Goal: Task Accomplishment & Management: Complete application form

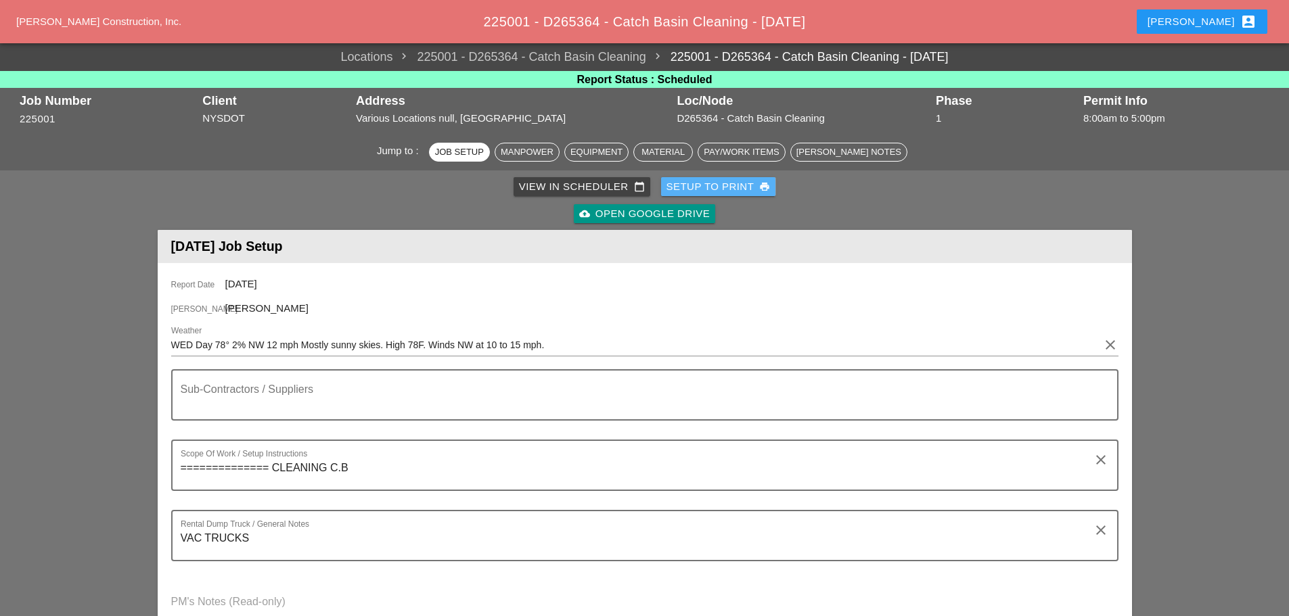
click at [713, 187] on div "Setup to Print print" at bounding box center [718, 187] width 104 height 16
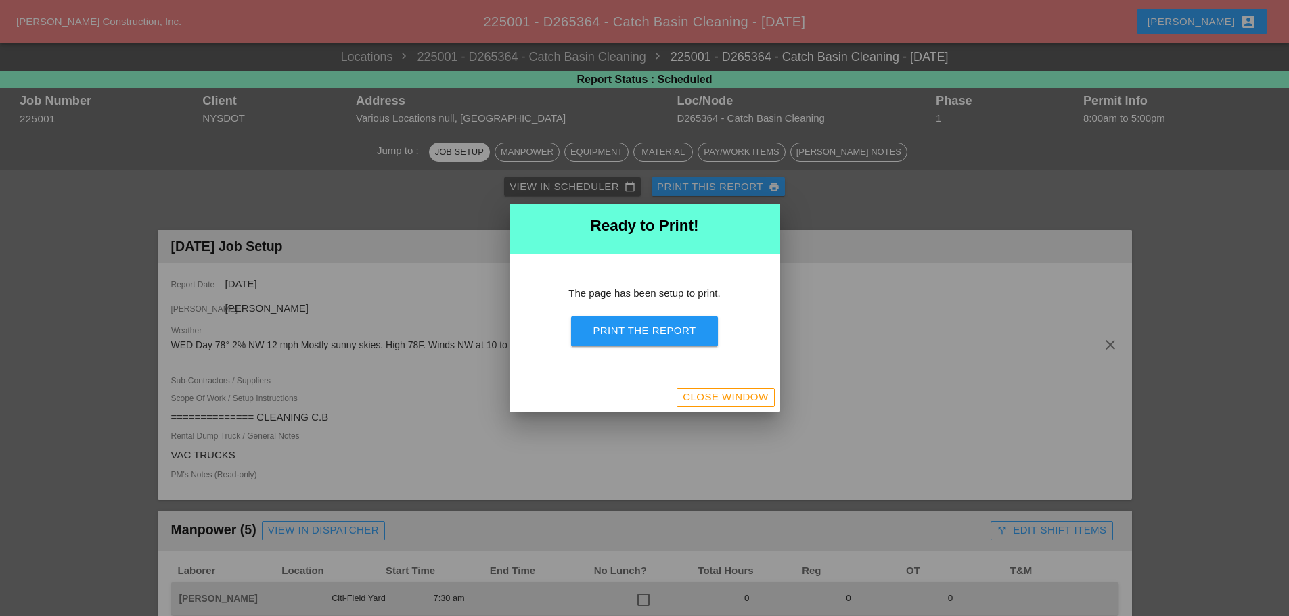
click at [647, 327] on div "Print the Report" at bounding box center [644, 331] width 103 height 16
drag, startPoint x: 715, startPoint y: 392, endPoint x: 714, endPoint y: 376, distance: 15.6
click at [719, 389] on button "Close Window" at bounding box center [724, 397] width 97 height 19
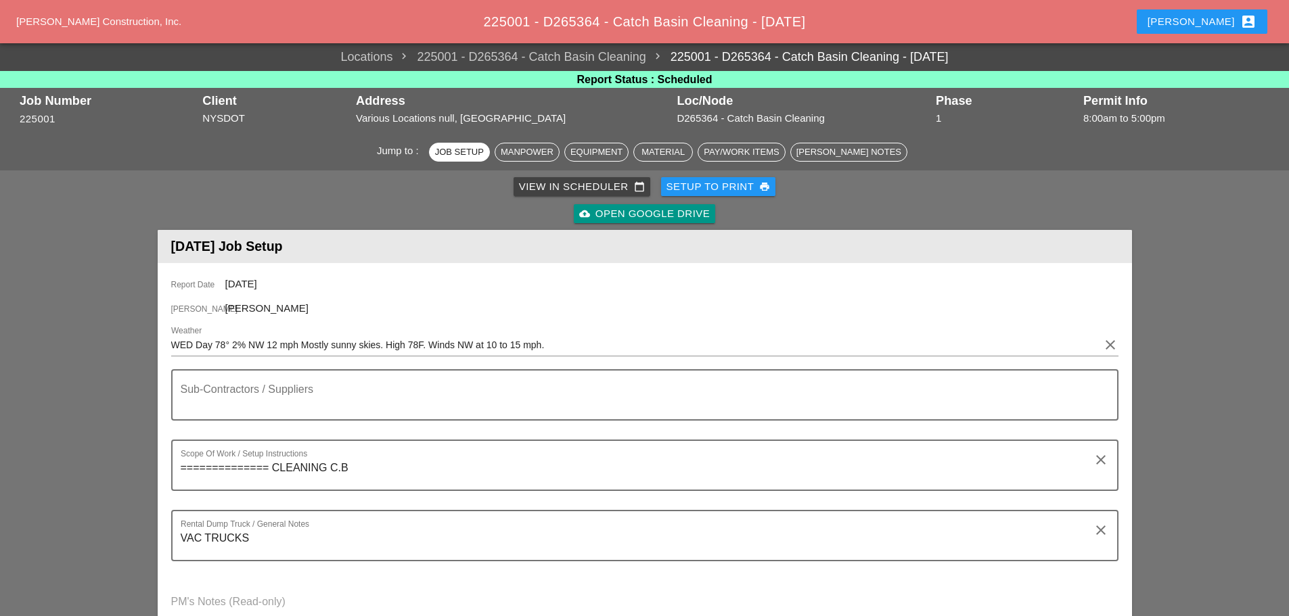
click at [1216, 20] on div "[PERSON_NAME] account_box" at bounding box center [1201, 22] width 109 height 16
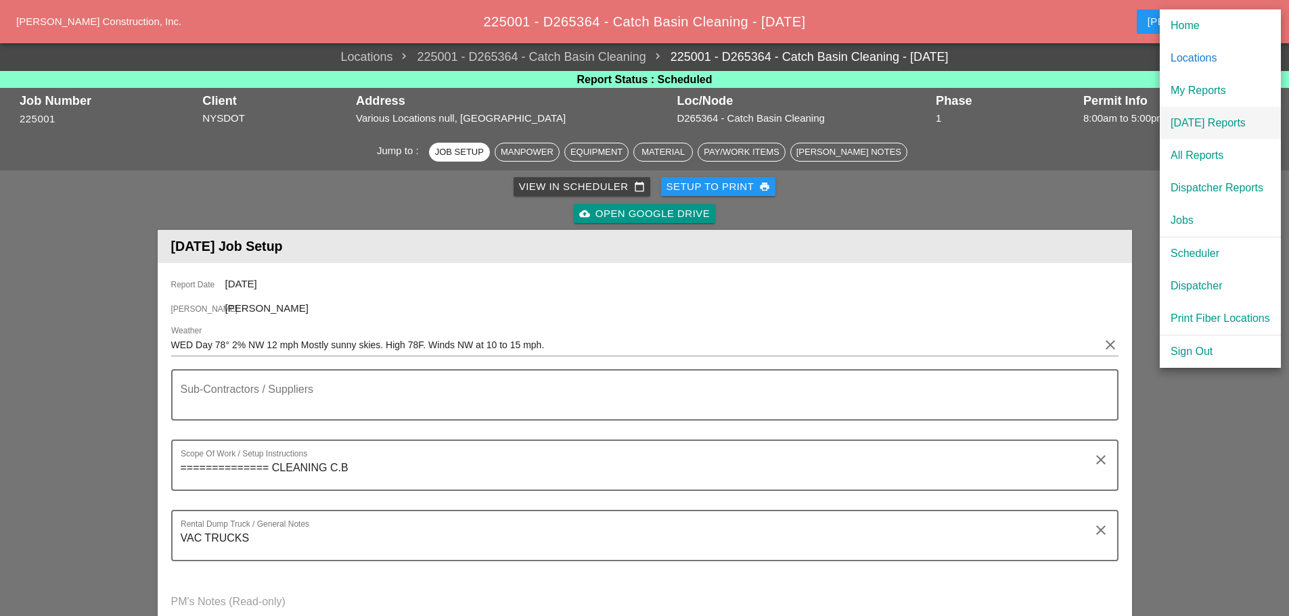
click at [1202, 124] on div "[DATE] Reports" at bounding box center [1219, 123] width 99 height 16
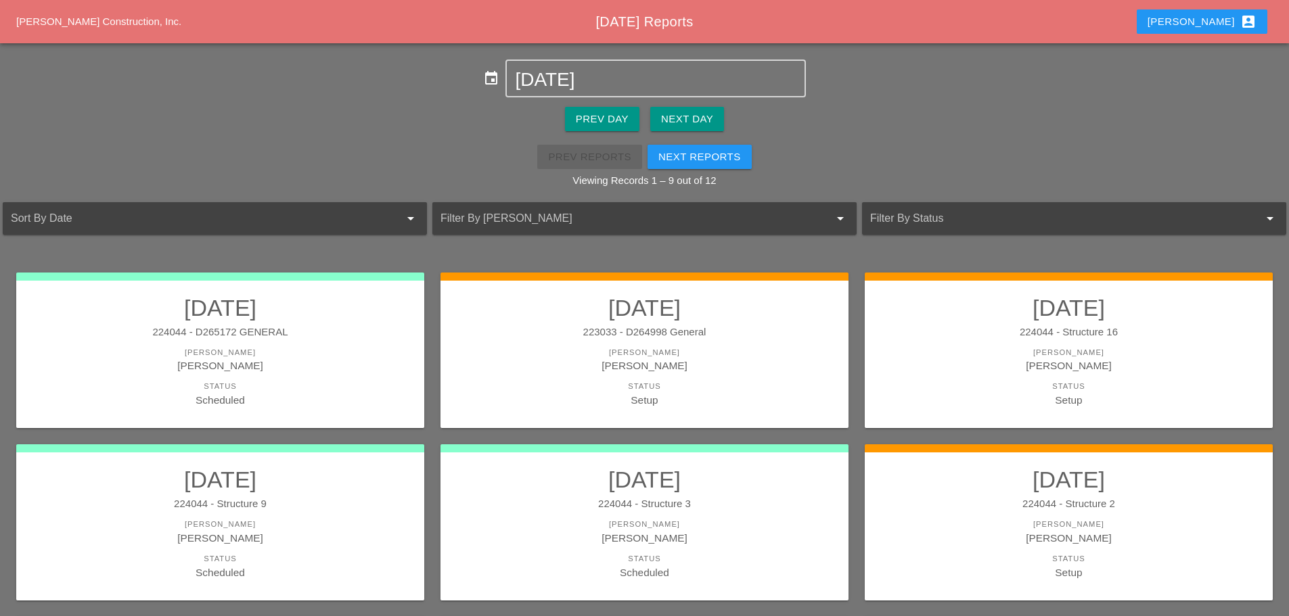
click at [666, 124] on div "Next Day" at bounding box center [687, 120] width 52 height 16
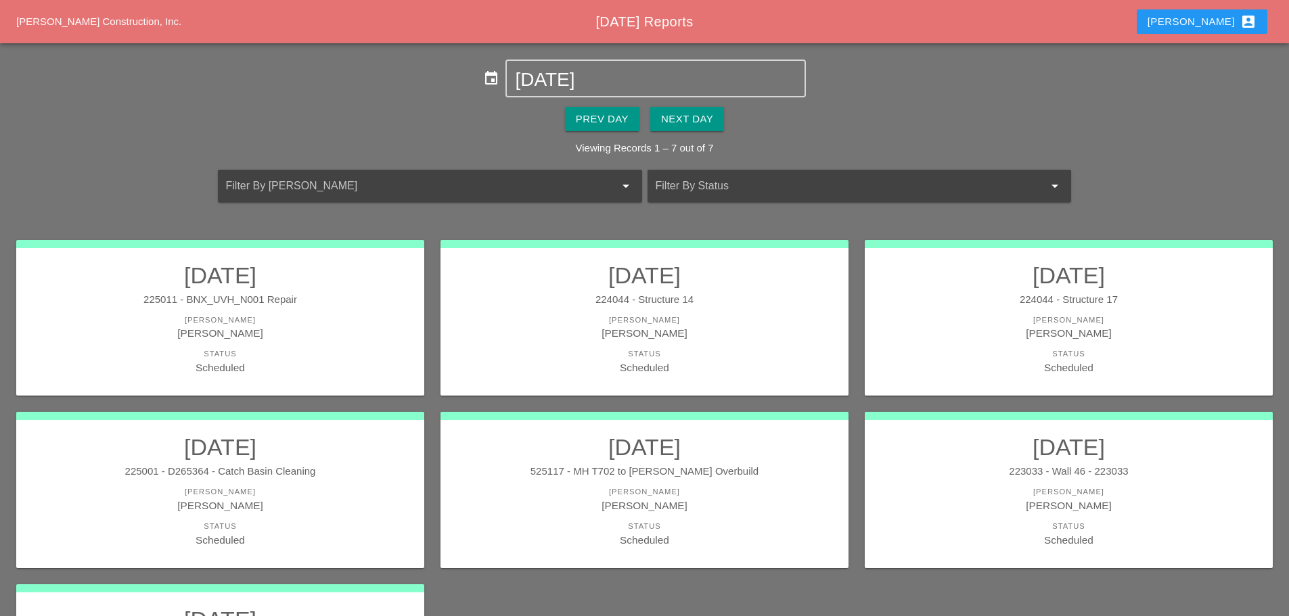
click at [746, 306] on div "224044 - Structure 14" at bounding box center [644, 300] width 381 height 16
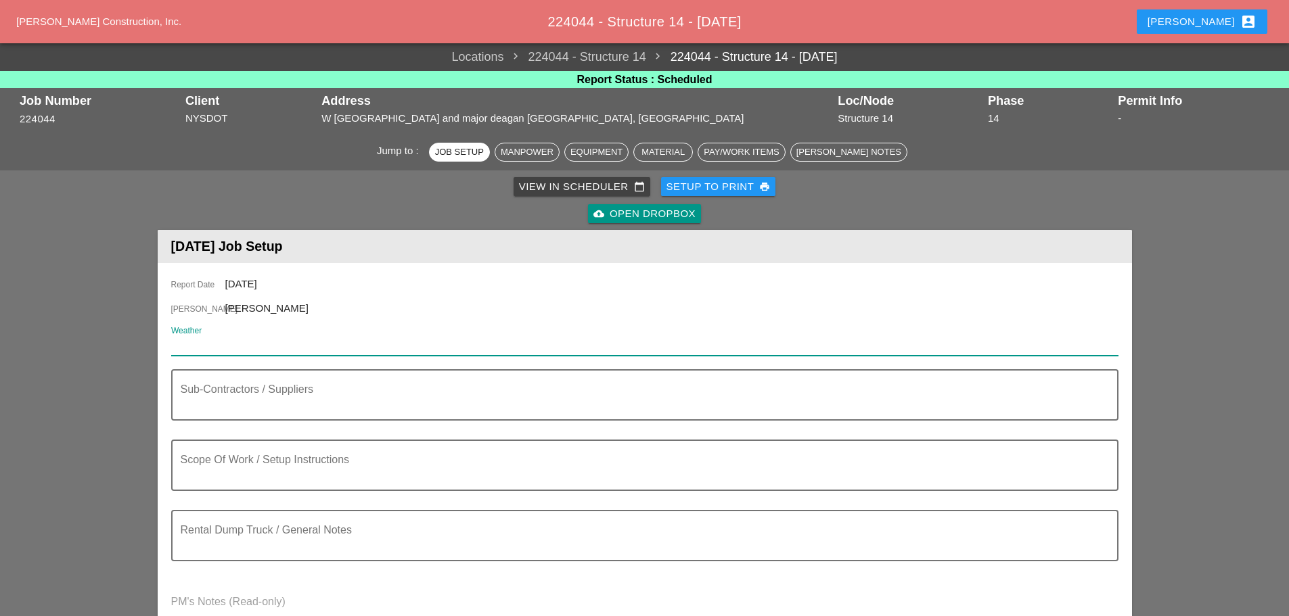
paste input "Day 78° 2% NW 12 mph Mostly sunny skies. High 78F. Winds NW at 10 to 15 mph."
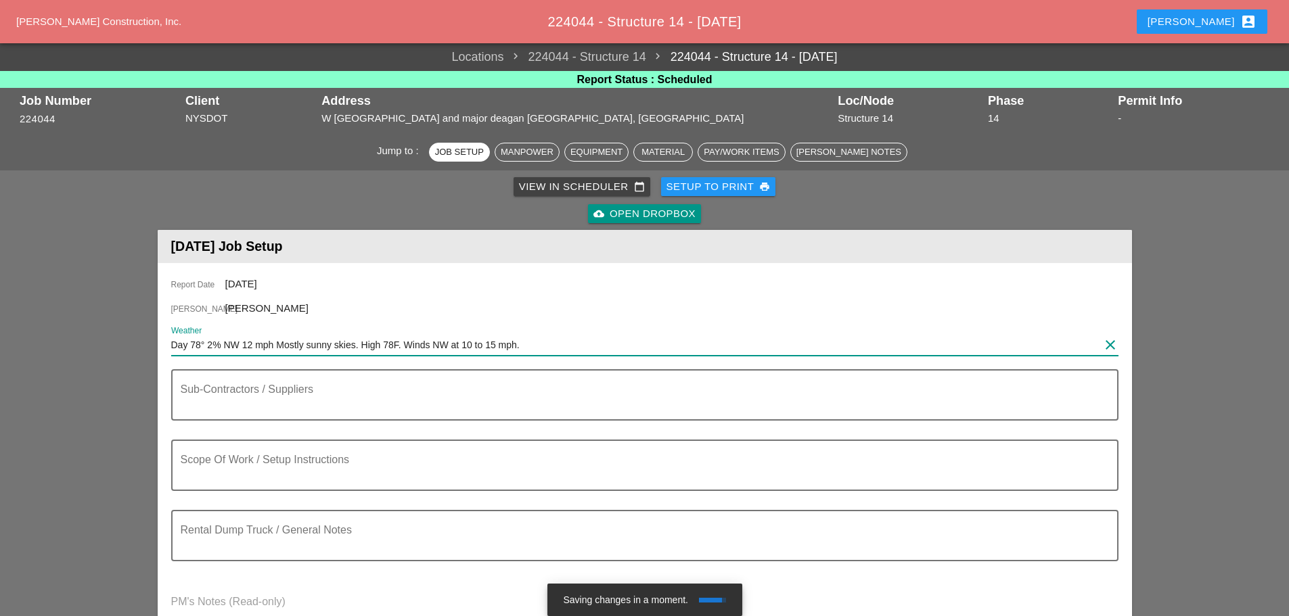
click at [173, 345] on input "Day 78° 2% NW 12 mph Mostly sunny skies. High 78F. Winds NW at 10 to 15 mph." at bounding box center [635, 345] width 928 height 22
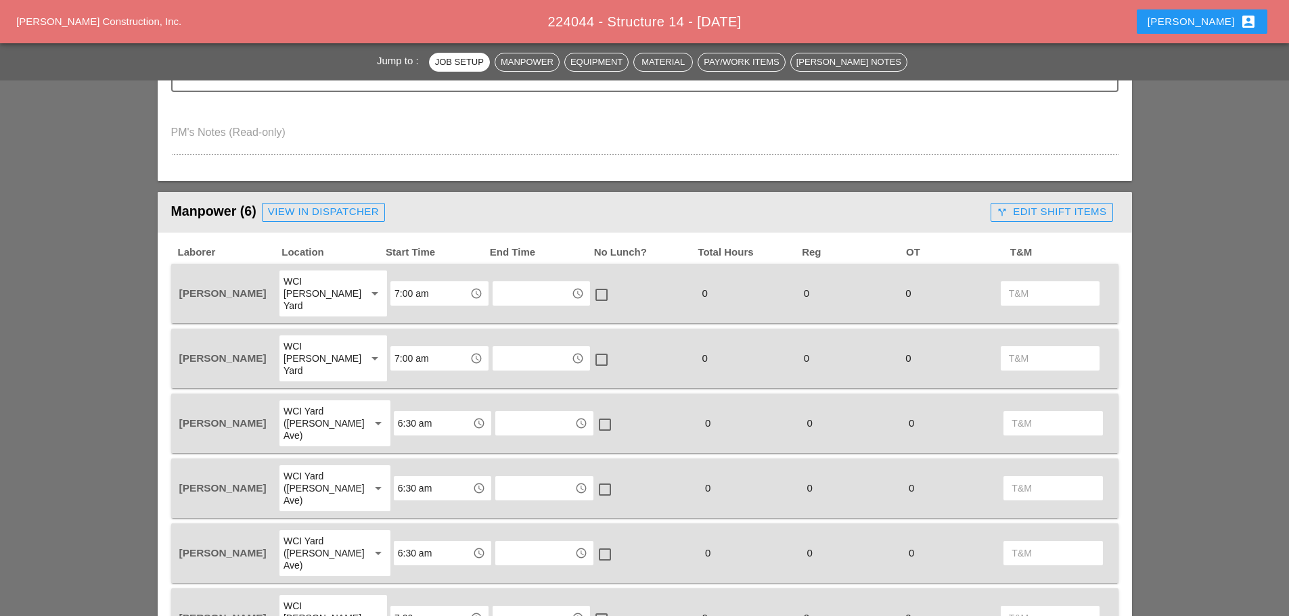
scroll to position [474, 0]
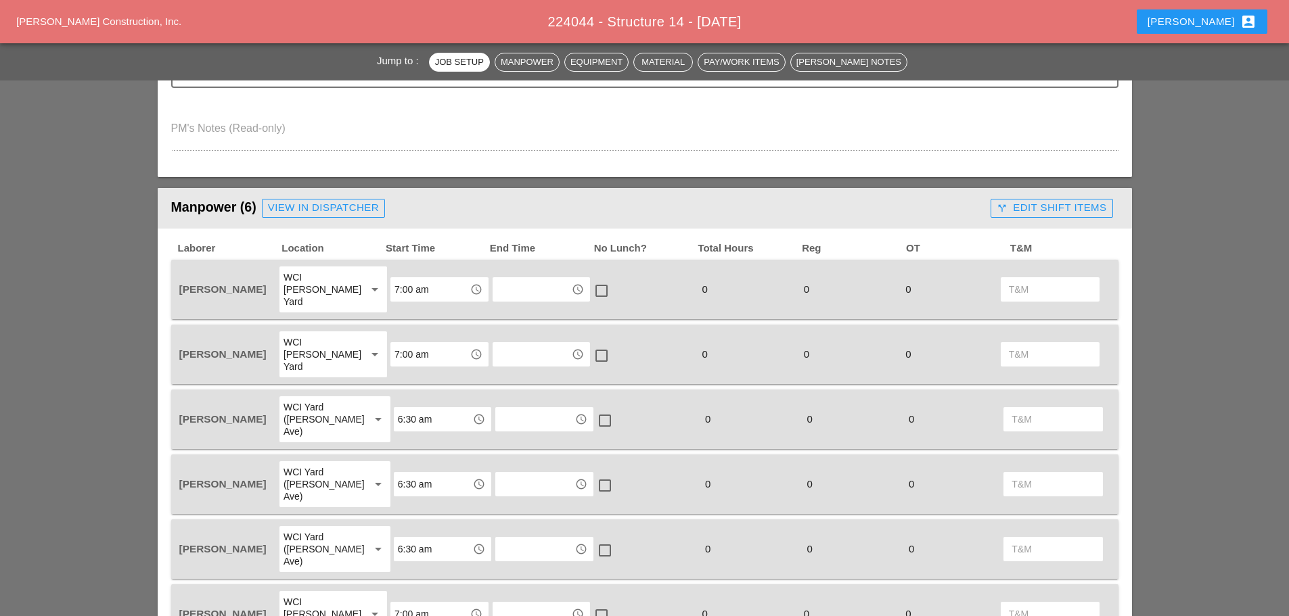
type input "WED Day 78° 2% NW 12 mph Mostly sunny skies. High 78F. Winds NW at 10 to 15 mph."
click at [319, 210] on div "View in Dispatcher" at bounding box center [323, 208] width 111 height 16
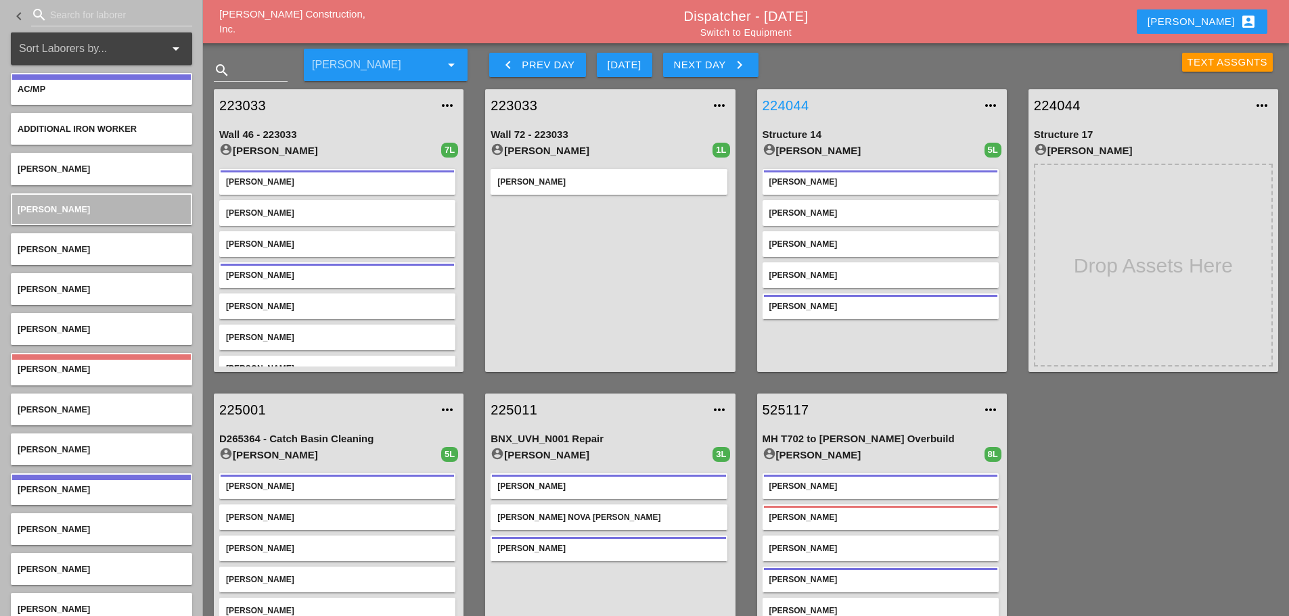
click at [792, 103] on link "224044" at bounding box center [868, 105] width 212 height 20
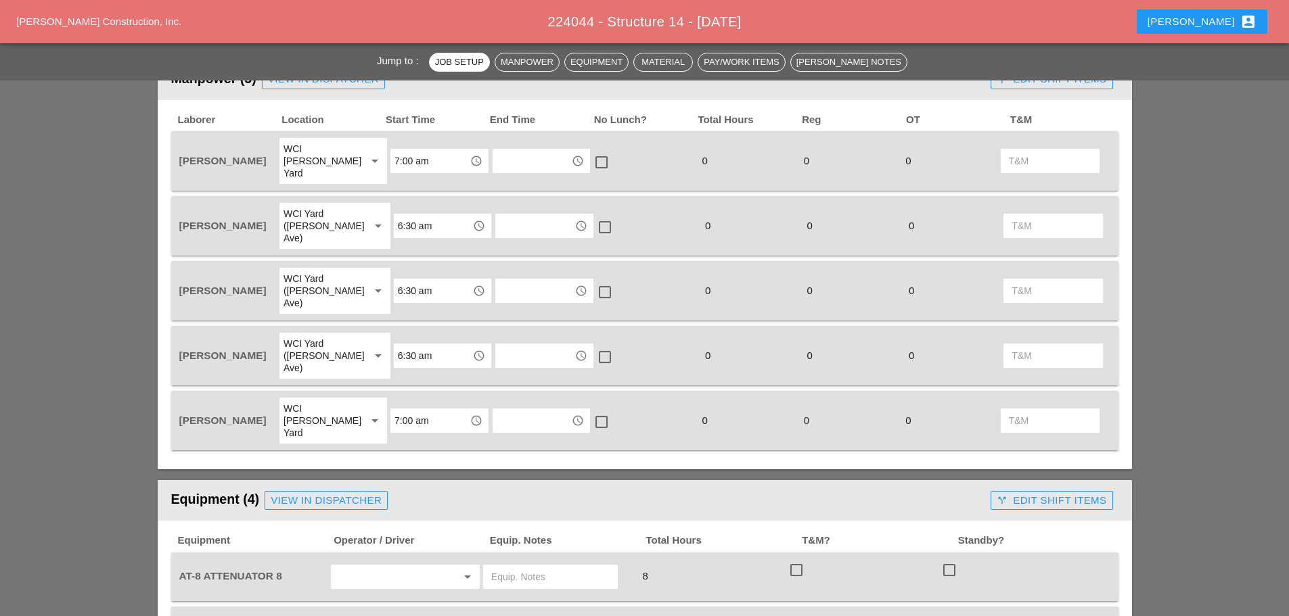
scroll to position [812, 0]
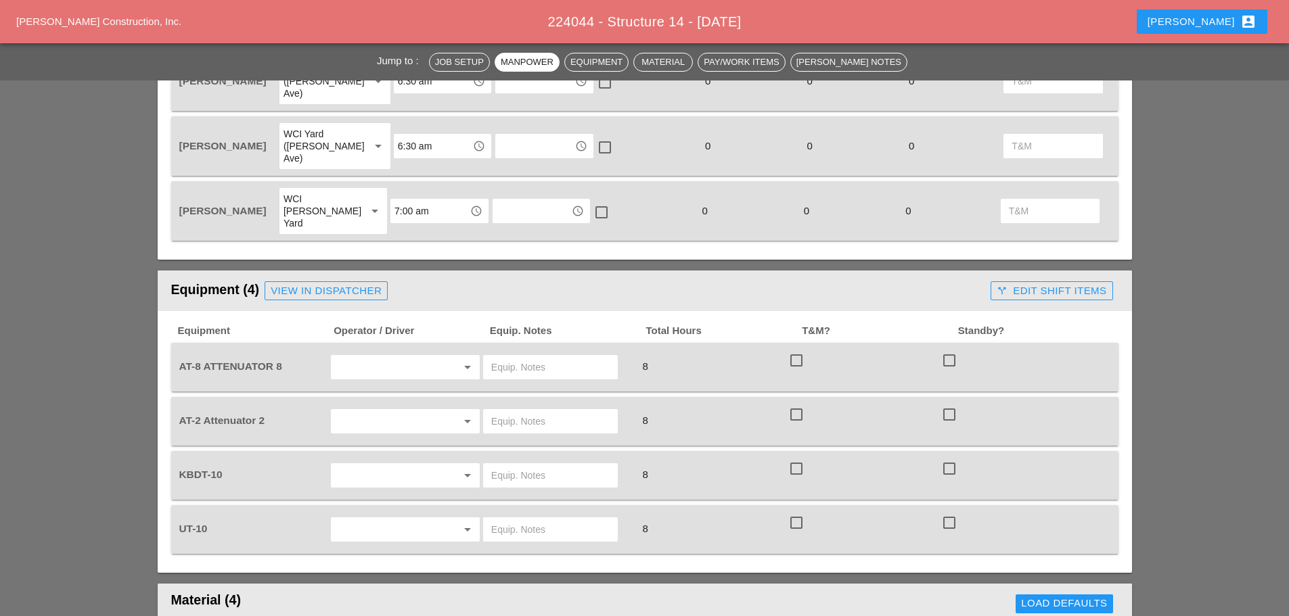
click at [364, 357] on input "text" at bounding box center [386, 368] width 103 height 22
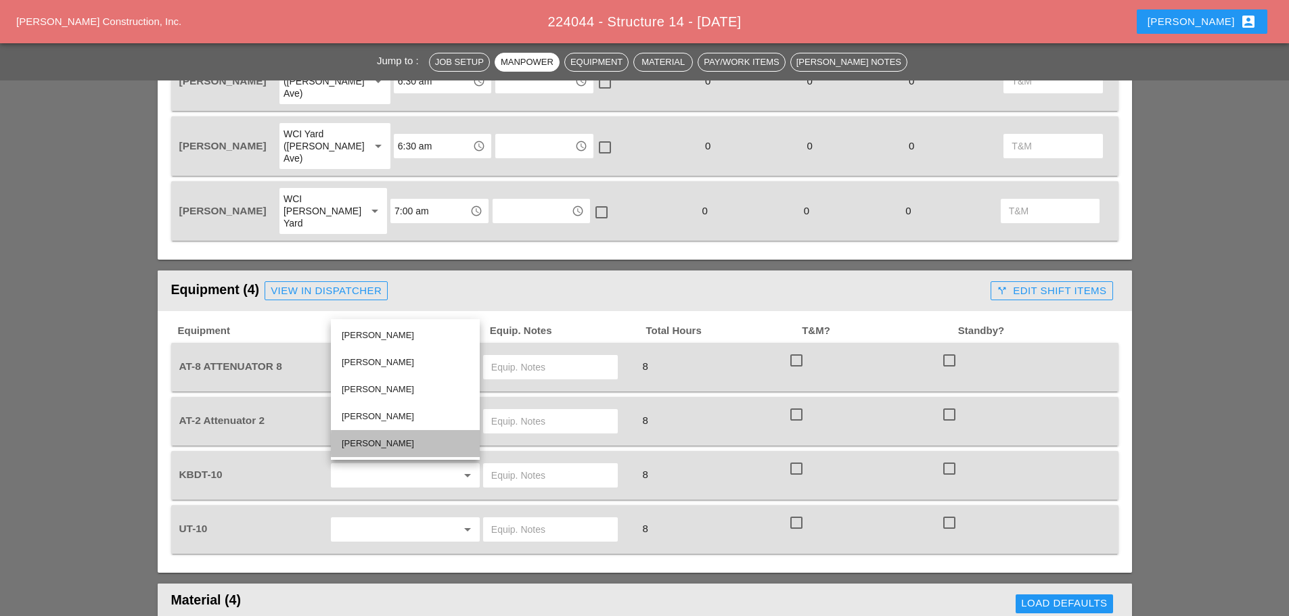
click at [378, 441] on div "[PERSON_NAME]" at bounding box center [405, 444] width 127 height 16
type input "[PERSON_NAME]"
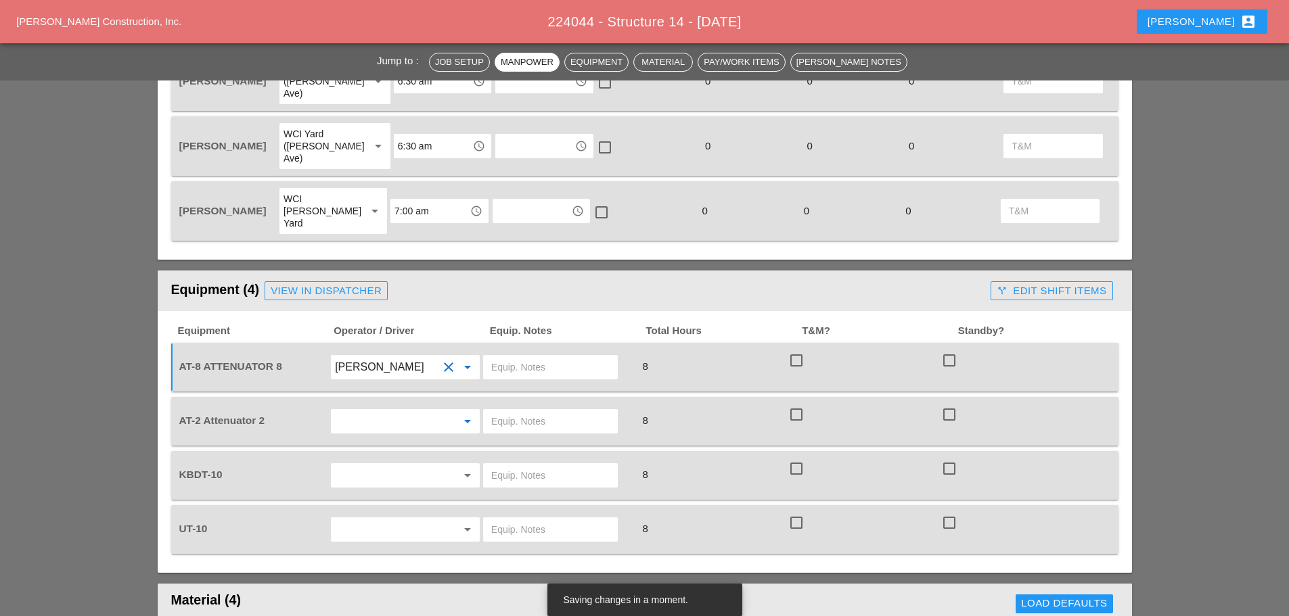
click at [370, 411] on input "text" at bounding box center [386, 422] width 103 height 22
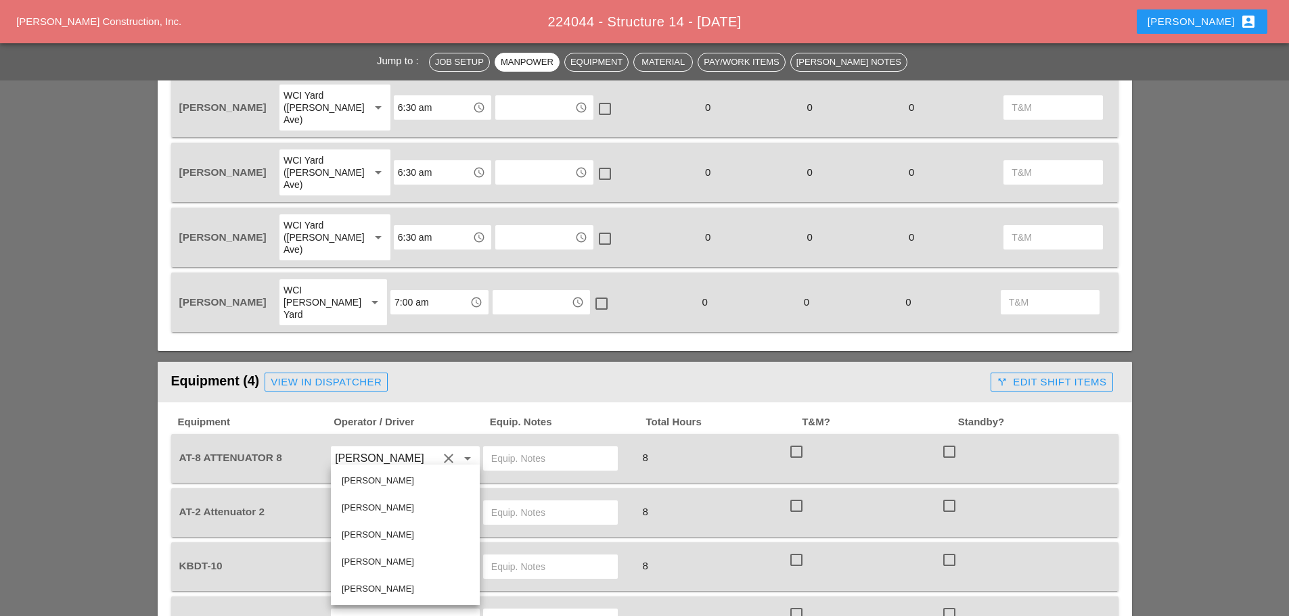
scroll to position [744, 0]
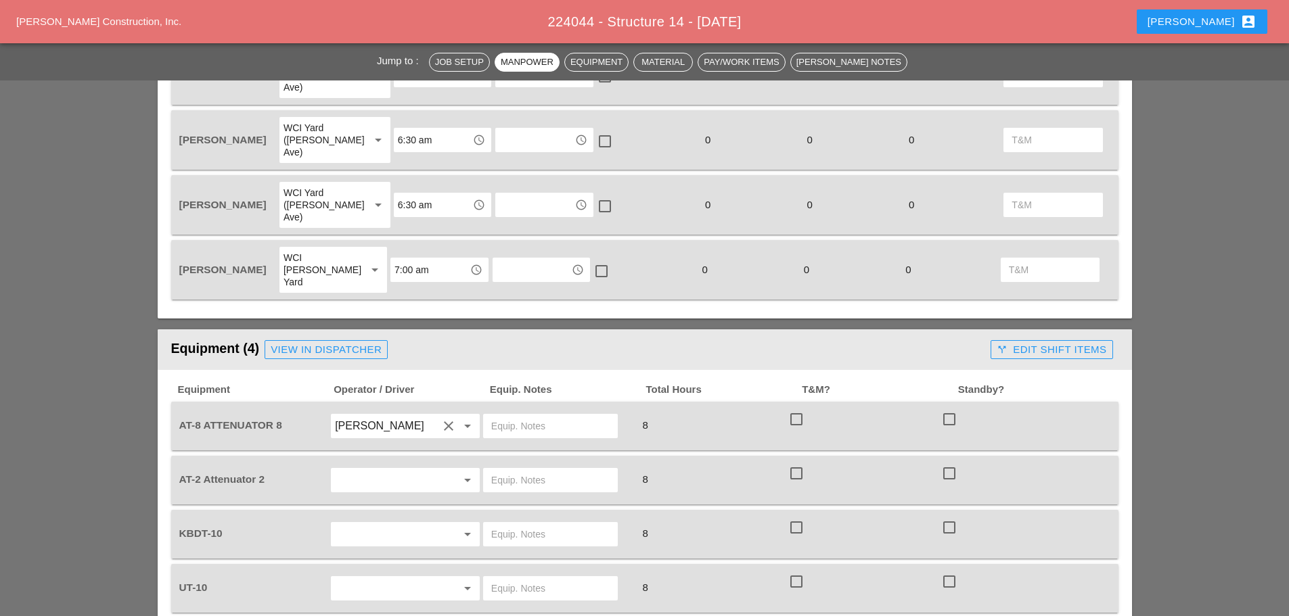
scroll to position [812, 0]
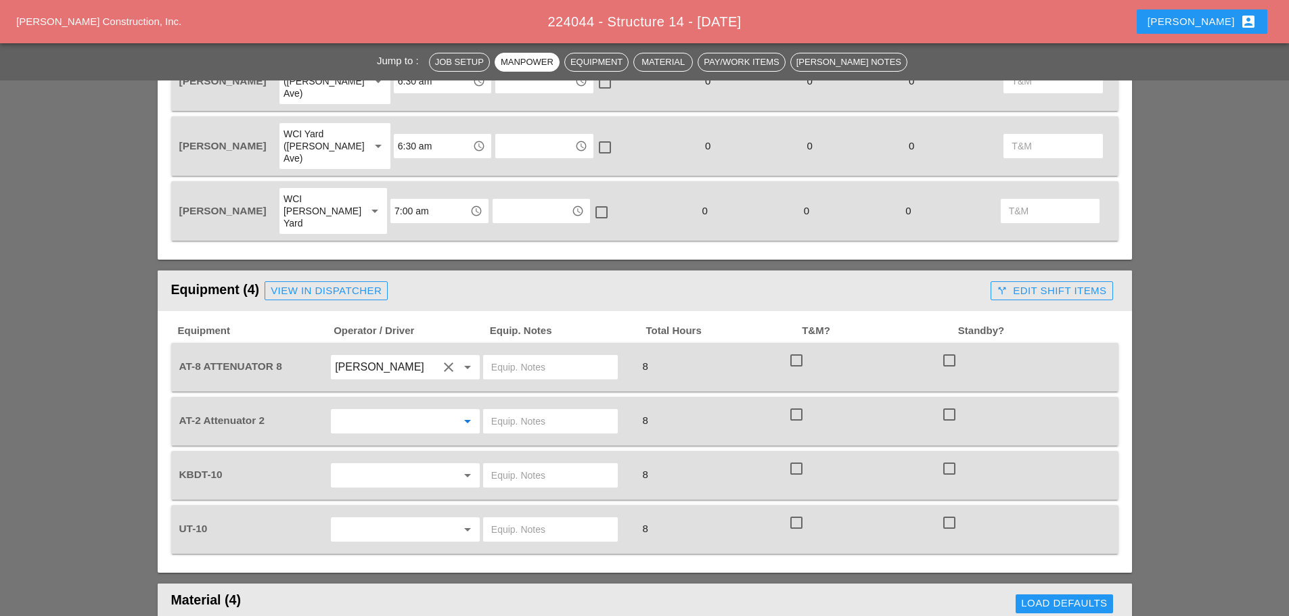
click at [377, 411] on input "text" at bounding box center [386, 422] width 103 height 22
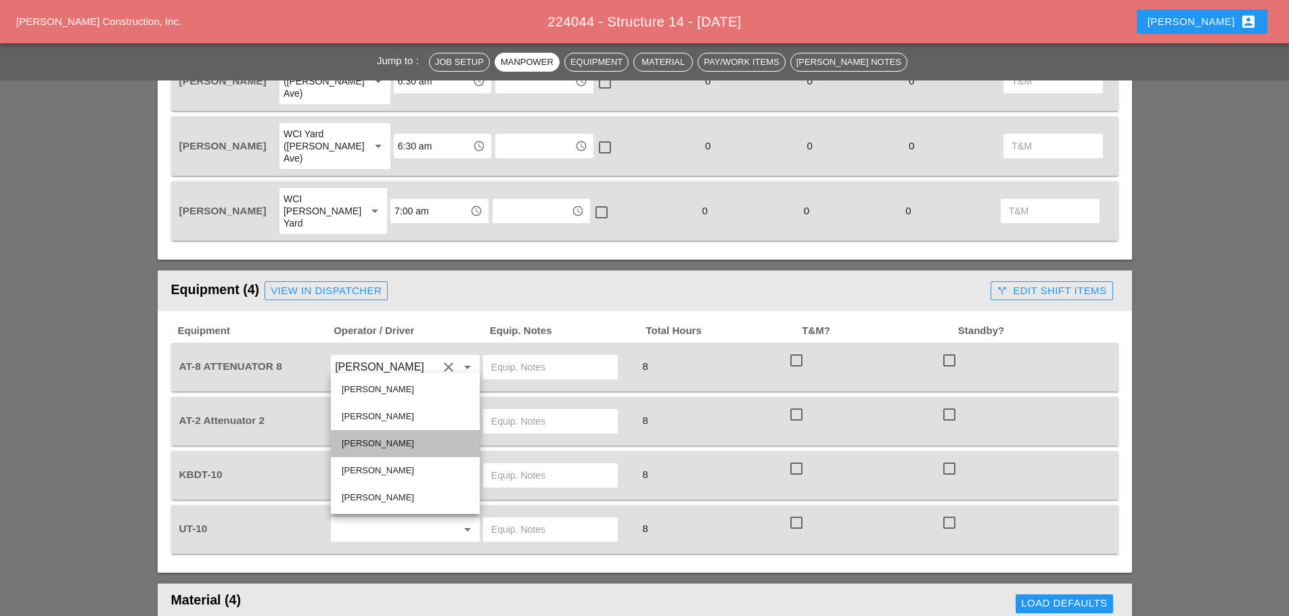
click at [377, 434] on div "[PERSON_NAME]" at bounding box center [405, 443] width 127 height 27
type input "[PERSON_NAME]"
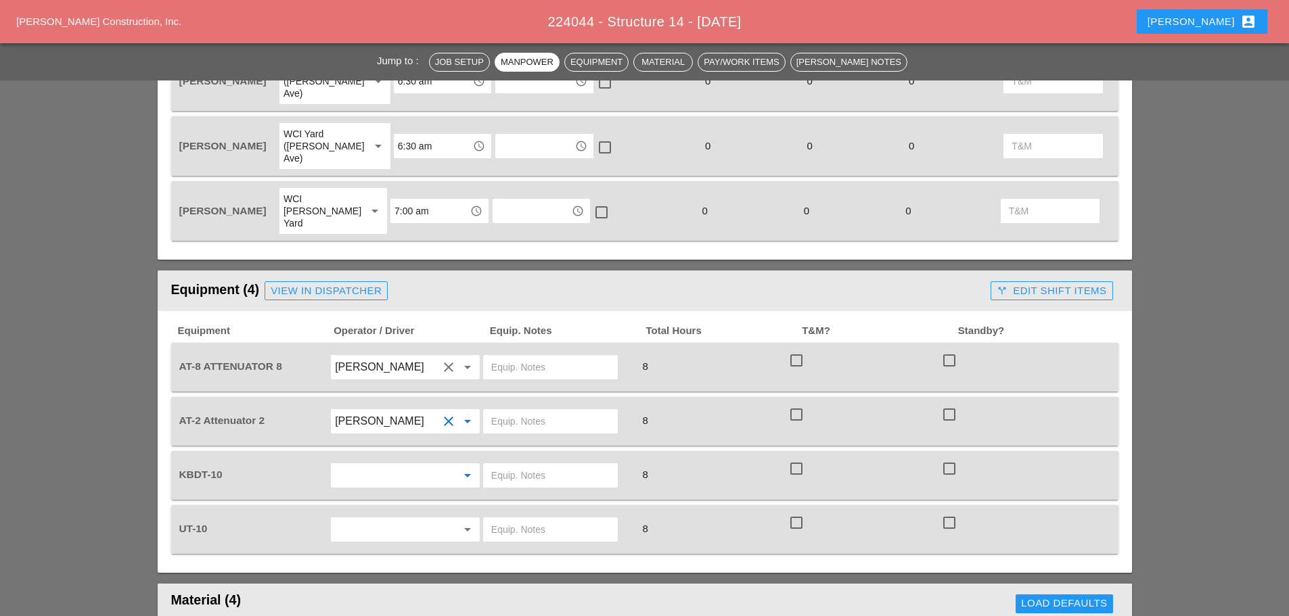
click at [381, 465] on input "text" at bounding box center [386, 476] width 103 height 22
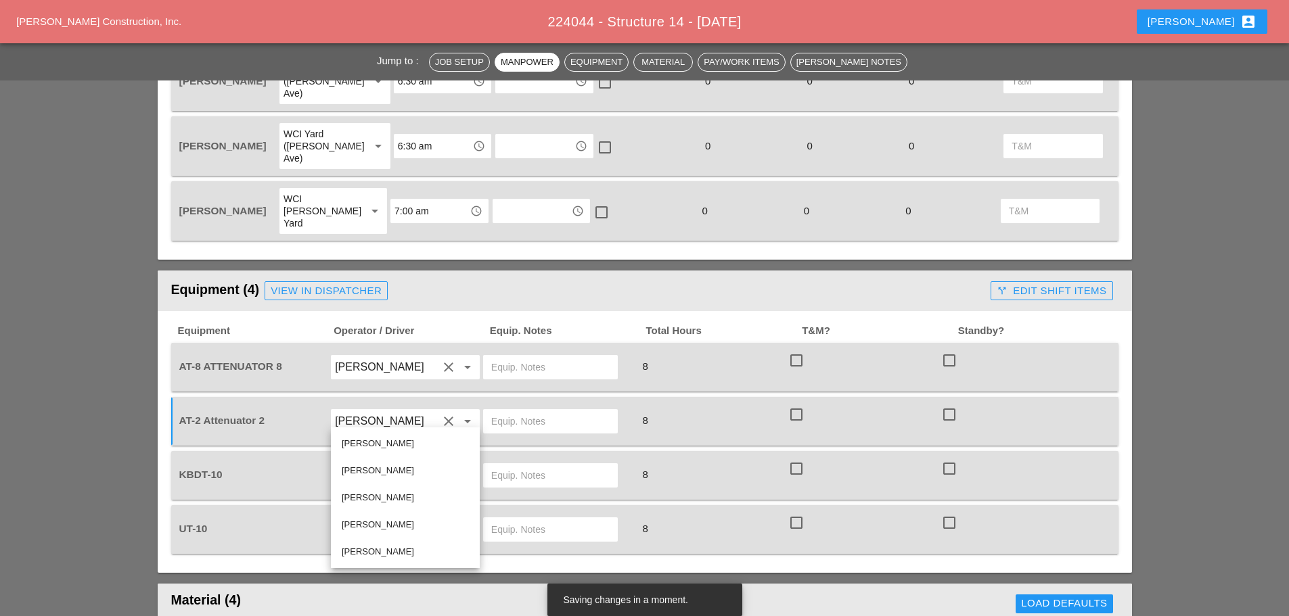
click at [376, 440] on div "[PERSON_NAME]" at bounding box center [405, 444] width 127 height 16
type input "[PERSON_NAME]"
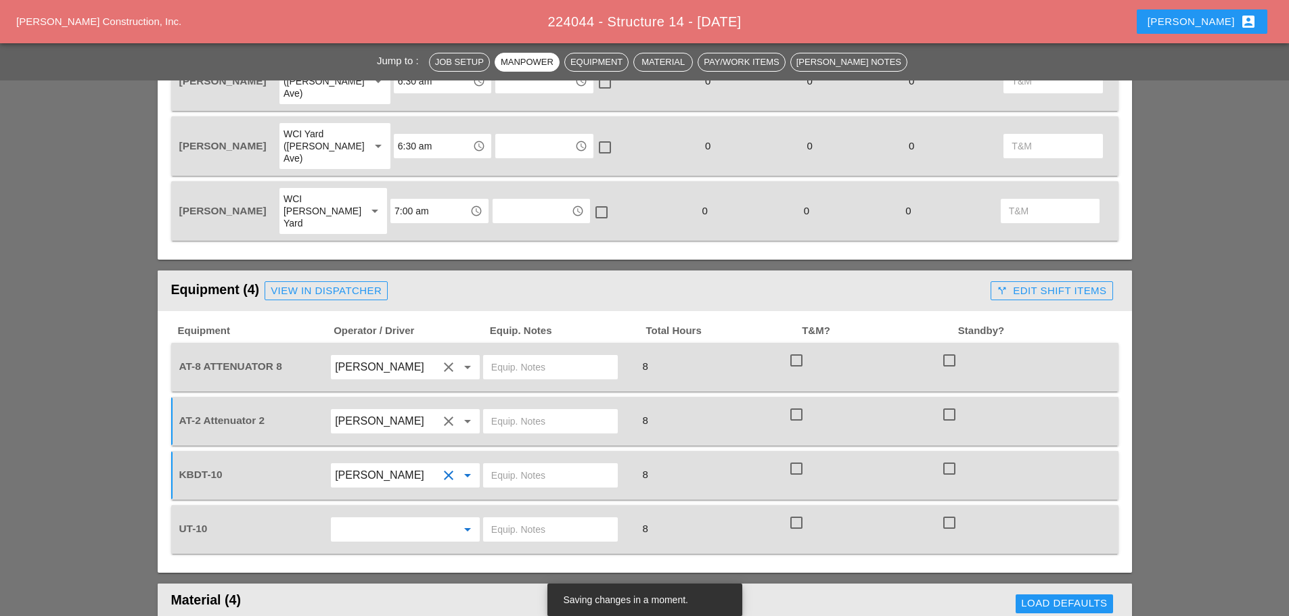
drag, startPoint x: 371, startPoint y: 472, endPoint x: 375, endPoint y: 465, distance: 7.9
click at [371, 519] on input "text" at bounding box center [386, 530] width 103 height 22
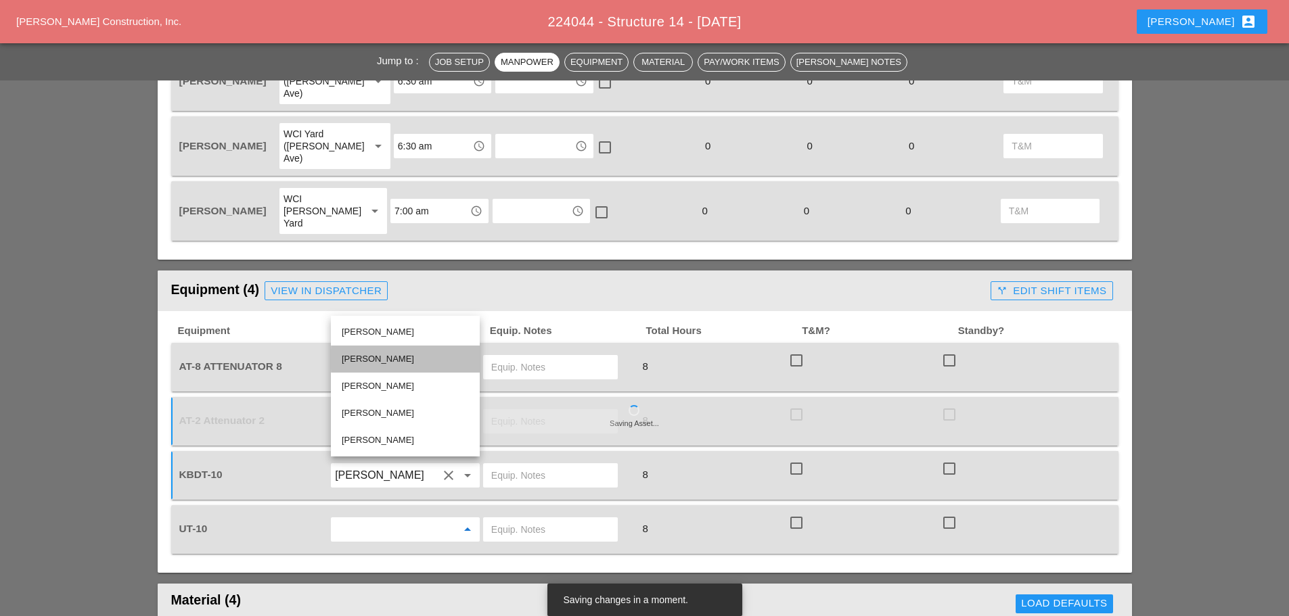
click at [382, 359] on div "[PERSON_NAME]" at bounding box center [405, 359] width 127 height 16
type input "[PERSON_NAME]"
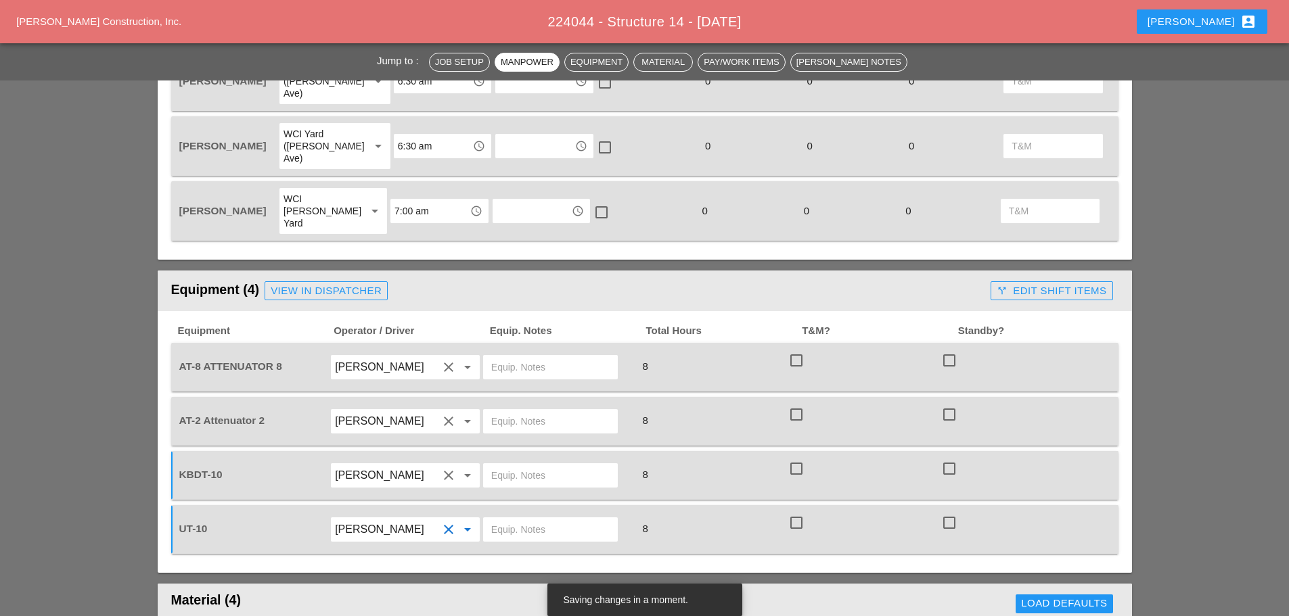
scroll to position [1015, 0]
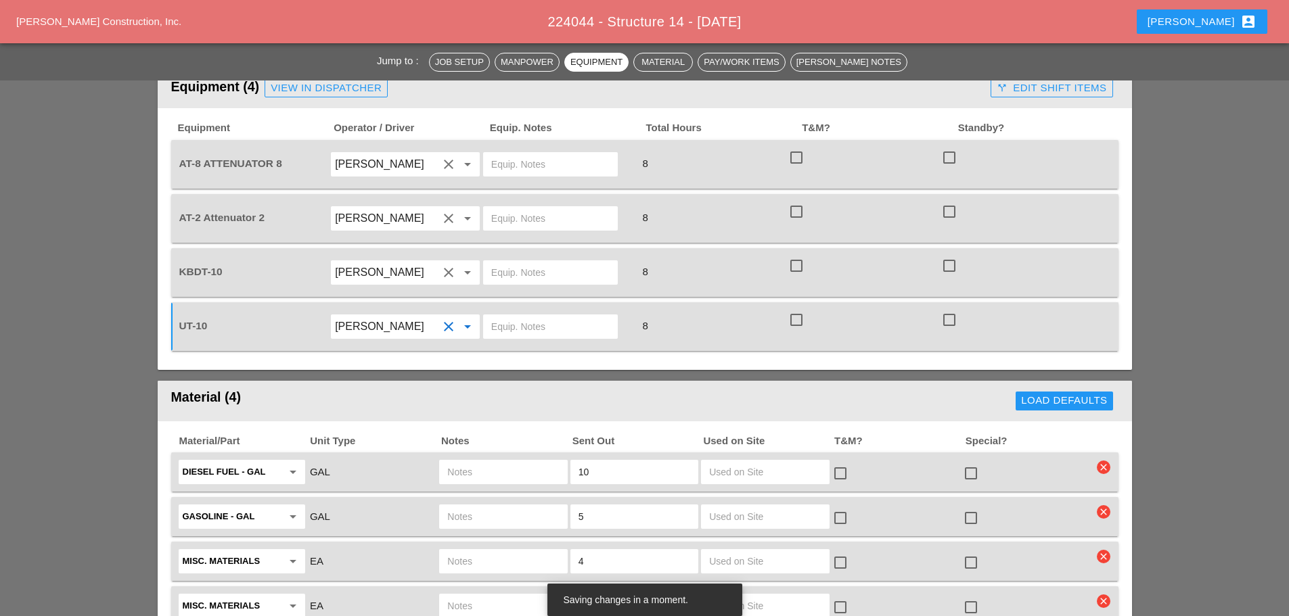
click at [1104, 550] on icon "clear" at bounding box center [1104, 557] width 14 height 14
click at [1101, 467] on div "Are you Sure?" at bounding box center [1104, 466] width 86 height 16
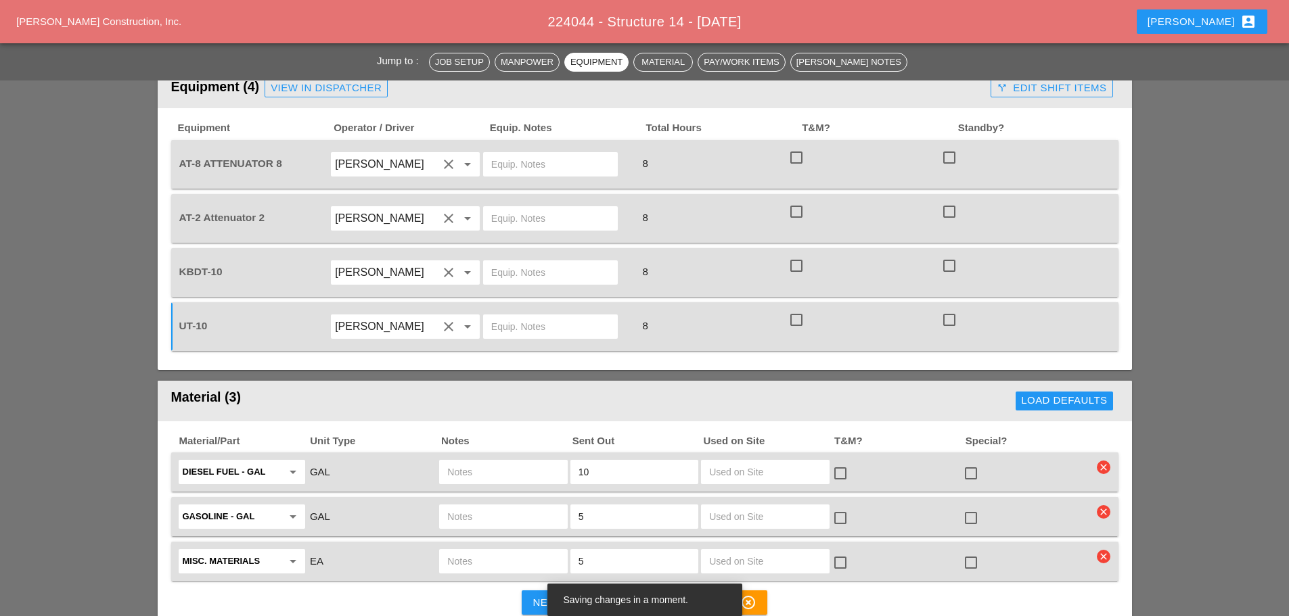
click at [1103, 550] on icon "clear" at bounding box center [1104, 557] width 14 height 14
click at [1100, 469] on div "Are you Sure?" at bounding box center [1104, 466] width 86 height 16
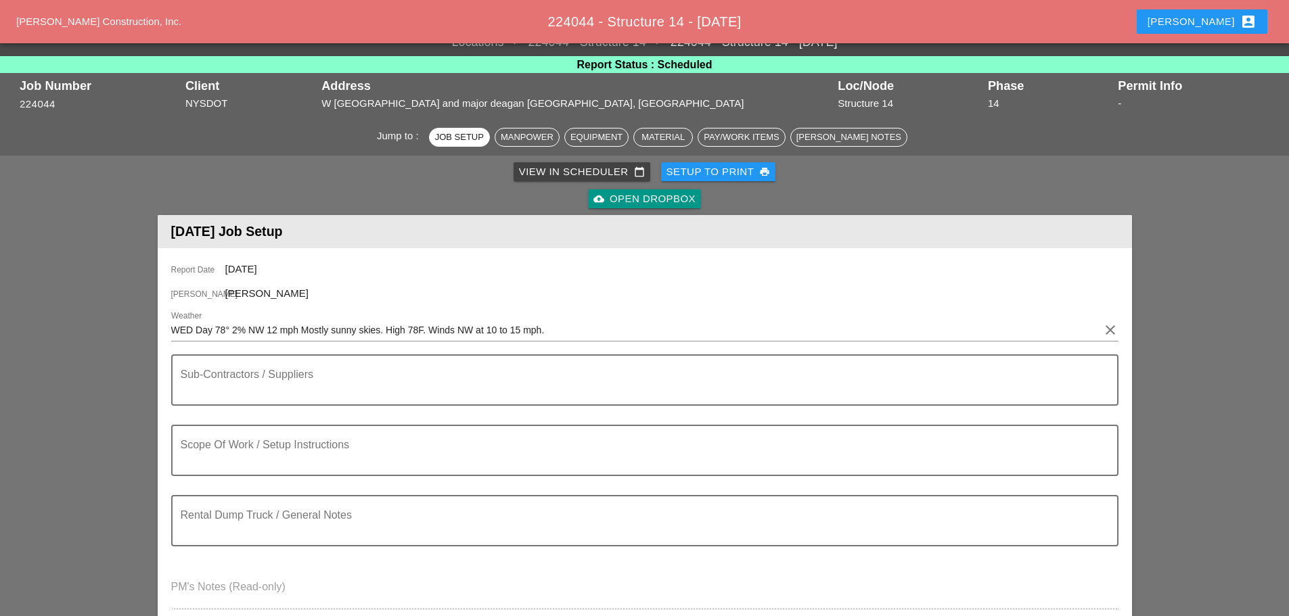
scroll to position [0, 0]
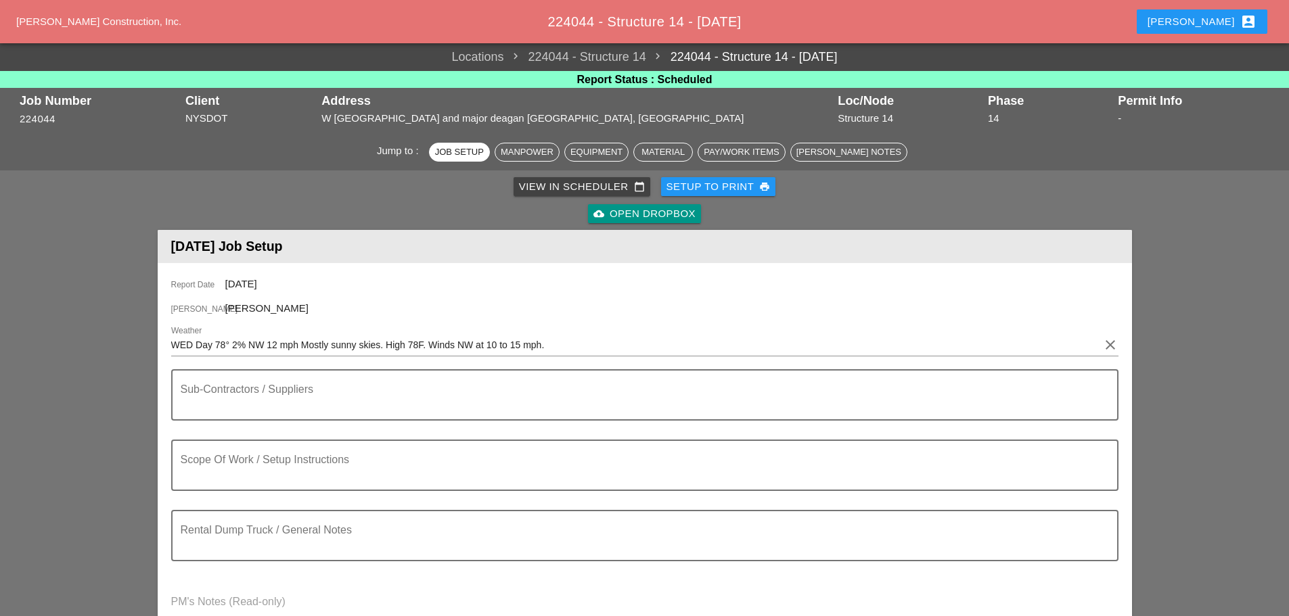
click at [693, 193] on div "Setup to Print print" at bounding box center [718, 187] width 104 height 16
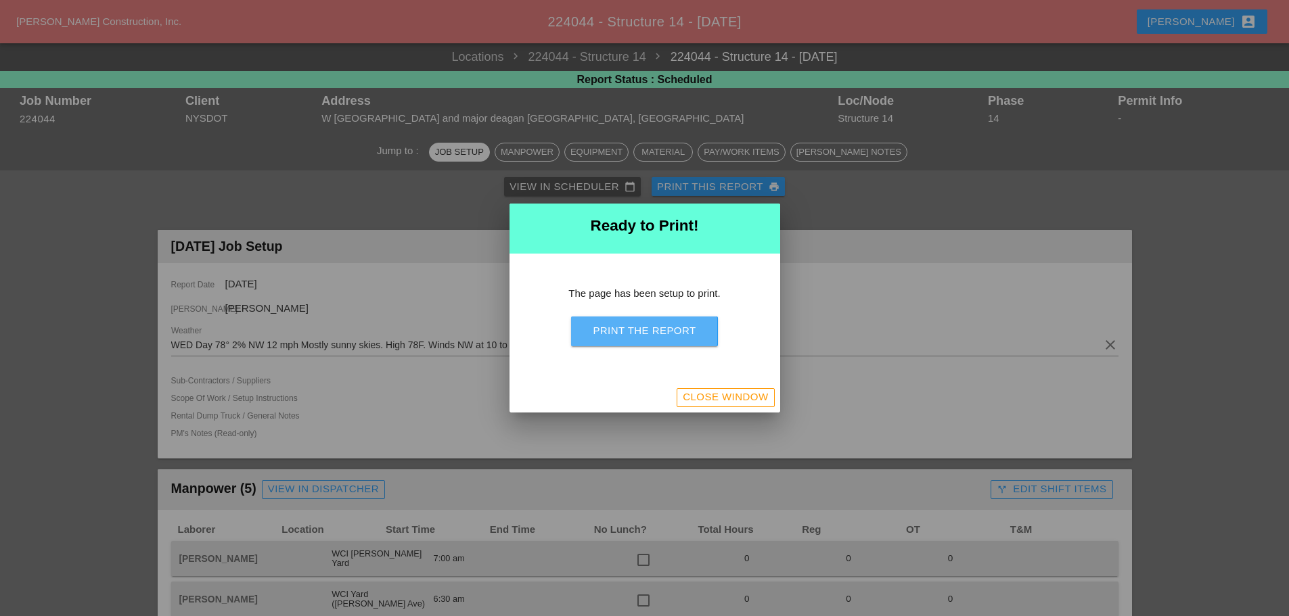
click at [658, 345] on button "Print the Report" at bounding box center [644, 332] width 146 height 30
click at [756, 400] on div "Close Window" at bounding box center [725, 398] width 85 height 16
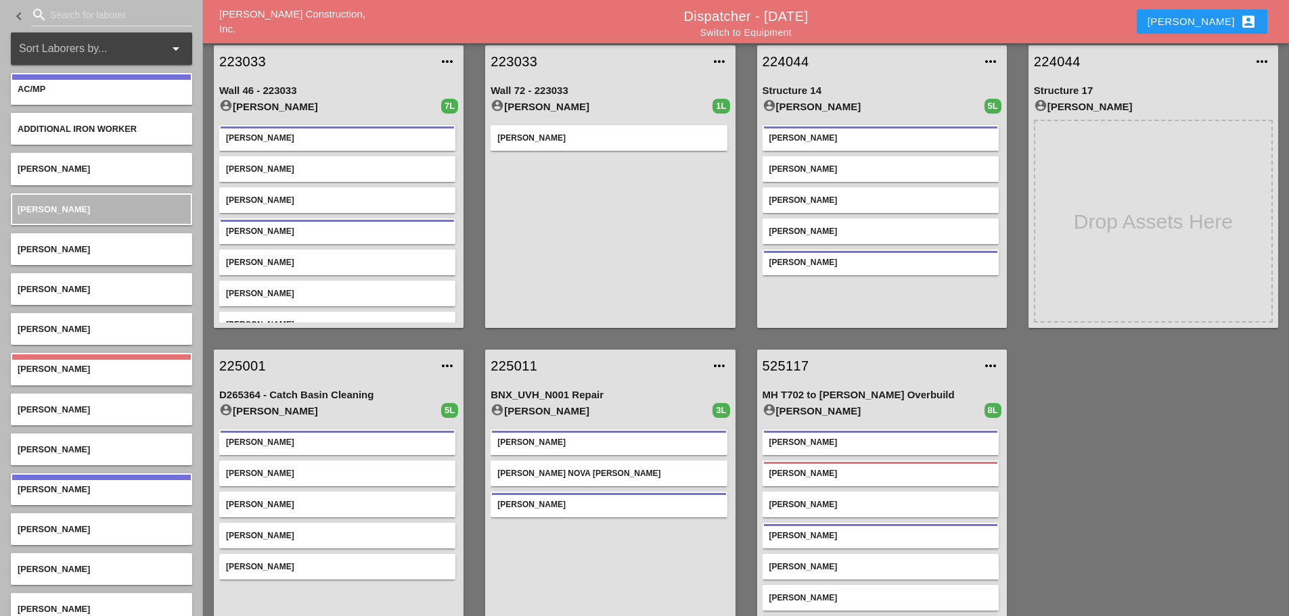
scroll to position [71, 0]
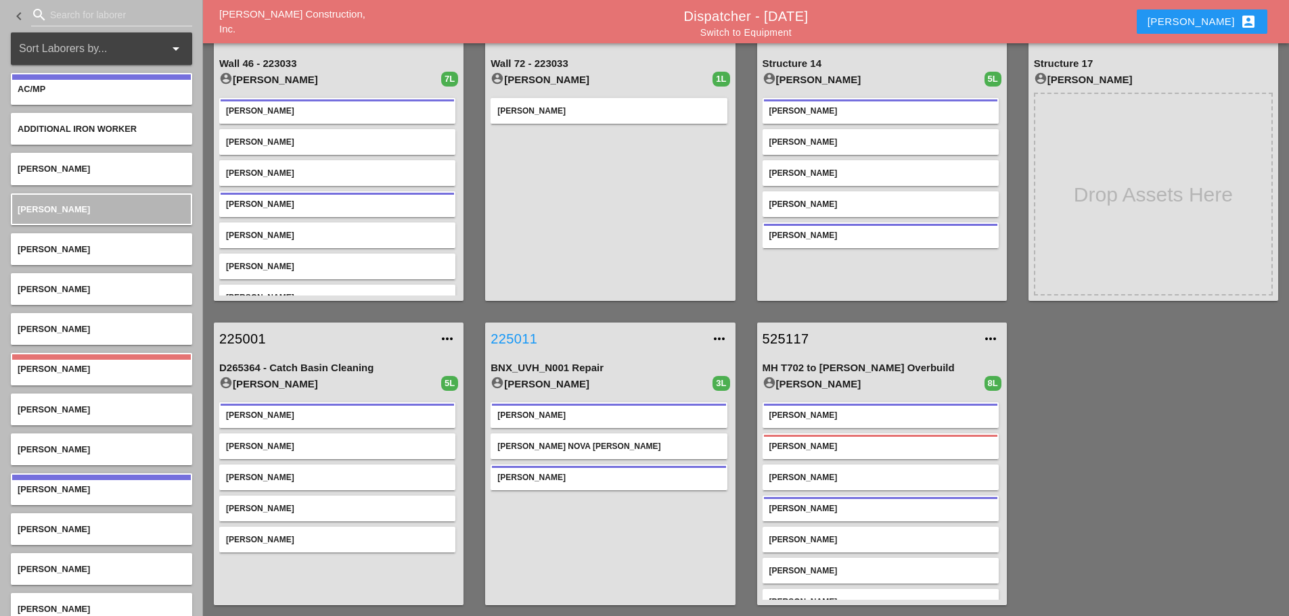
click at [505, 334] on link "225011" at bounding box center [596, 339] width 212 height 20
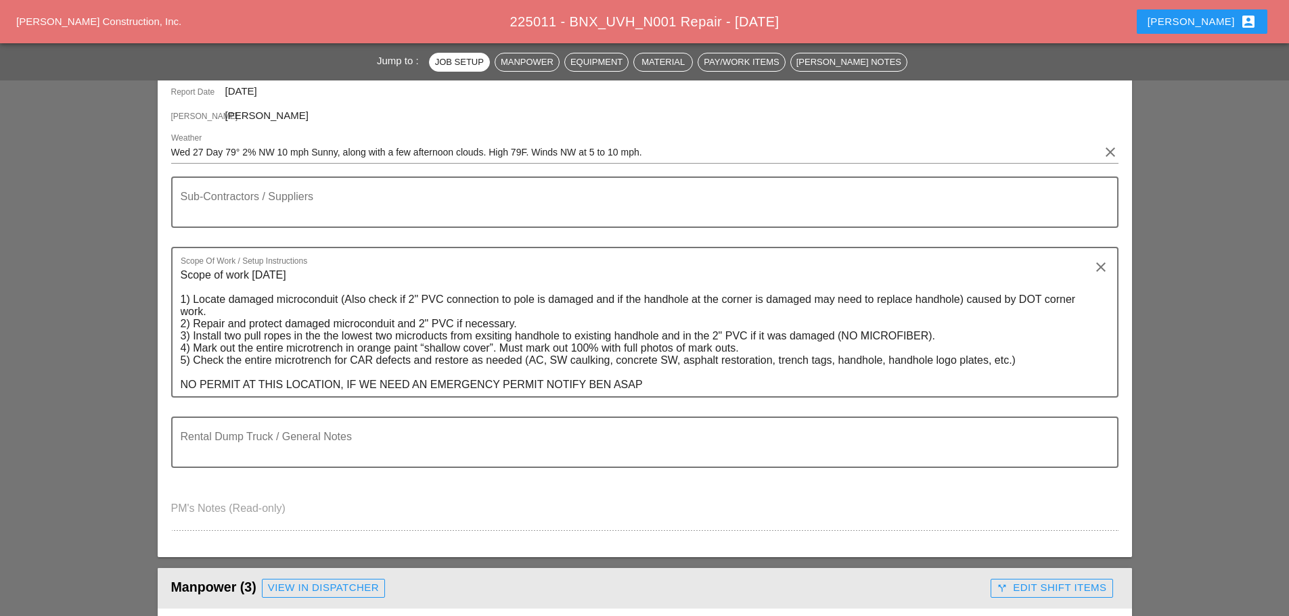
scroll to position [135, 0]
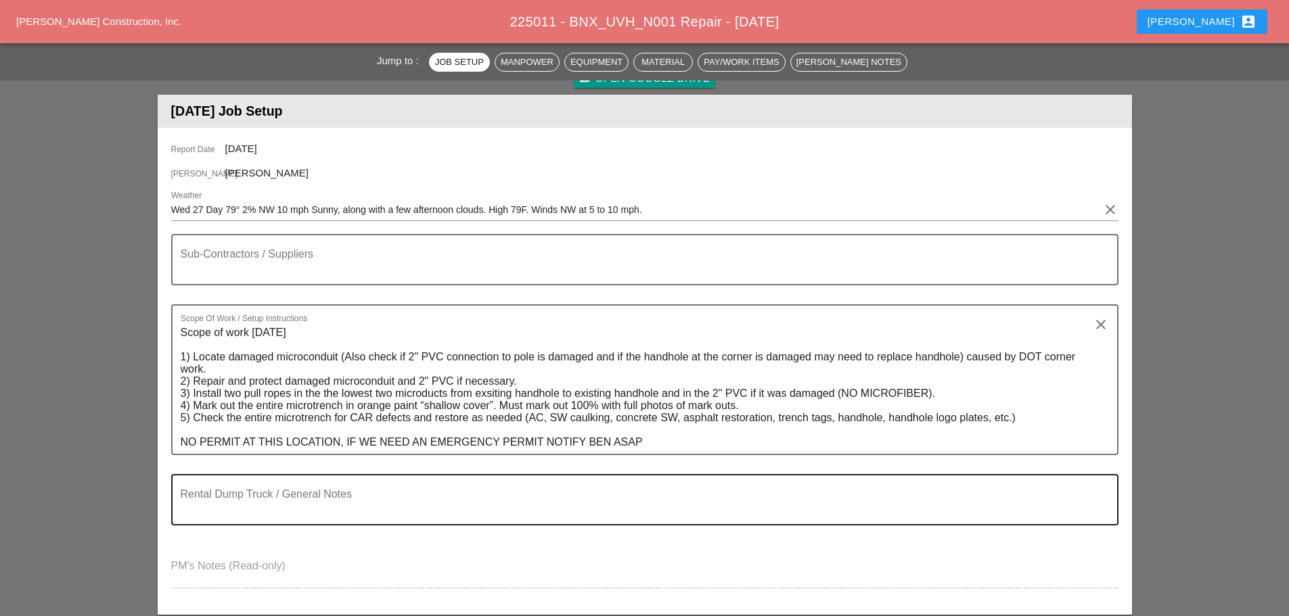
drag, startPoint x: 235, startPoint y: 520, endPoint x: 242, endPoint y: 499, distance: 22.0
click at [237, 516] on textarea "Rental Dump Truck / General Notes" at bounding box center [639, 508] width 917 height 32
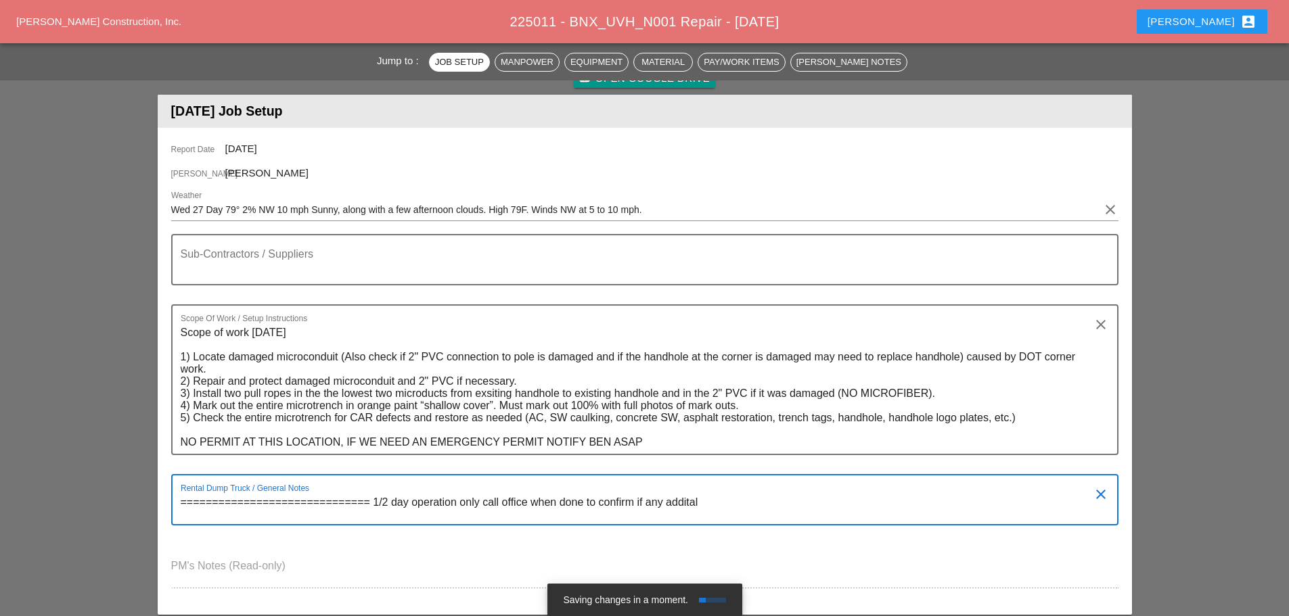
drag, startPoint x: 701, startPoint y: 502, endPoint x: 664, endPoint y: 505, distance: 36.7
click at [664, 505] on textarea "============================== 1/2 day operation only call office when done to …" at bounding box center [639, 508] width 917 height 32
drag, startPoint x: 671, startPoint y: 503, endPoint x: 771, endPoint y: 514, distance: 100.1
click at [772, 515] on textarea "============================== 1/2 day operation only call office when done to …" at bounding box center [639, 508] width 917 height 32
click at [712, 501] on textarea "============================== 1/2 day operation only call office when done to …" at bounding box center [639, 508] width 917 height 32
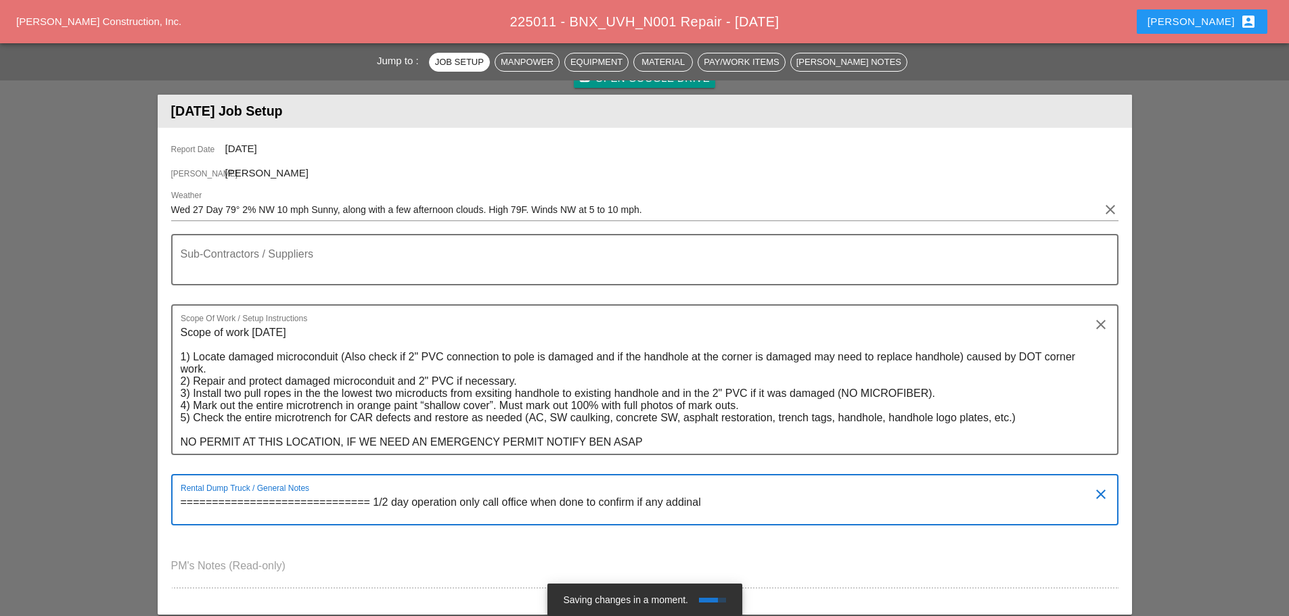
drag, startPoint x: 712, startPoint y: 502, endPoint x: 667, endPoint y: 503, distance: 44.7
click at [667, 503] on textarea "============================== 1/2 day operation only call office when done to …" at bounding box center [639, 508] width 917 height 32
drag, startPoint x: 735, startPoint y: 497, endPoint x: 668, endPoint y: 499, distance: 67.7
click at [666, 500] on textarea "============================== 1/2 day operation only call office when done to …" at bounding box center [639, 508] width 917 height 32
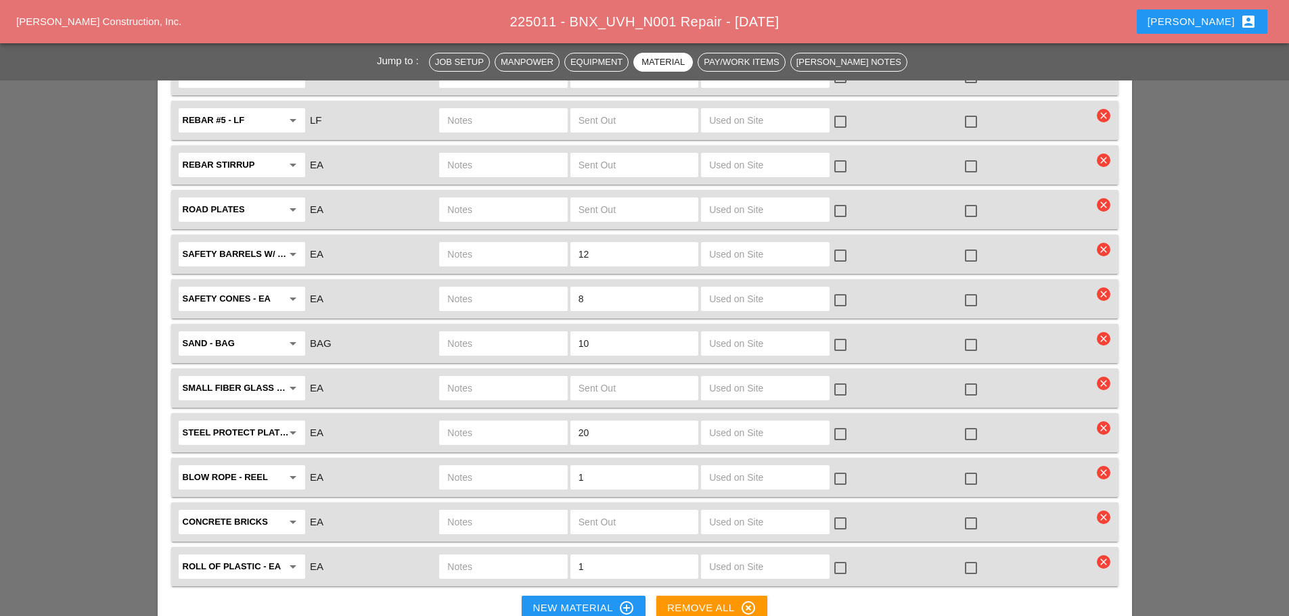
scroll to position [2977, 0]
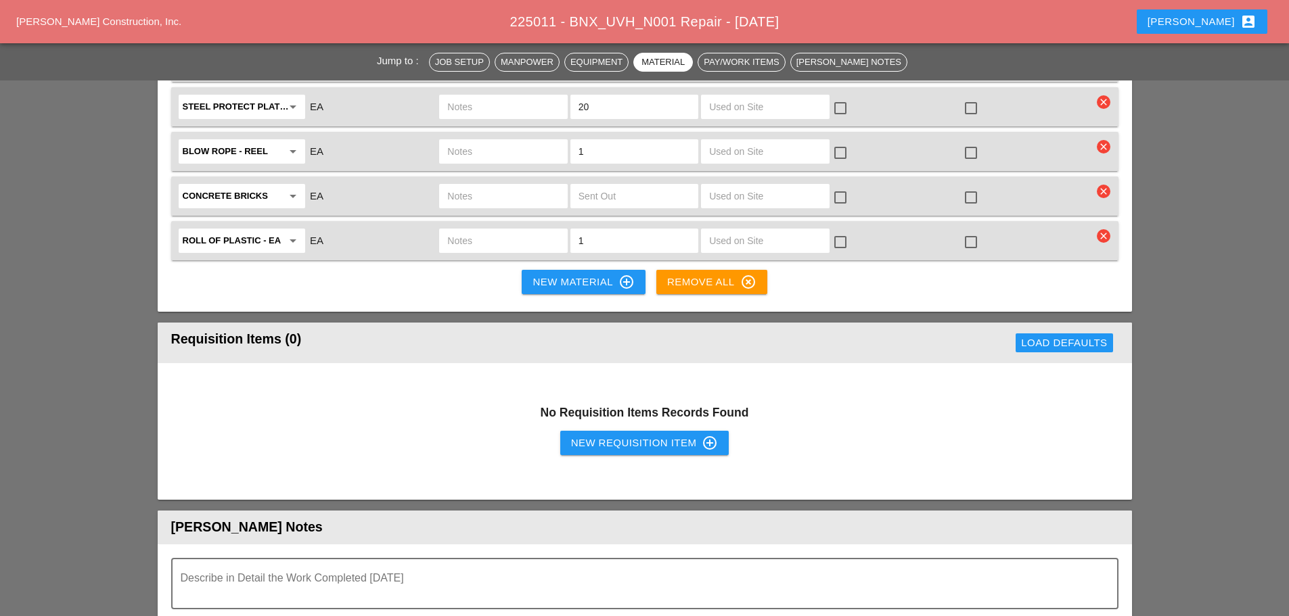
type textarea "============================== 1/2 day operation only call office when done to …"
click at [559, 274] on div "New Material control_point" at bounding box center [582, 282] width 101 height 16
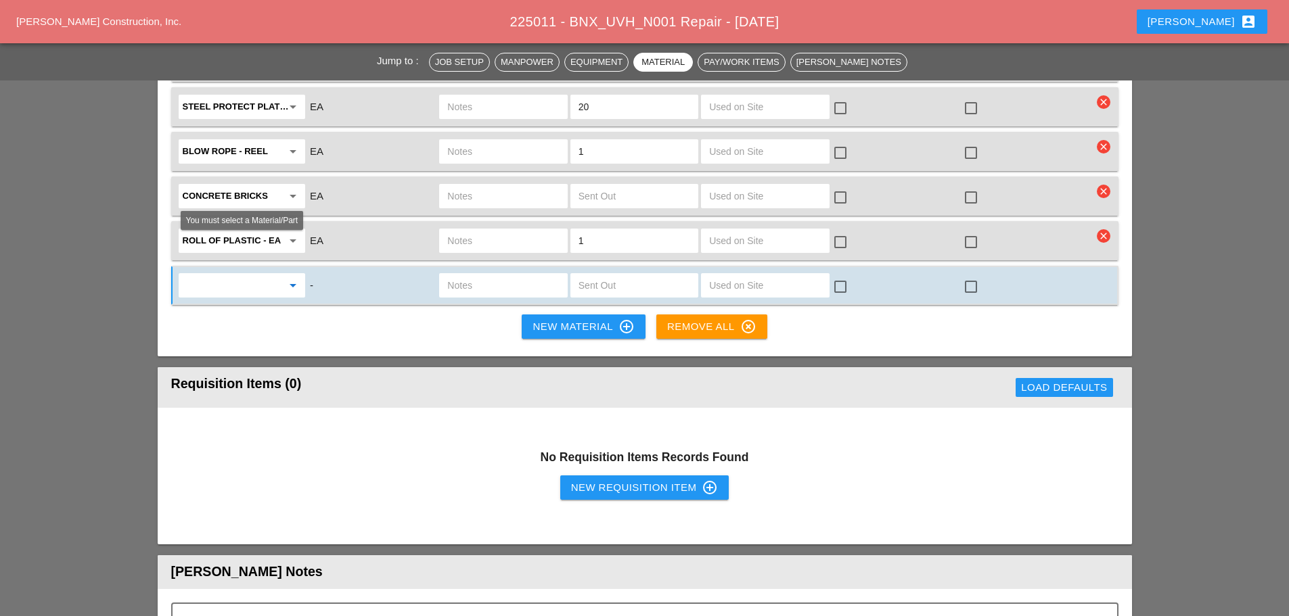
click at [258, 275] on input "text" at bounding box center [232, 286] width 99 height 22
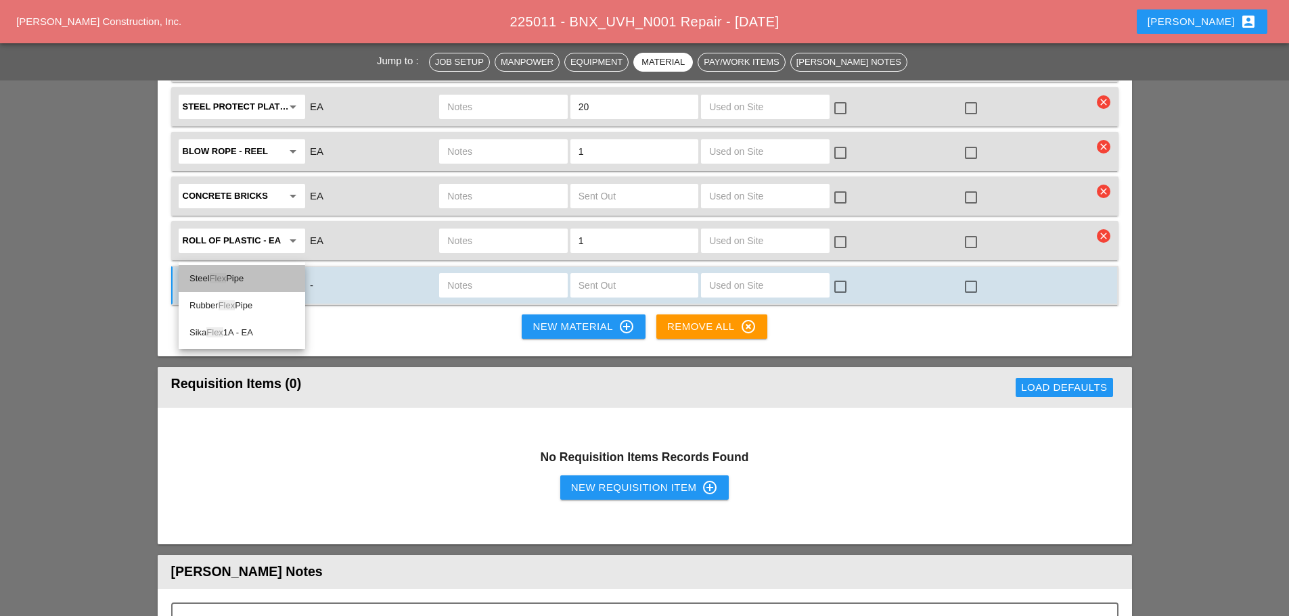
click at [241, 273] on div "Steel Flex Pipe" at bounding box center [241, 279] width 105 height 16
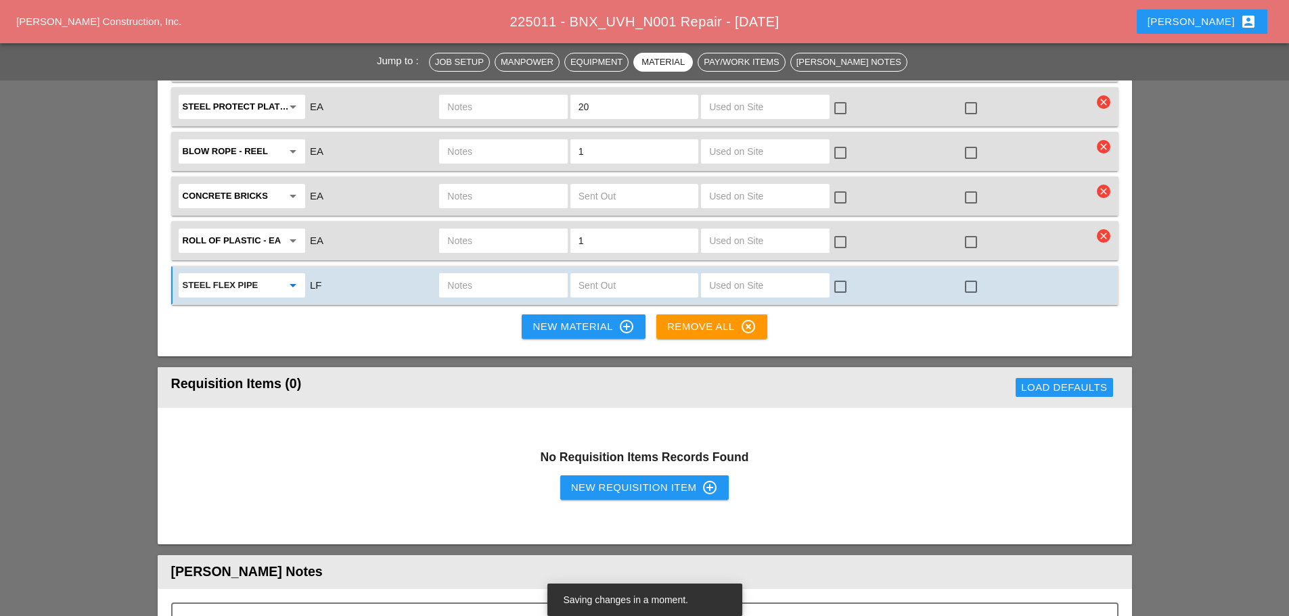
type input "Steel Flex Pipe"
click at [470, 275] on input "text" at bounding box center [503, 286] width 112 height 22
click at [464, 275] on input "2 '' pipe" at bounding box center [503, 286] width 112 height 22
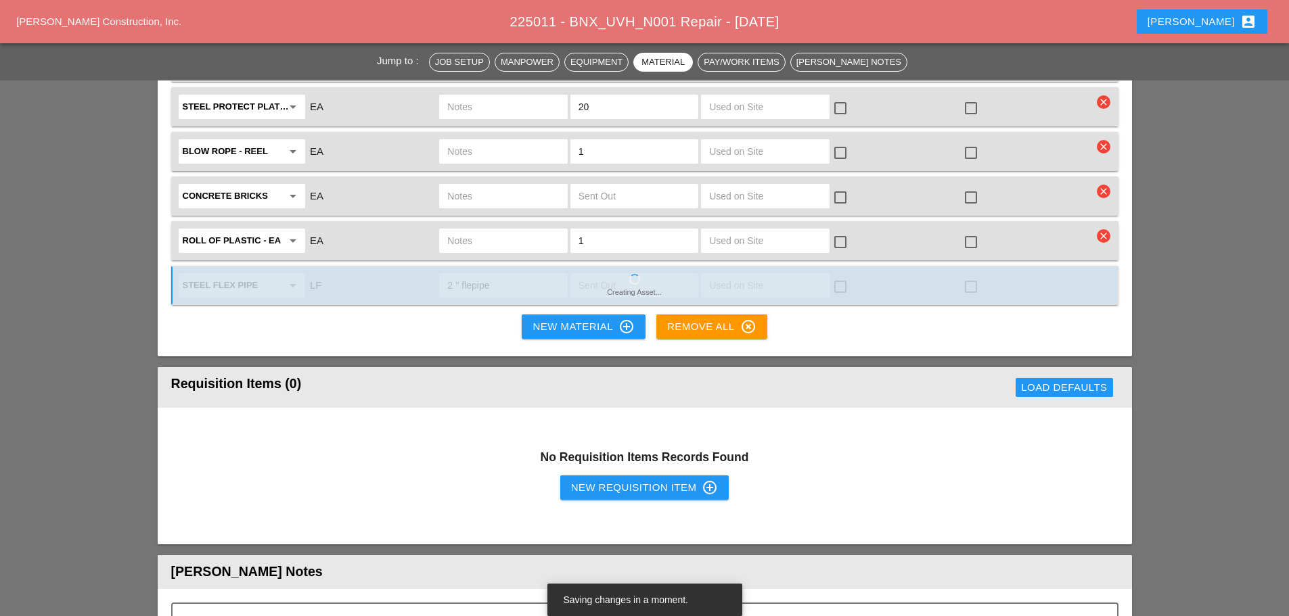
type input "2 '' flexpipe"
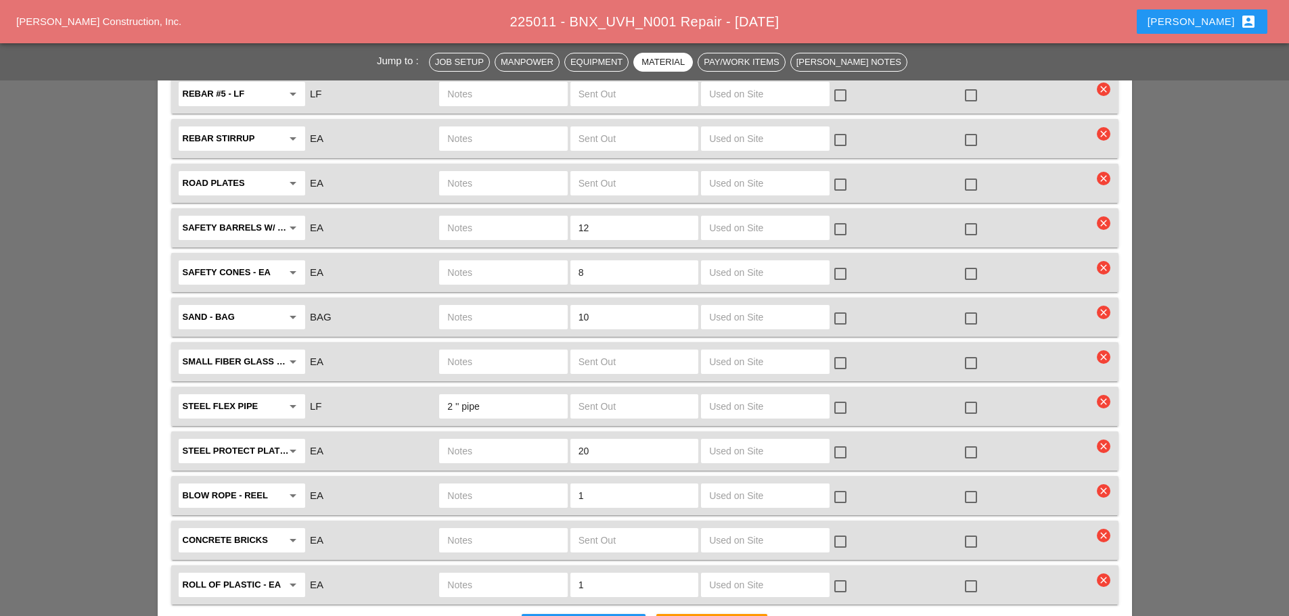
scroll to position [2774, 0]
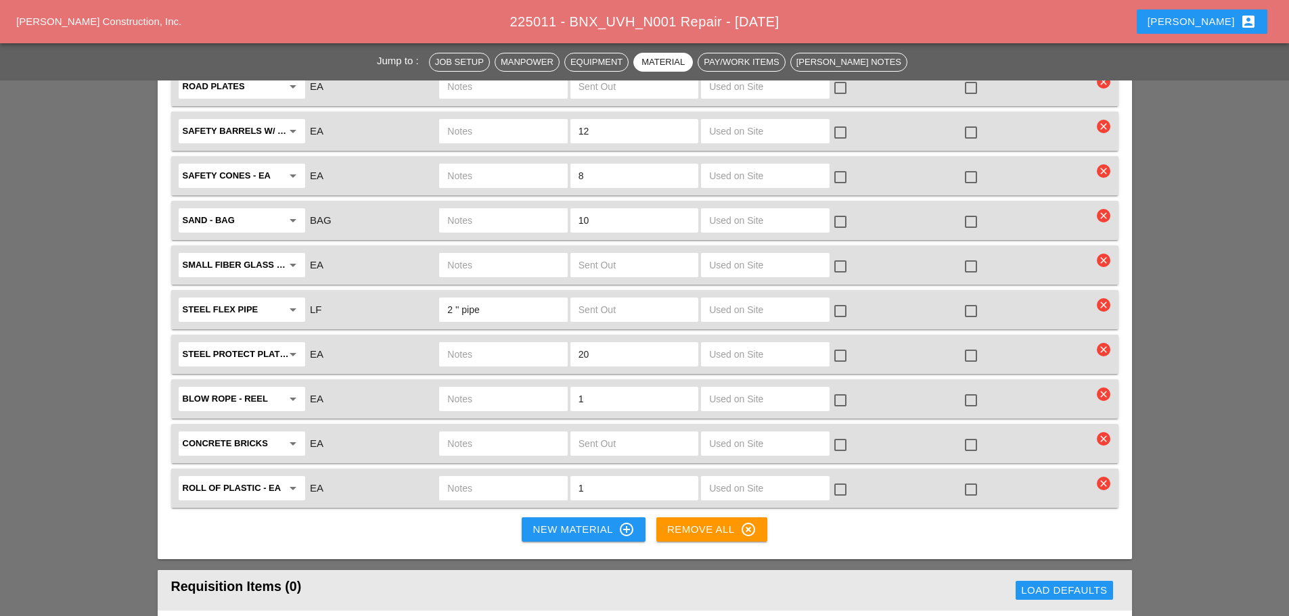
click at [501, 299] on input "2 '' pipe" at bounding box center [503, 310] width 112 height 22
type input "2 '' pipe flex pipe"
click at [625, 299] on input "text" at bounding box center [634, 310] width 112 height 22
type input "1"
click at [969, 300] on div at bounding box center [970, 311] width 23 height 23
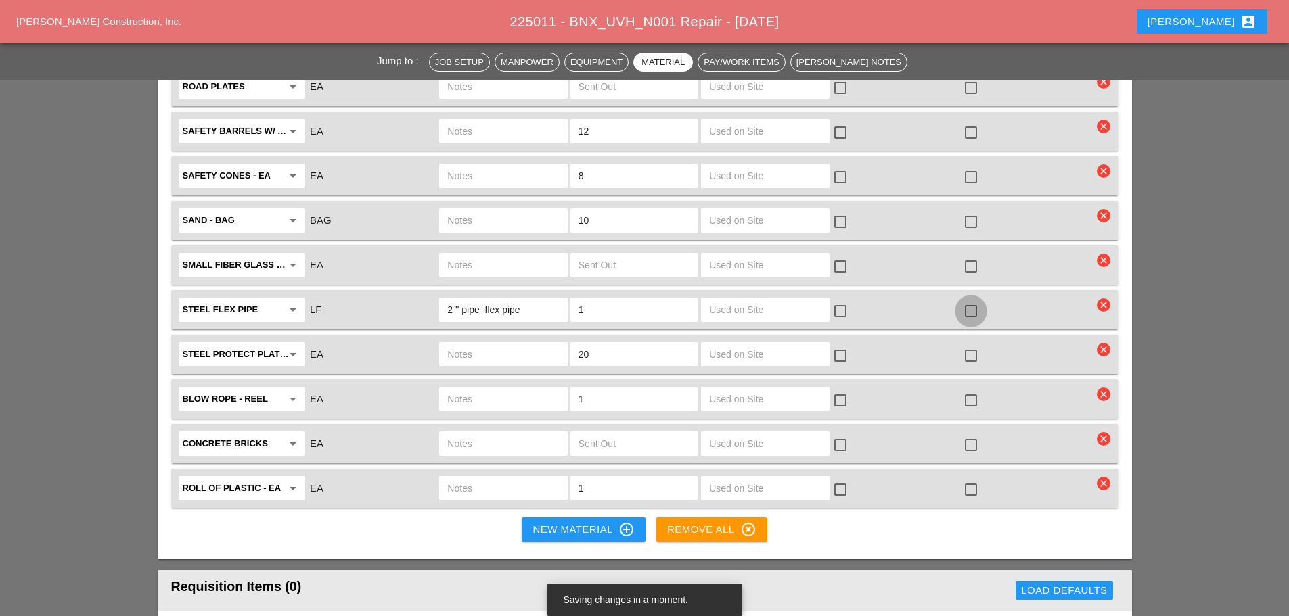
checkbox input "true"
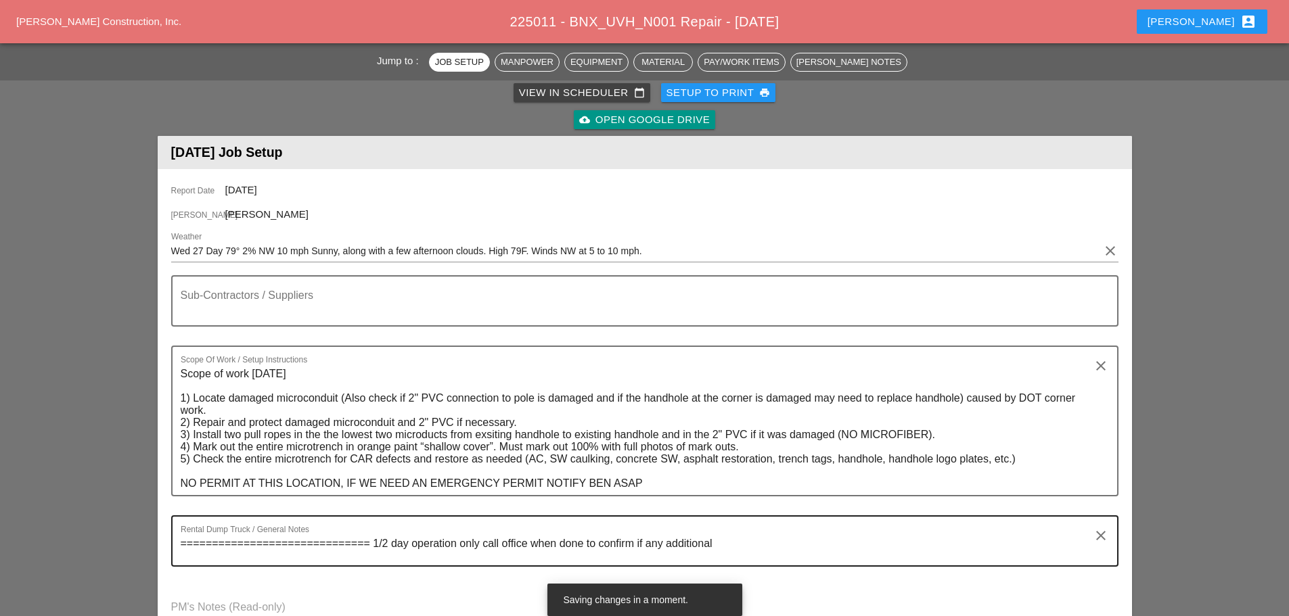
scroll to position [0, 0]
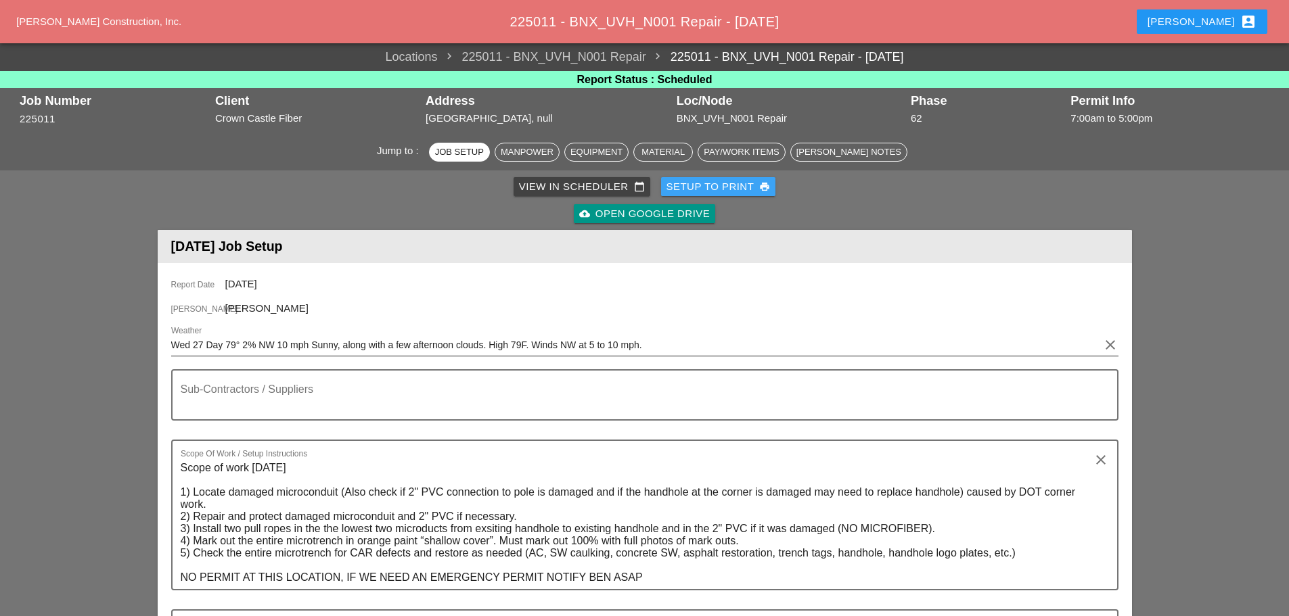
click at [710, 189] on div "Setup to Print print" at bounding box center [718, 187] width 104 height 16
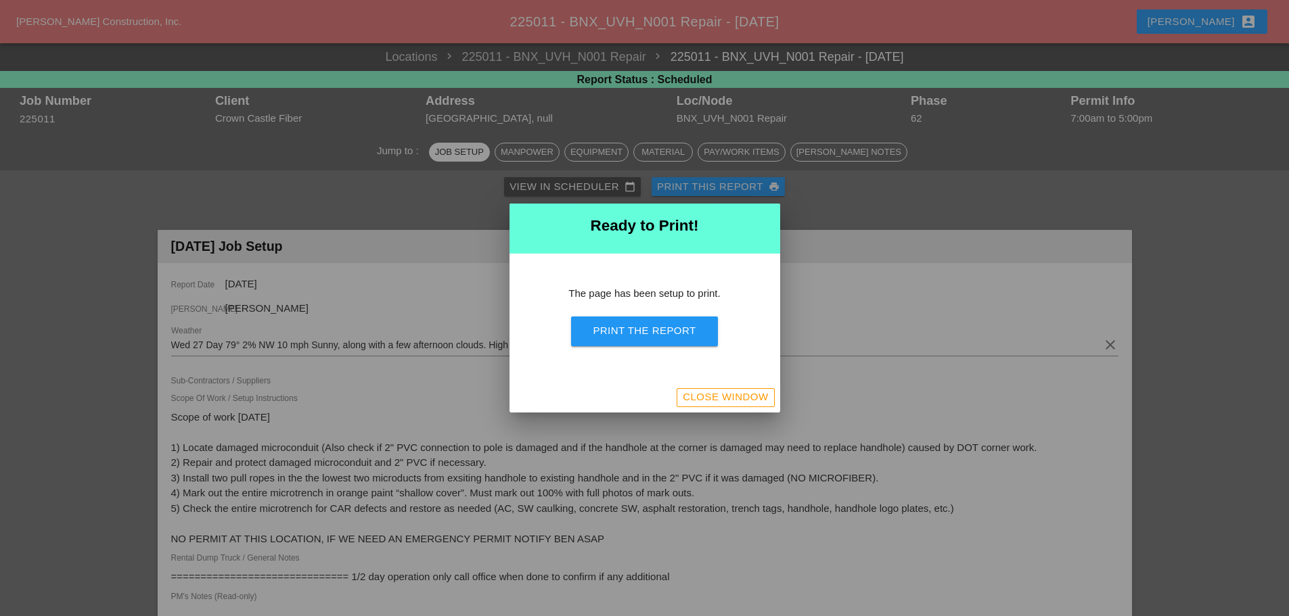
click at [642, 346] on button "Print the Report" at bounding box center [644, 332] width 146 height 30
click at [695, 403] on div "Close Window" at bounding box center [725, 398] width 85 height 16
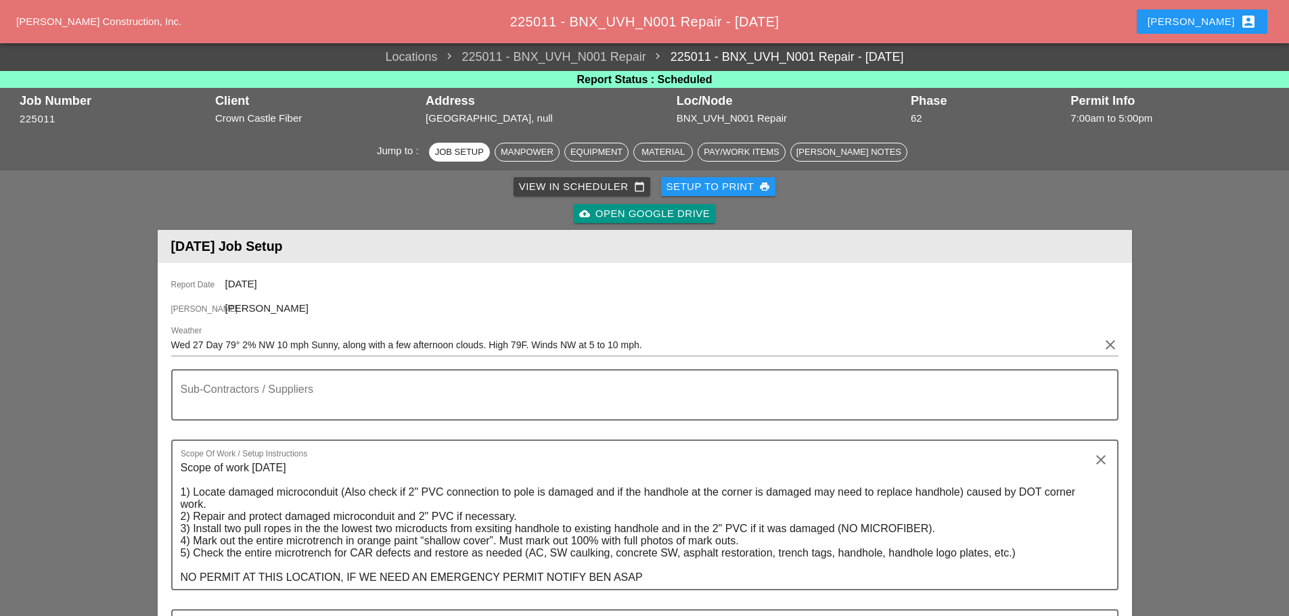
click at [1225, 18] on div "[PERSON_NAME] account_box" at bounding box center [1201, 22] width 109 height 16
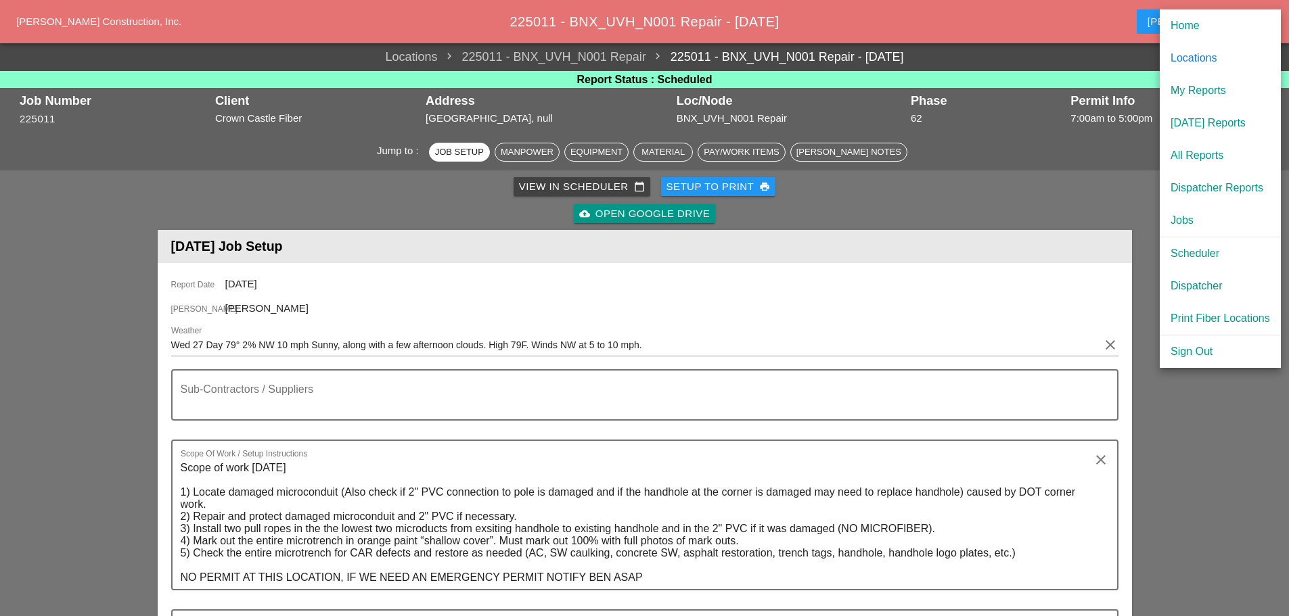
click at [1185, 117] on div "[DATE] Reports" at bounding box center [1219, 123] width 99 height 16
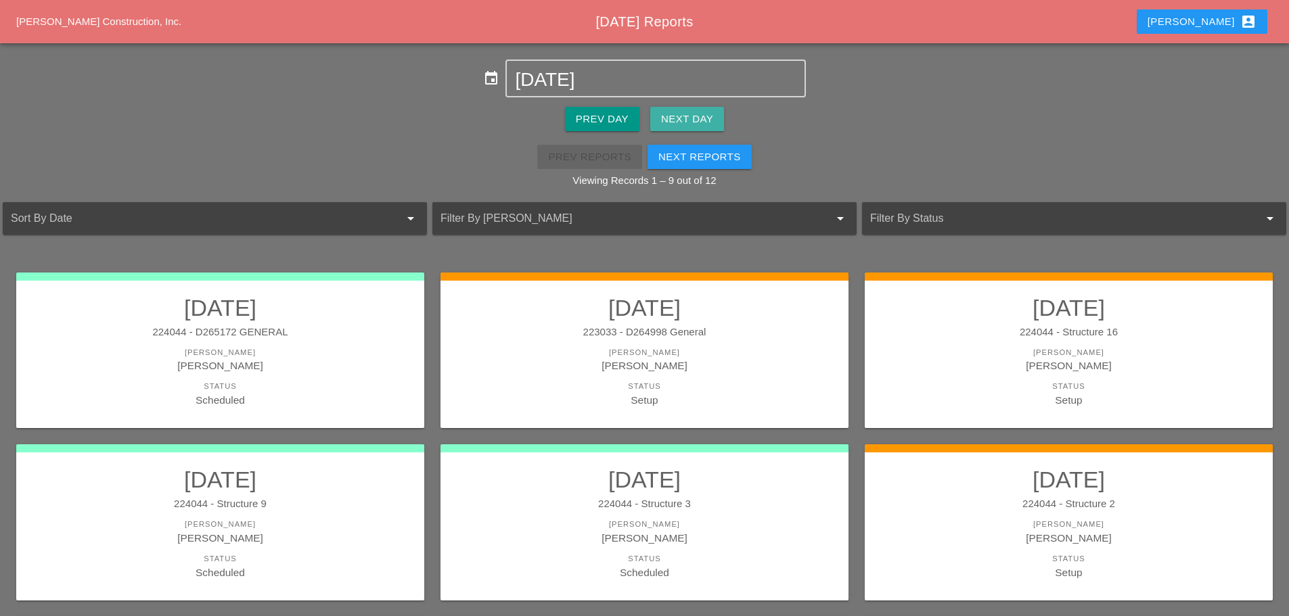
click at [683, 116] on div "Next Day" at bounding box center [687, 120] width 52 height 16
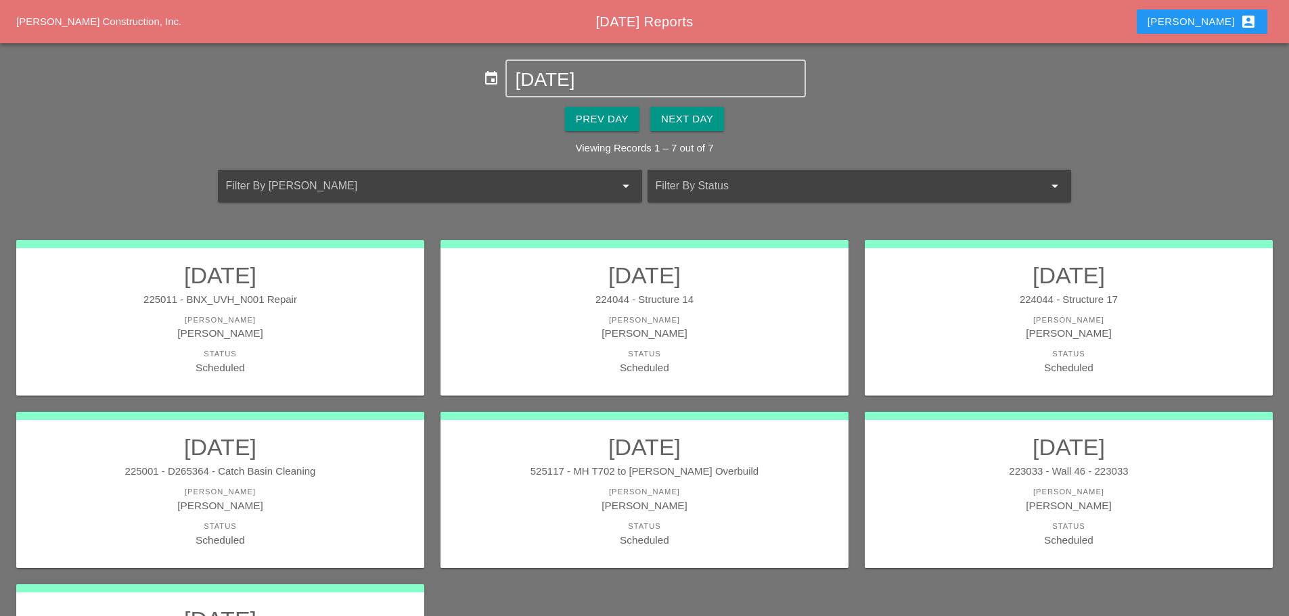
scroll to position [68, 0]
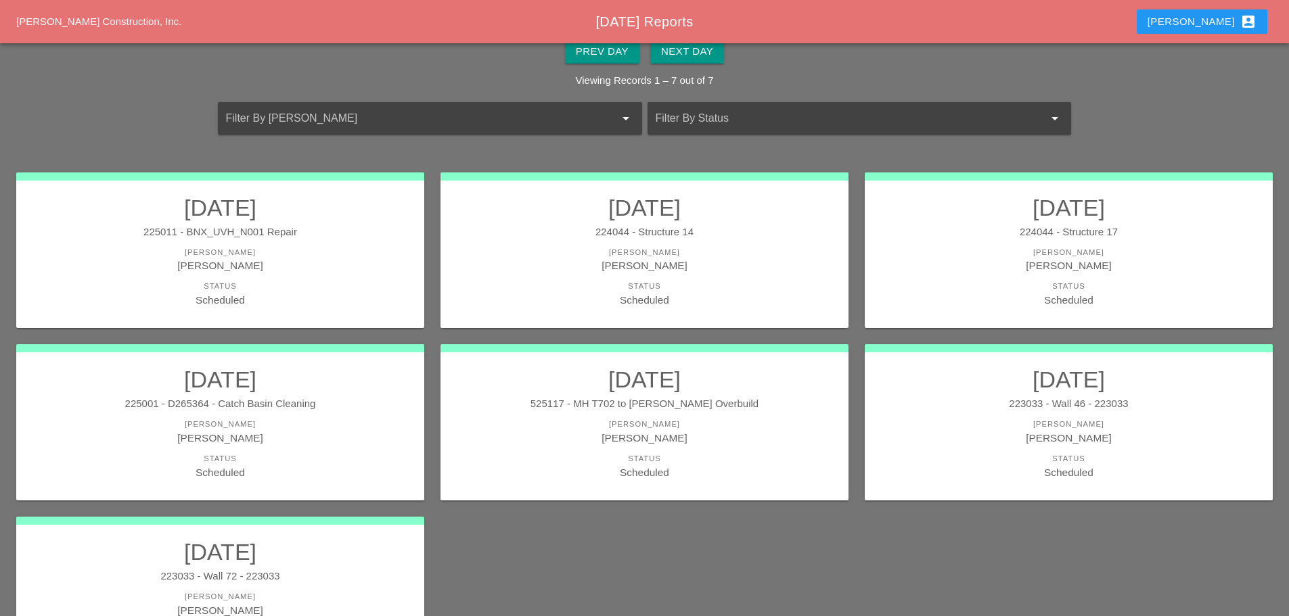
click at [692, 436] on div "Gillie Etnel" at bounding box center [644, 438] width 381 height 16
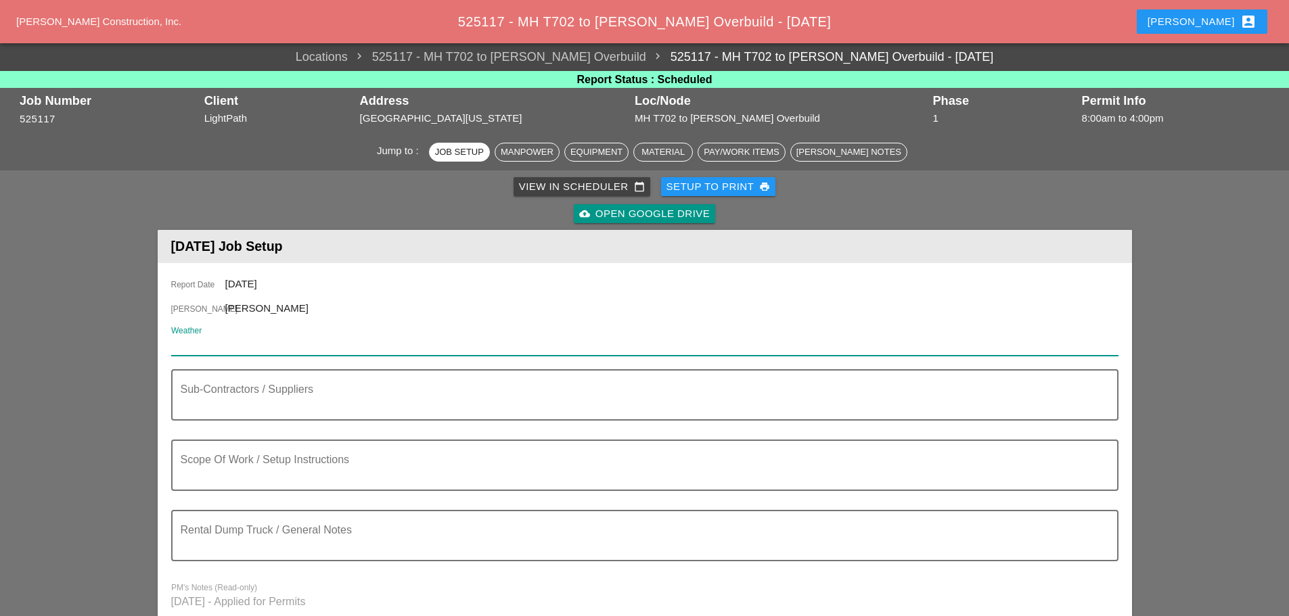
paste input "Day 78° 2% NW 12 mph Mostly sunny skies. High 78F. Winds NW at 10 to 15 mph."
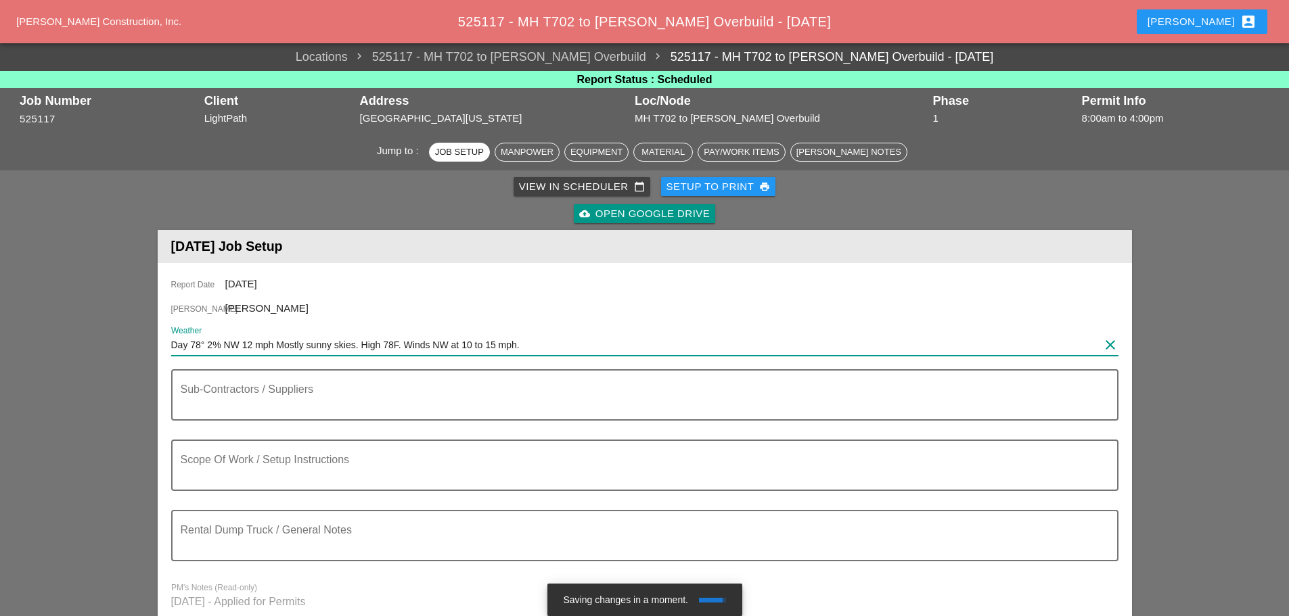
click at [171, 342] on input "Day 78° 2% NW 12 mph Mostly sunny skies. High 78F. Winds NW at 10 to 15 mph." at bounding box center [635, 345] width 928 height 22
type input "WED Day 78° 2% NW 12 mph Mostly sunny skies. High 78F. Winds NW at 10 to 15 mph."
click at [227, 403] on textarea "Sub-Contractors / Suppliers" at bounding box center [639, 403] width 917 height 32
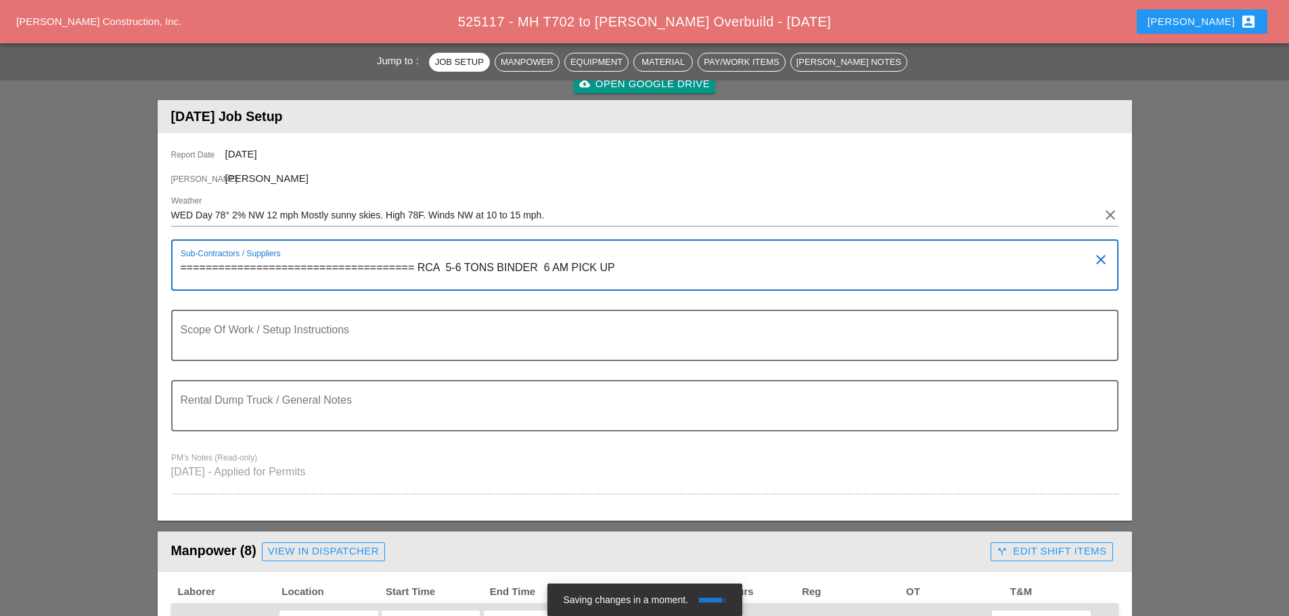
scroll to position [135, 0]
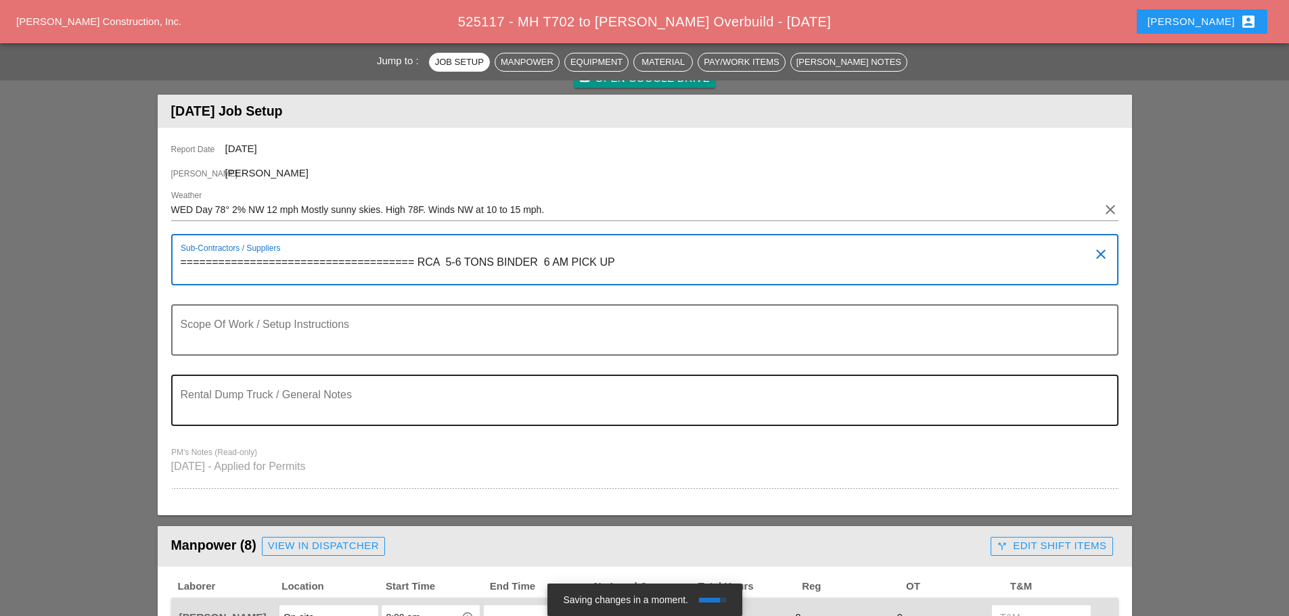
type textarea "===================================== RCA 5-6 TONS BINDER 6 AM PICK UP"
click at [216, 413] on textarea "Rental Dump Truck / General Notes" at bounding box center [639, 408] width 917 height 32
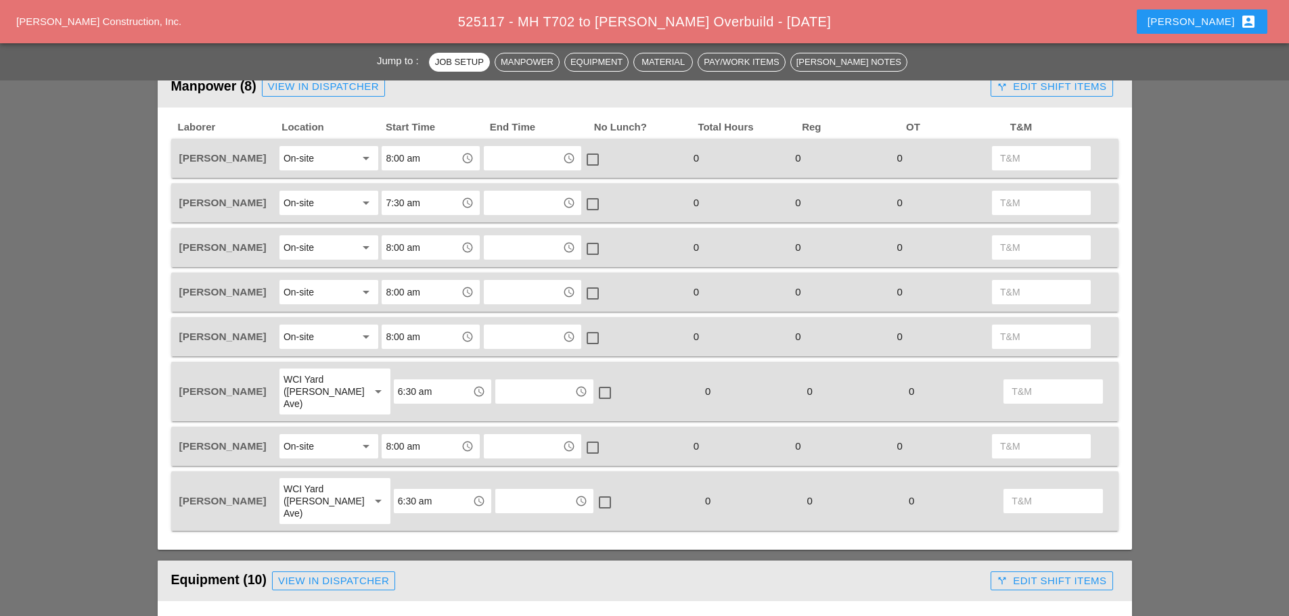
scroll to position [609, 0]
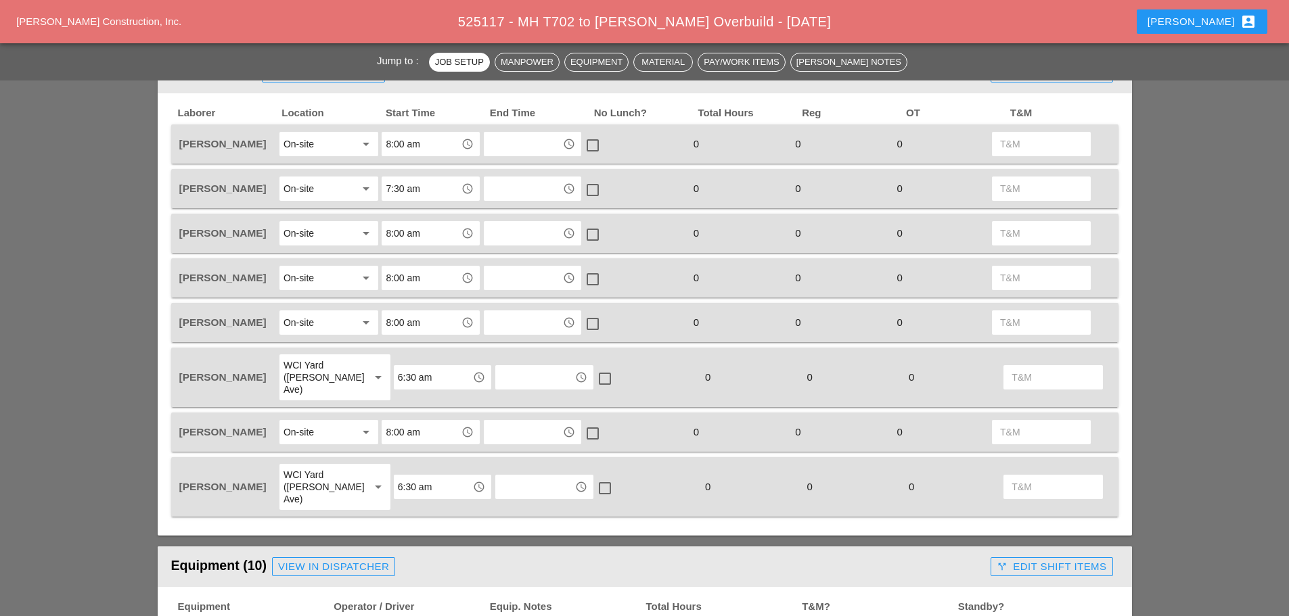
type textarea "================================== NU IMAGE WILL GO PICK UP 5 TONS BINDER AT RC…"
click at [424, 375] on input "6:30 am" at bounding box center [433, 378] width 70 height 22
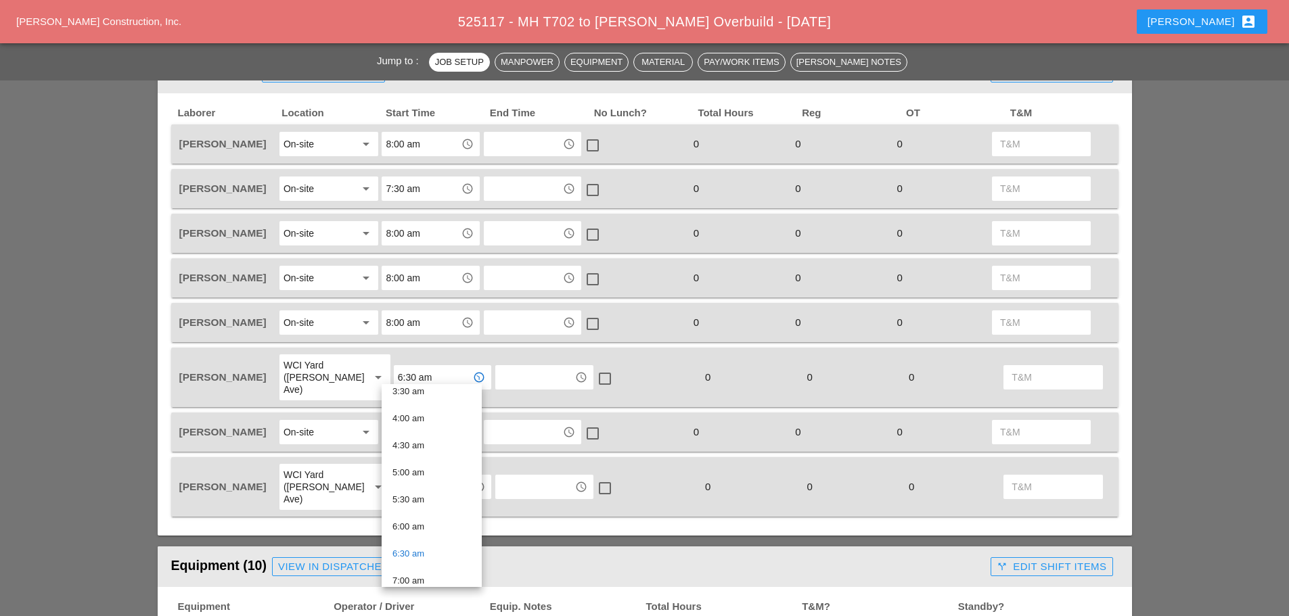
scroll to position [203, 0]
click at [430, 518] on div "6:00 am" at bounding box center [431, 522] width 78 height 16
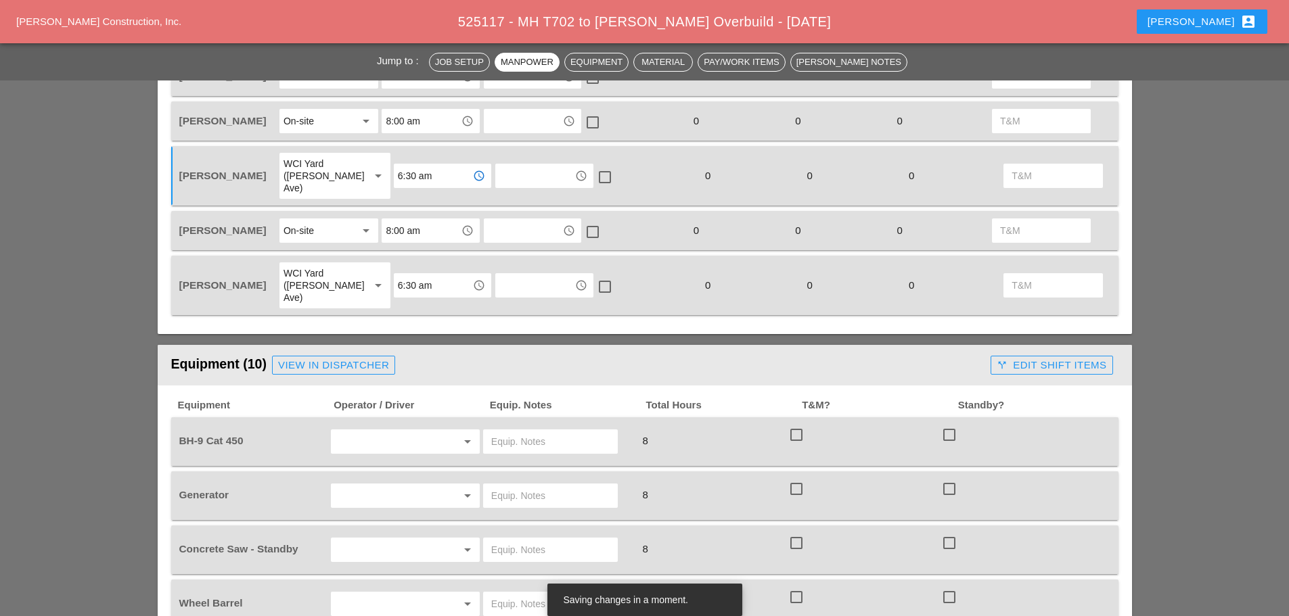
scroll to position [812, 0]
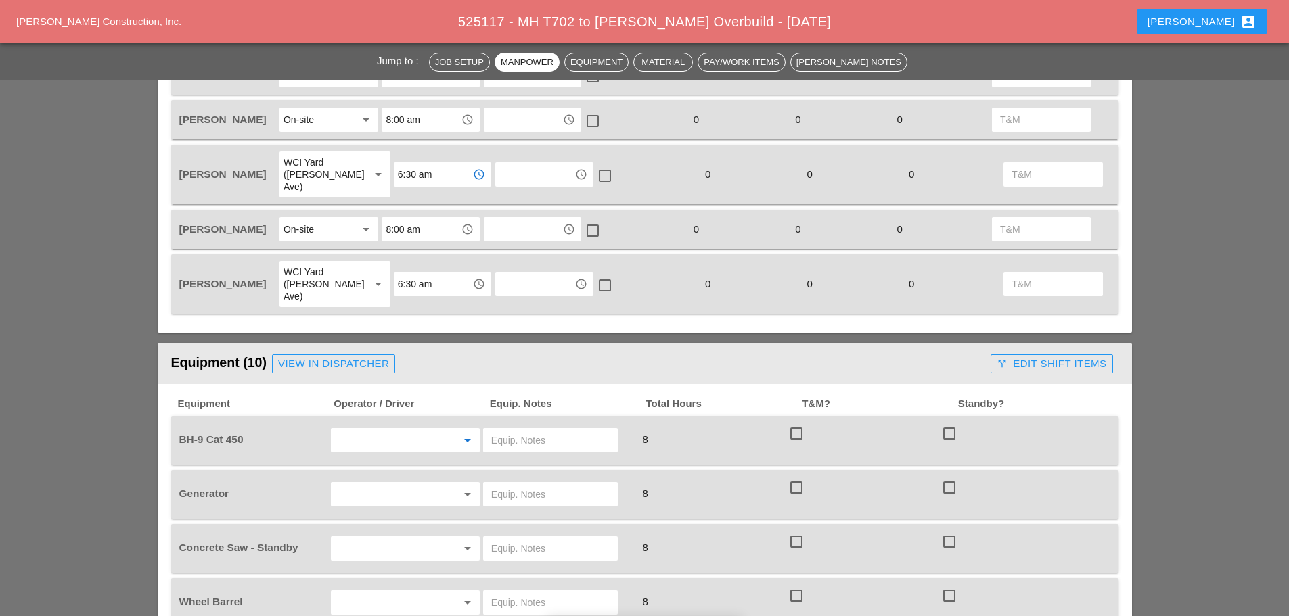
click at [423, 430] on input "text" at bounding box center [386, 441] width 103 height 22
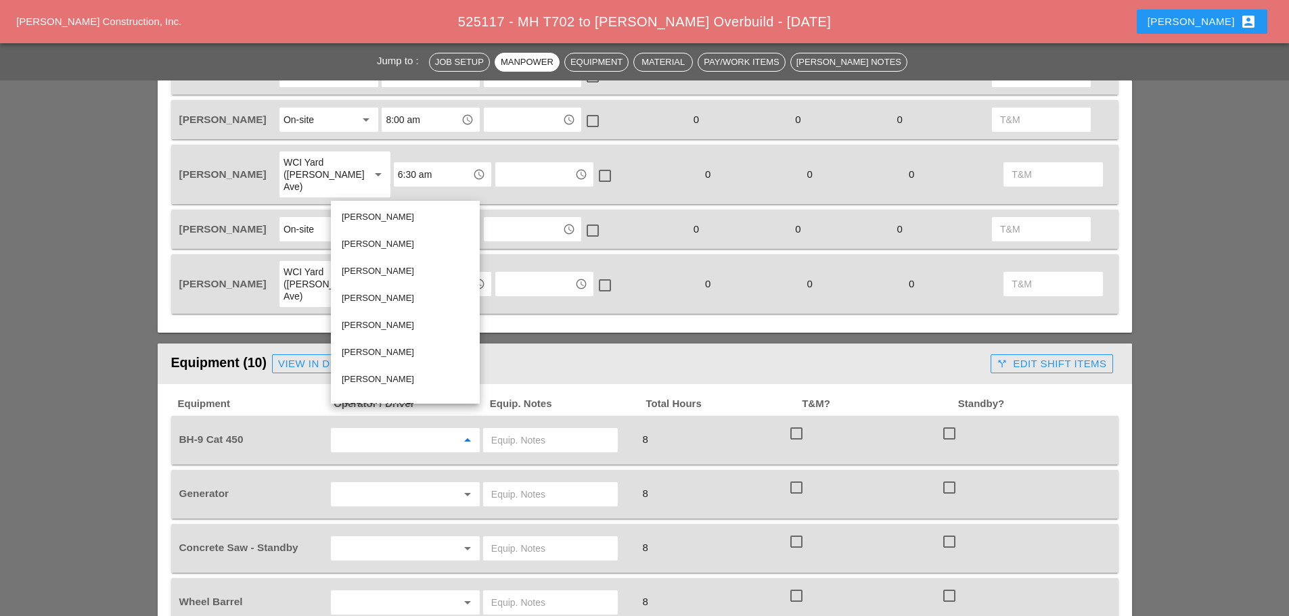
click at [380, 219] on div "Sal Barbieri" at bounding box center [405, 217] width 127 height 16
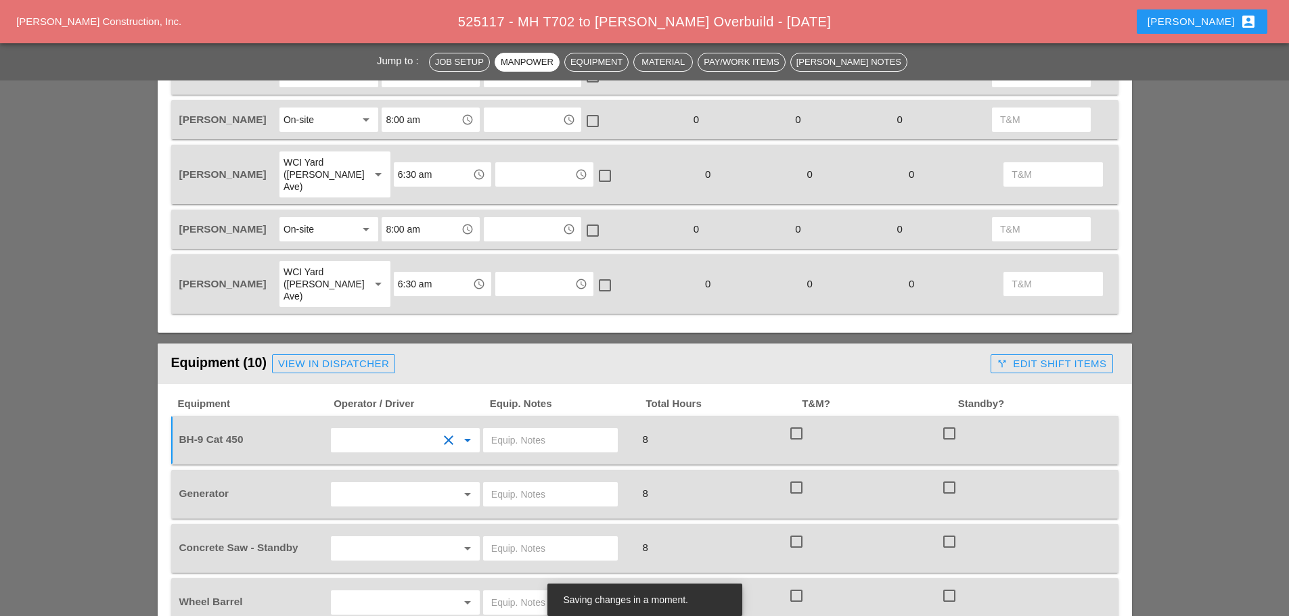
click at [523, 430] on input "text" at bounding box center [550, 441] width 118 height 22
type input "ON SITE"
click at [411, 484] on input "text" at bounding box center [386, 495] width 103 height 22
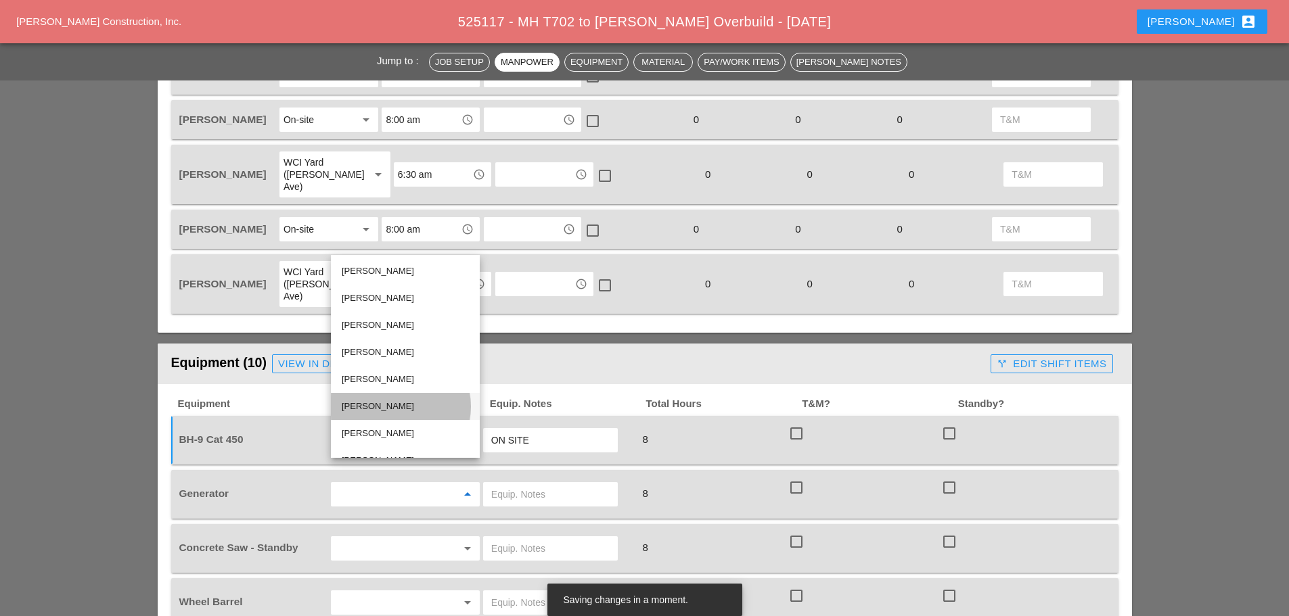
click at [392, 405] on div "Oscar Padilla" at bounding box center [405, 406] width 127 height 16
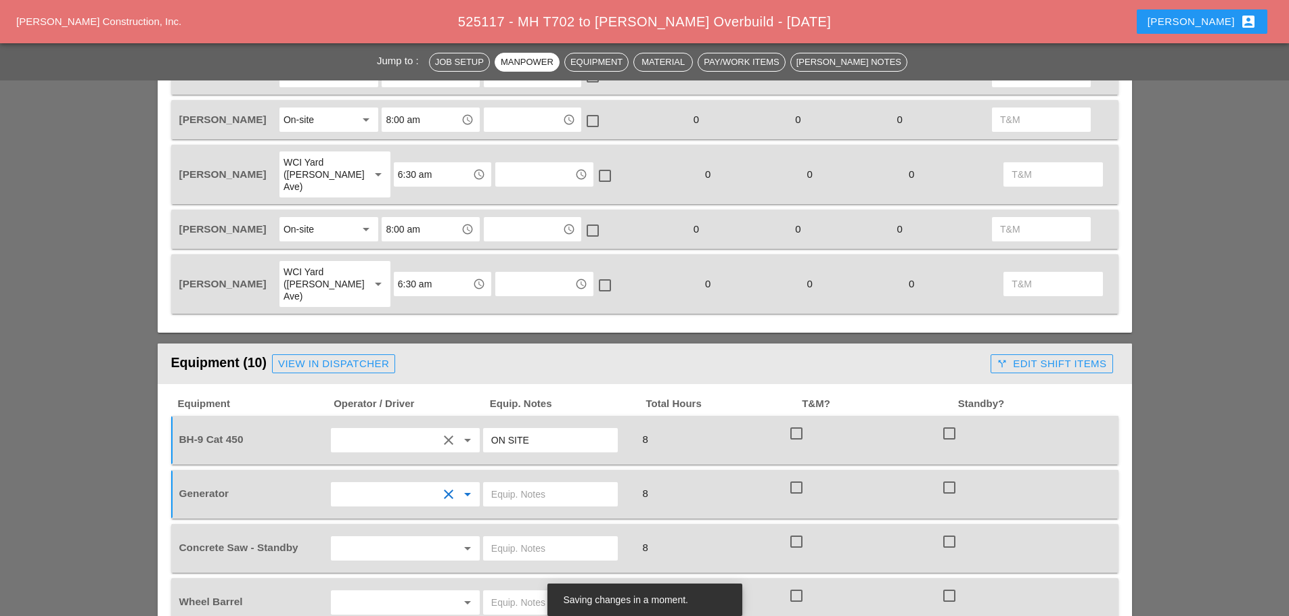
click at [380, 484] on input "text" at bounding box center [386, 495] width 103 height 22
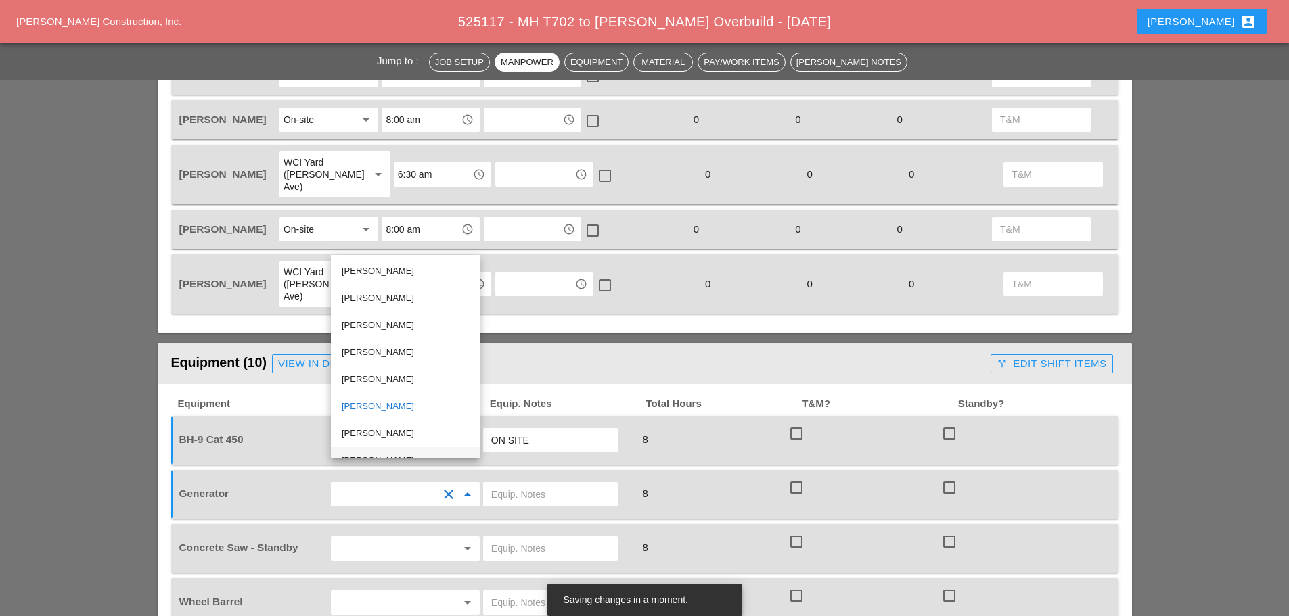
scroll to position [19, 0]
click at [387, 436] on div "Santiago Suarez" at bounding box center [405, 442] width 127 height 16
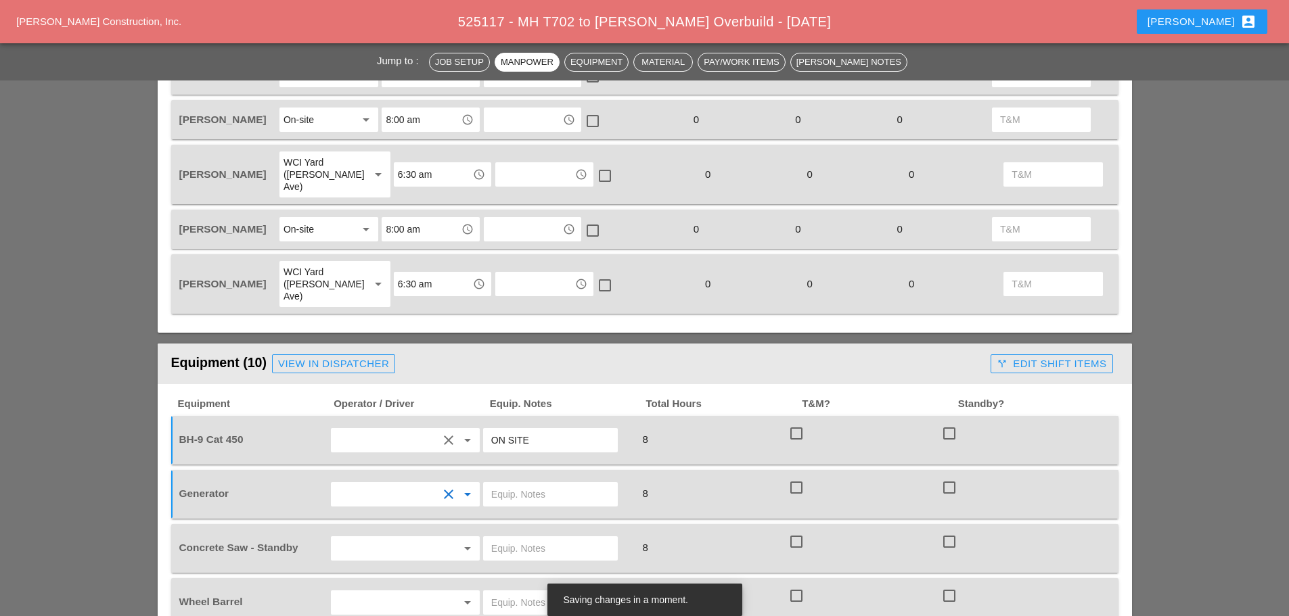
click at [407, 538] on input "text" at bounding box center [386, 549] width 103 height 22
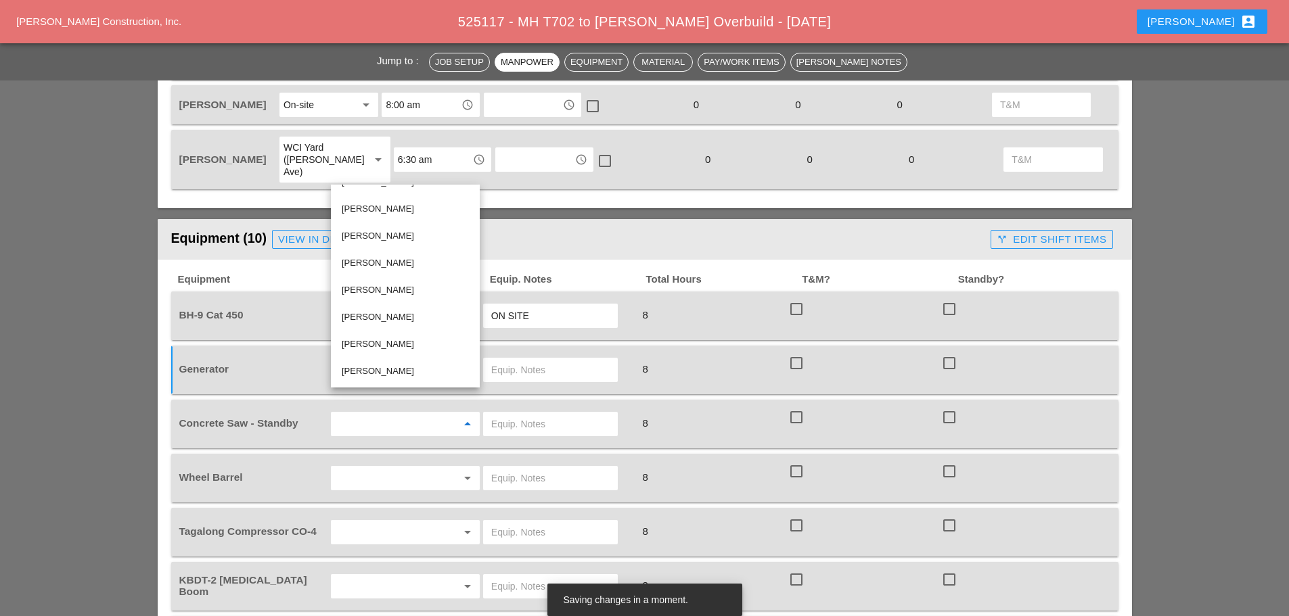
scroll to position [947, 0]
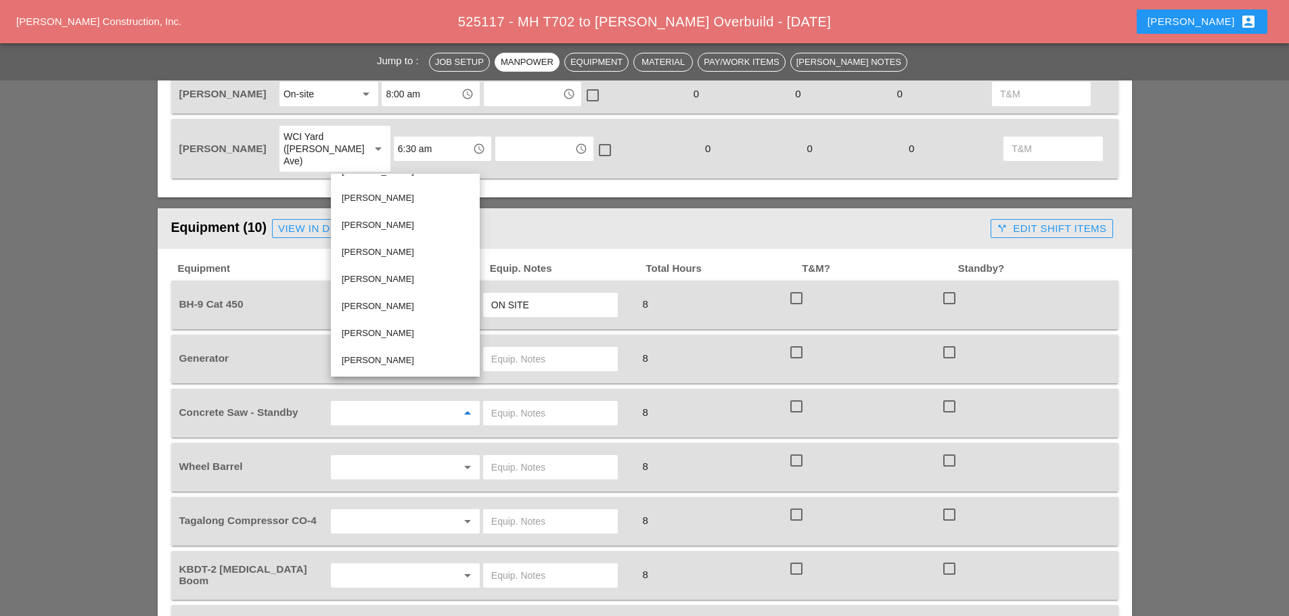
drag, startPoint x: 530, startPoint y: 384, endPoint x: 524, endPoint y: 380, distance: 7.3
click at [532, 403] on input "text" at bounding box center [550, 414] width 118 height 22
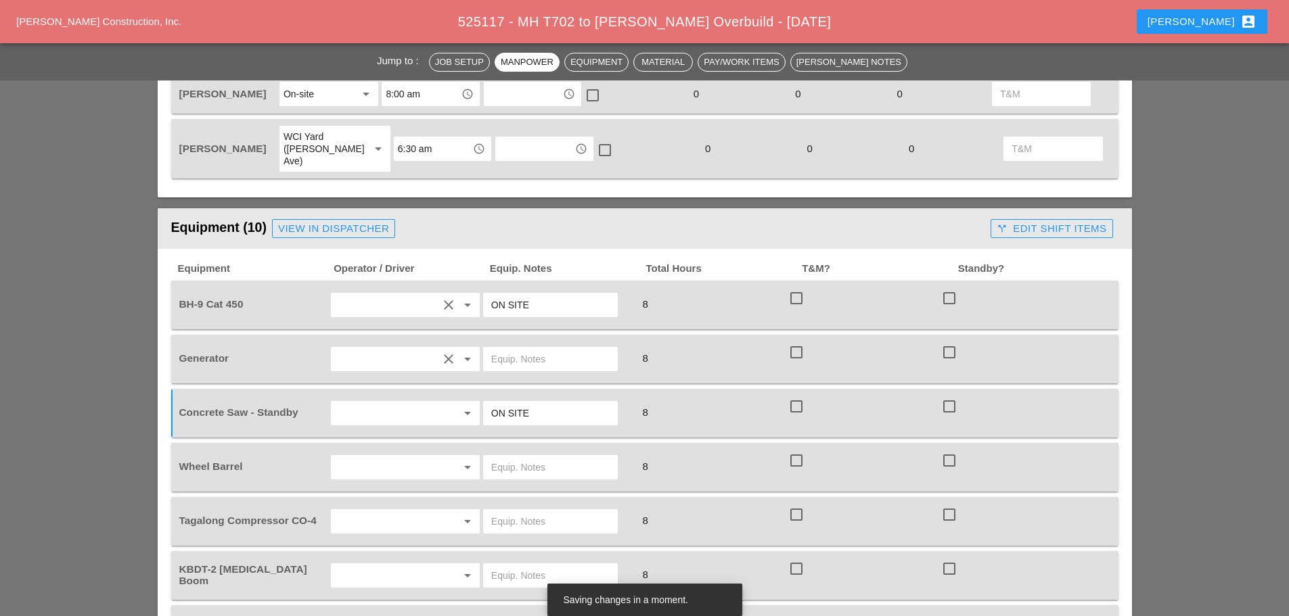
type input "ON SITE"
click at [529, 457] on input "text" at bounding box center [550, 468] width 118 height 22
click at [462, 459] on icon "arrow_drop_down" at bounding box center [467, 467] width 16 height 16
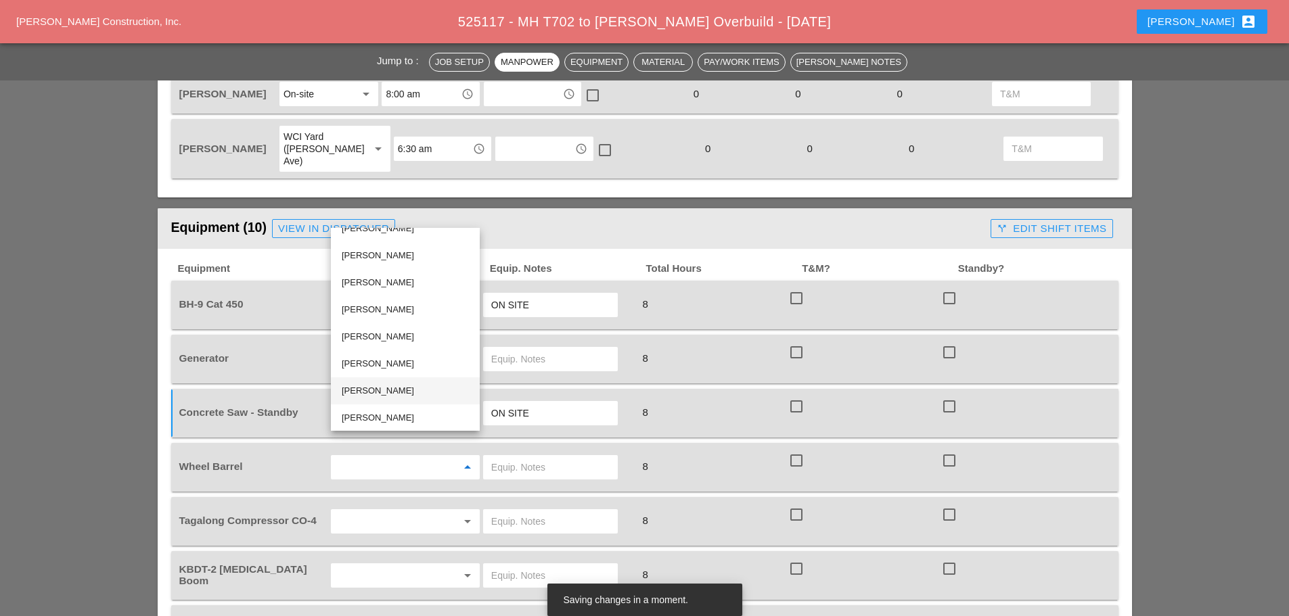
scroll to position [19, 0]
click at [392, 411] on div "Santiago Suarez" at bounding box center [405, 415] width 127 height 16
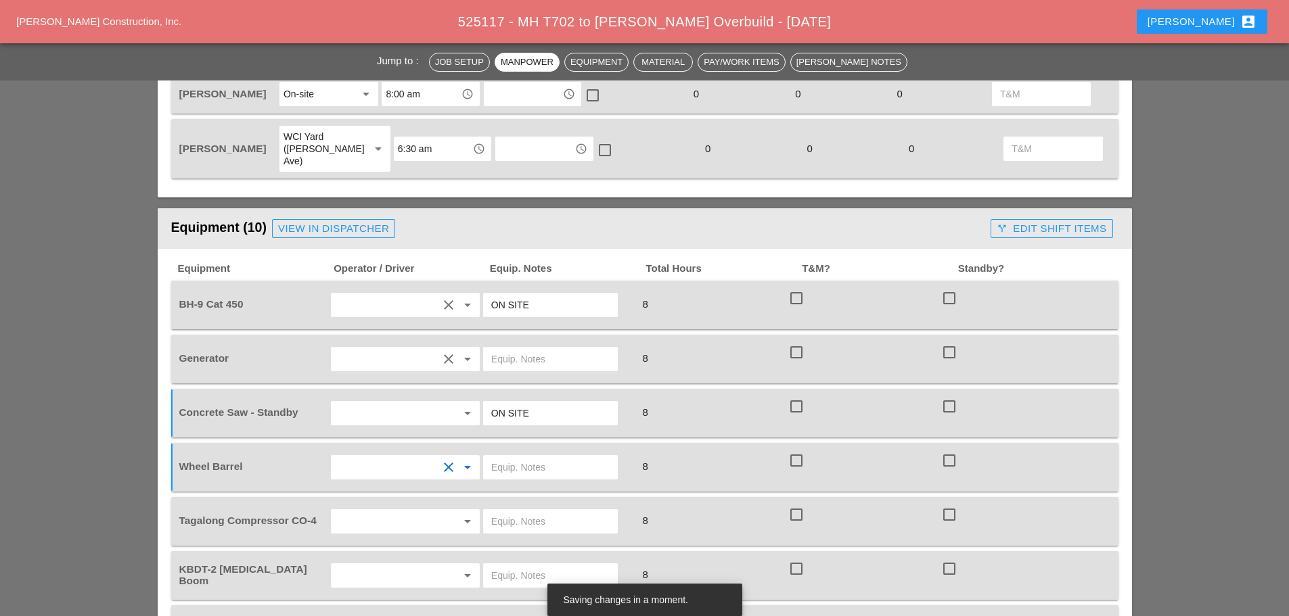
click at [539, 457] on input "text" at bounding box center [550, 468] width 118 height 22
type input "ON TRUCK"
click at [505, 511] on input "text" at bounding box center [550, 522] width 118 height 22
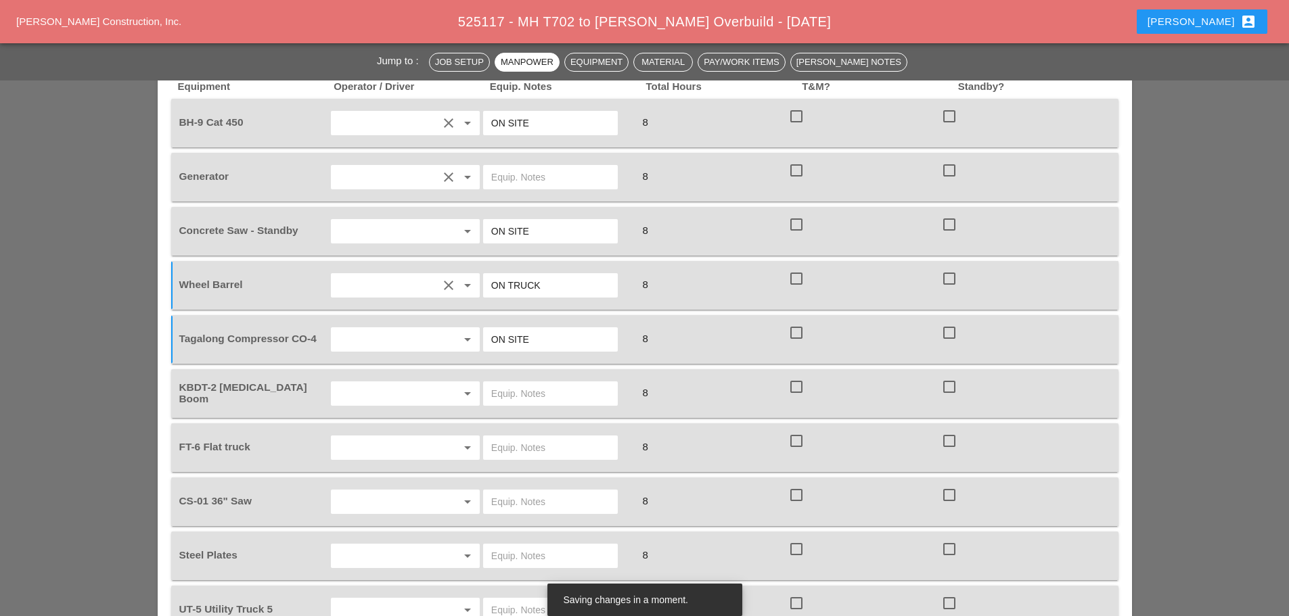
scroll to position [1150, 0]
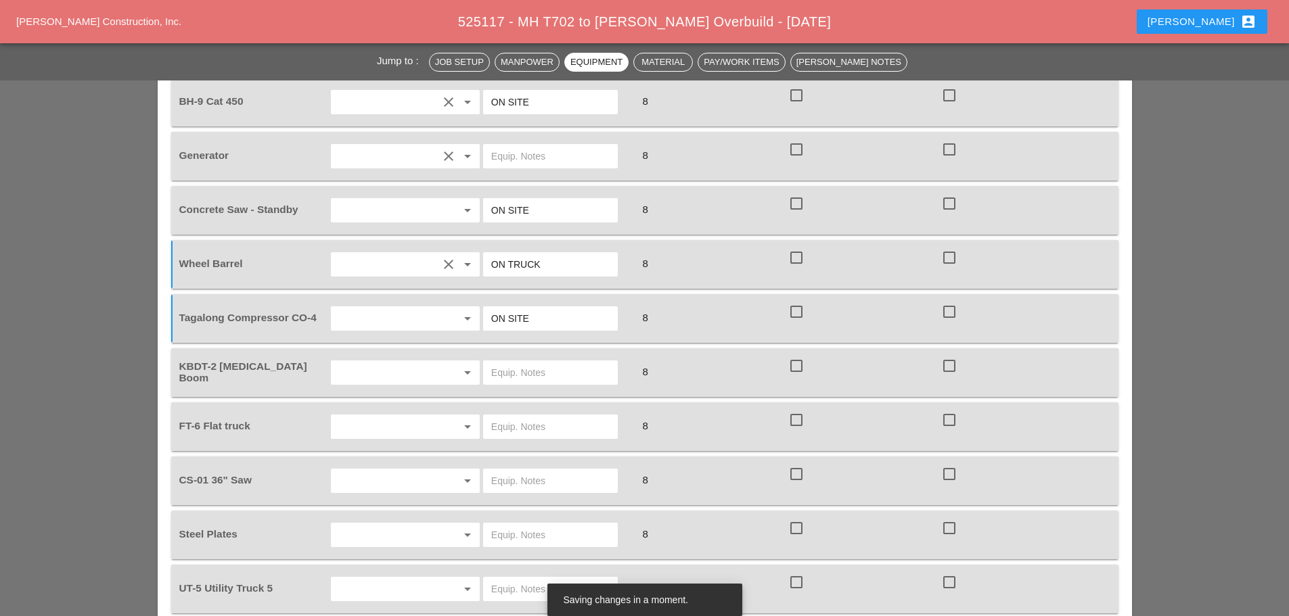
type input "ON SITE"
click at [409, 362] on input "text" at bounding box center [386, 373] width 103 height 22
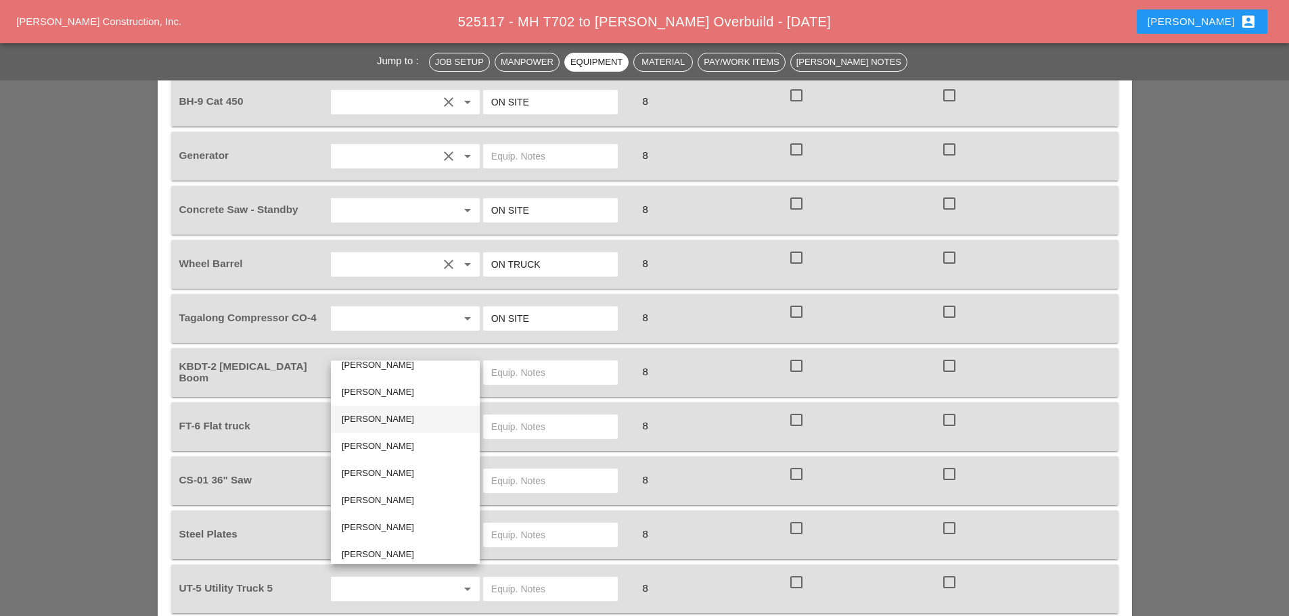
scroll to position [19, 0]
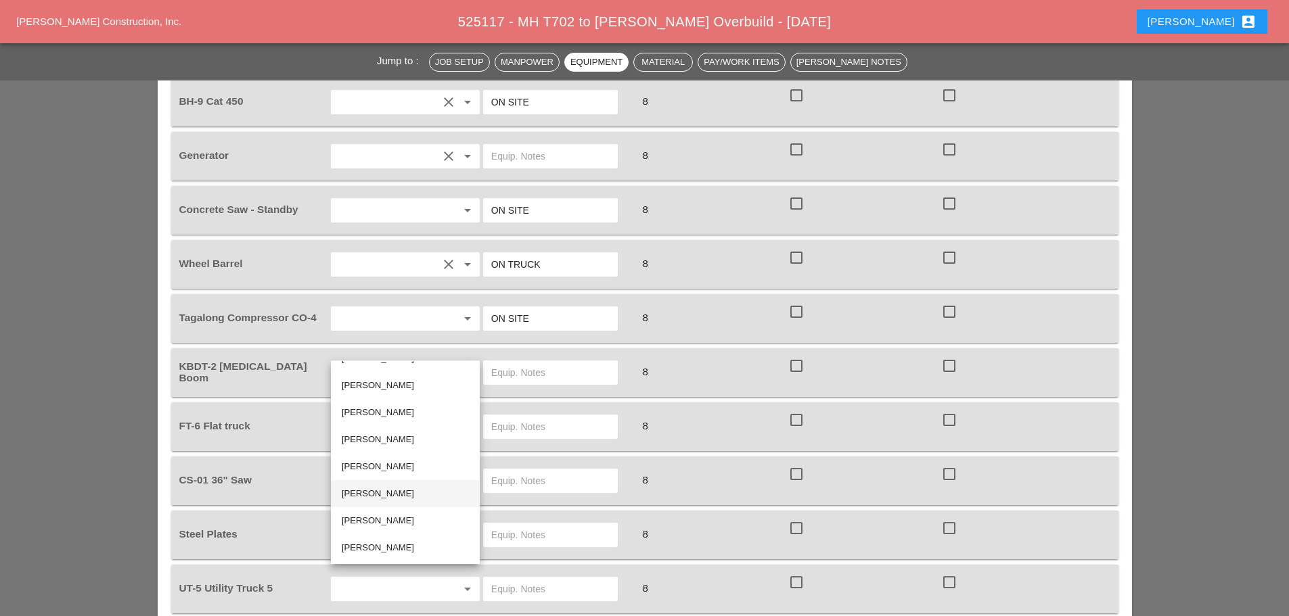
click at [379, 487] on div "Oscar Padilla" at bounding box center [405, 494] width 127 height 16
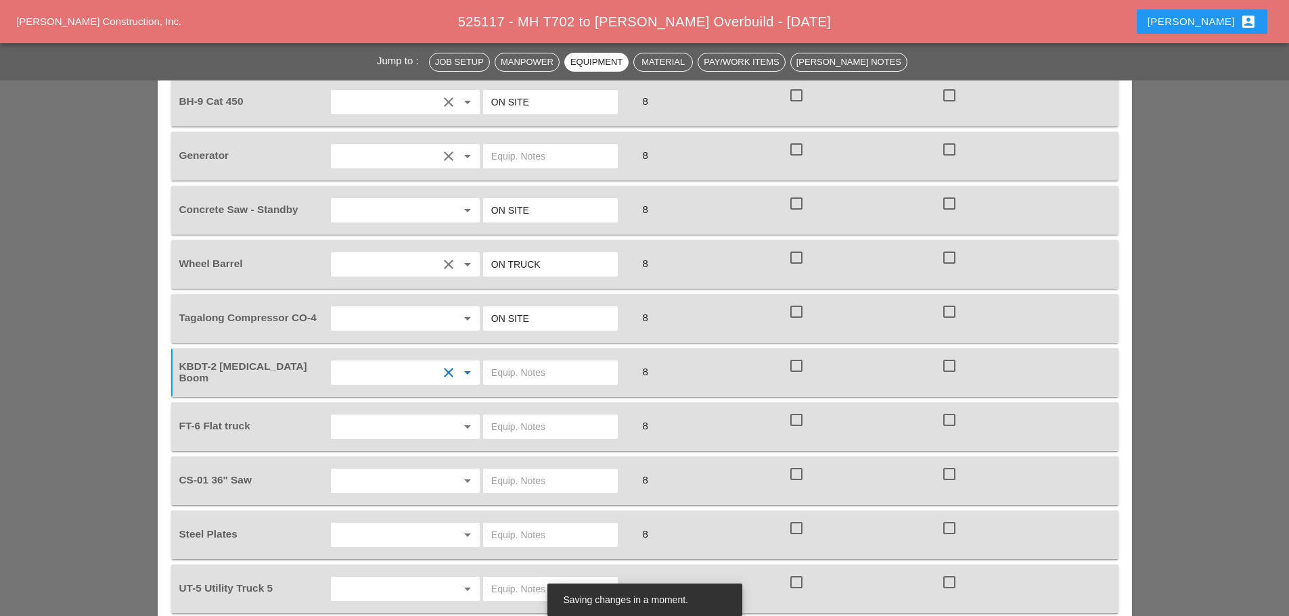
click at [519, 416] on input "text" at bounding box center [550, 427] width 118 height 22
type input "ON SITE"
click at [444, 473] on div at bounding box center [448, 481] width 16 height 16
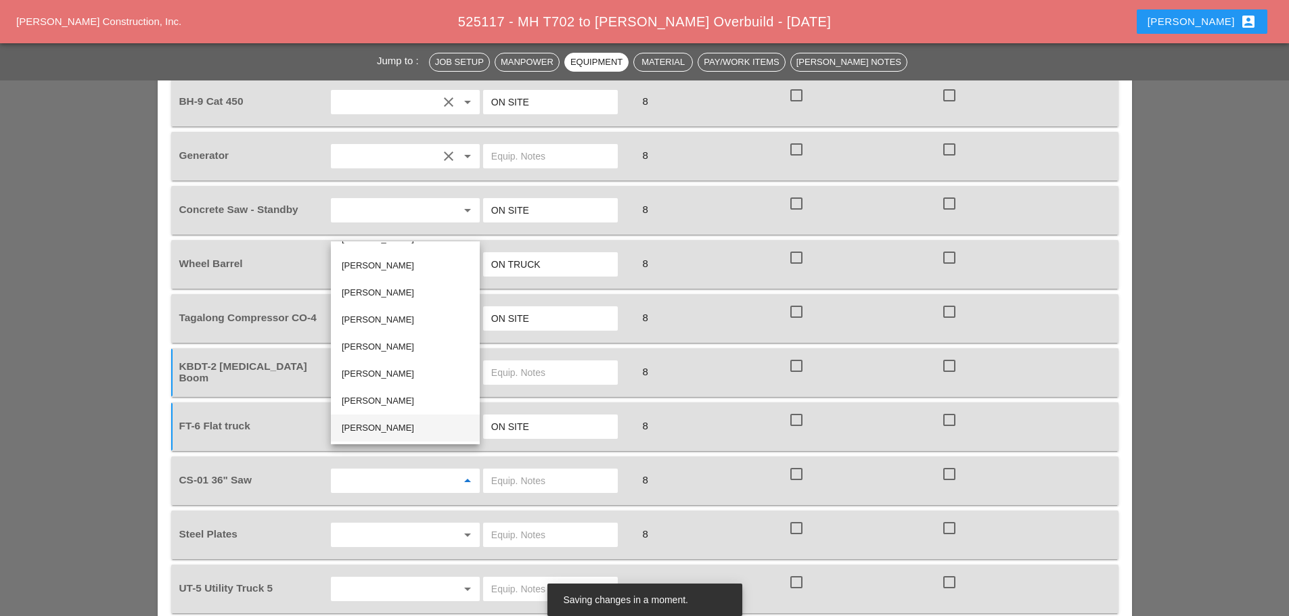
click at [368, 420] on div "Santiago Suarez" at bounding box center [405, 428] width 127 height 16
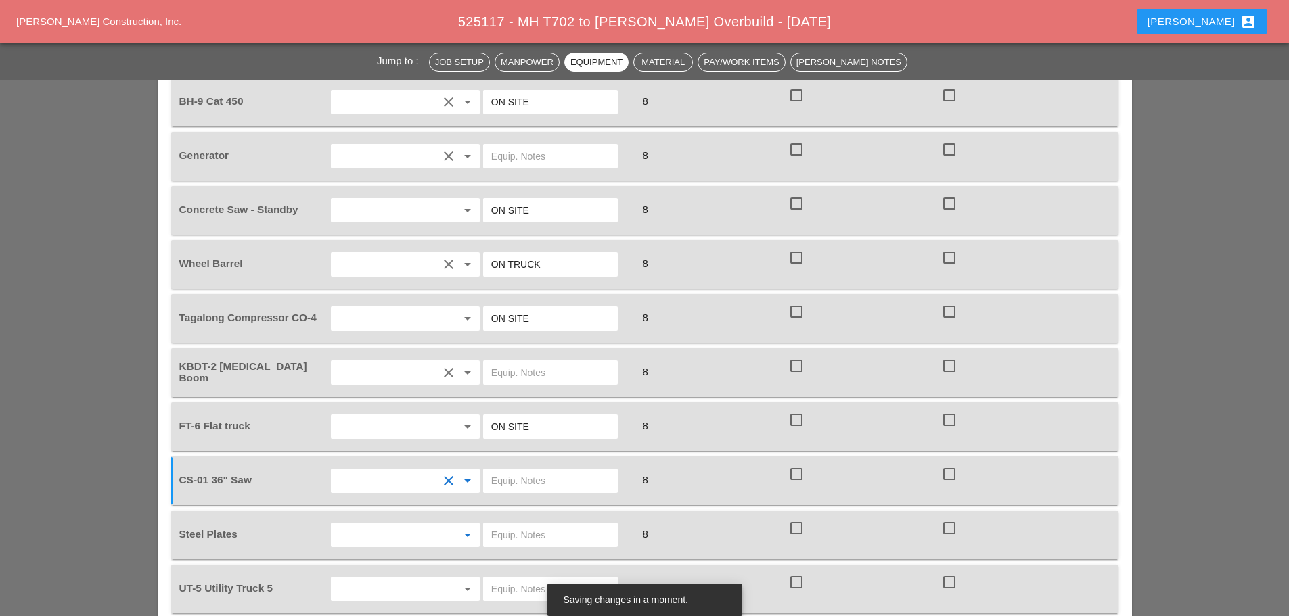
click at [365, 524] on input "text" at bounding box center [386, 535] width 103 height 22
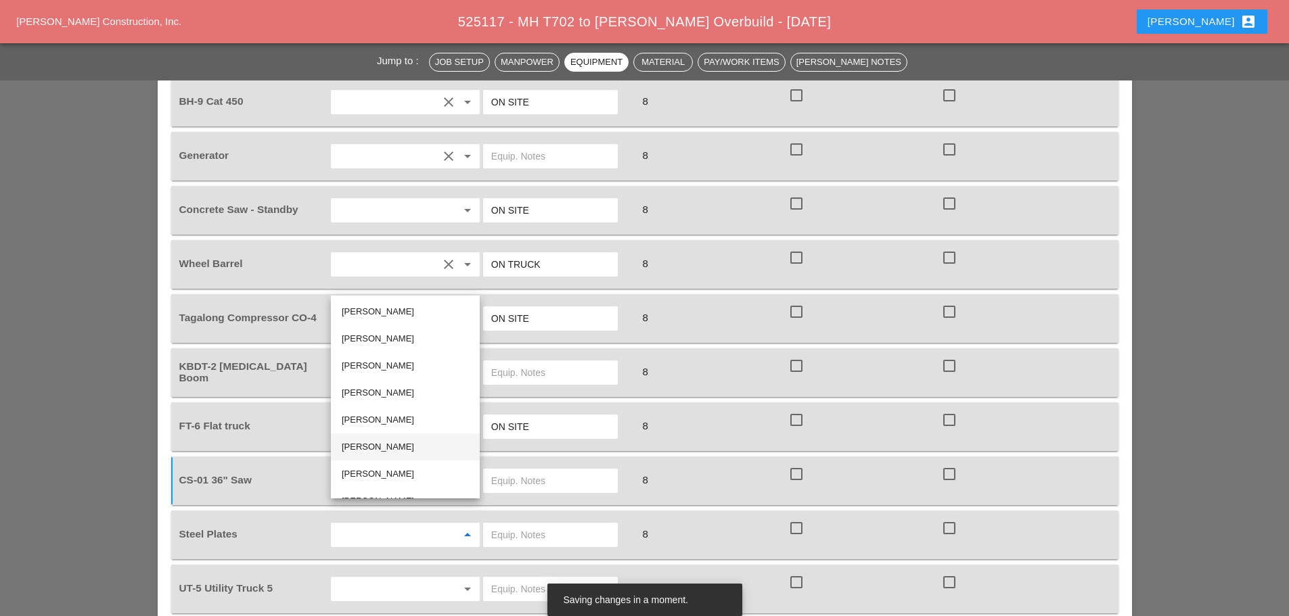
click at [380, 445] on div "Oscar Padilla" at bounding box center [405, 447] width 127 height 16
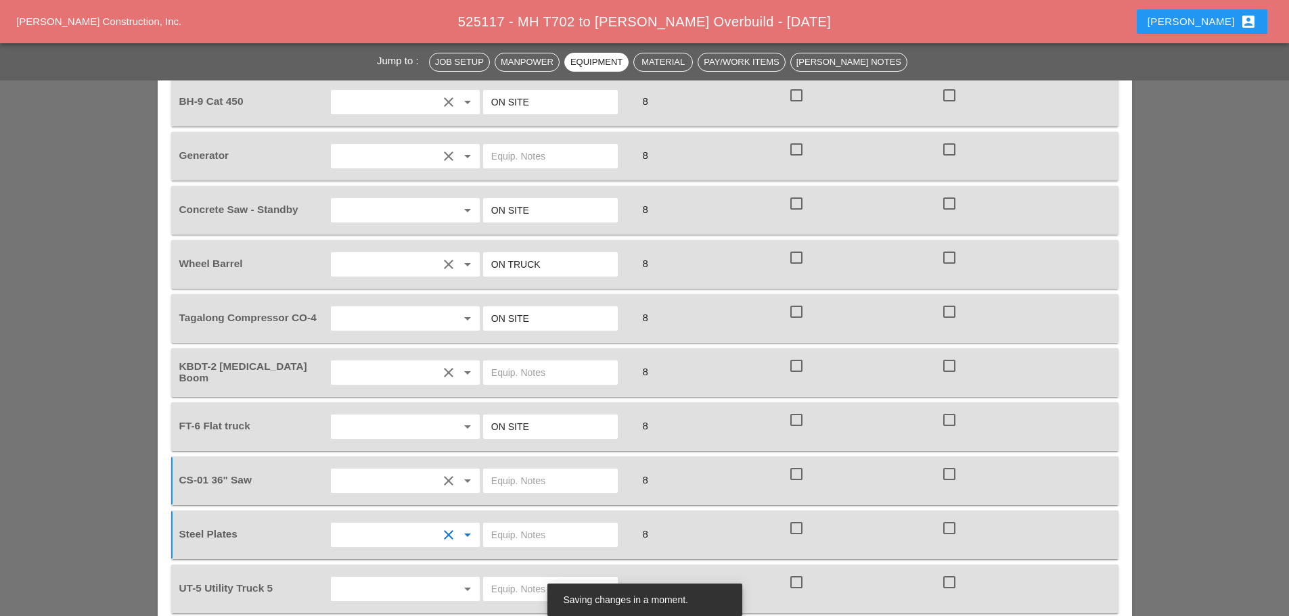
click at [505, 524] on input "text" at bounding box center [550, 535] width 118 height 22
type input "5 MED PLATES"
click at [433, 578] on input "text" at bounding box center [386, 589] width 103 height 22
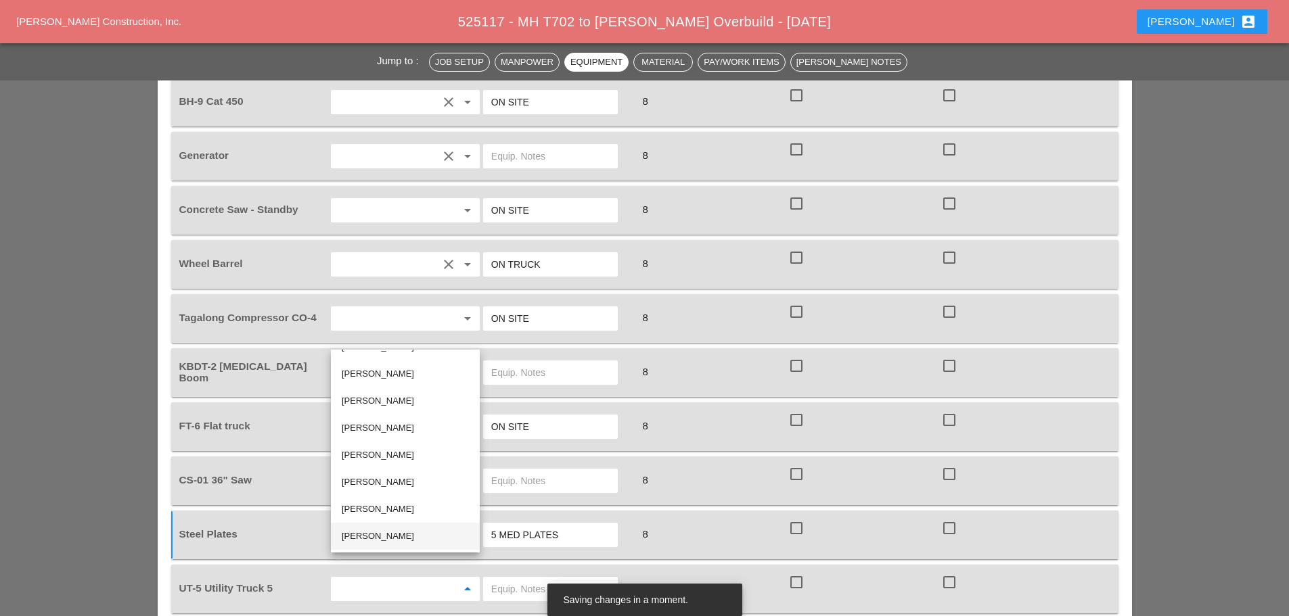
click at [400, 528] on div "Santiago Suarez" at bounding box center [405, 536] width 127 height 16
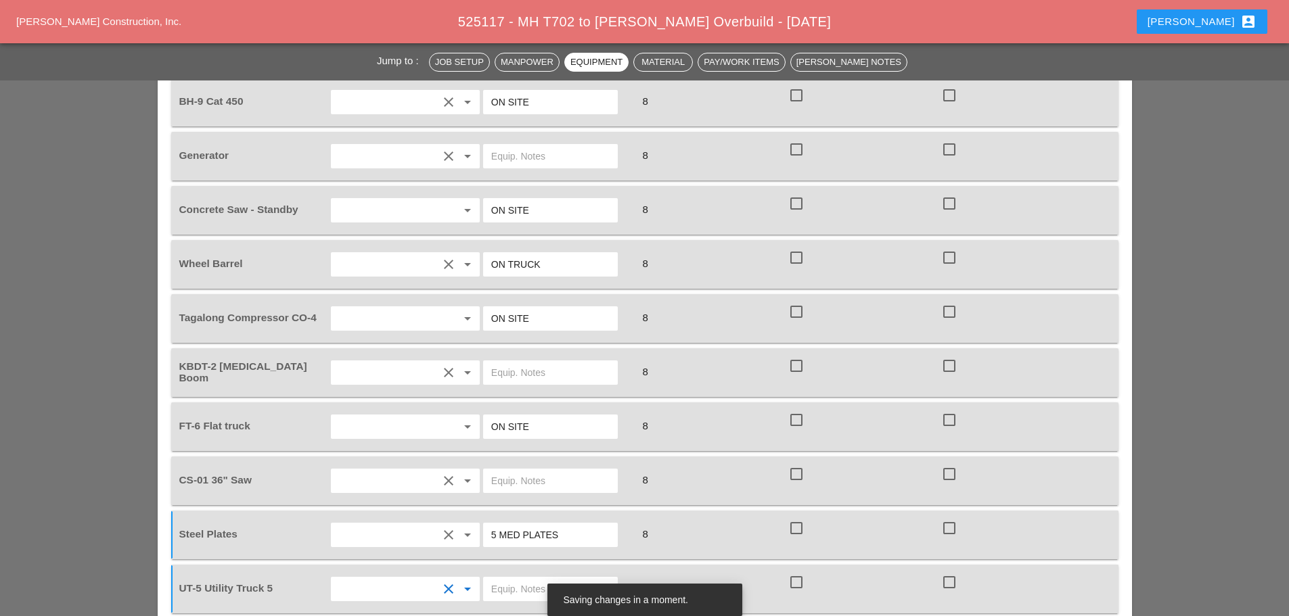
click at [521, 578] on input "text" at bounding box center [550, 589] width 118 height 22
type input "W/ CONCRETE SAW"
click at [533, 470] on input "text" at bounding box center [550, 481] width 118 height 22
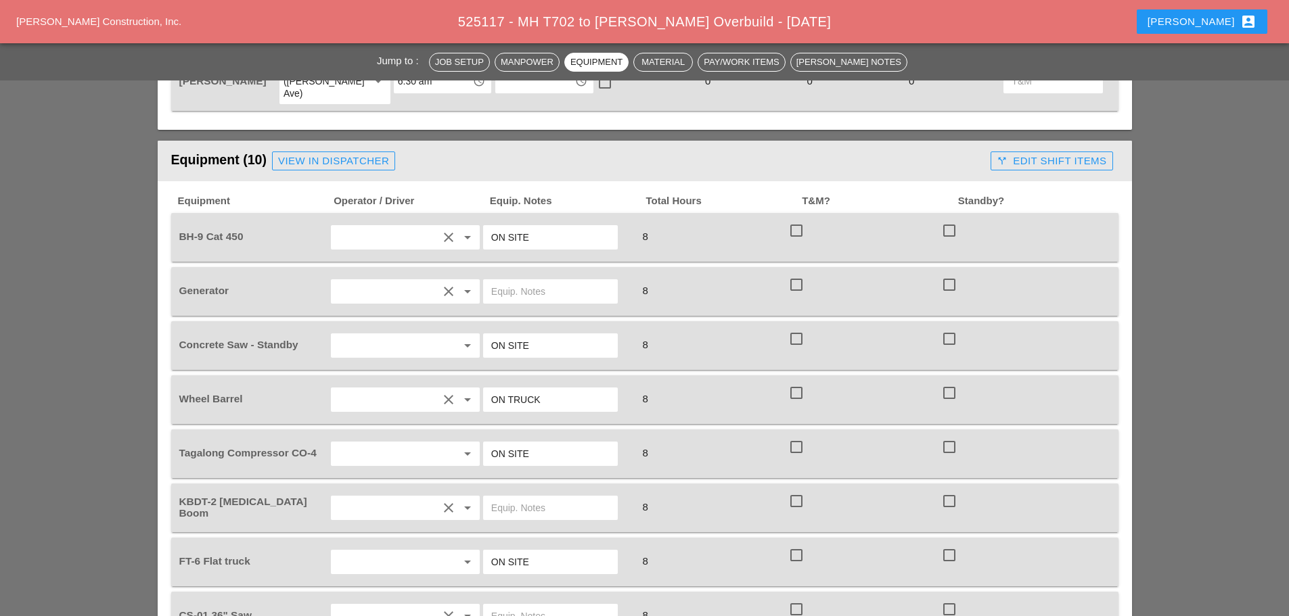
click at [298, 154] on div "View in Dispatcher" at bounding box center [333, 162] width 111 height 16
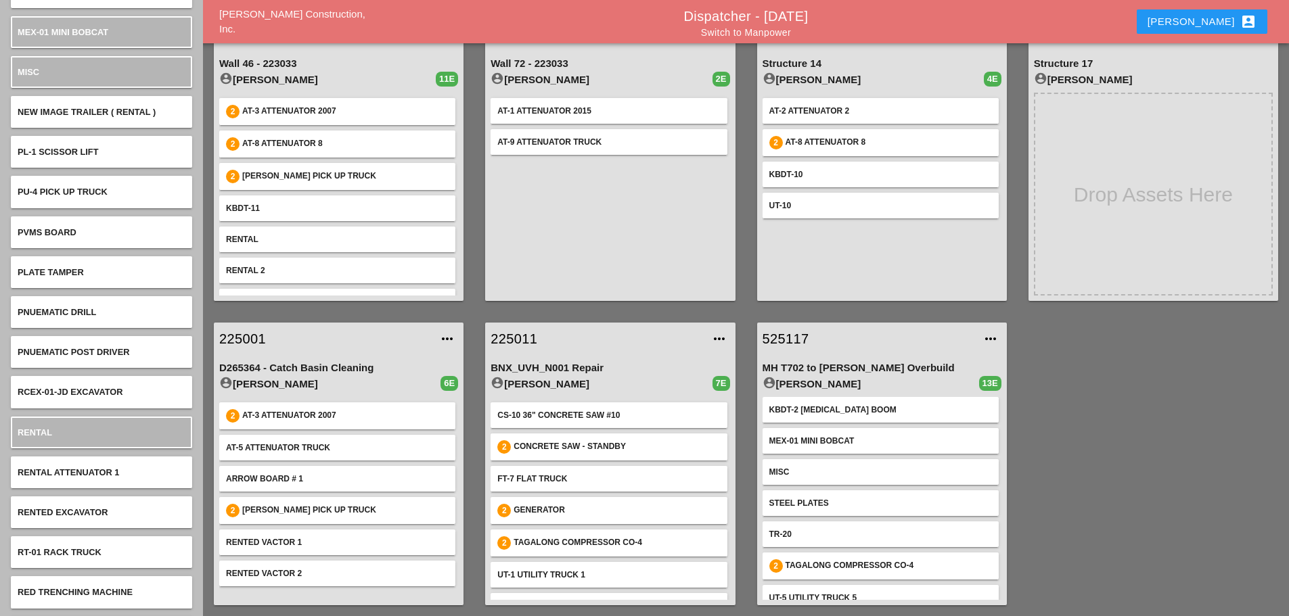
scroll to position [212, 0]
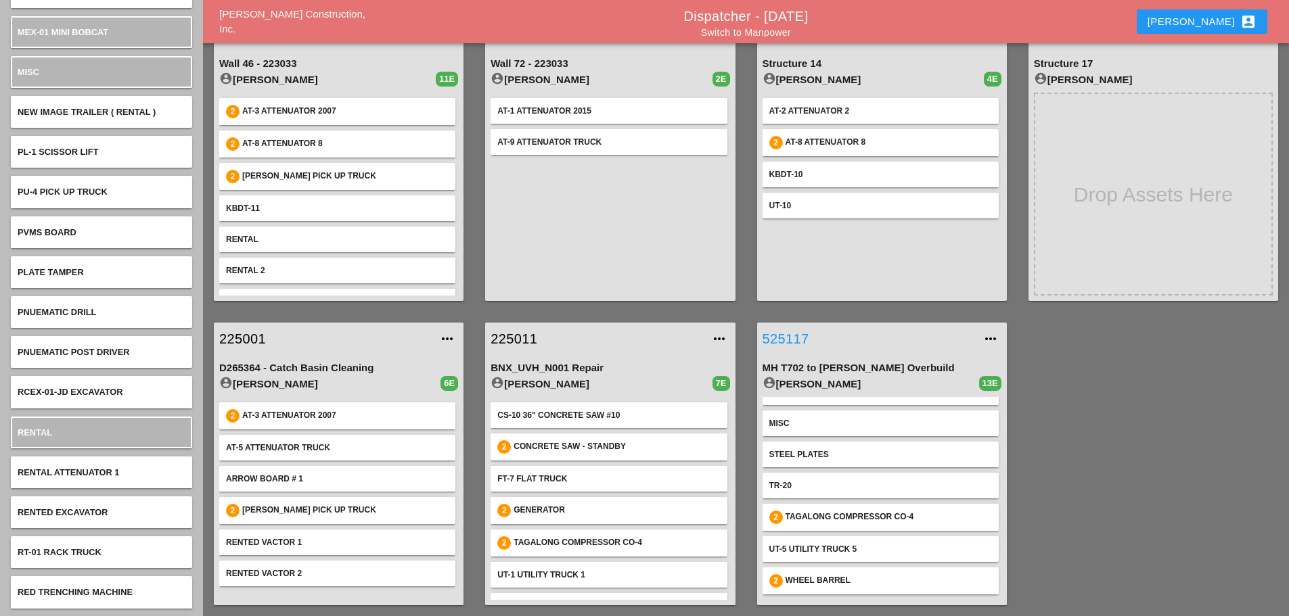
click at [797, 336] on link "525117" at bounding box center [868, 339] width 212 height 20
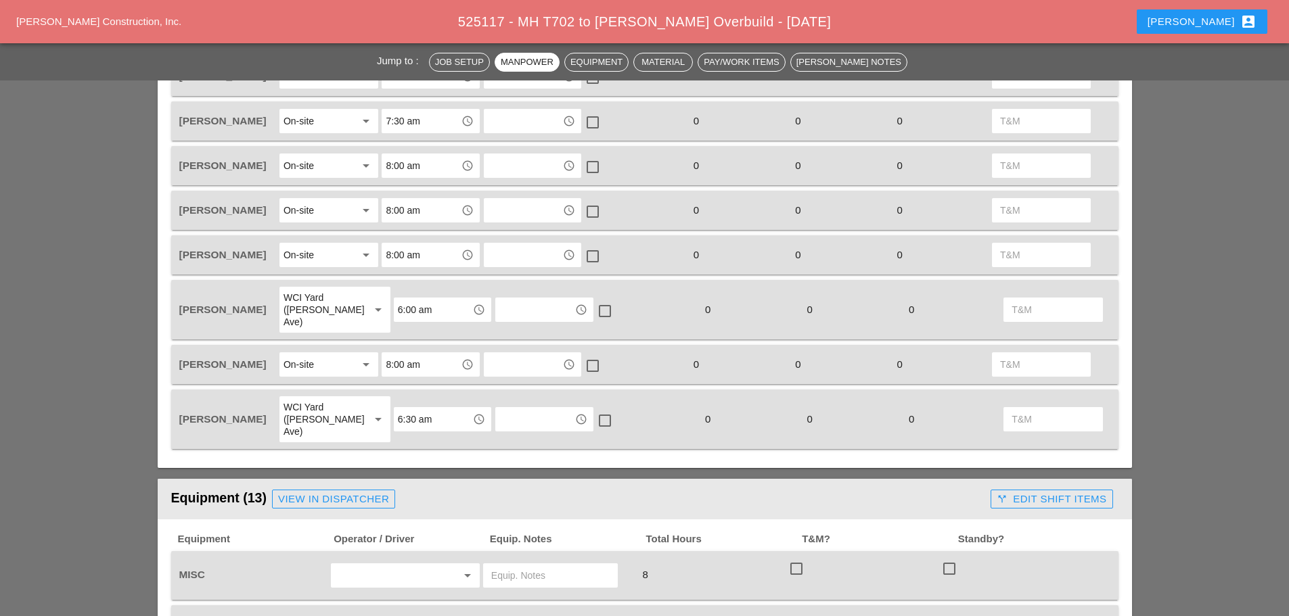
scroll to position [879, 0]
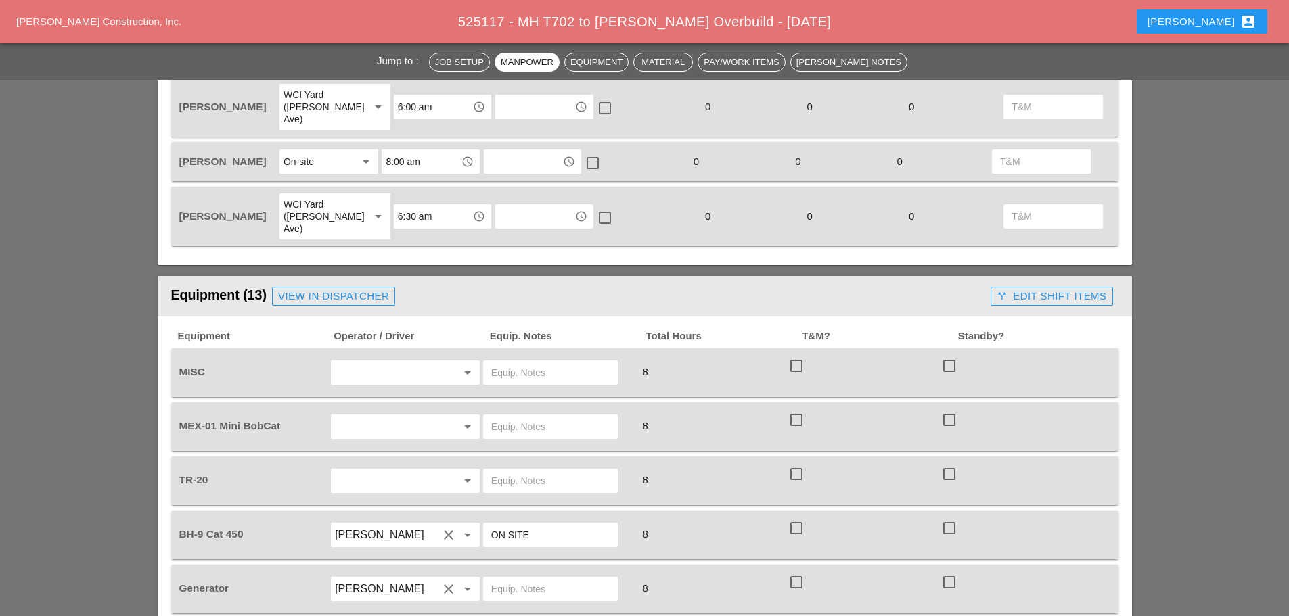
click at [379, 362] on input "text" at bounding box center [386, 373] width 103 height 22
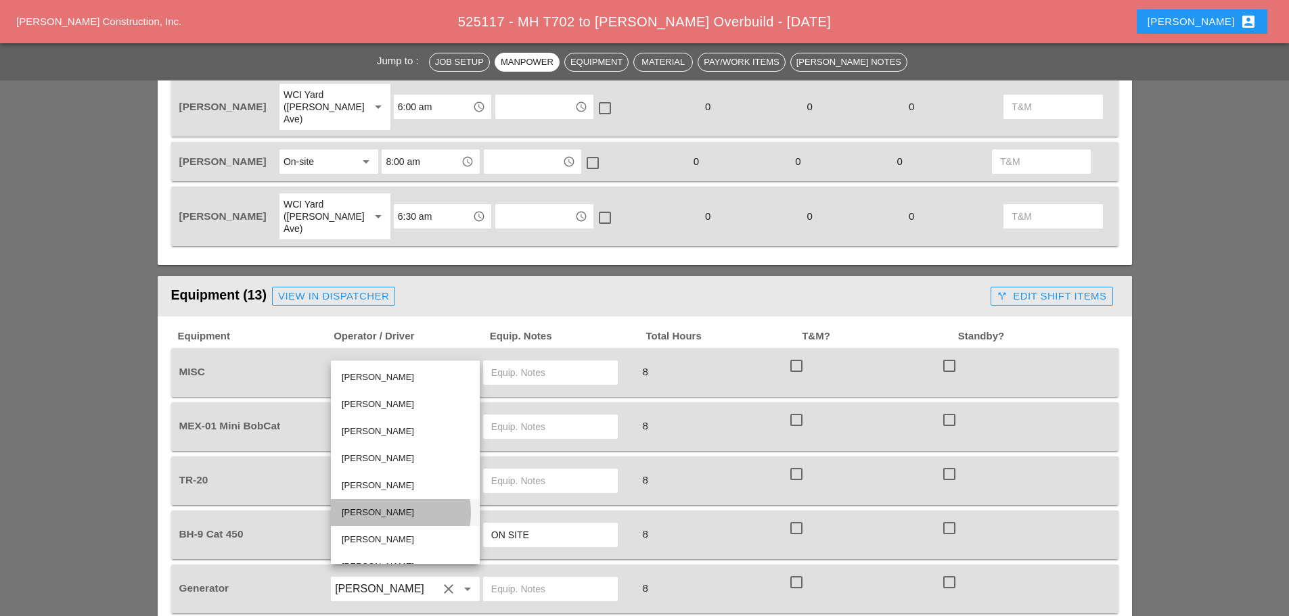
click at [382, 513] on div "Oscar Padilla" at bounding box center [405, 513] width 127 height 16
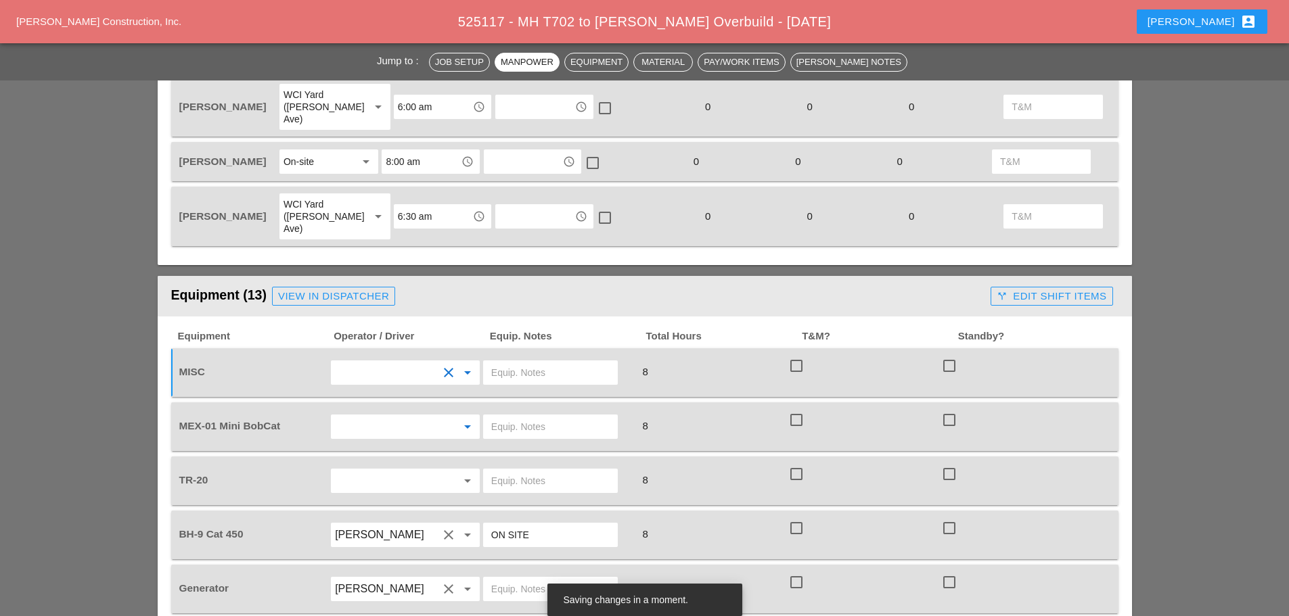
click at [380, 416] on input "text" at bounding box center [386, 427] width 103 height 22
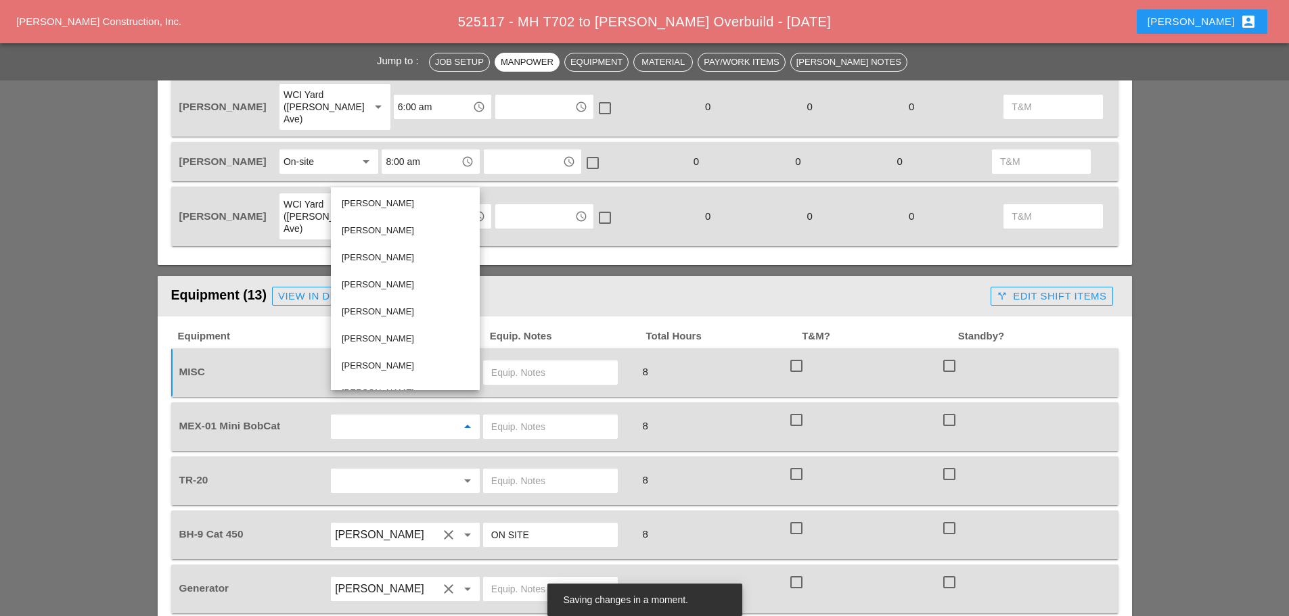
click at [385, 340] on div "Oscar Padilla" at bounding box center [405, 339] width 127 height 16
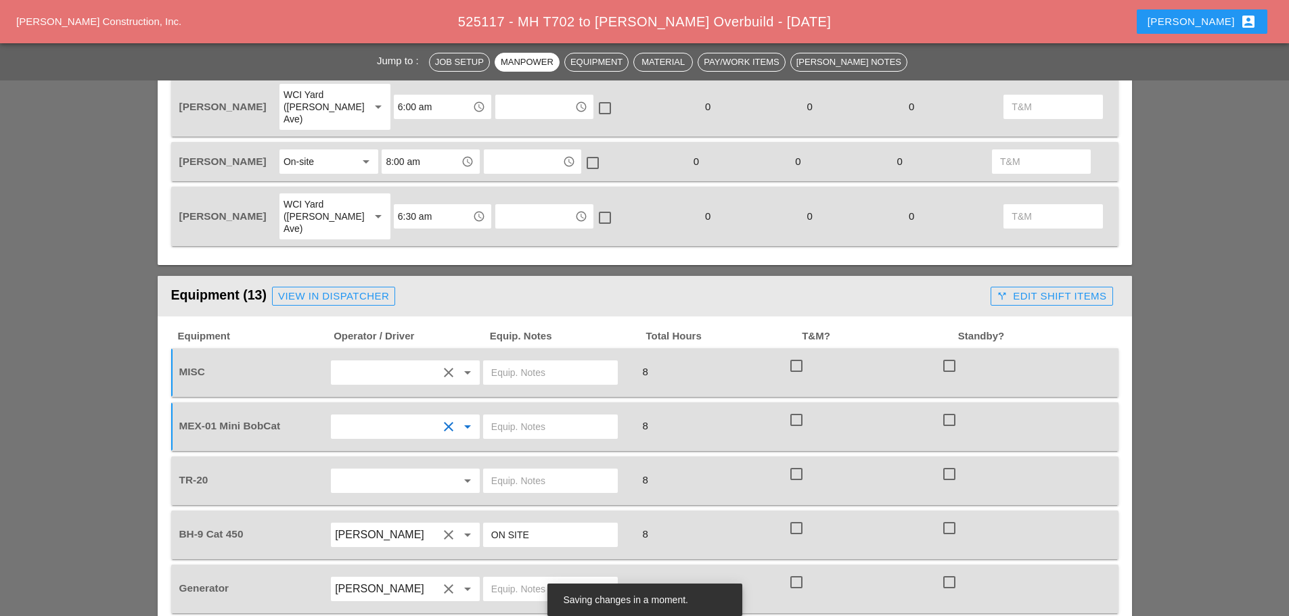
click at [388, 470] on input "text" at bounding box center [386, 481] width 103 height 22
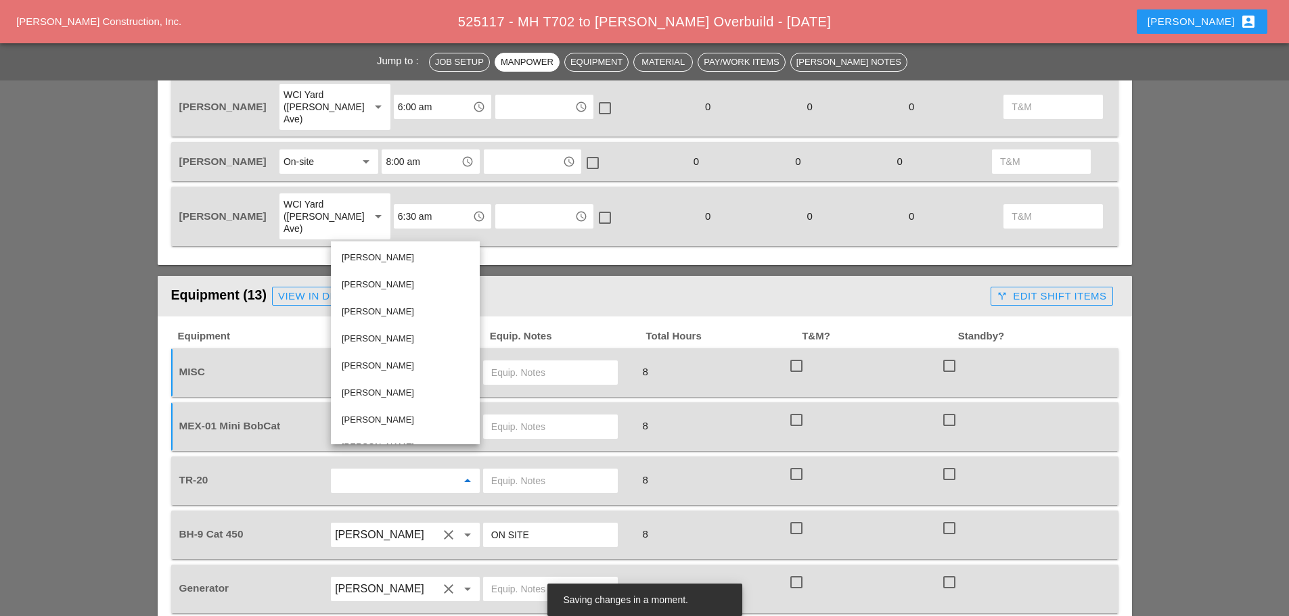
click at [386, 392] on div "Oscar Padilla" at bounding box center [405, 393] width 127 height 16
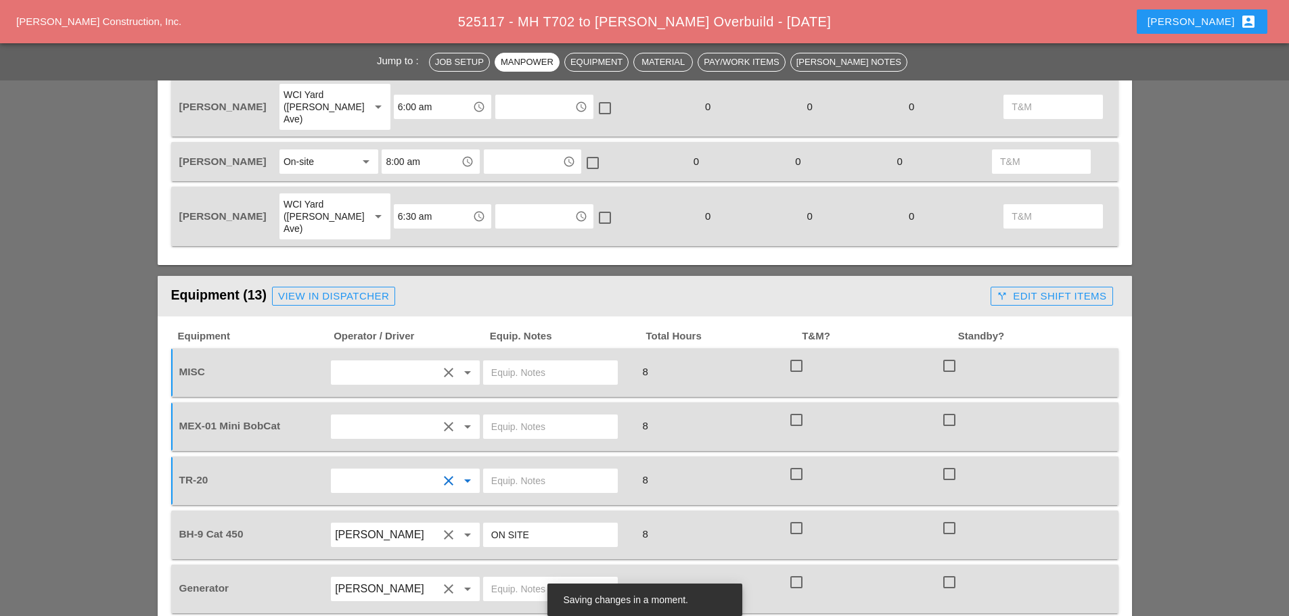
drag, startPoint x: 502, startPoint y: 350, endPoint x: 523, endPoint y: 348, distance: 21.1
click at [503, 362] on input "text" at bounding box center [550, 373] width 118 height 22
type input "NEED BOTH MINI BOBCAT BUCKETS"
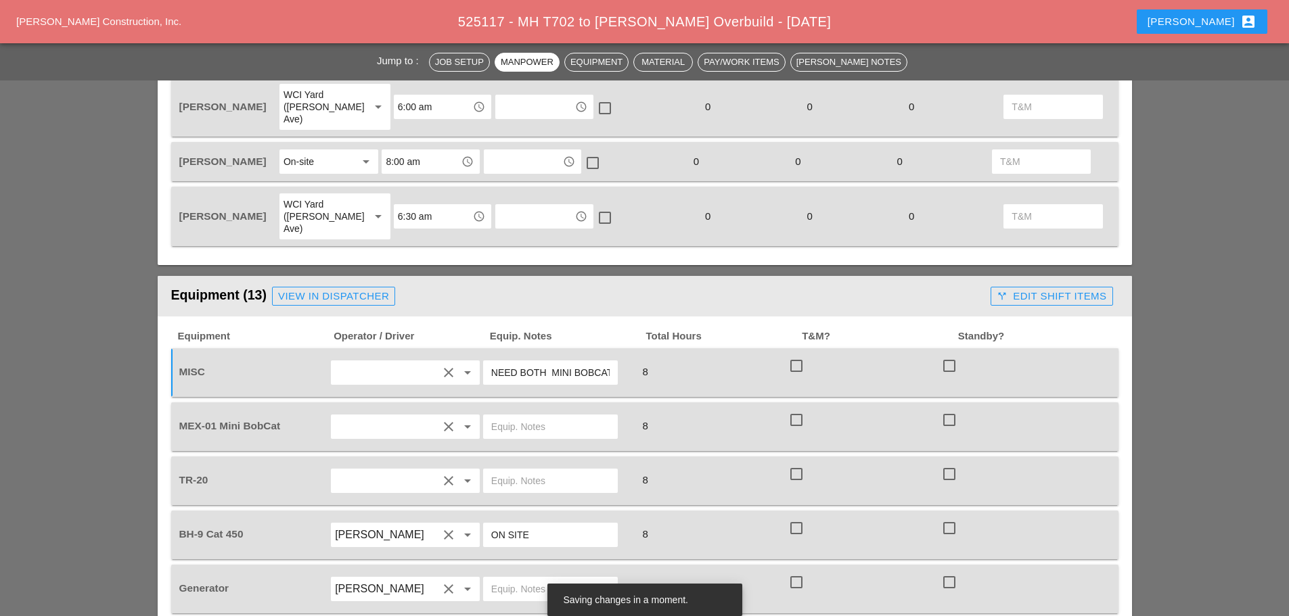
click at [534, 416] on input "text" at bounding box center [550, 427] width 118 height 22
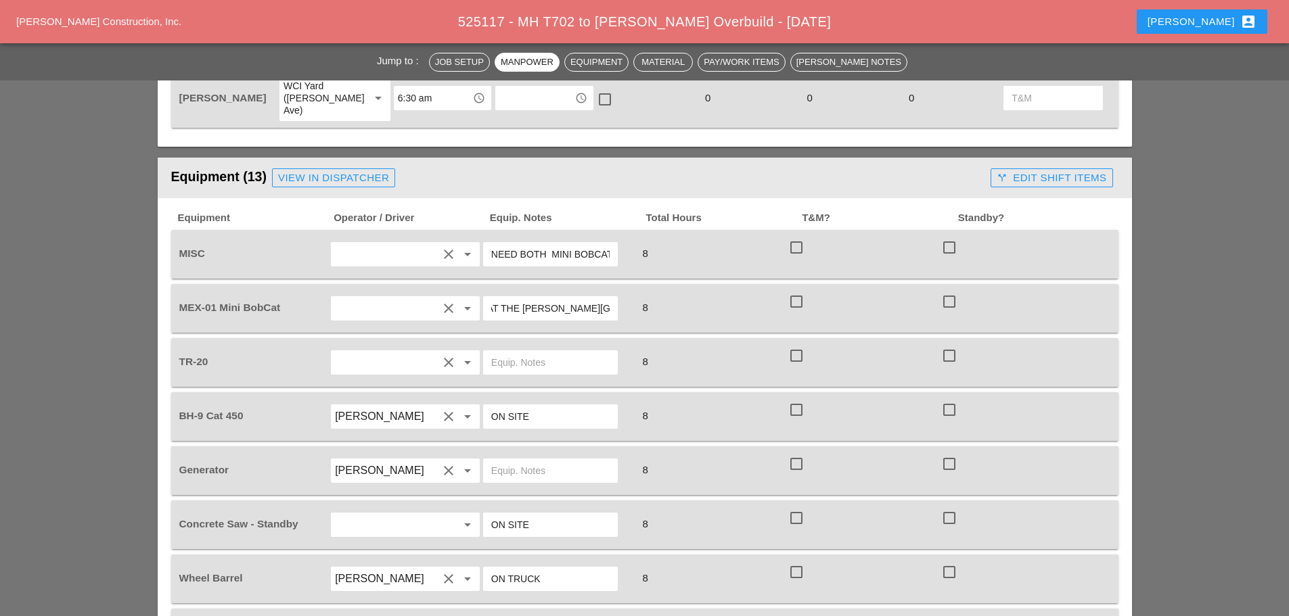
scroll to position [1015, 0]
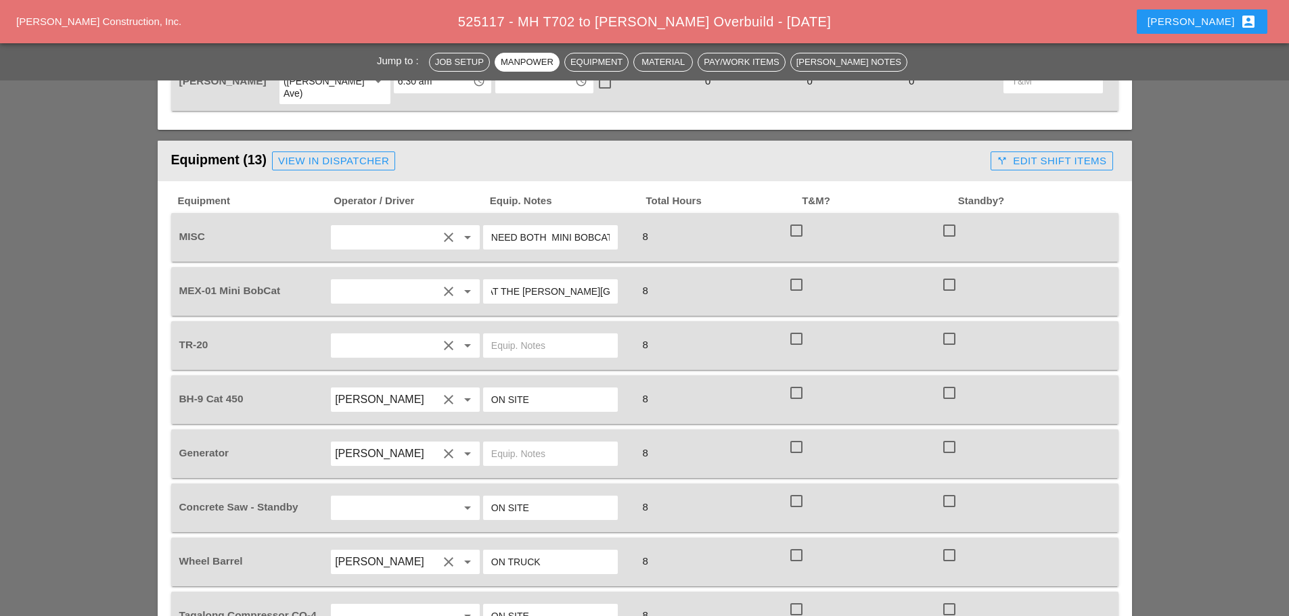
type input "PICK UP IN THE MORNING AT THE BRUCKNER YARD"
click at [523, 335] on input "text" at bounding box center [550, 346] width 118 height 22
type input "W/ KBDT2"
click at [578, 443] on input "text" at bounding box center [550, 454] width 118 height 22
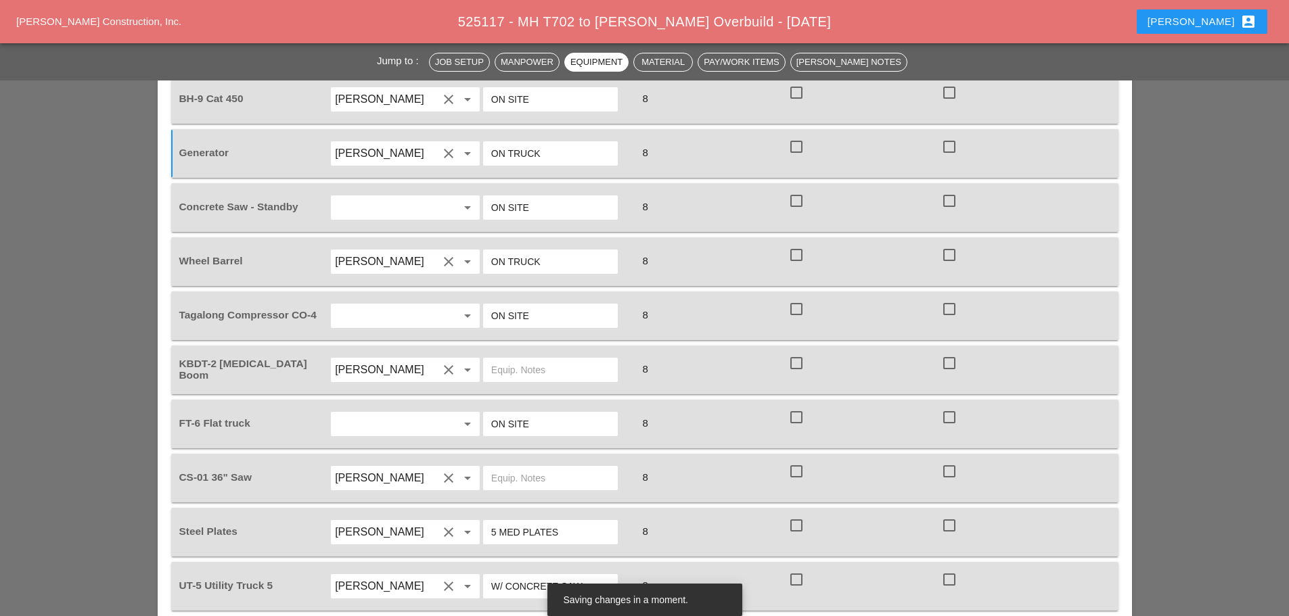
scroll to position [1285, 0]
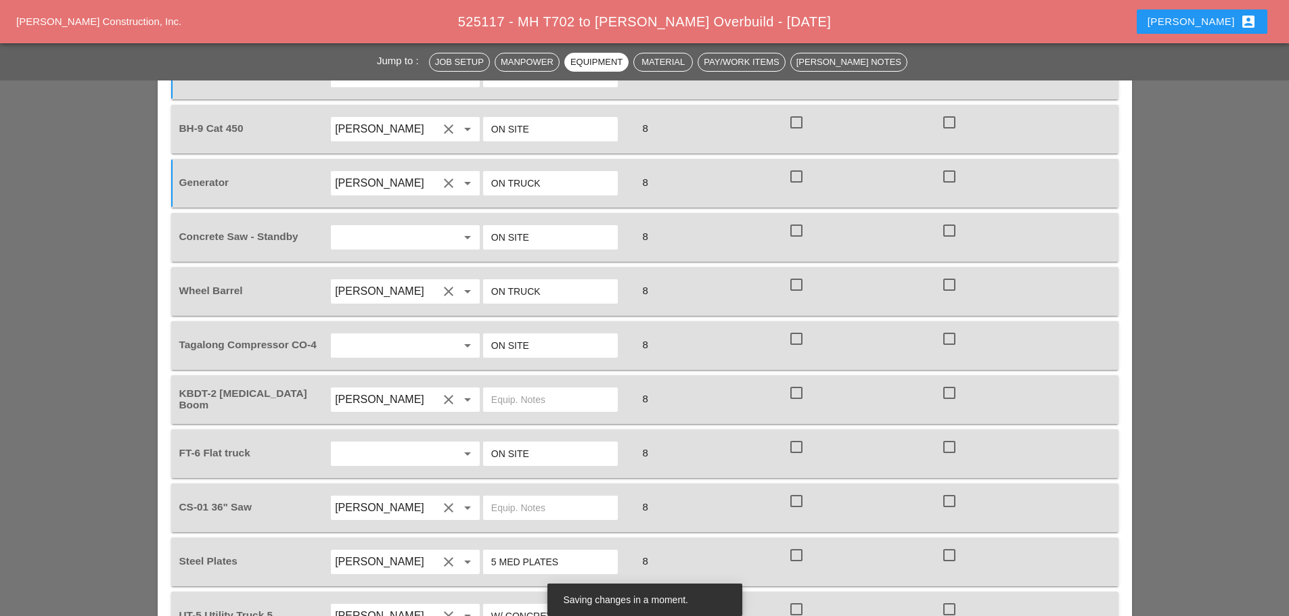
type input "ON TRUCK"
click at [515, 389] on input "text" at bounding box center [550, 400] width 118 height 22
type input "W/ TR-20"
click at [541, 497] on input "text" at bounding box center [550, 508] width 118 height 22
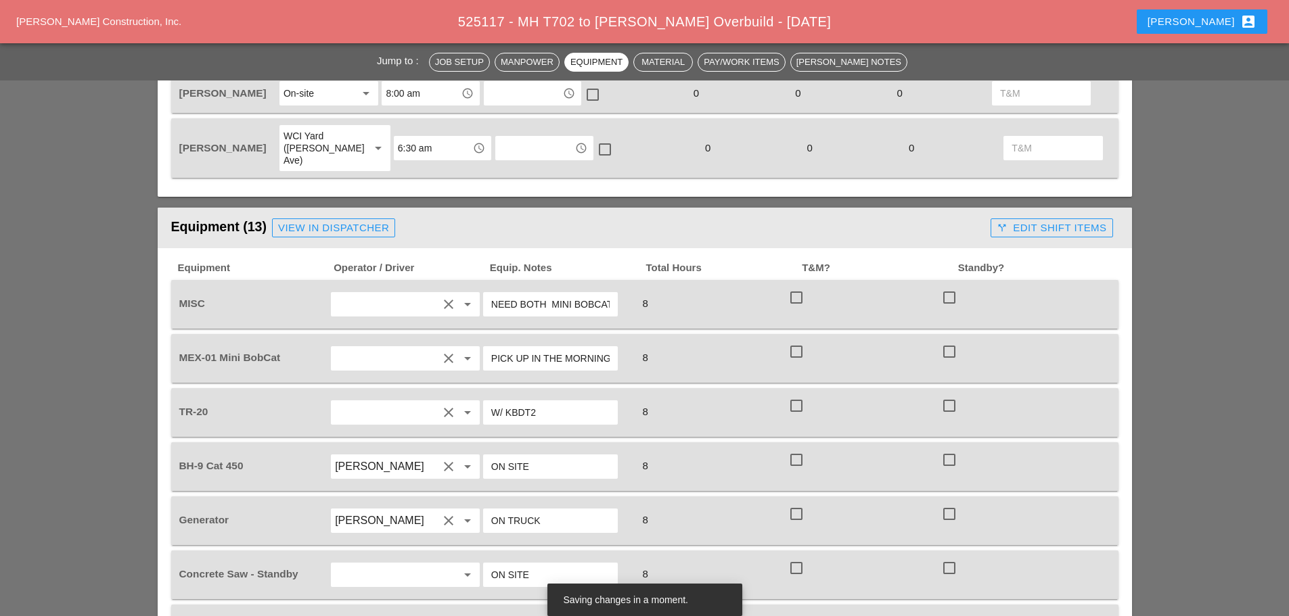
scroll to position [947, 0]
type input "FULL SETUP"
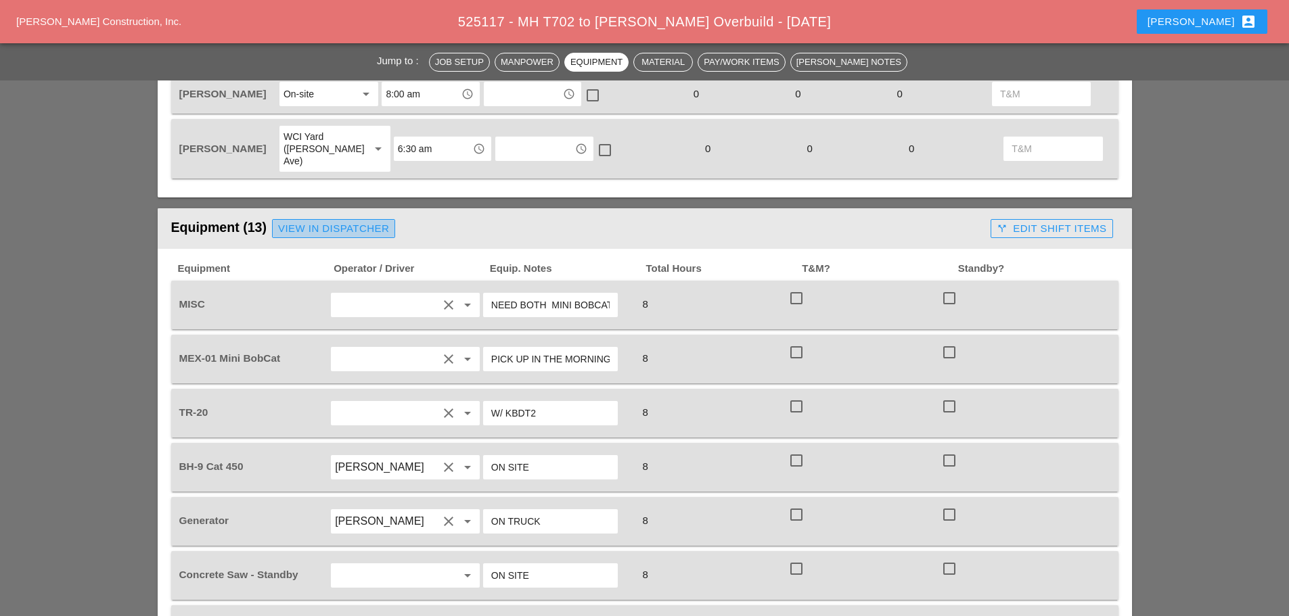
click at [367, 221] on div "View in Dispatcher" at bounding box center [333, 229] width 111 height 16
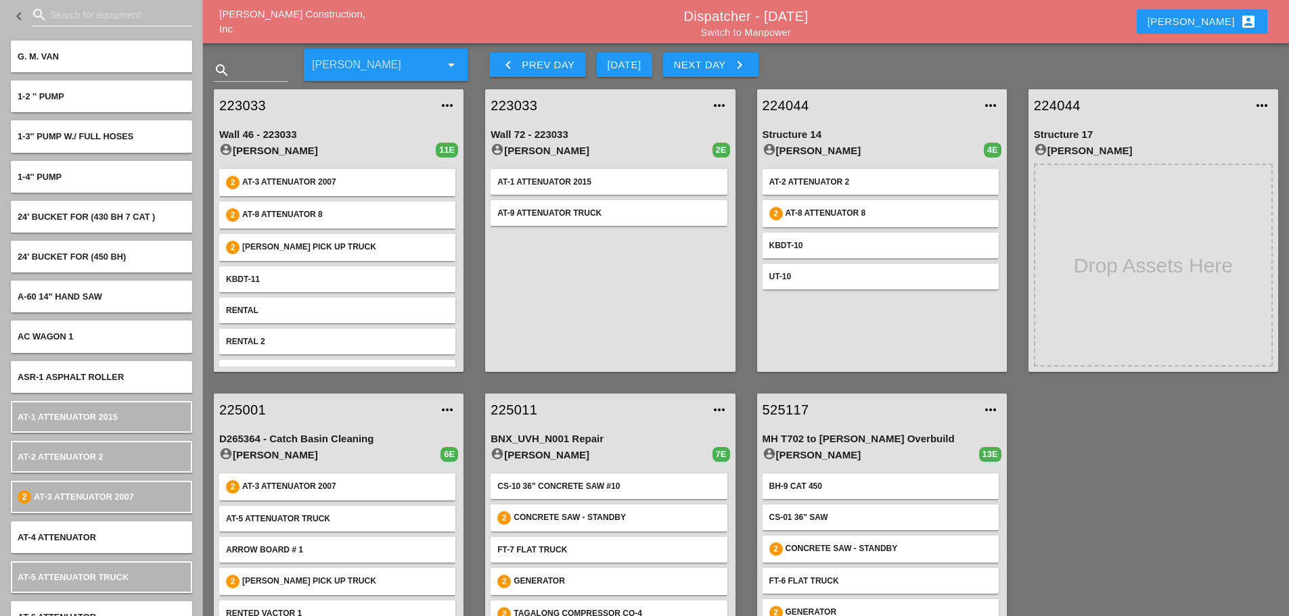
click at [55, 15] on input "Search for equipment" at bounding box center [111, 15] width 123 height 22
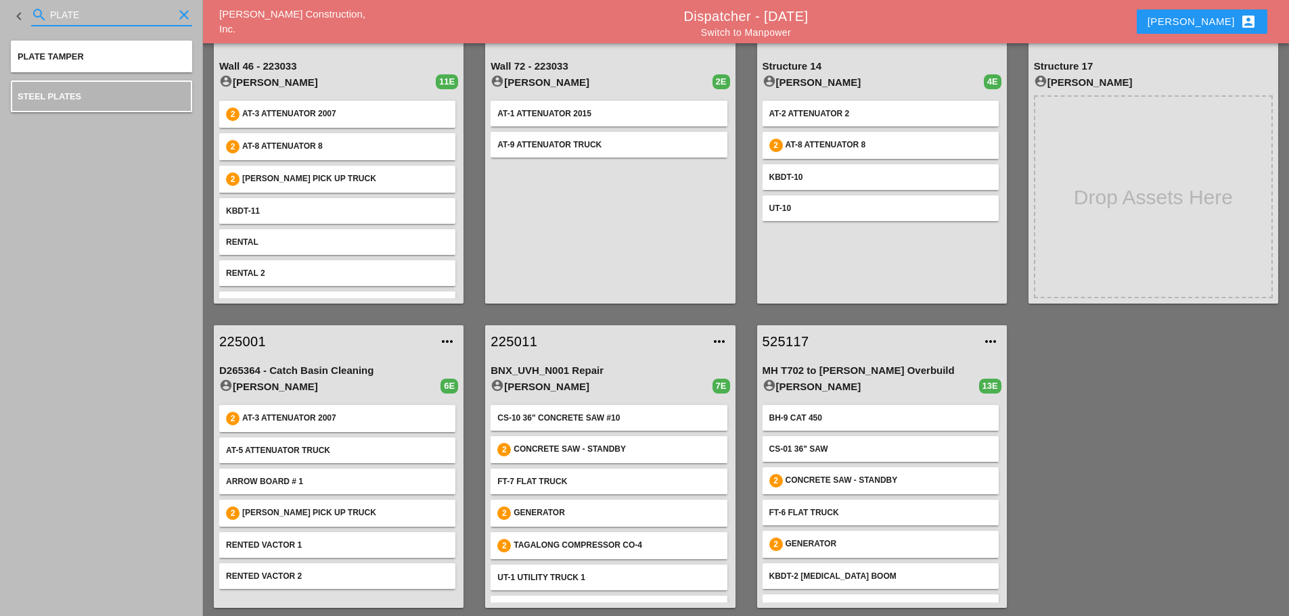
scroll to position [71, 0]
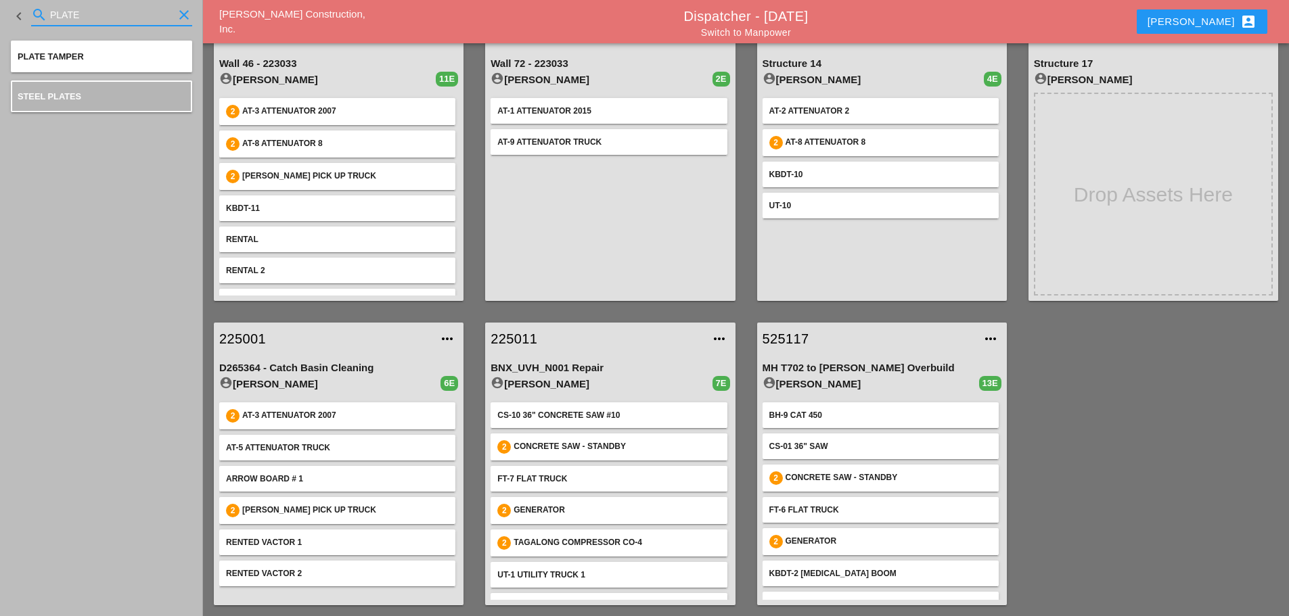
type input "PLATE"
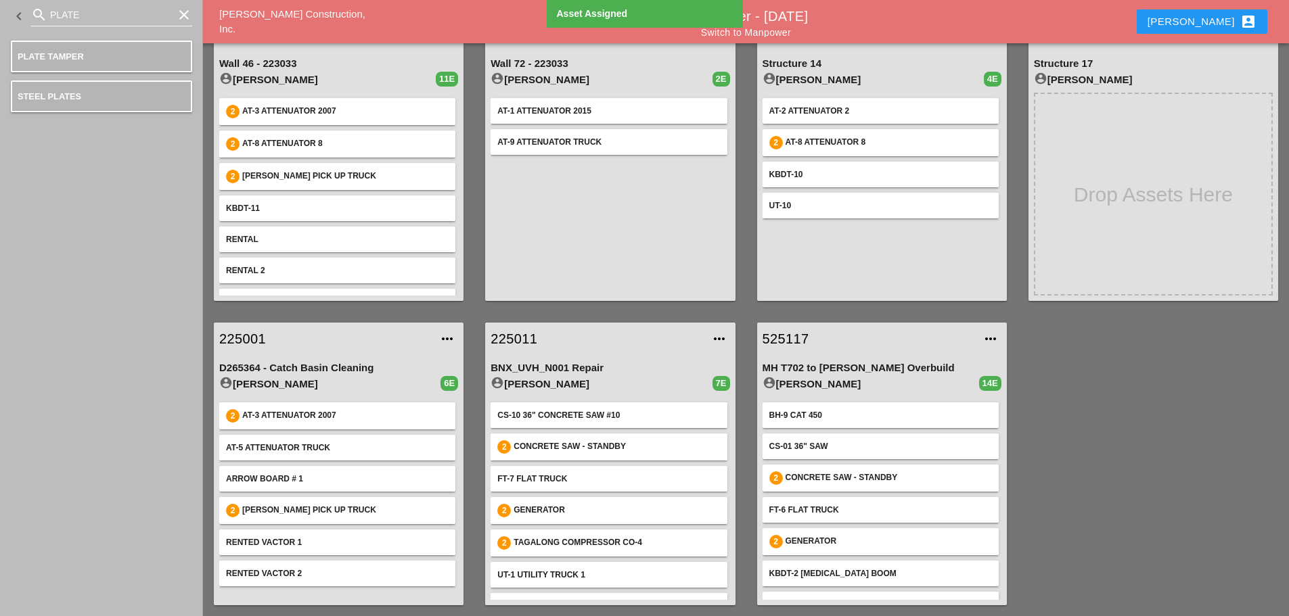
click at [187, 18] on icon "clear" at bounding box center [184, 15] width 16 height 16
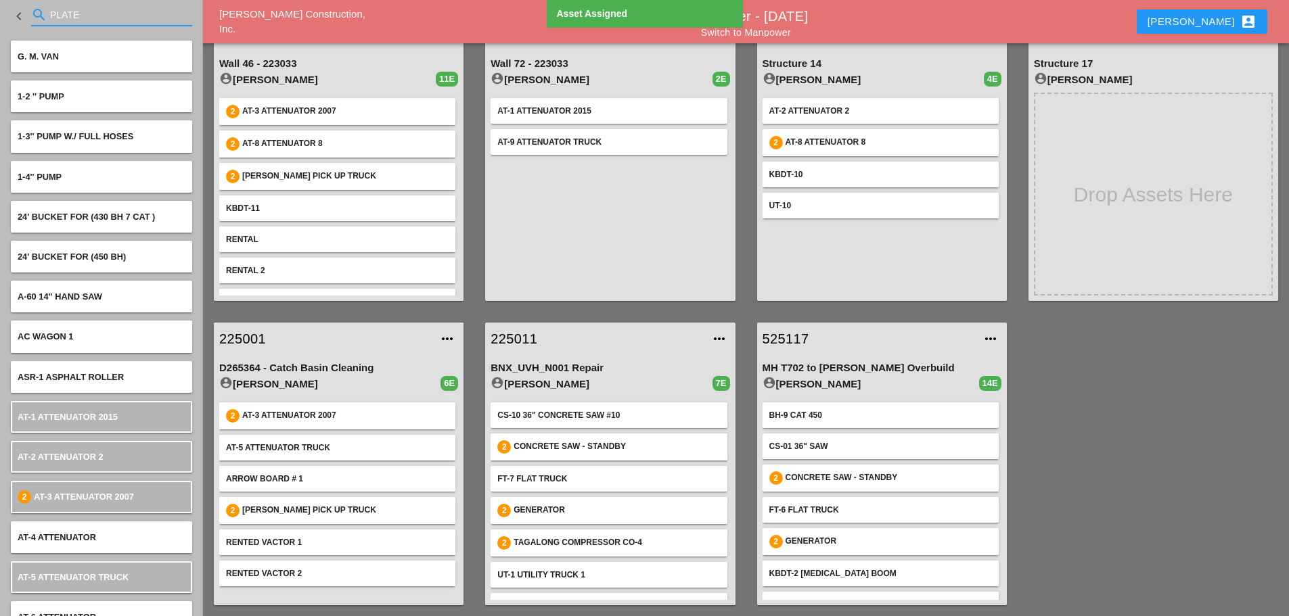
drag, startPoint x: 800, startPoint y: 337, endPoint x: 790, endPoint y: 340, distance: 10.5
click at [800, 338] on link "525117" at bounding box center [868, 339] width 212 height 20
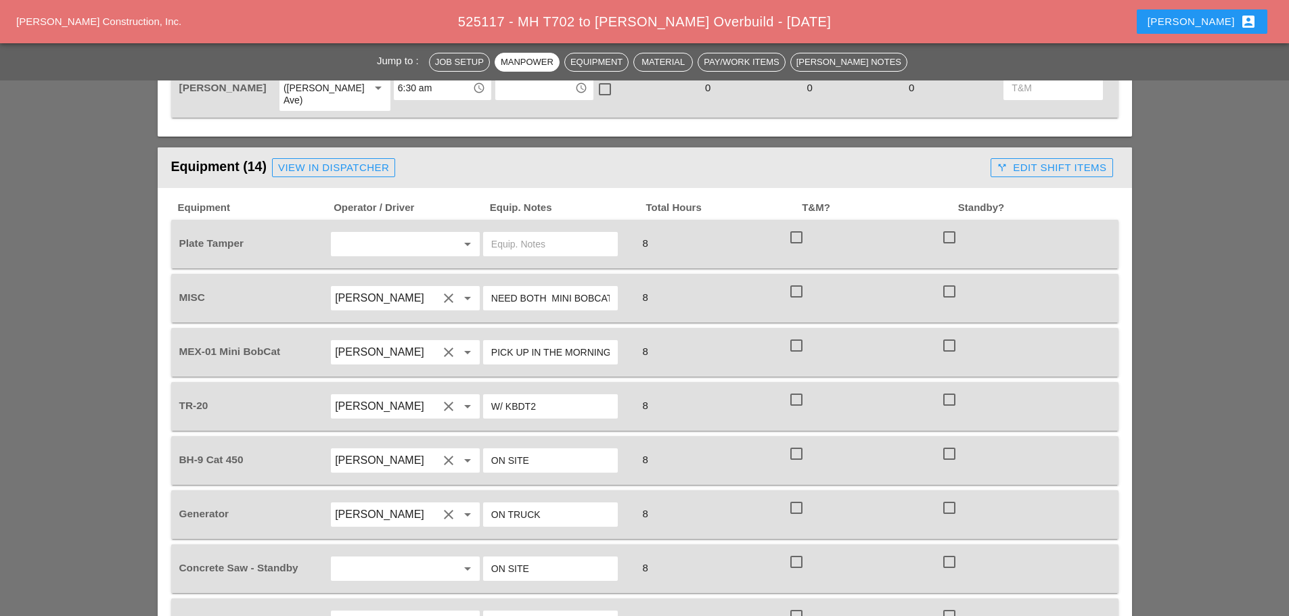
scroll to position [1015, 0]
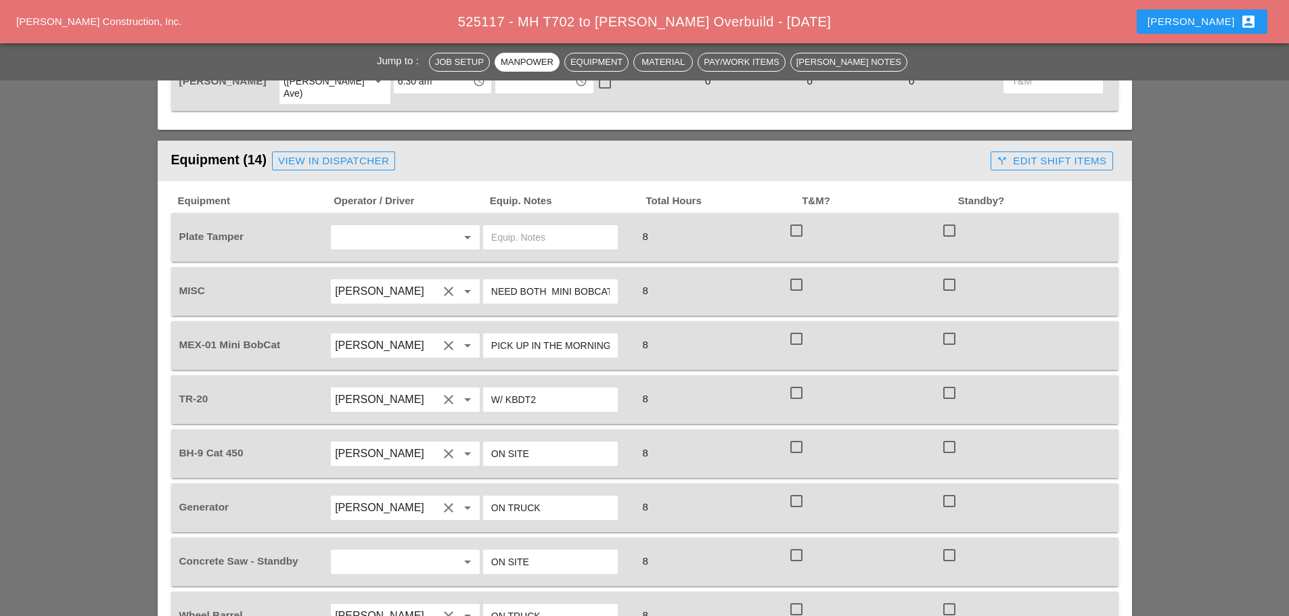
click at [413, 227] on input "text" at bounding box center [386, 238] width 103 height 22
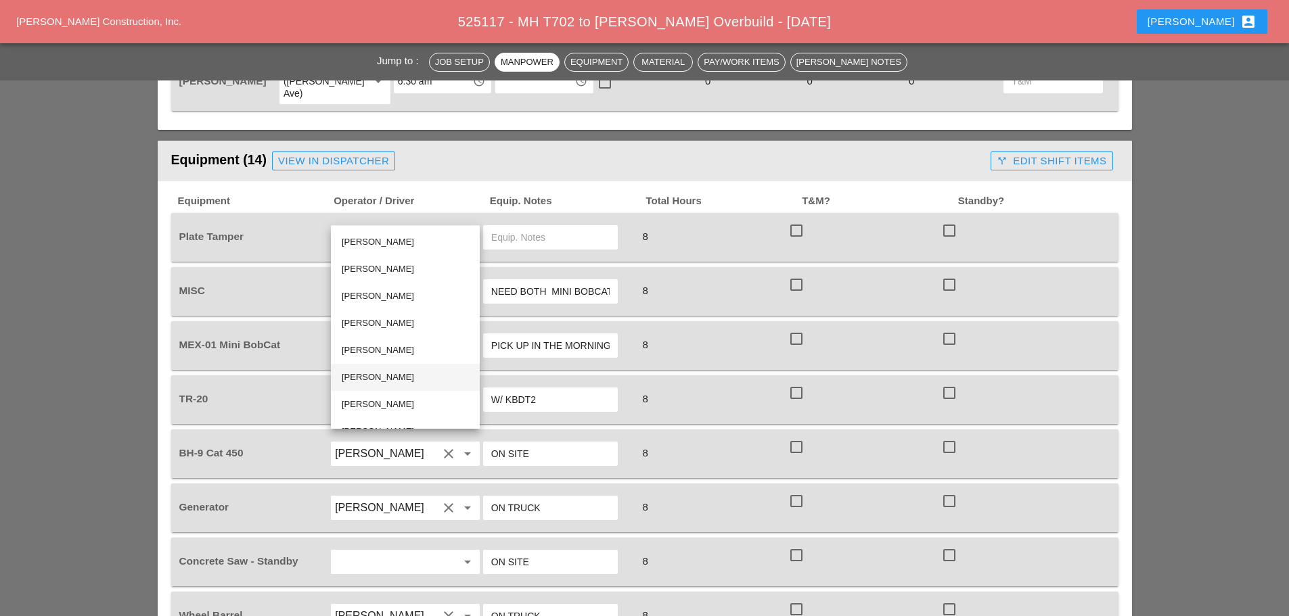
scroll to position [19, 0]
drag, startPoint x: 379, startPoint y: 407, endPoint x: 380, endPoint y: 400, distance: 7.6
click at [379, 407] on div "Santiago Suarez" at bounding box center [405, 413] width 127 height 16
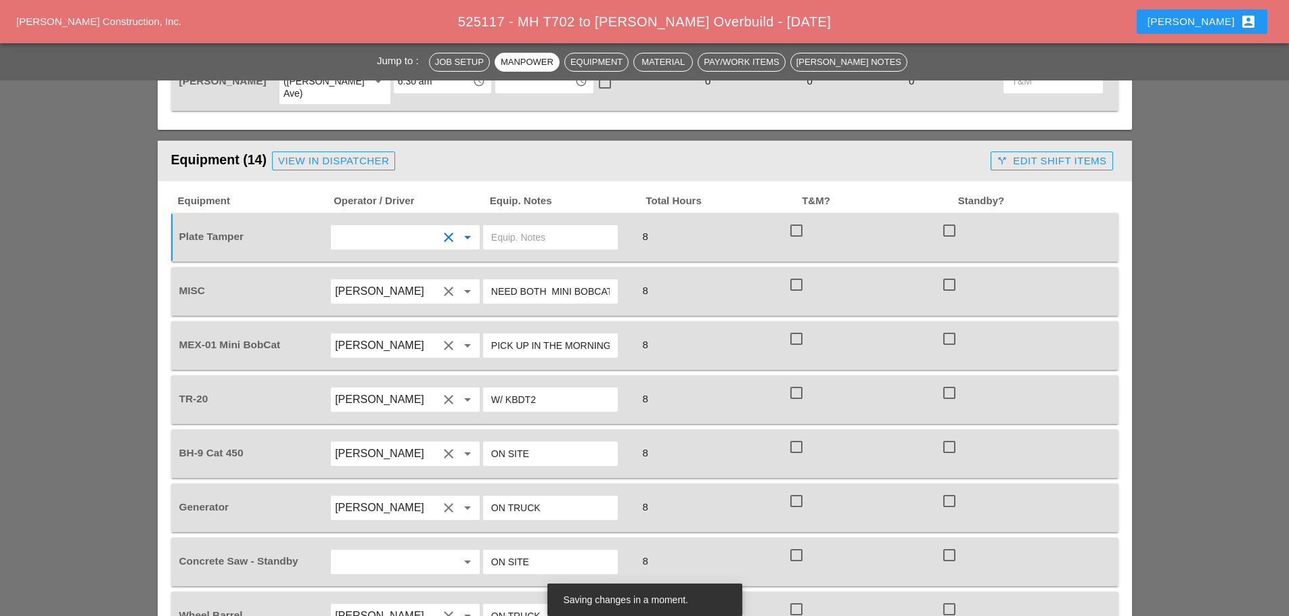
click at [518, 227] on input "text" at bounding box center [550, 238] width 118 height 22
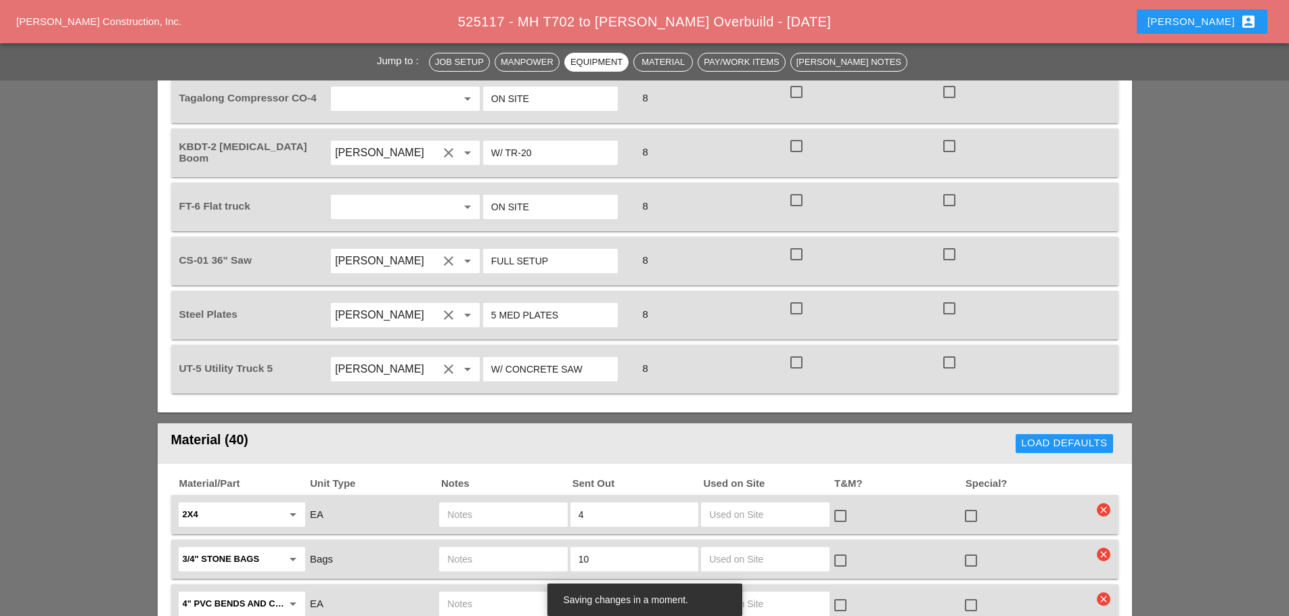
scroll to position [1827, 0]
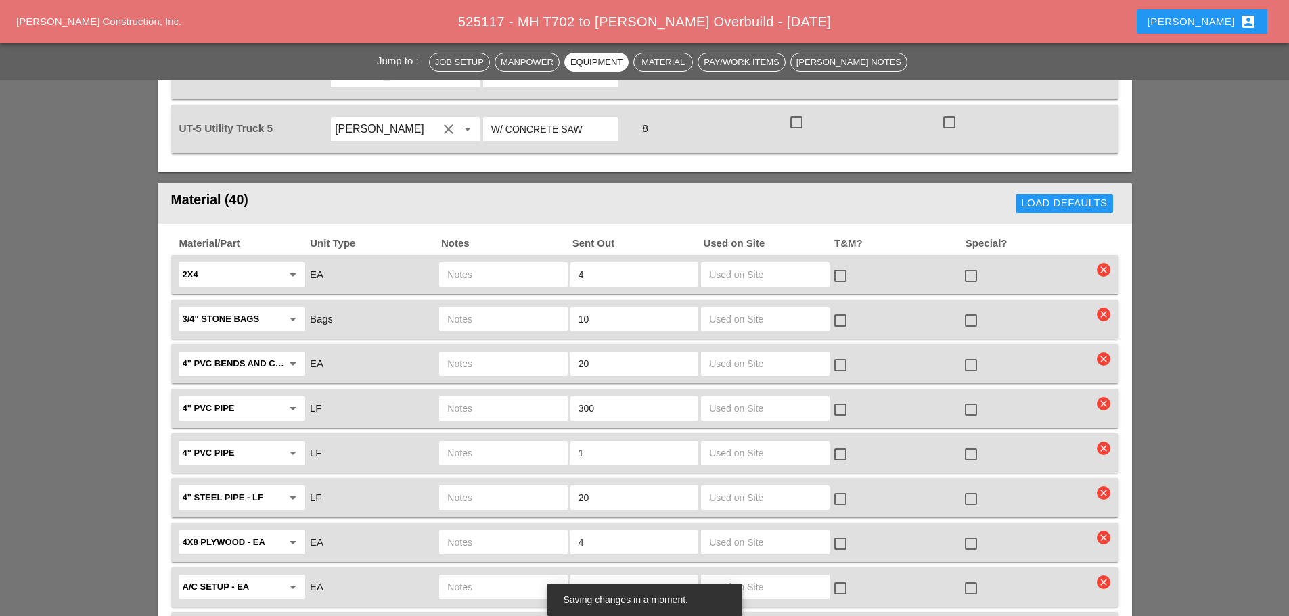
type input "MUST HAVE"
click at [599, 398] on input "300" at bounding box center [634, 409] width 112 height 22
click at [530, 398] on input "text" at bounding box center [503, 409] width 112 height 22
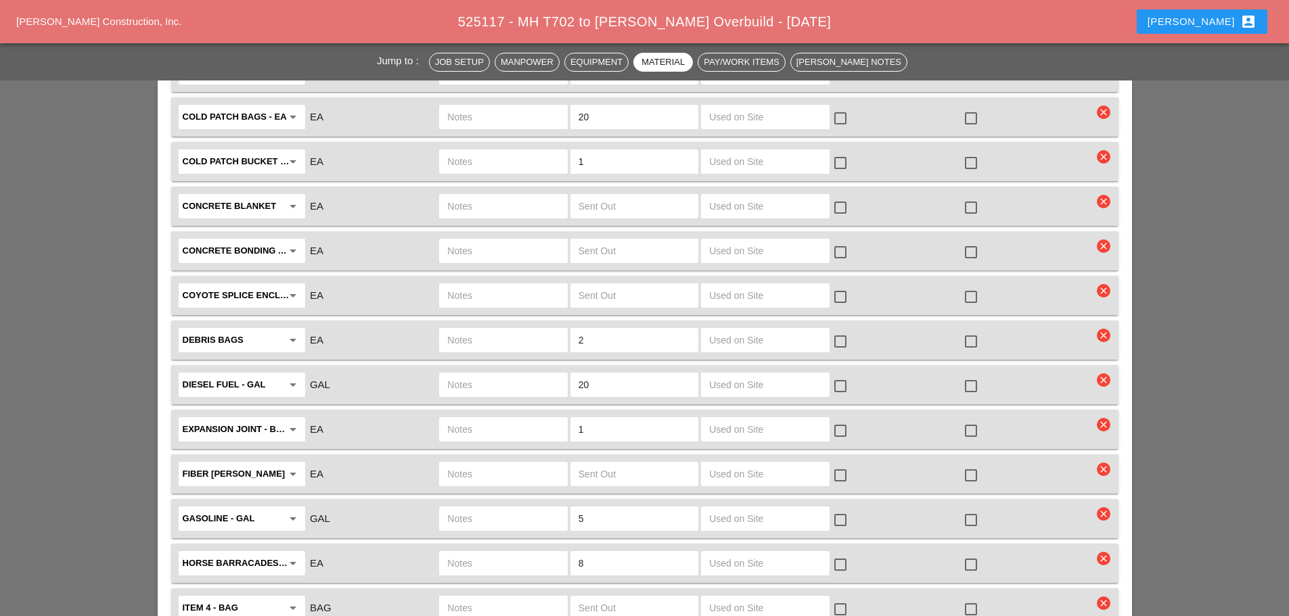
scroll to position [2435, 0]
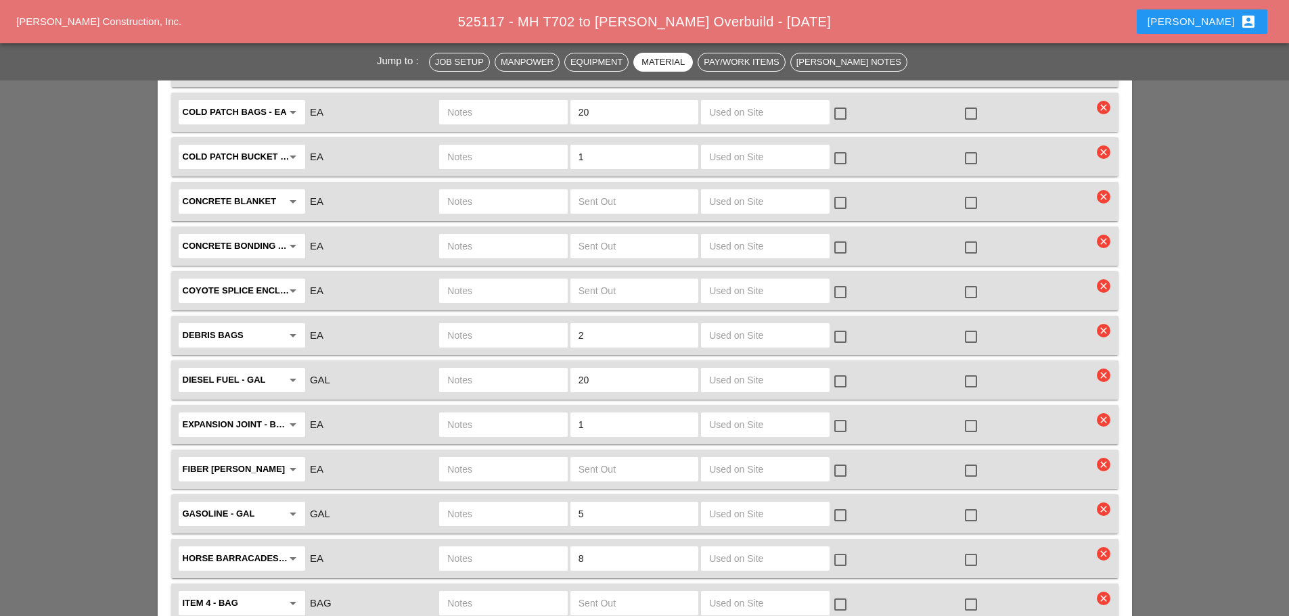
type input "ON SITE"
click at [600, 547] on div "8" at bounding box center [634, 559] width 128 height 24
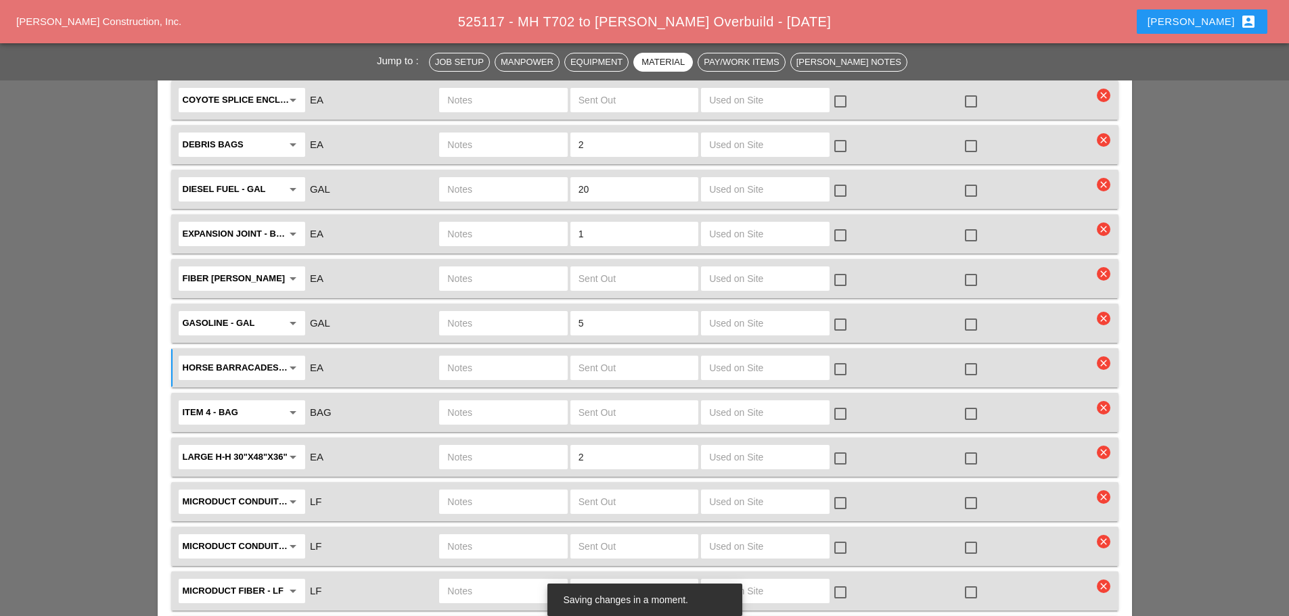
scroll to position [2638, 0]
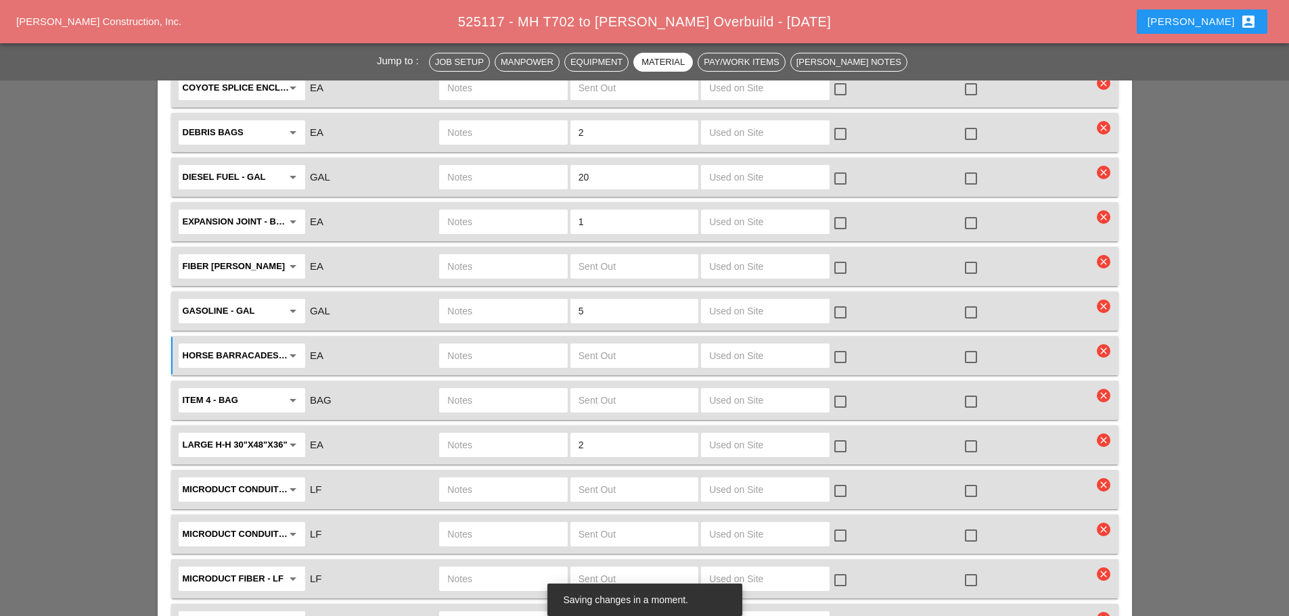
click at [524, 434] on input "text" at bounding box center [503, 445] width 112 height 22
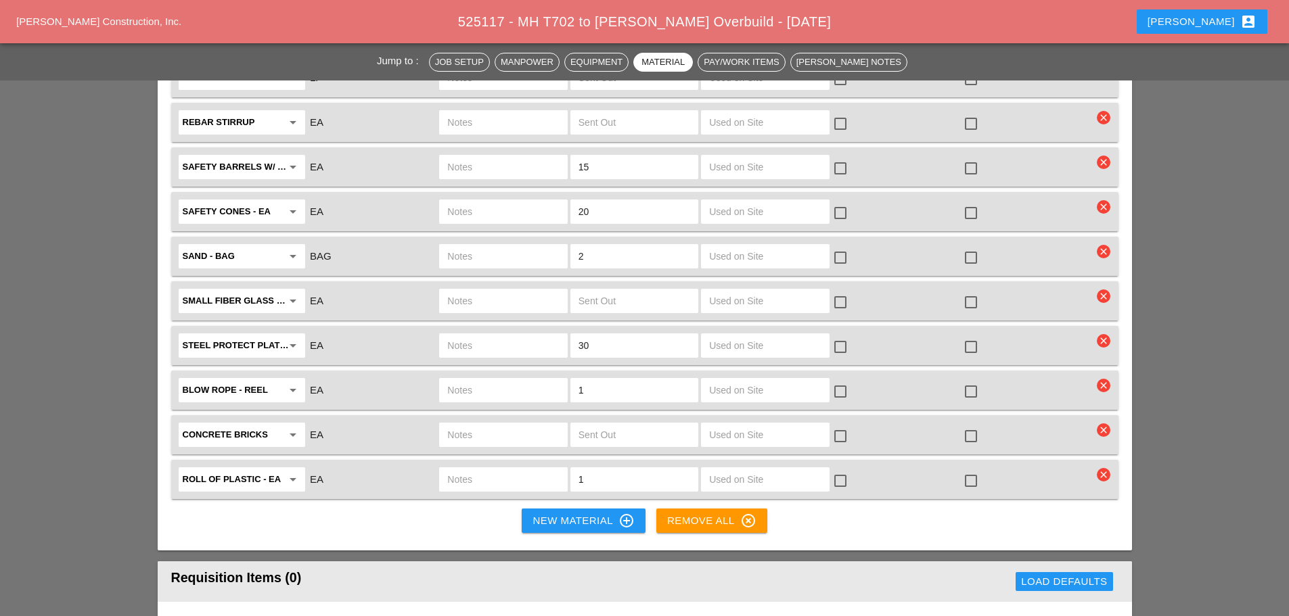
scroll to position [3382, 0]
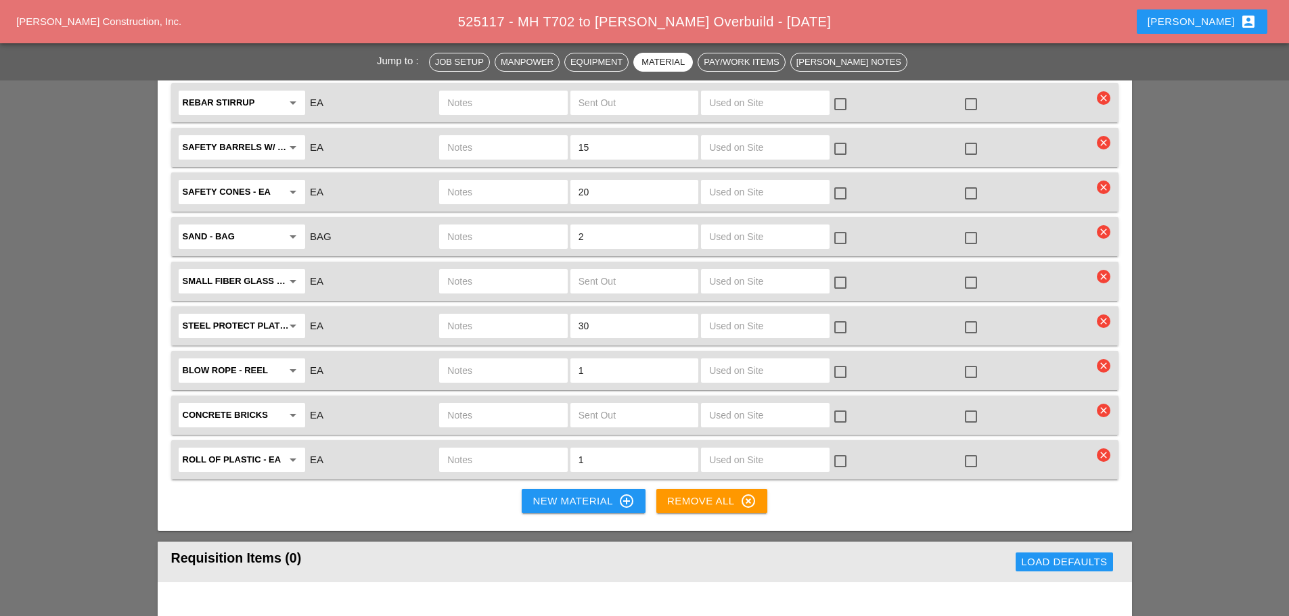
type input "ON SITE"
click at [559, 489] on button "New Material control_point" at bounding box center [583, 501] width 123 height 24
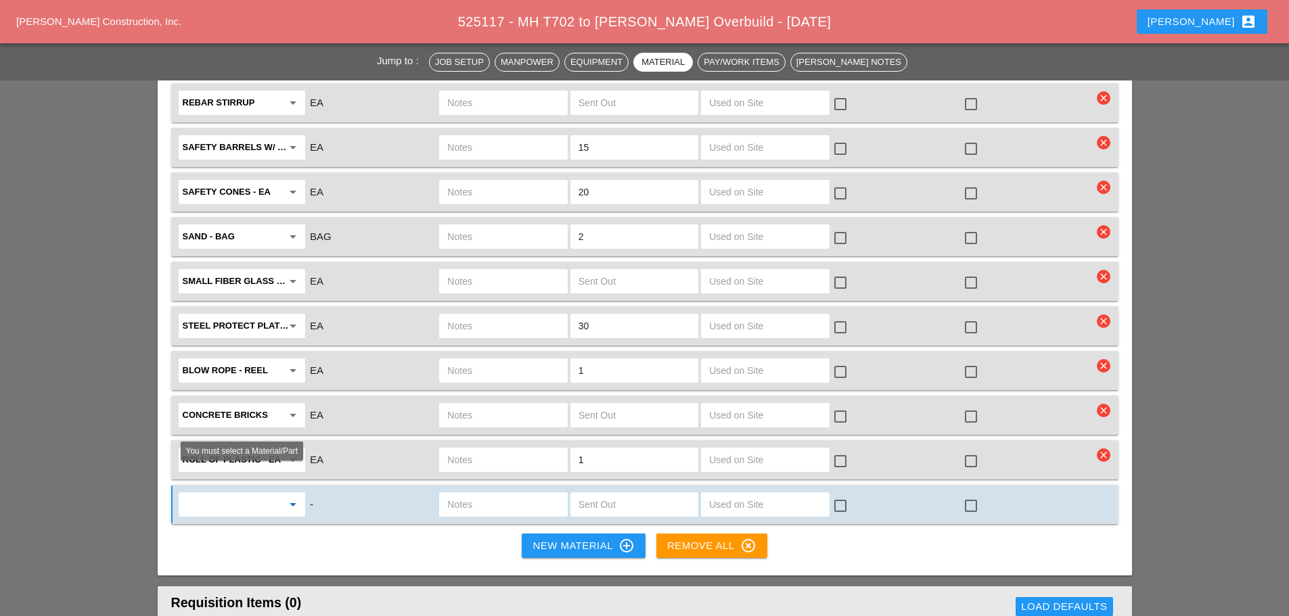
click at [248, 494] on input "text" at bounding box center [232, 505] width 99 height 22
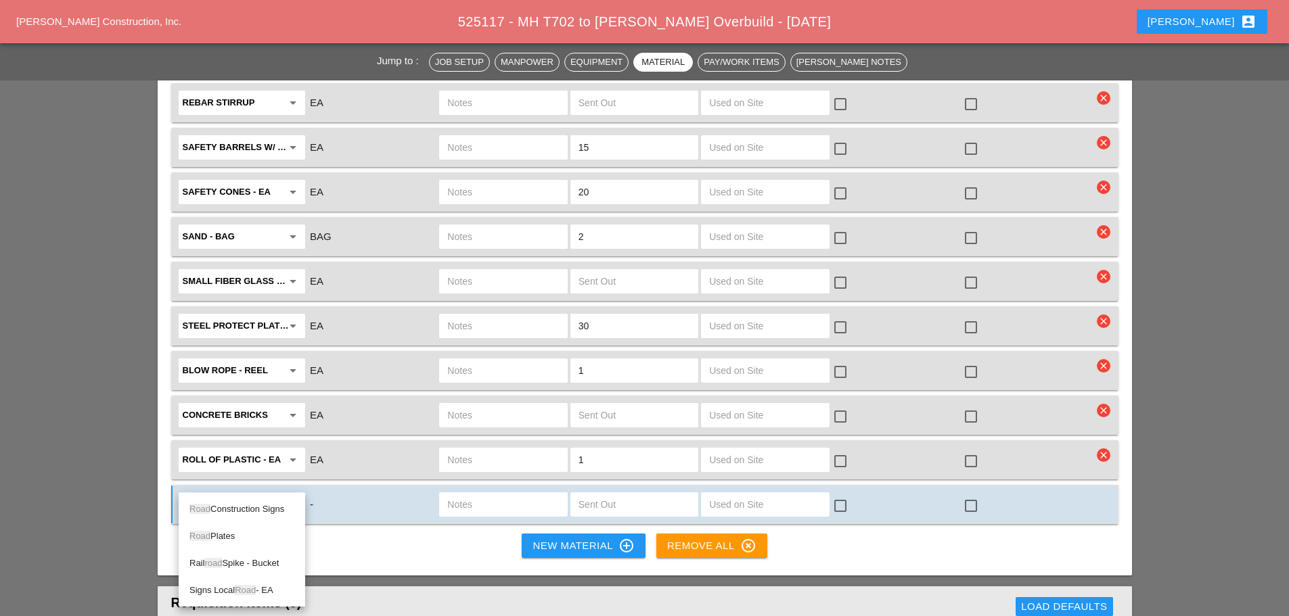
click at [231, 533] on div "Road Plates" at bounding box center [241, 536] width 105 height 16
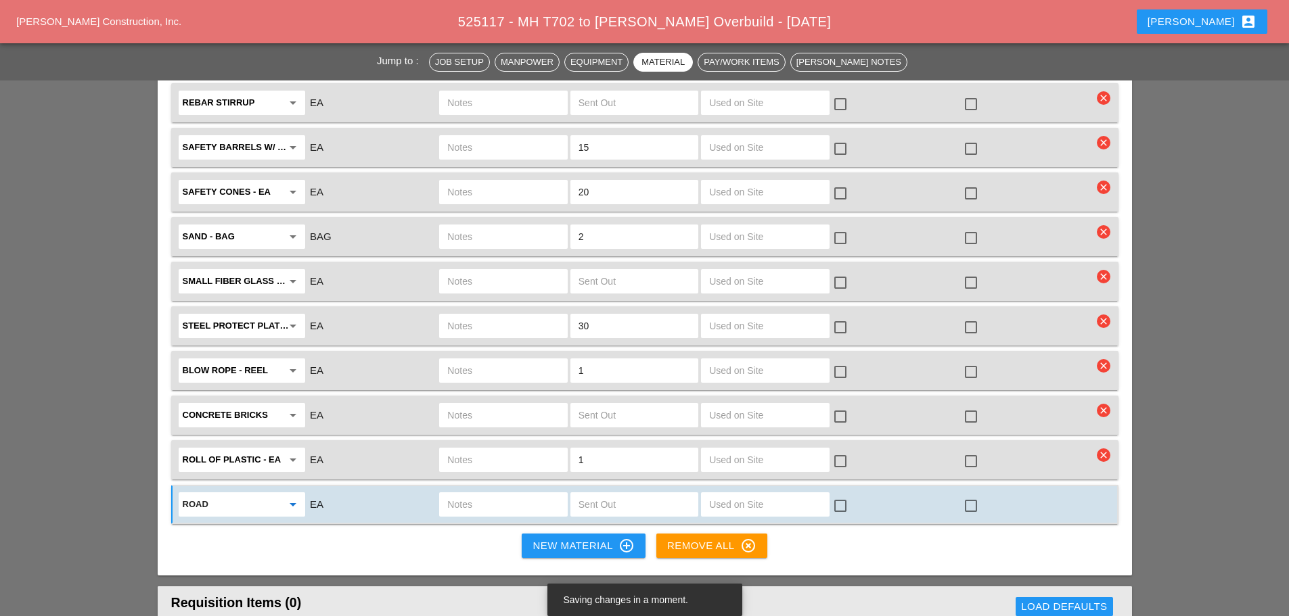
type input "Road Plates"
click at [982, 498] on div "check_box_outline_blank" at bounding box center [974, 506] width 22 height 16
click at [977, 495] on div at bounding box center [970, 506] width 23 height 23
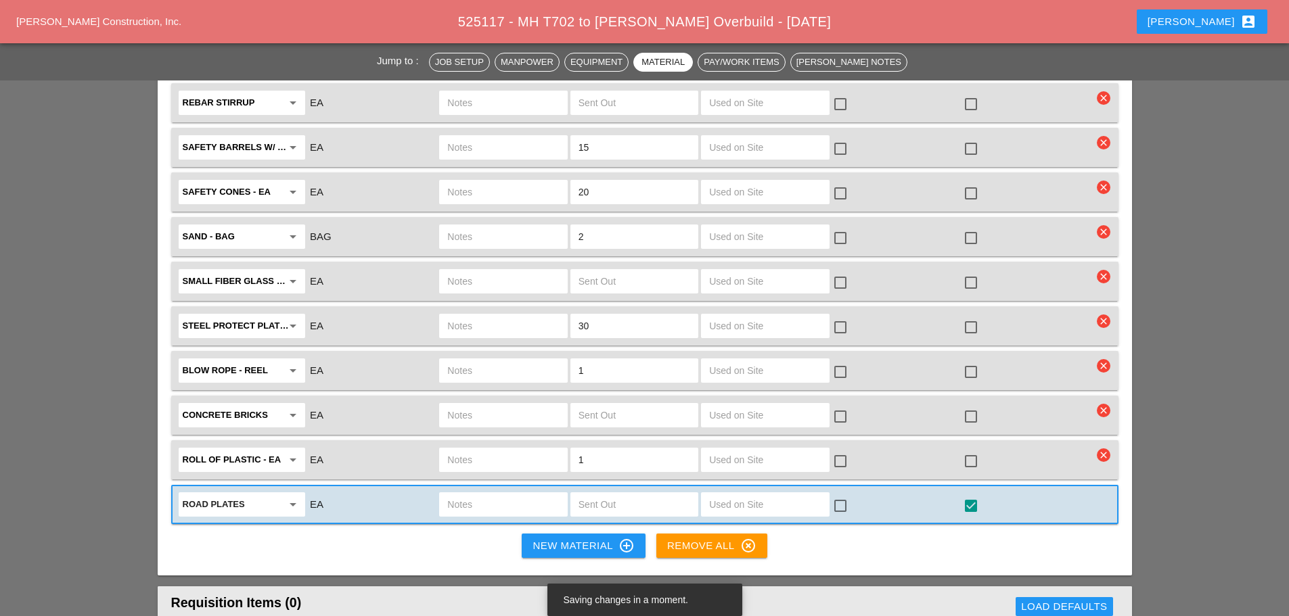
click at [618, 494] on input "text" at bounding box center [634, 505] width 112 height 22
type input "5"
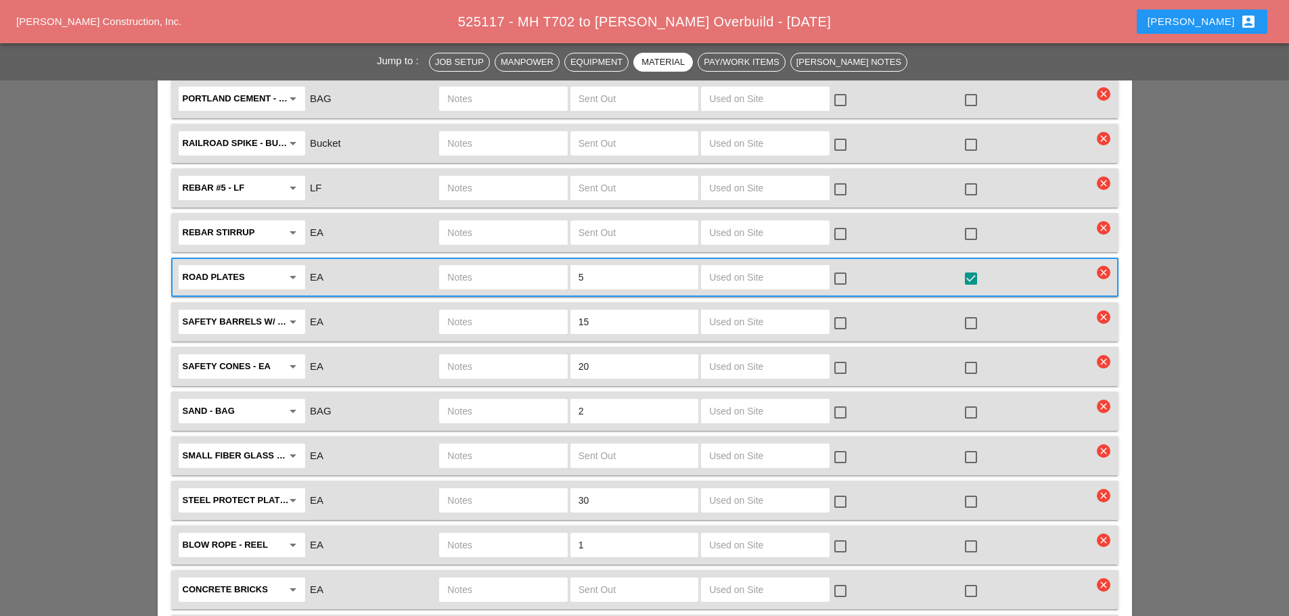
scroll to position [3247, 0]
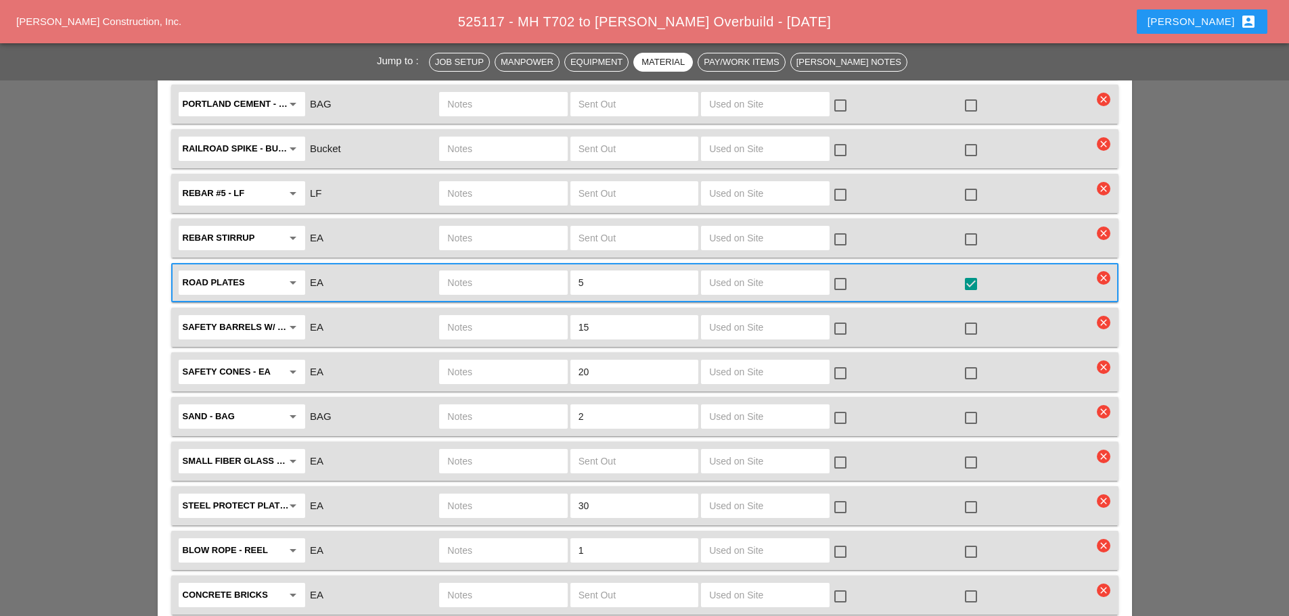
click at [468, 272] on input "text" at bounding box center [503, 283] width 112 height 22
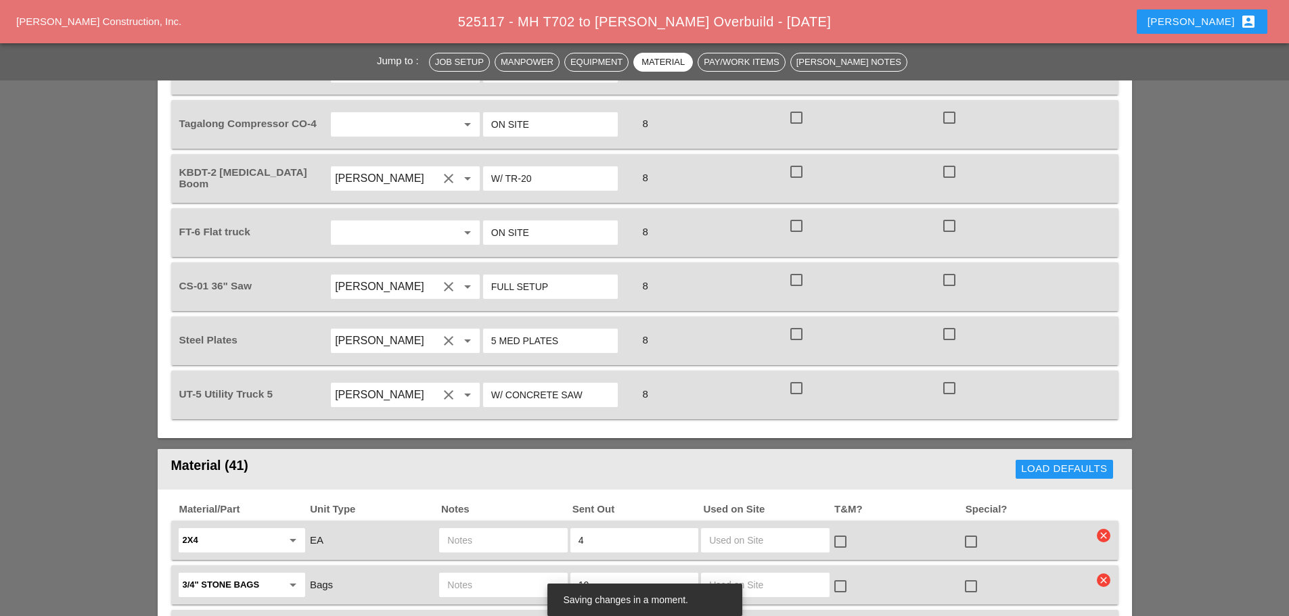
scroll to position [1556, 0]
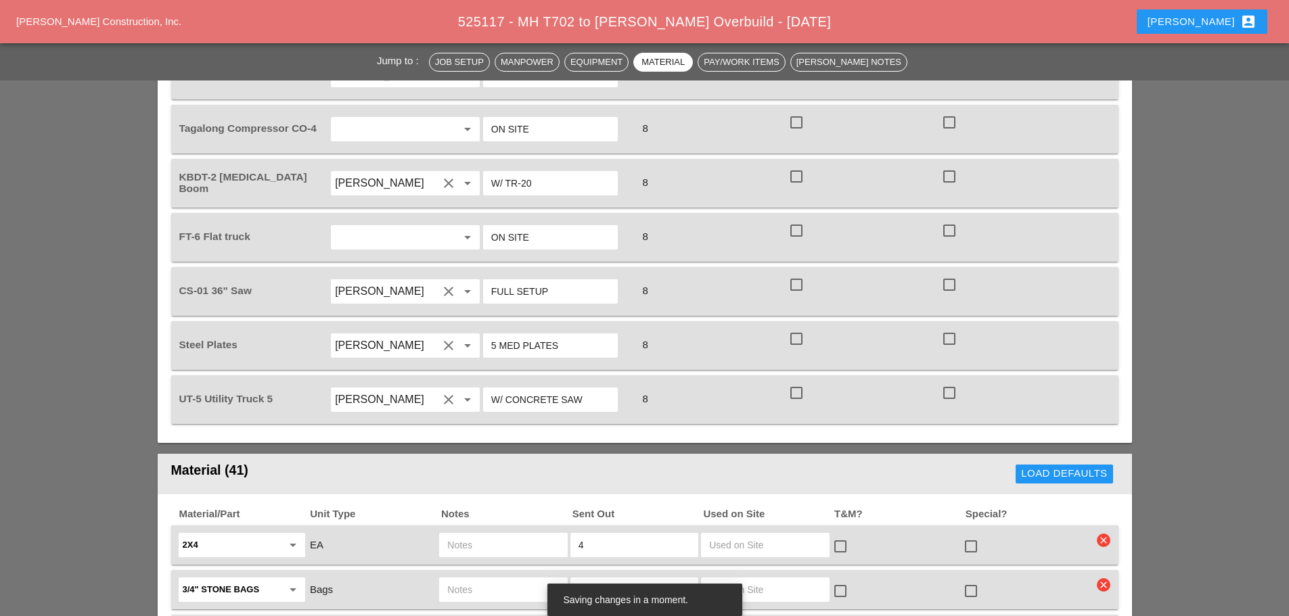
type input "NEED 5"
click at [558, 173] on input "W/ TR-20" at bounding box center [550, 184] width 118 height 22
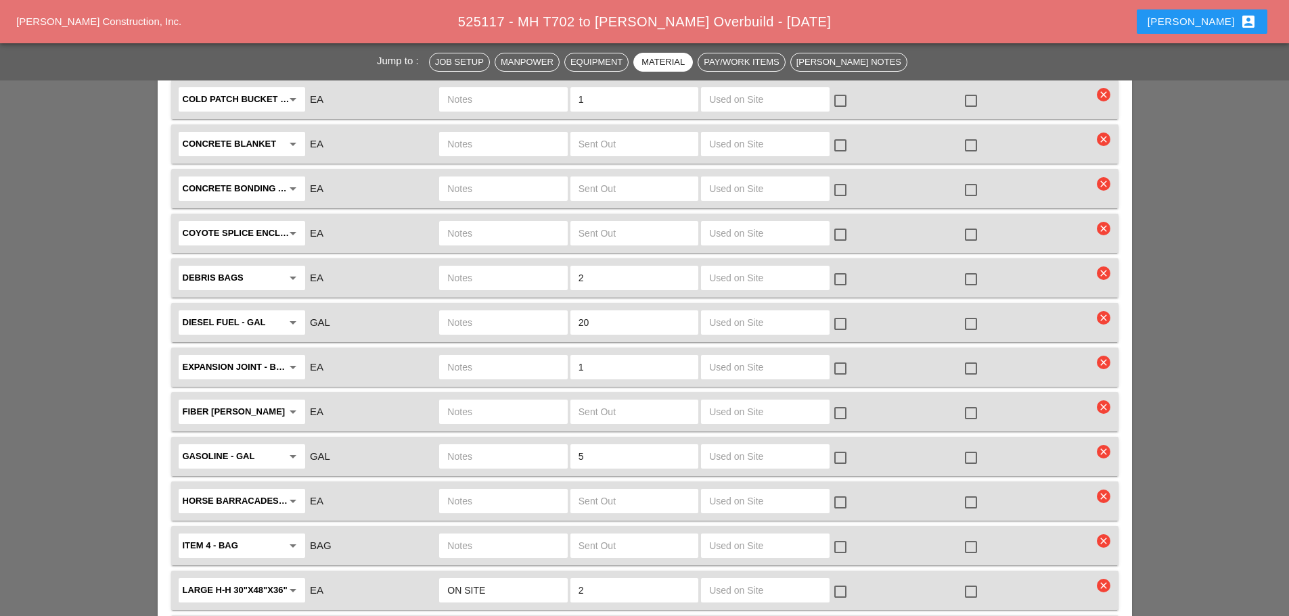
scroll to position [2706, 0]
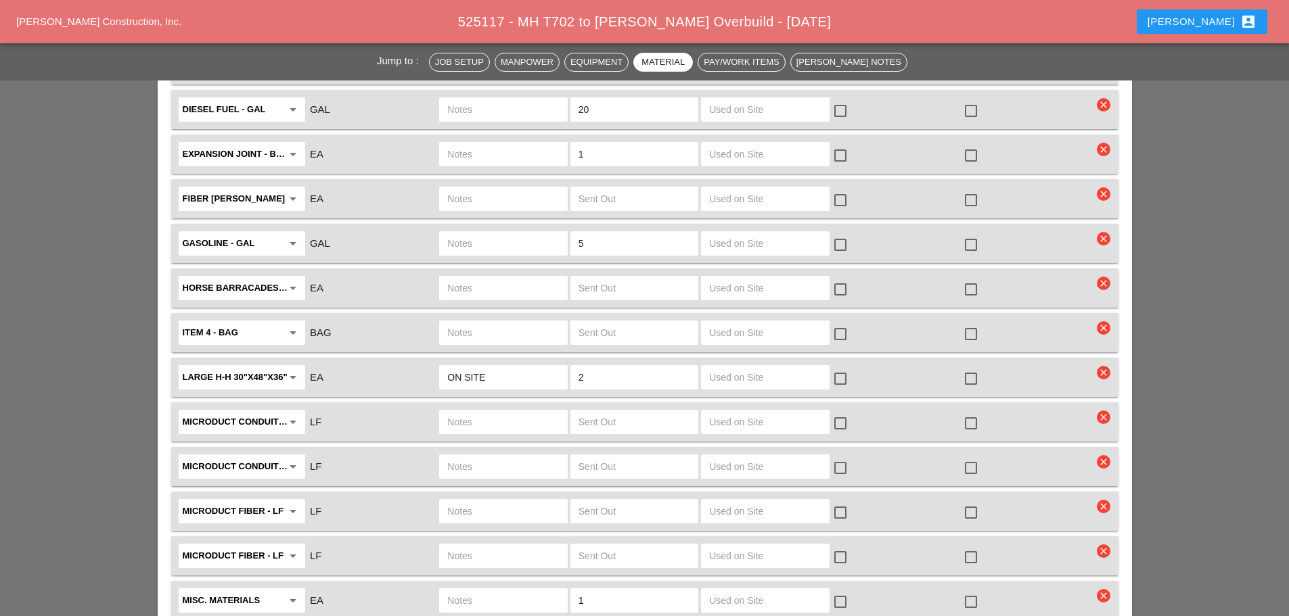
type input "W/ TR-20 / 5 MED PLATES"
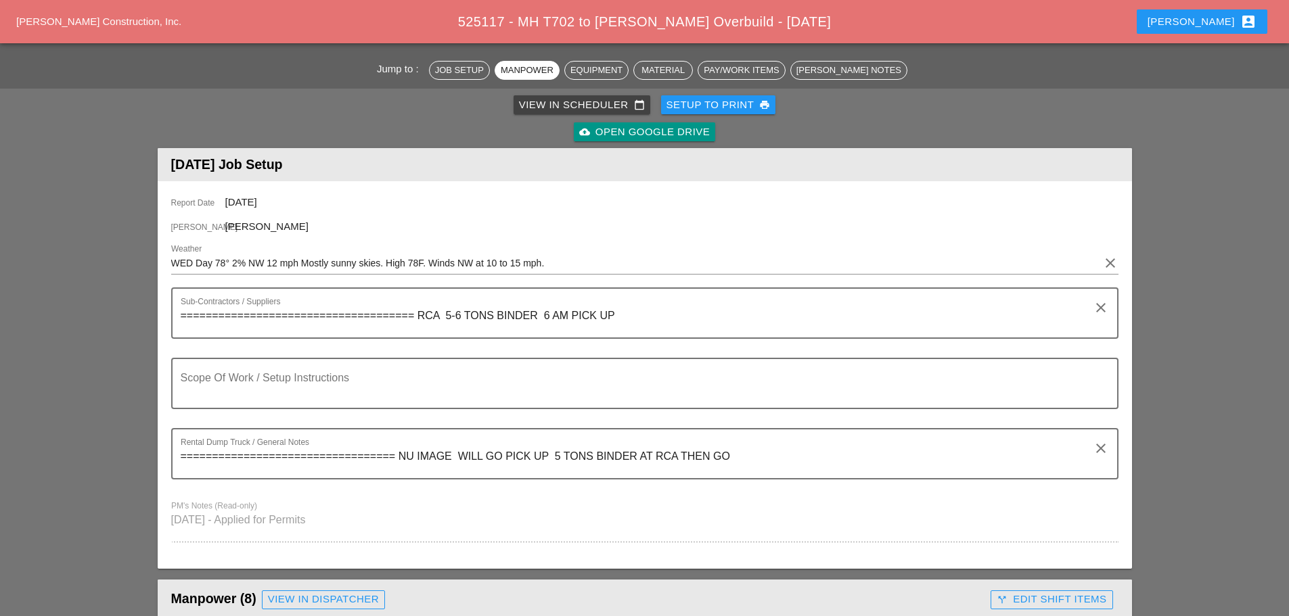
scroll to position [0, 0]
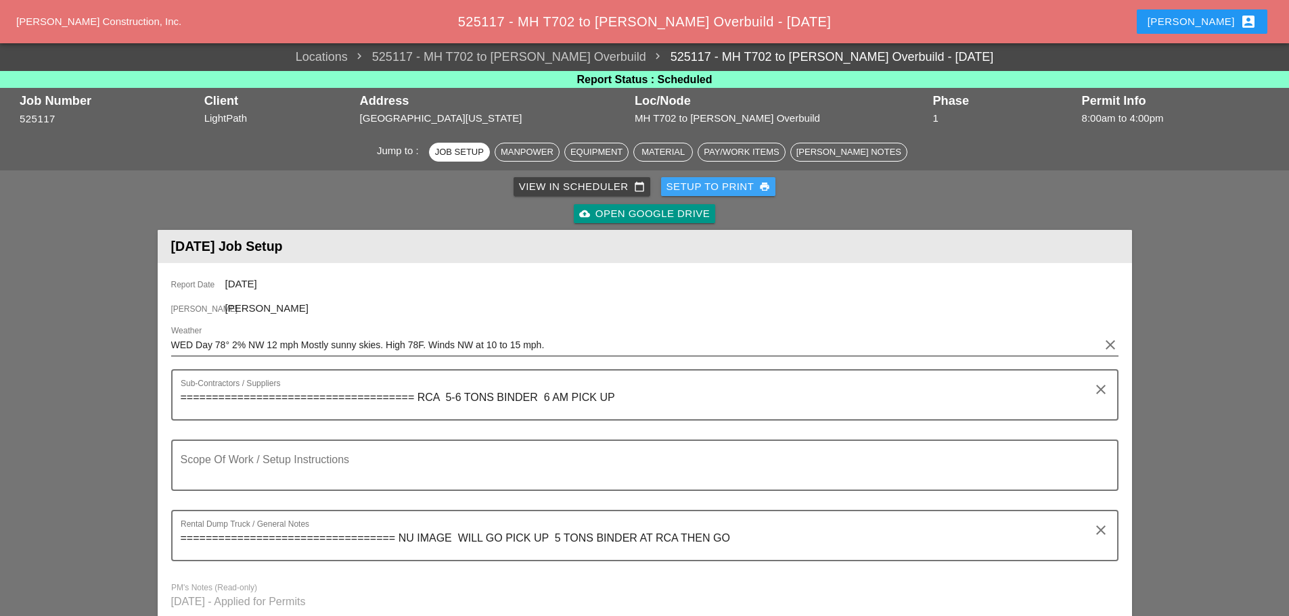
click at [706, 187] on div "Setup to Print print" at bounding box center [718, 187] width 104 height 16
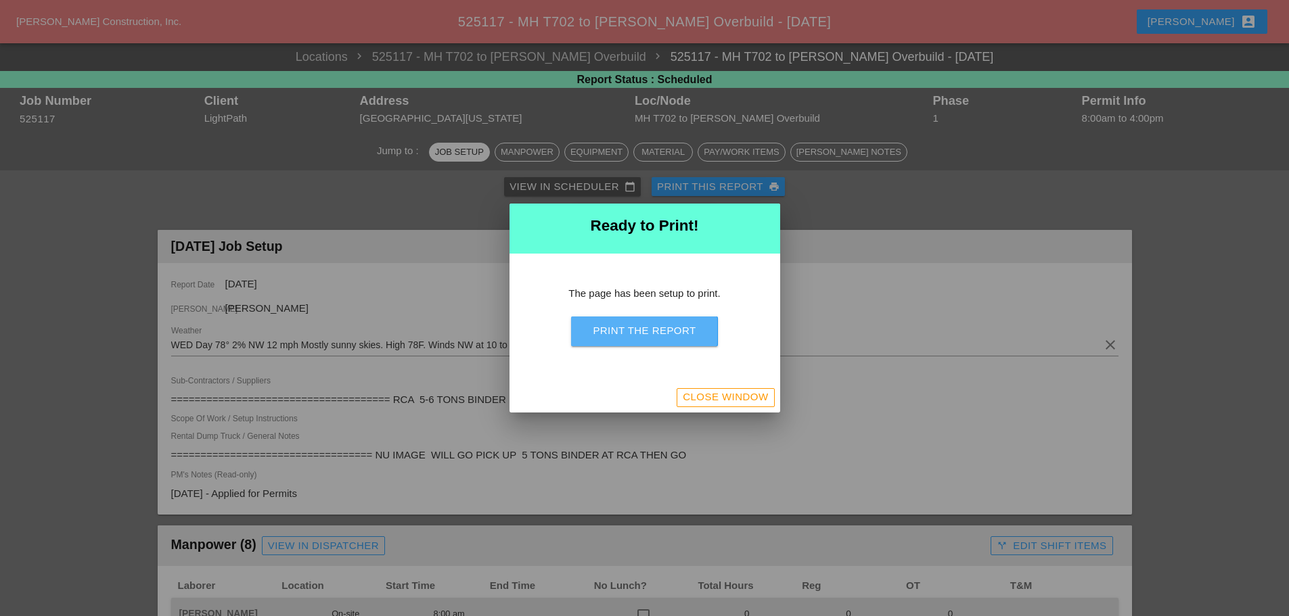
click at [639, 334] on div "Print the Report" at bounding box center [644, 331] width 103 height 16
click at [699, 394] on div "Close Window" at bounding box center [725, 398] width 85 height 16
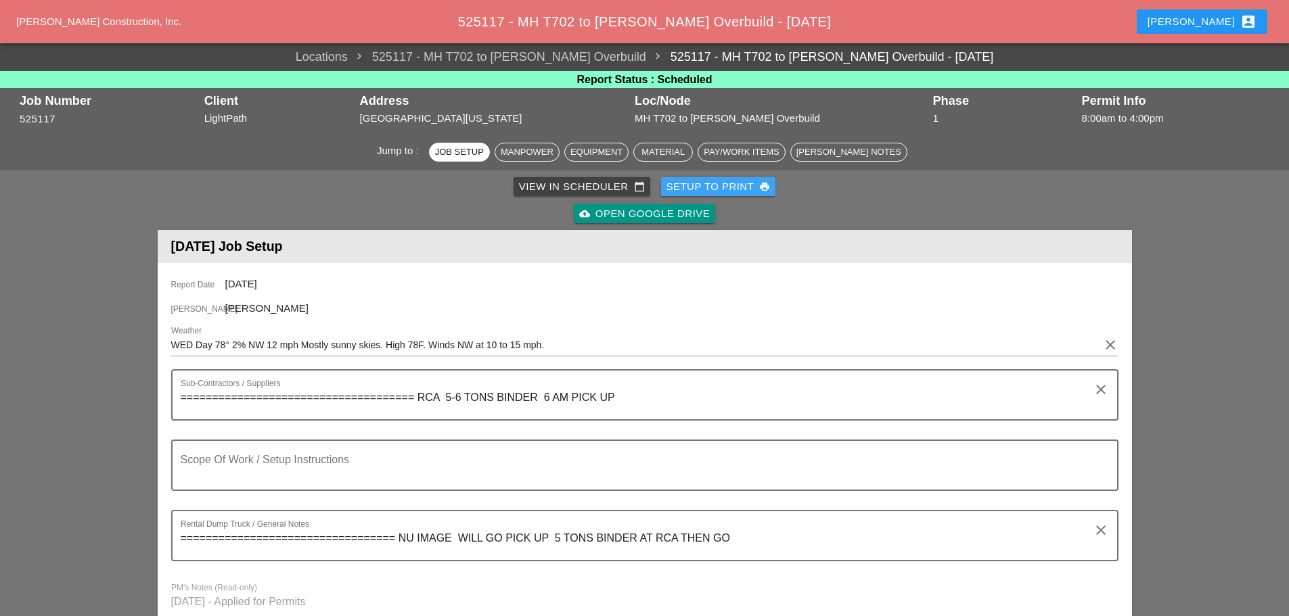
click at [700, 194] on button "Setup to Print print" at bounding box center [718, 186] width 115 height 19
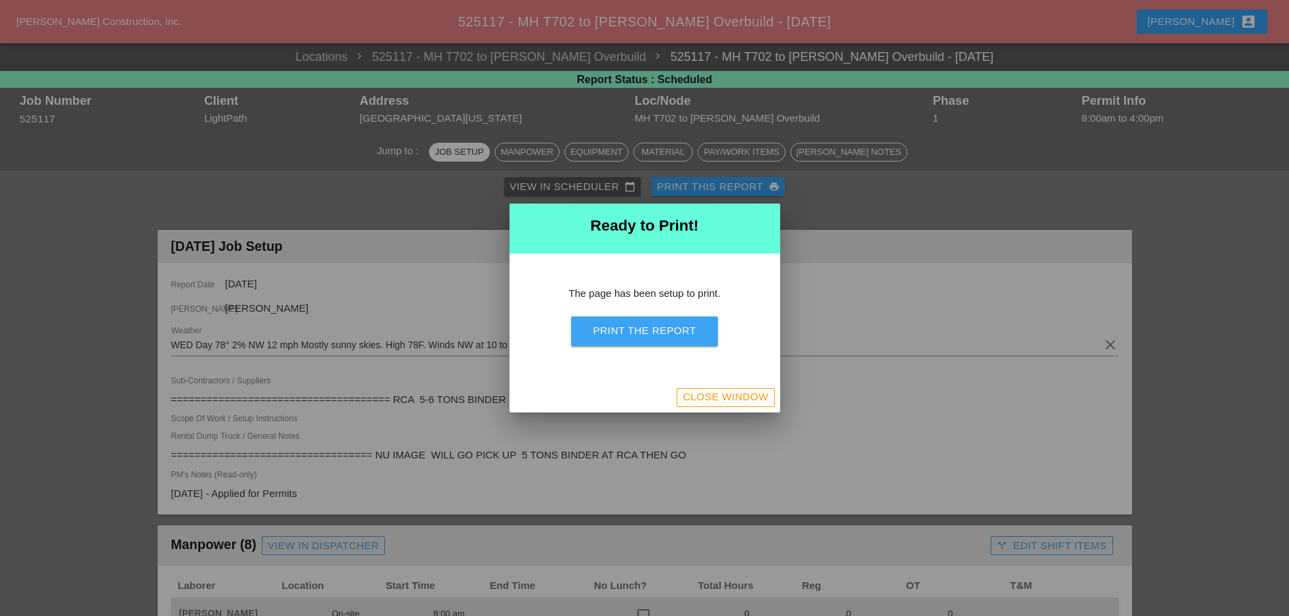
click at [670, 337] on div "Print the Report" at bounding box center [644, 331] width 103 height 16
click at [658, 342] on button "Print the Report" at bounding box center [644, 332] width 146 height 30
drag, startPoint x: 746, startPoint y: 397, endPoint x: 678, endPoint y: 599, distance: 212.9
click at [746, 397] on div "Close Window" at bounding box center [725, 398] width 85 height 16
click at [758, 396] on div "Close Window" at bounding box center [725, 398] width 85 height 16
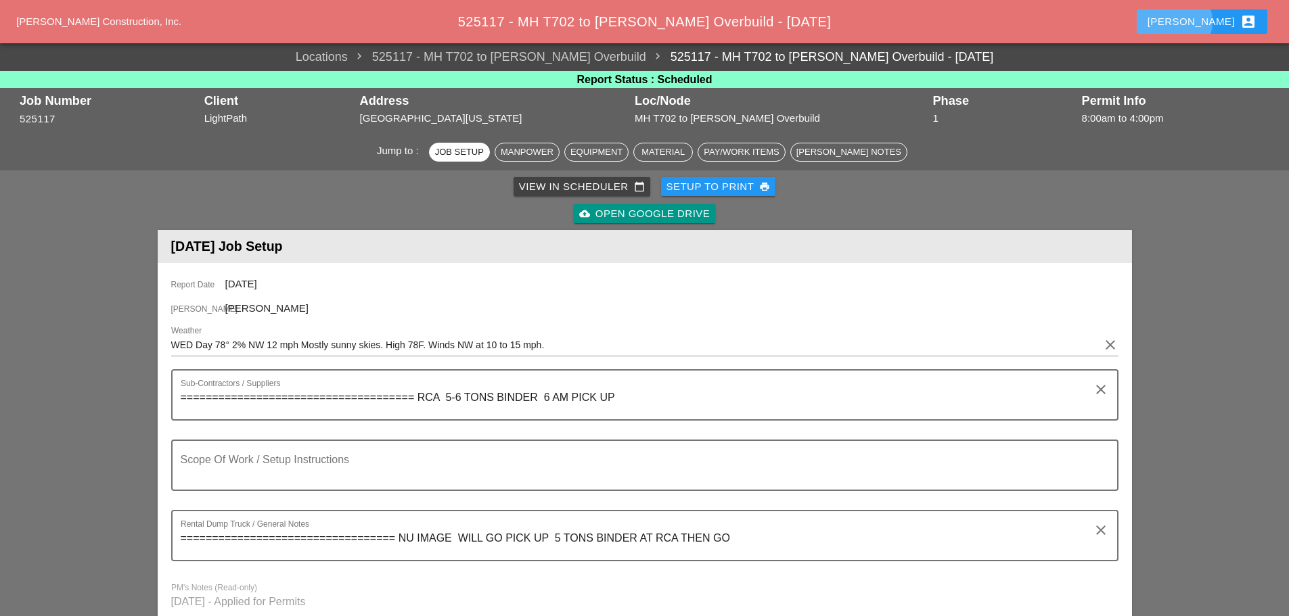
click at [1201, 17] on button "[PERSON_NAME] account_box" at bounding box center [1202, 21] width 131 height 24
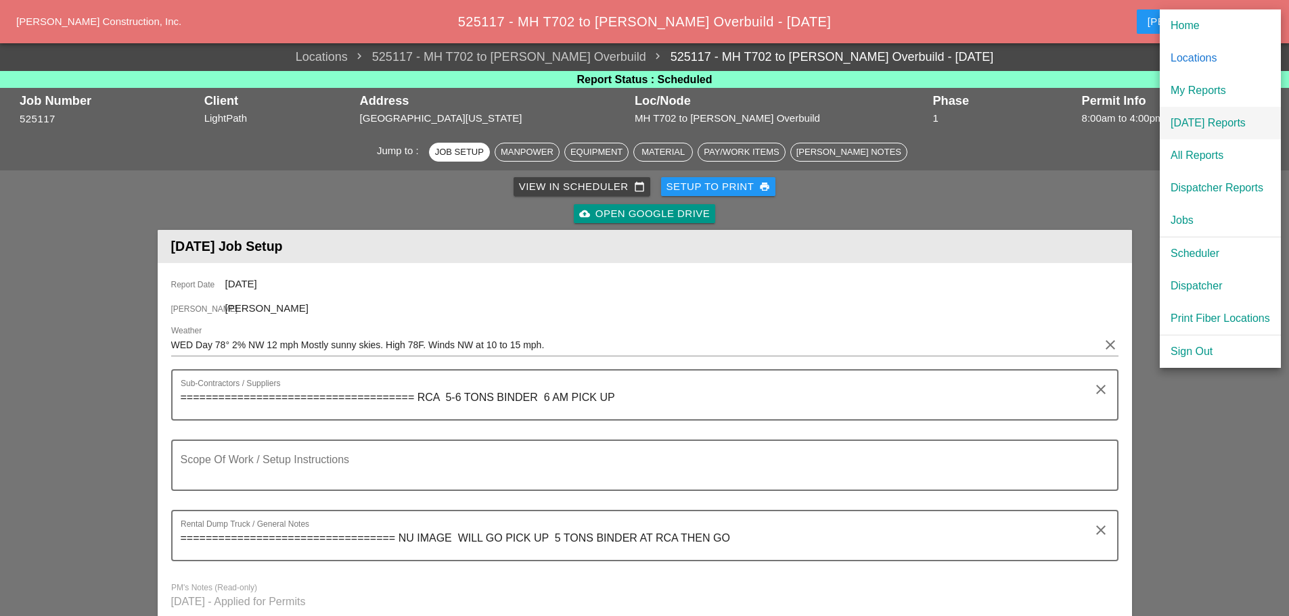
click at [1183, 117] on div "[DATE] Reports" at bounding box center [1219, 123] width 99 height 16
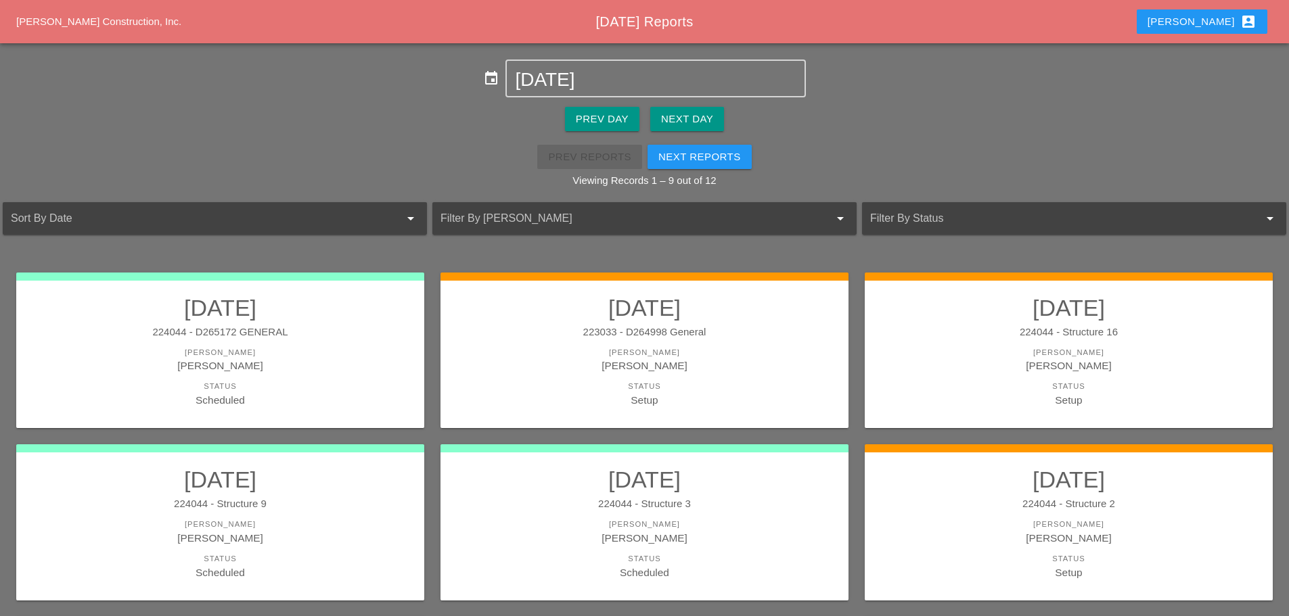
click at [1212, 22] on div "[PERSON_NAME] account_box" at bounding box center [1201, 22] width 109 height 16
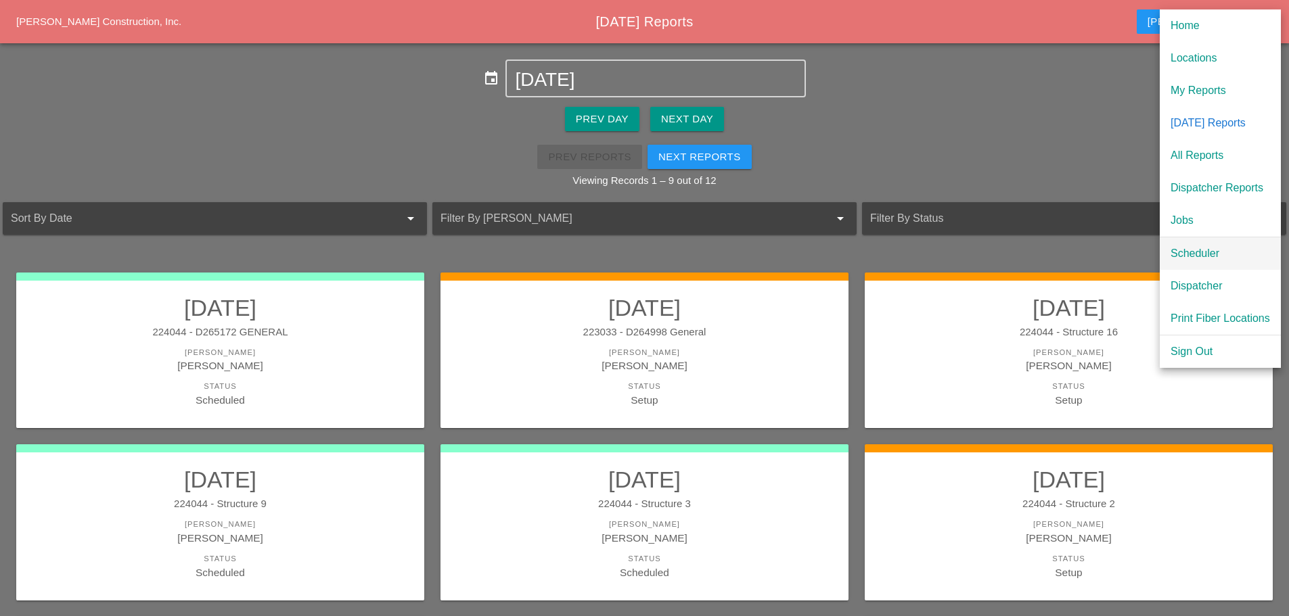
click at [1203, 254] on div "Scheduler" at bounding box center [1219, 254] width 99 height 16
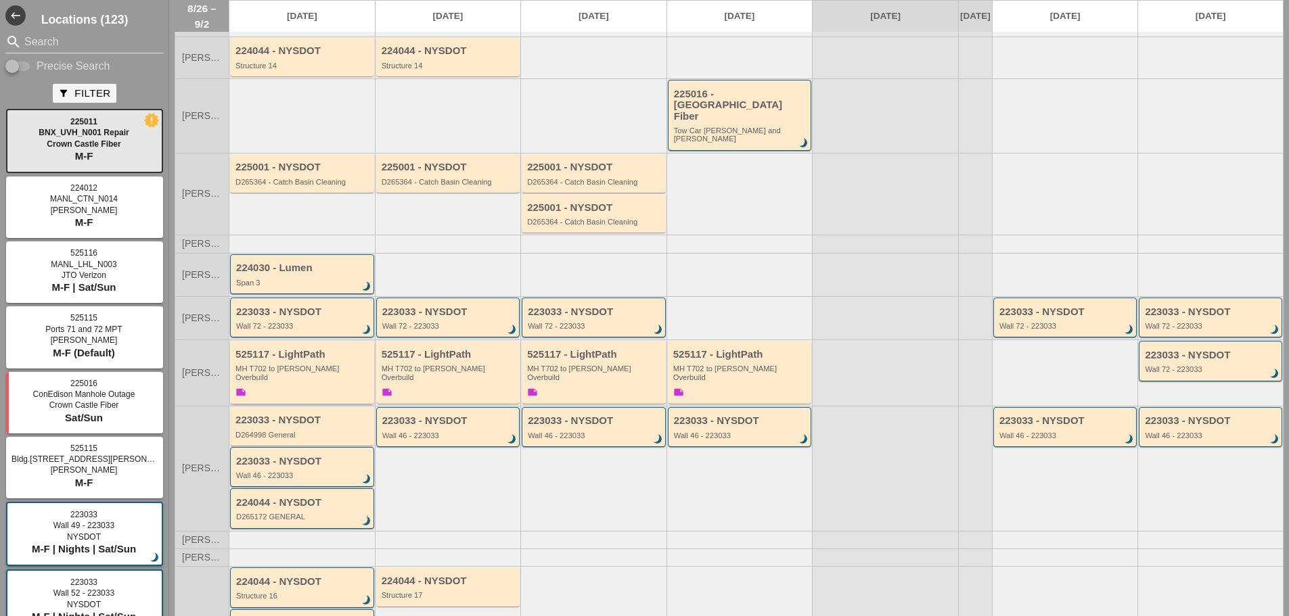
scroll to position [203, 0]
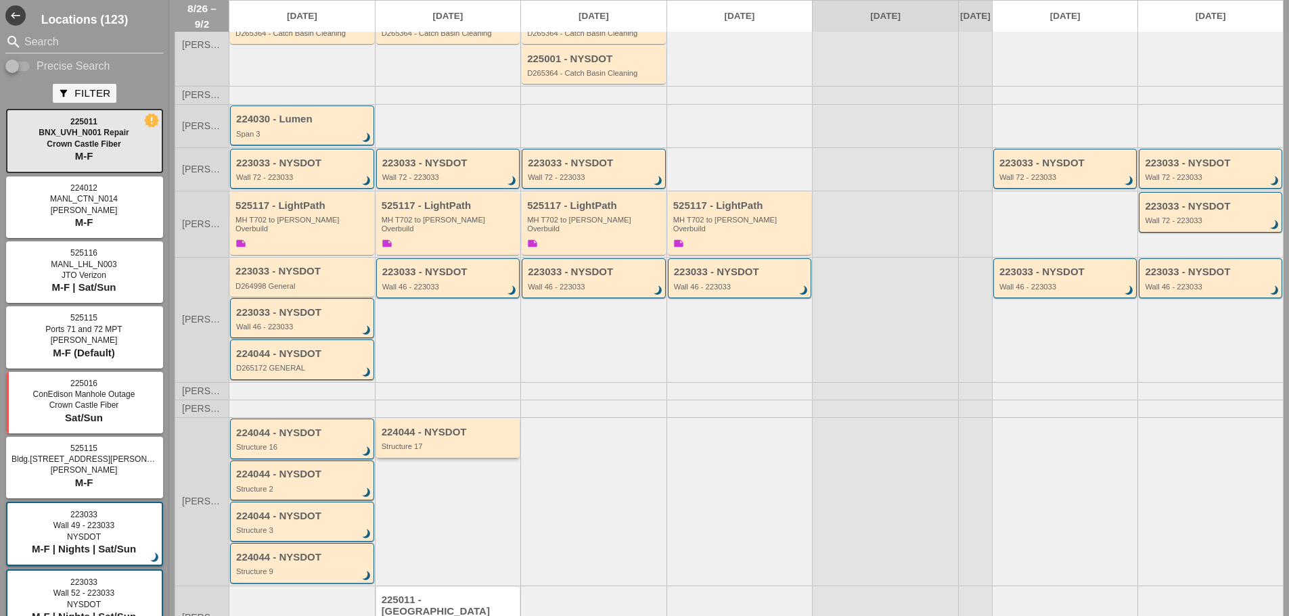
click at [446, 427] on div "224044 - NYSDOT" at bounding box center [449, 433] width 135 height 12
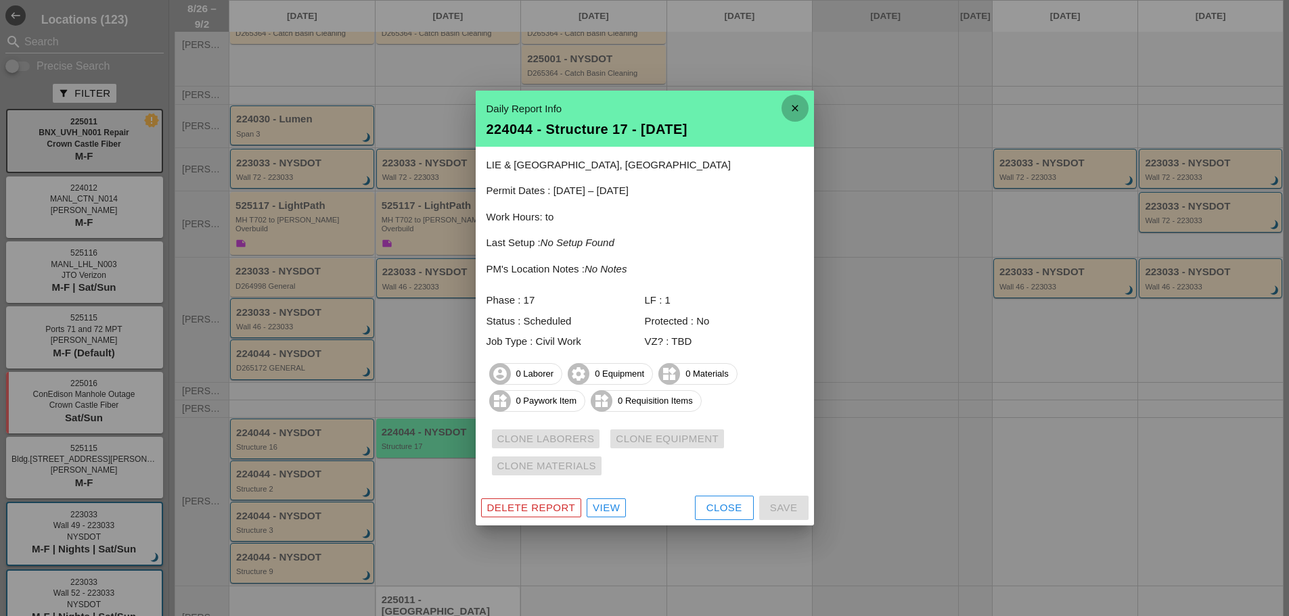
click at [792, 103] on icon "close" at bounding box center [794, 108] width 27 height 27
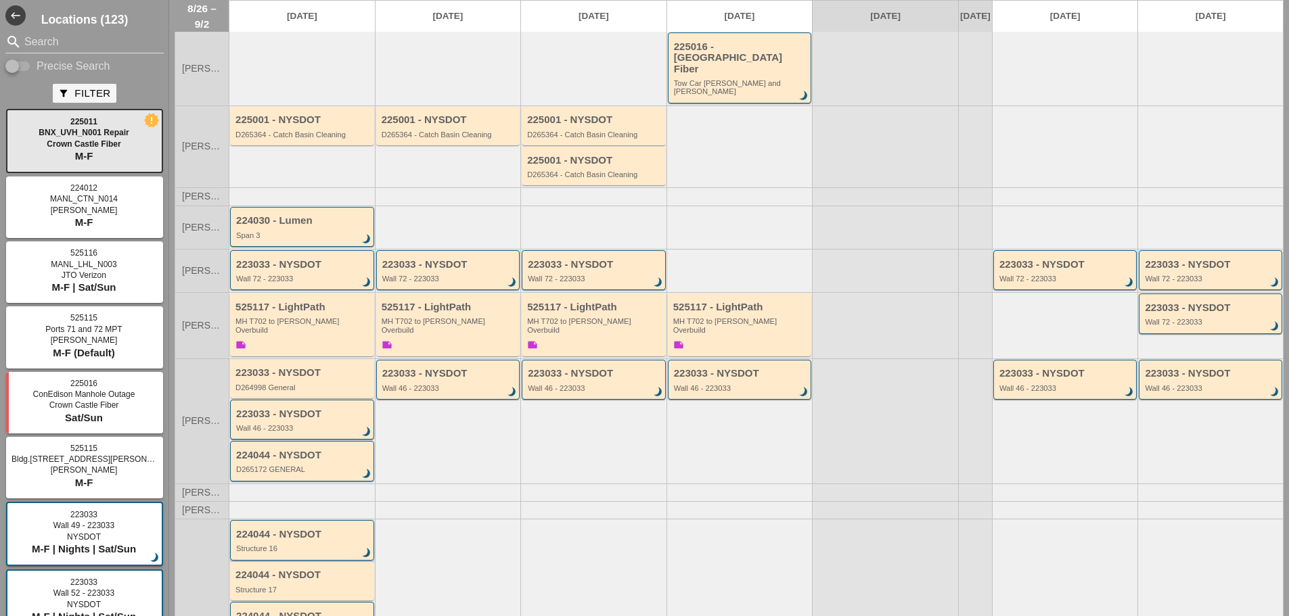
scroll to position [0, 0]
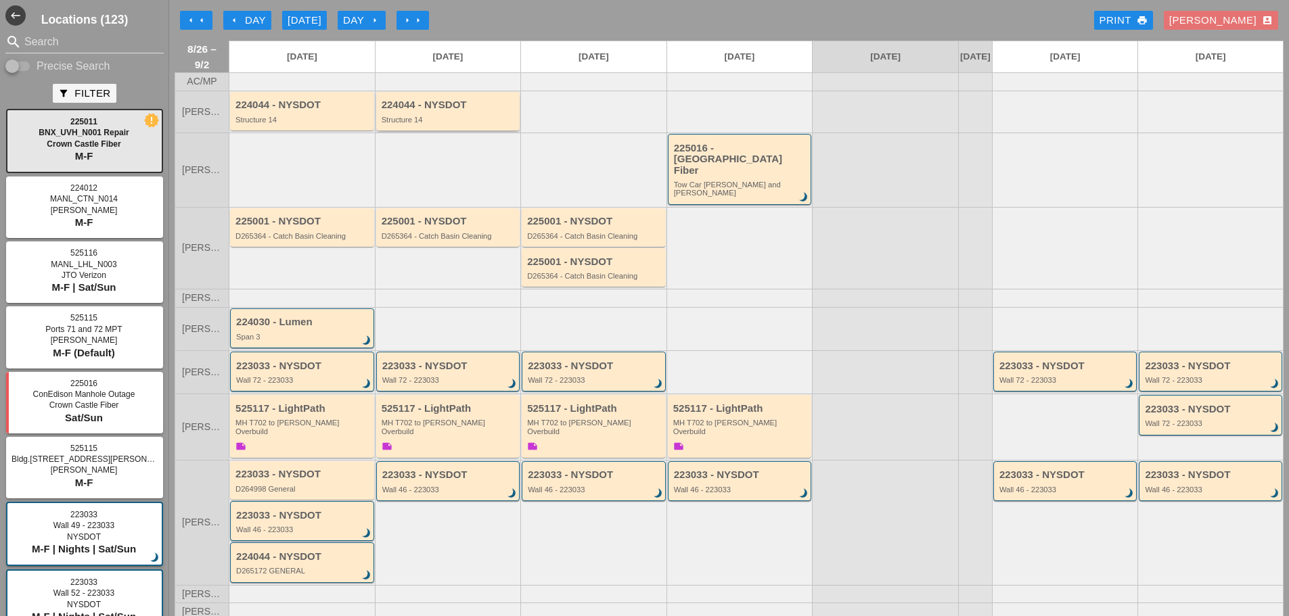
click at [417, 131] on div "224044 - NYSDOT Structure 14" at bounding box center [448, 111] width 144 height 39
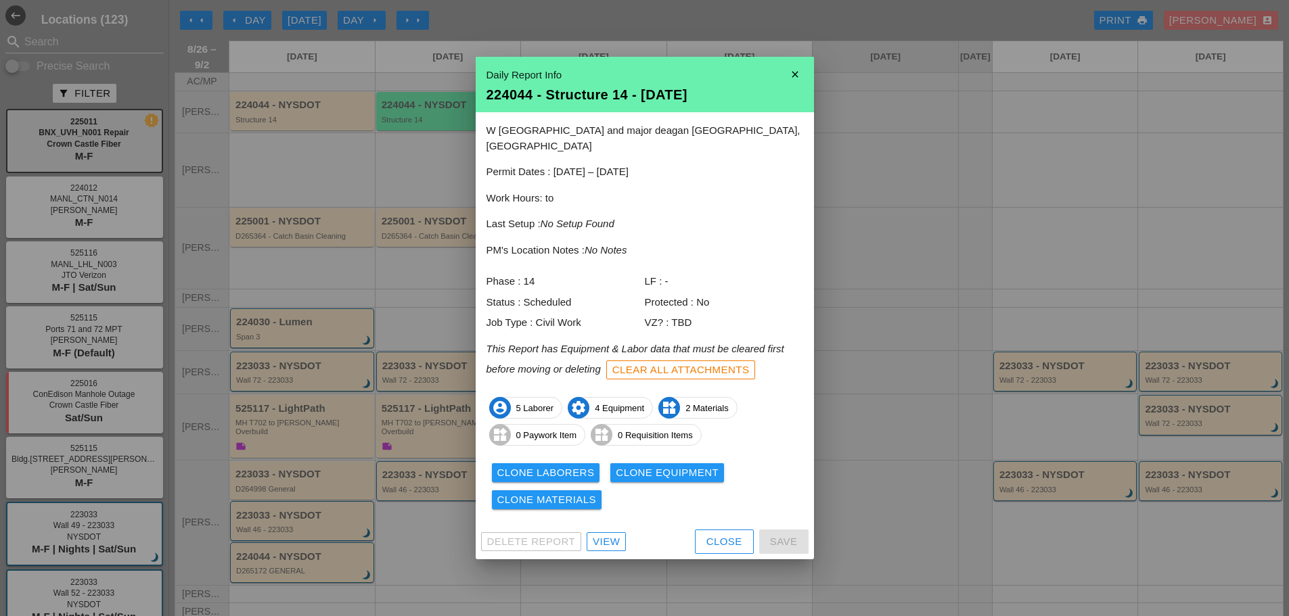
click at [797, 78] on icon "close" at bounding box center [794, 74] width 27 height 27
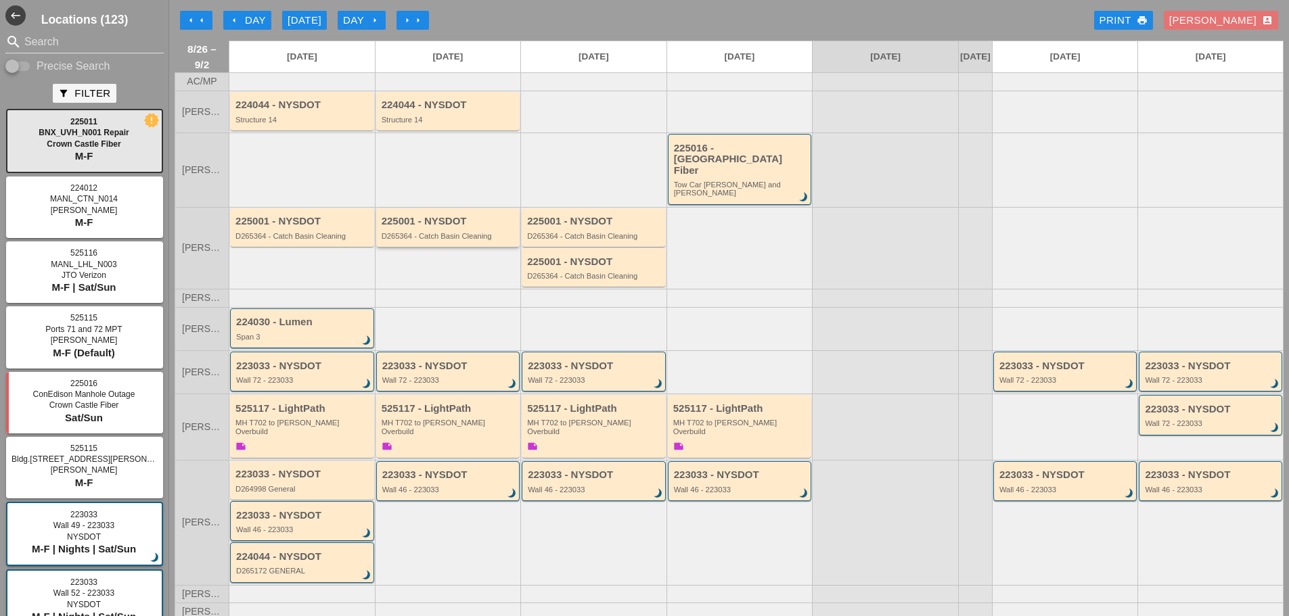
click at [464, 216] on div "225001 - NYSDOT" at bounding box center [449, 222] width 135 height 12
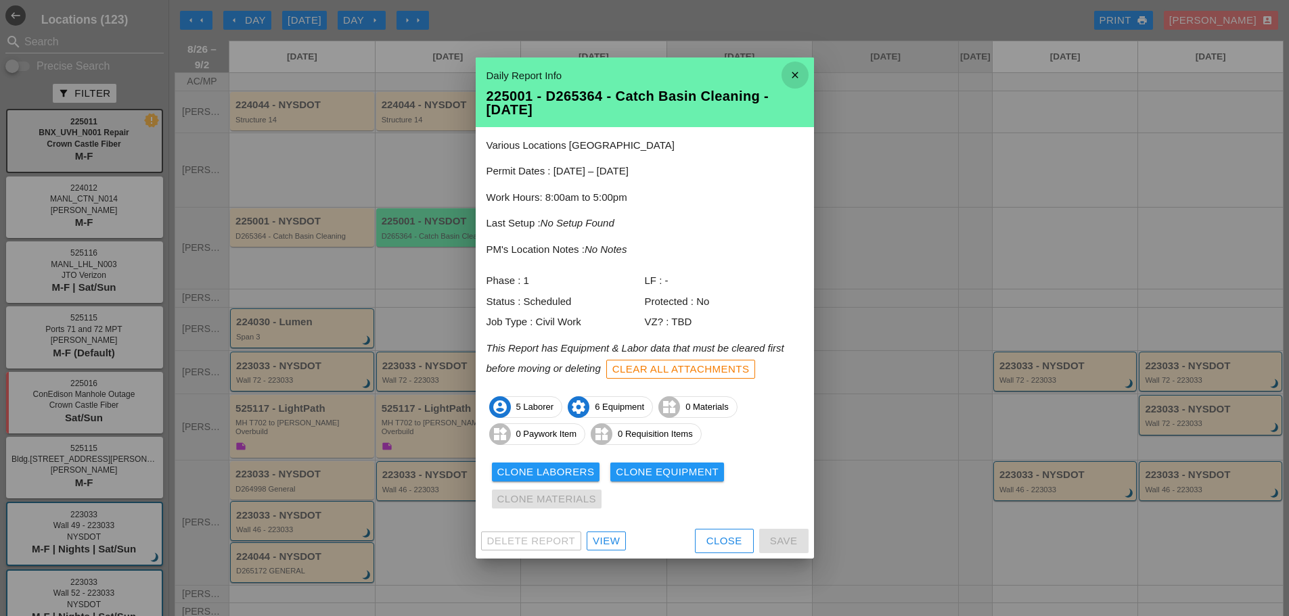
click at [794, 68] on icon "close" at bounding box center [794, 75] width 27 height 27
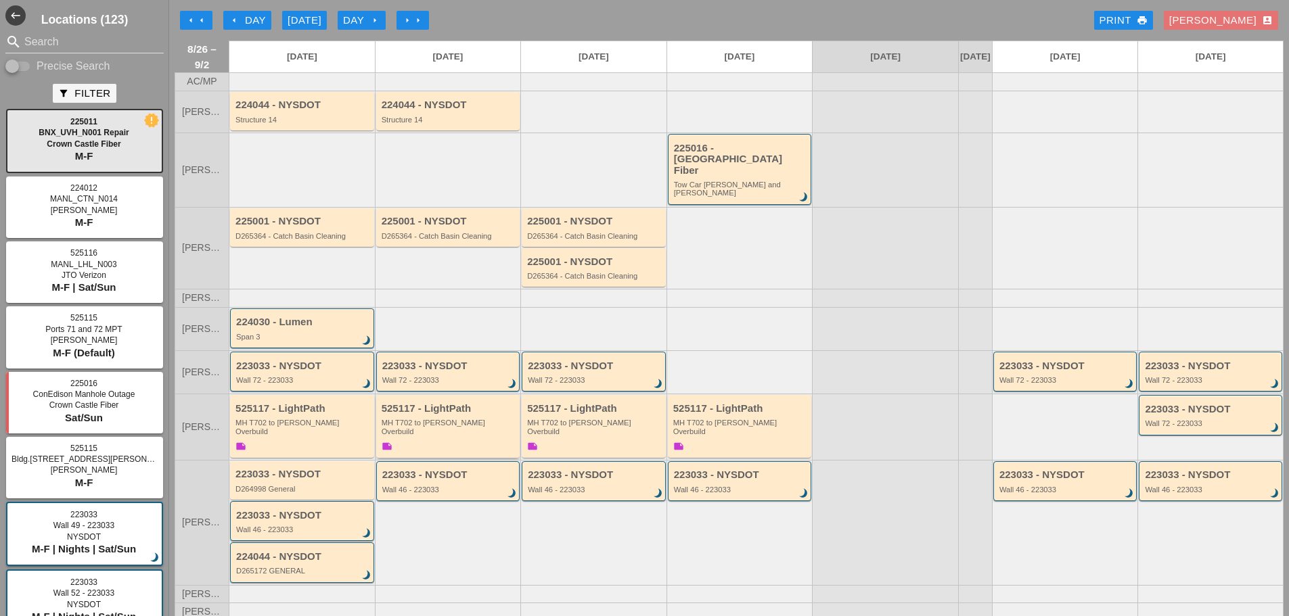
click at [448, 427] on div "525117 - LightPath MH T702 to Boldyn MH Overbuild note" at bounding box center [449, 428] width 135 height 51
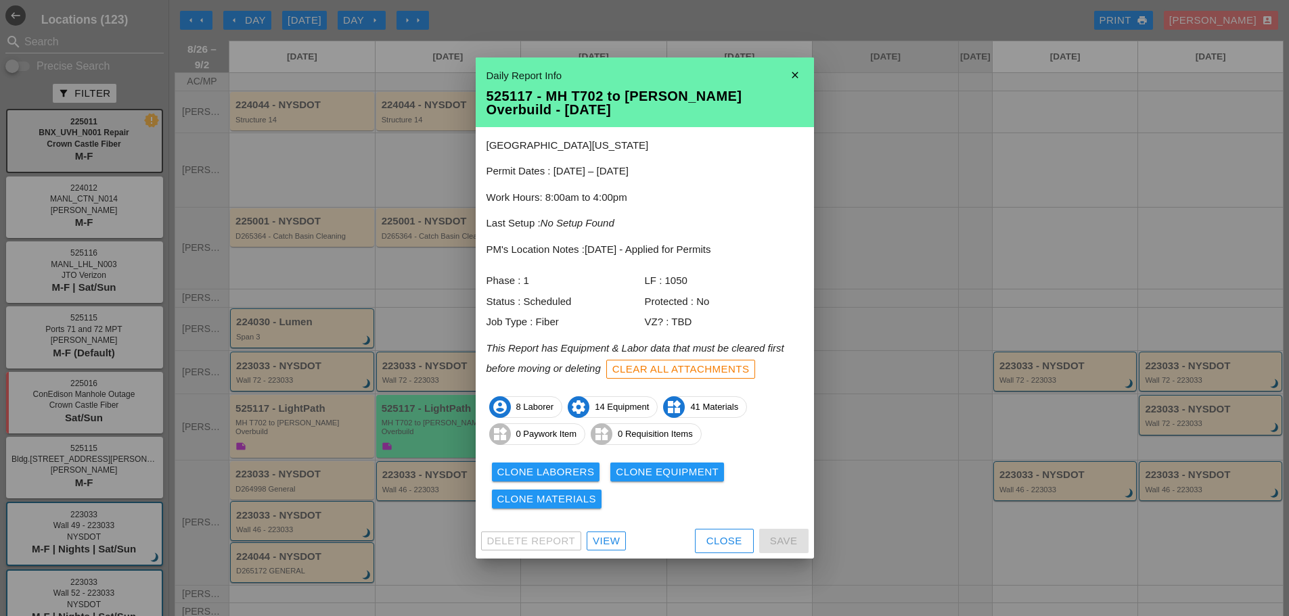
click at [787, 78] on icon "close" at bounding box center [794, 75] width 27 height 27
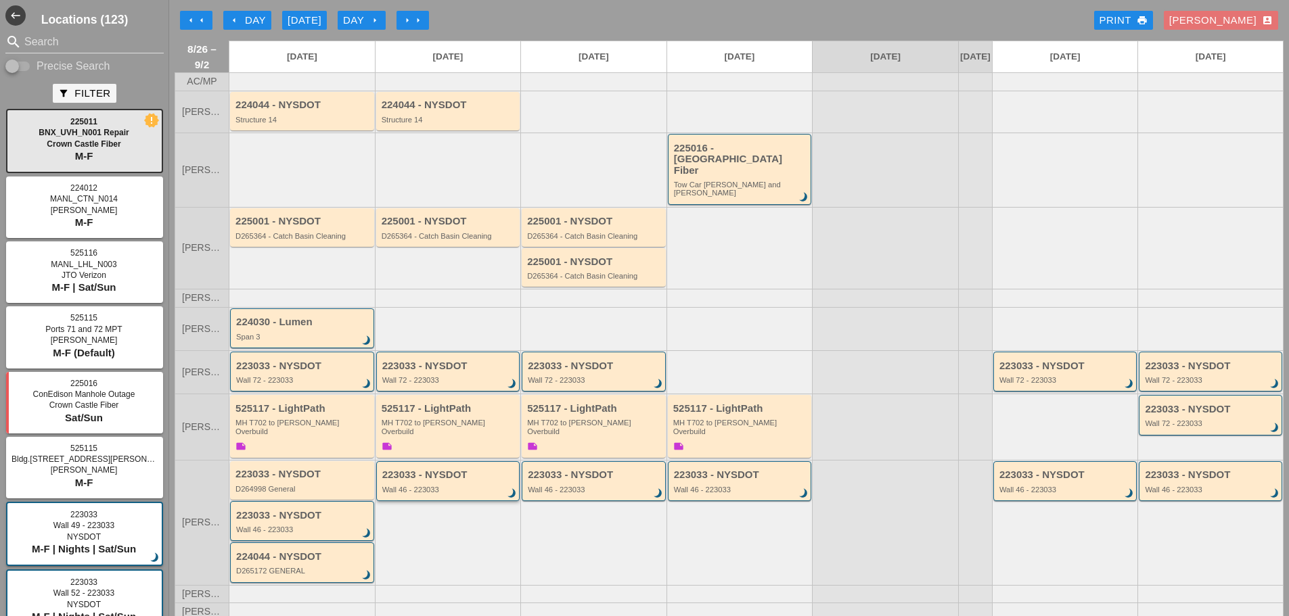
click at [434, 486] on div "Wall 46 - 223033" at bounding box center [449, 490] width 134 height 8
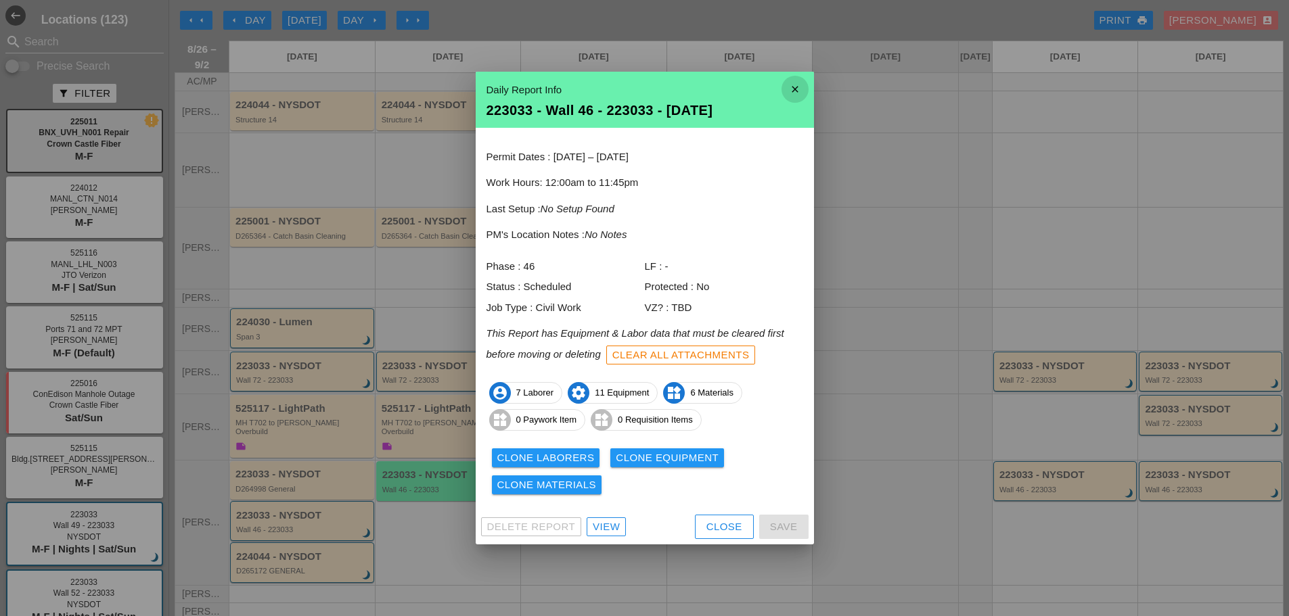
click at [786, 93] on icon "close" at bounding box center [794, 89] width 27 height 27
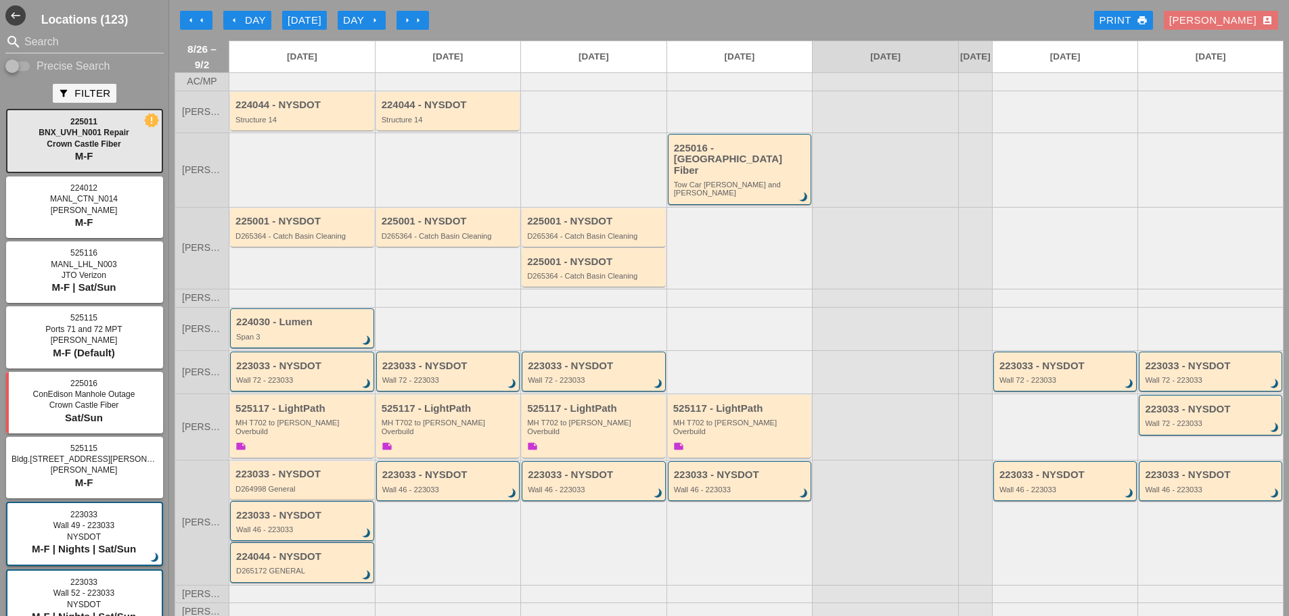
click at [323, 526] on div "Wall 46 - 223033" at bounding box center [303, 530] width 134 height 8
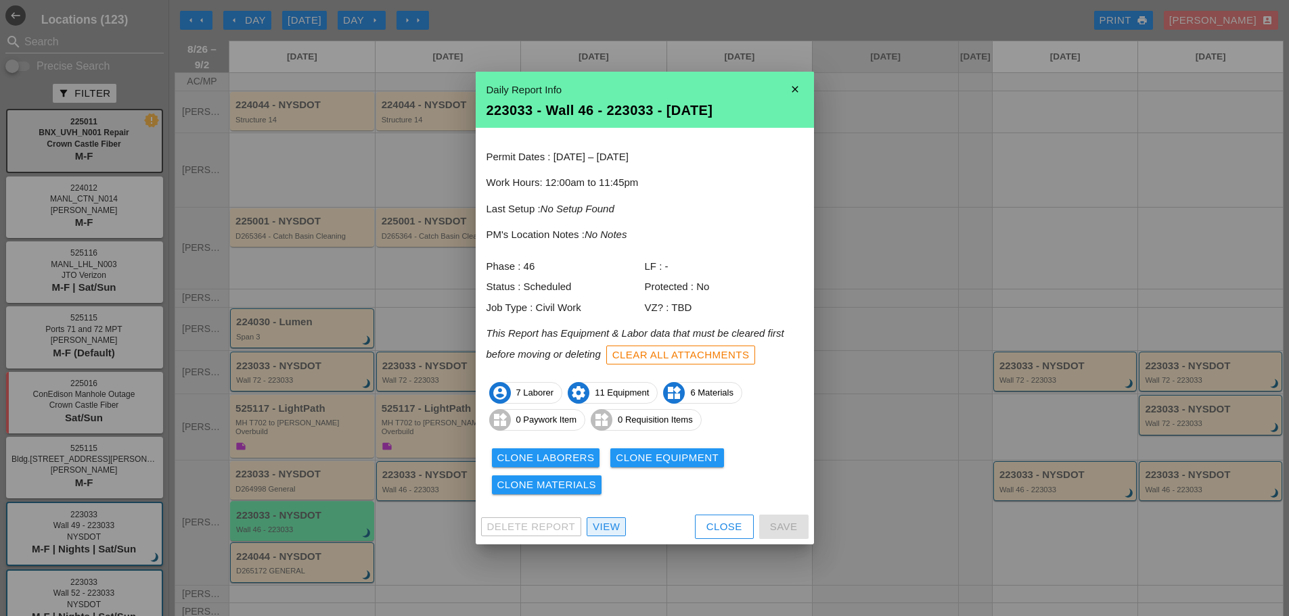
click at [616, 524] on div "View" at bounding box center [606, 528] width 27 height 16
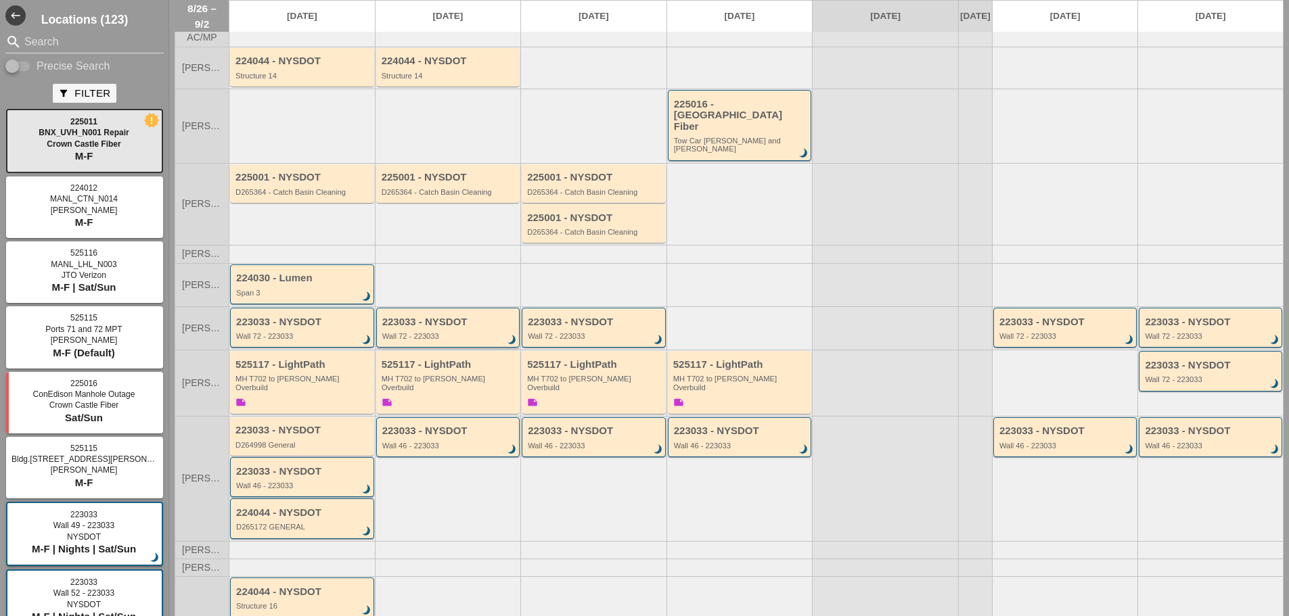
scroll to position [283, 0]
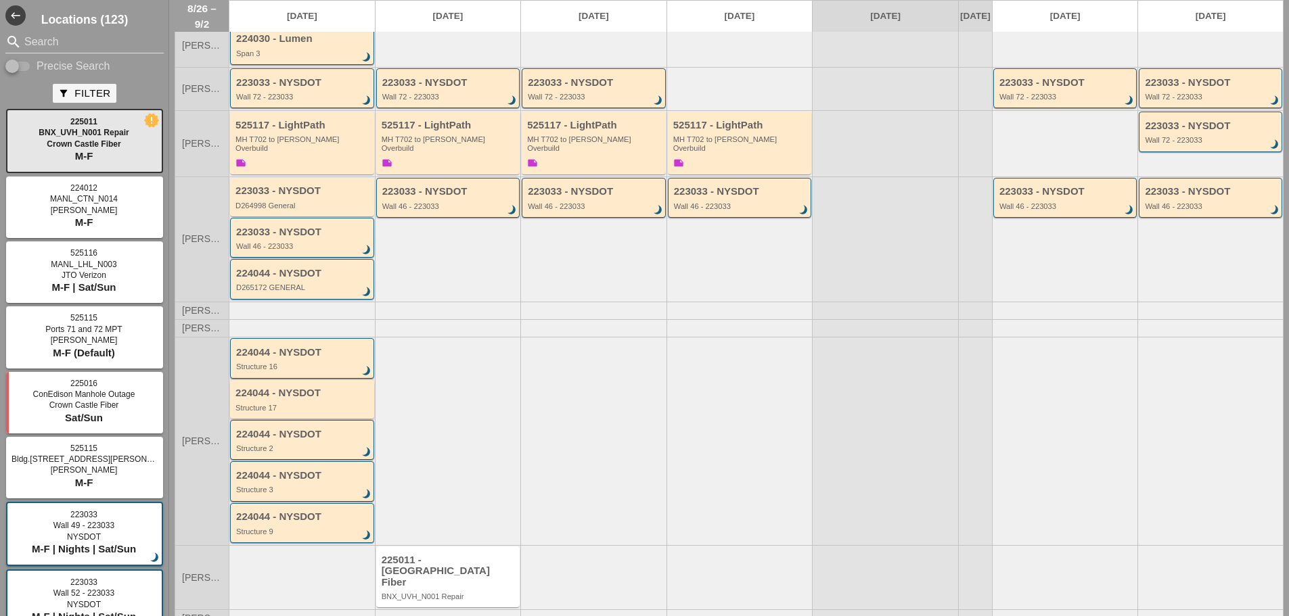
click at [321, 388] on div "224044 - NYSDOT Structure 17" at bounding box center [302, 400] width 135 height 24
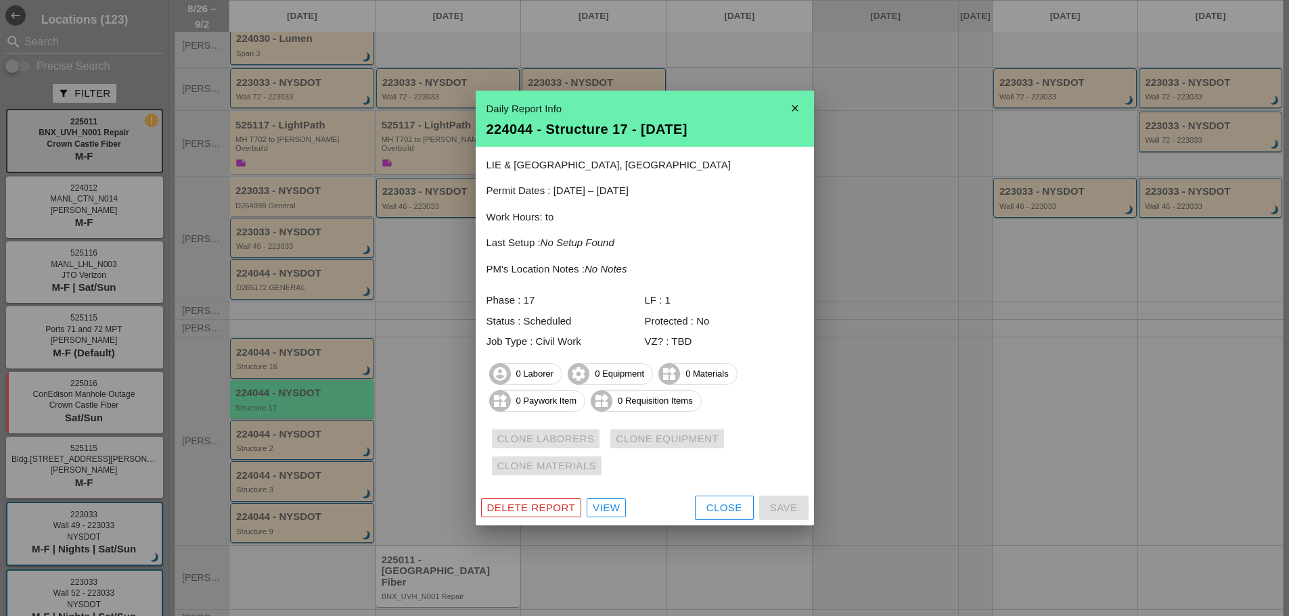
click at [791, 107] on icon "close" at bounding box center [794, 108] width 27 height 27
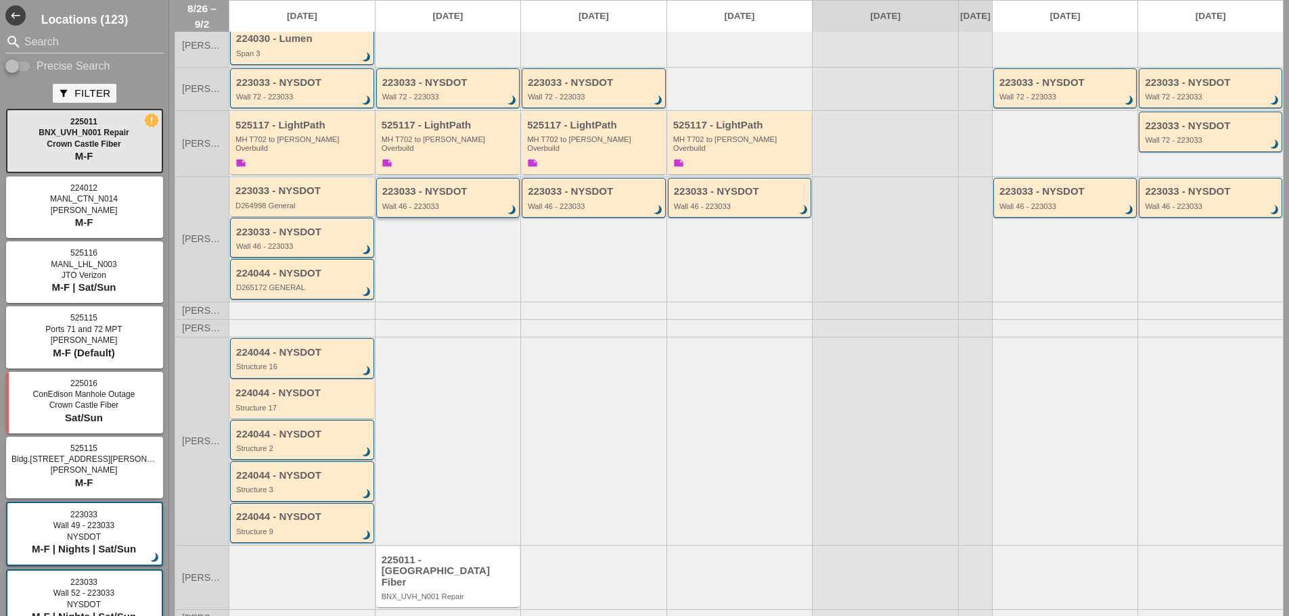
click at [421, 202] on div "Wall 46 - 223033" at bounding box center [449, 206] width 134 height 8
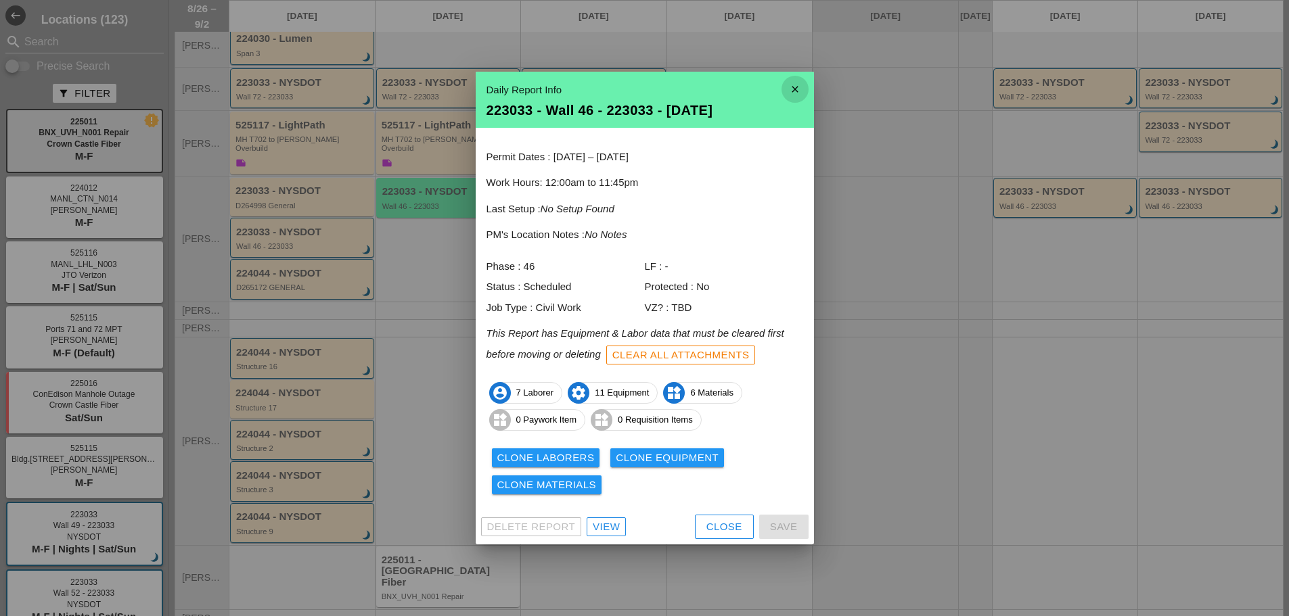
click at [793, 84] on icon "close" at bounding box center [794, 89] width 27 height 27
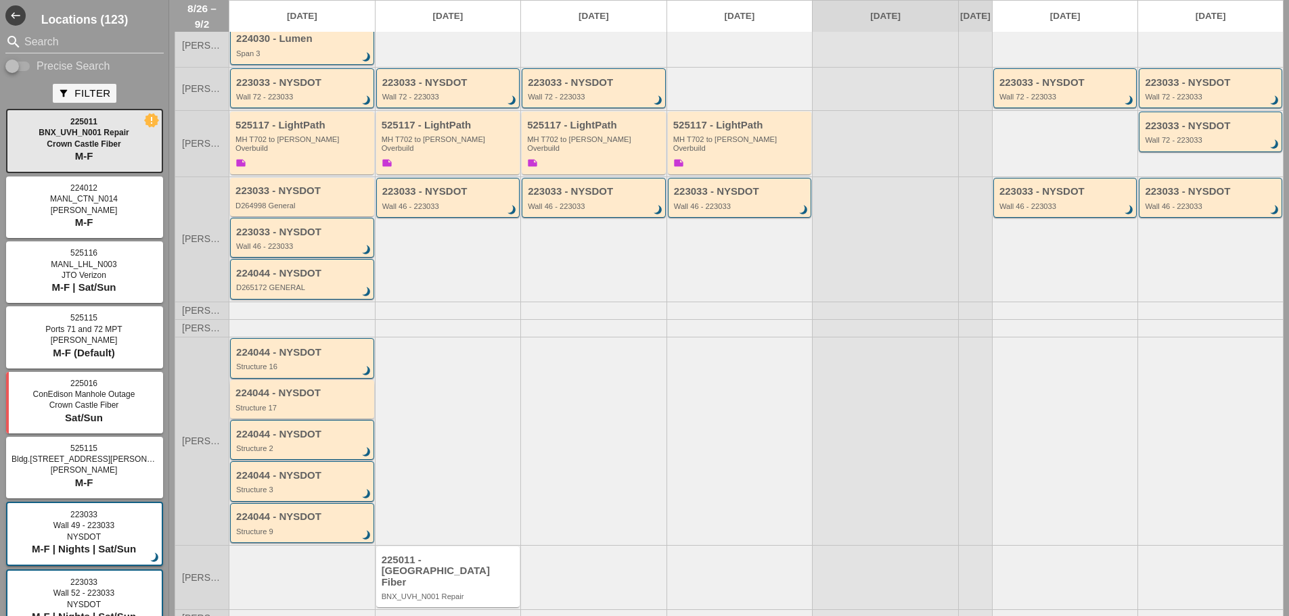
click at [313, 358] on div "224044 - NYSDOT Structure 16 brightness_3" at bounding box center [302, 358] width 144 height 40
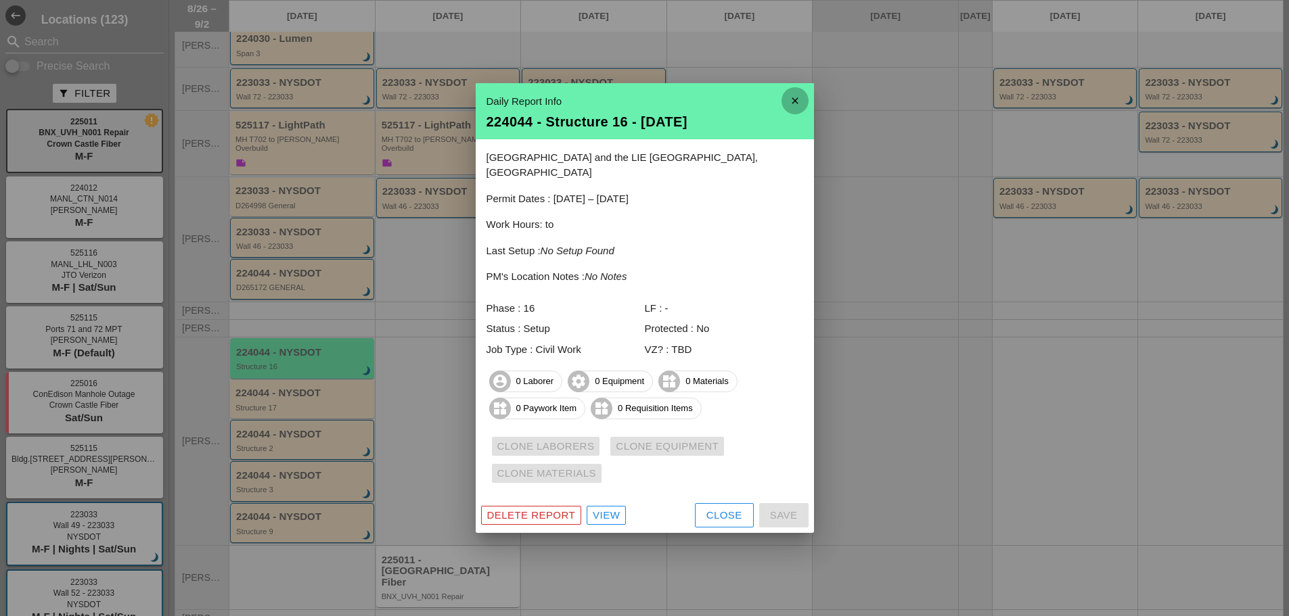
click at [796, 106] on icon "close" at bounding box center [794, 100] width 27 height 27
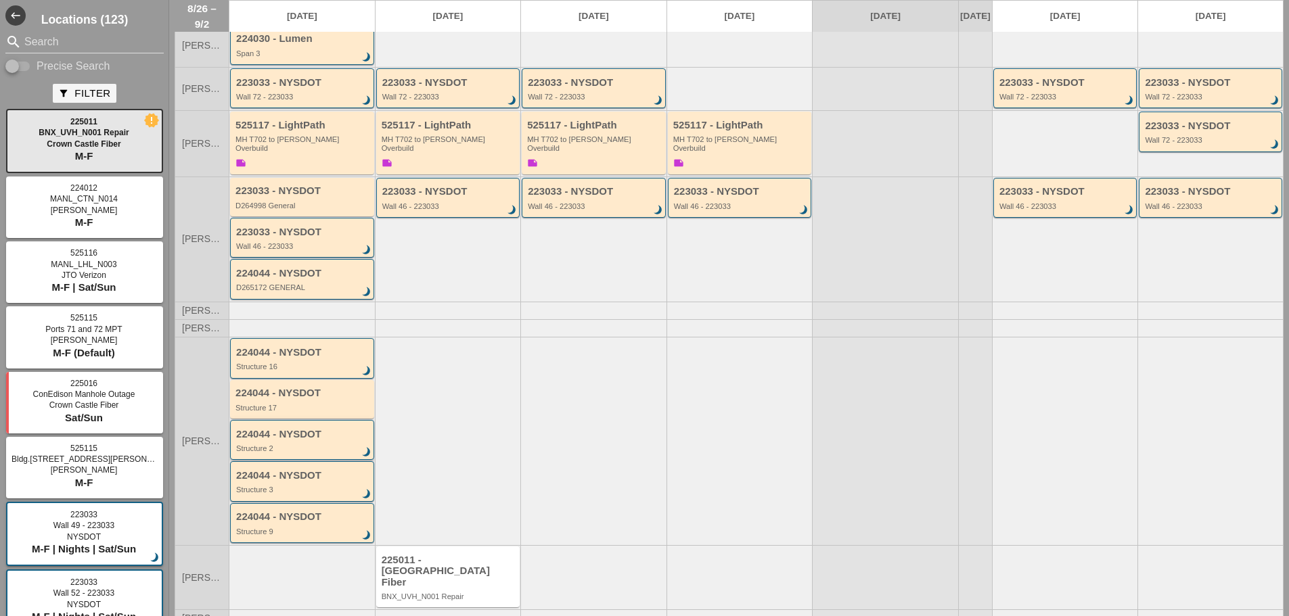
click at [288, 429] on div "224044 - NYSDOT Structure 2 brightness_3" at bounding box center [303, 441] width 134 height 24
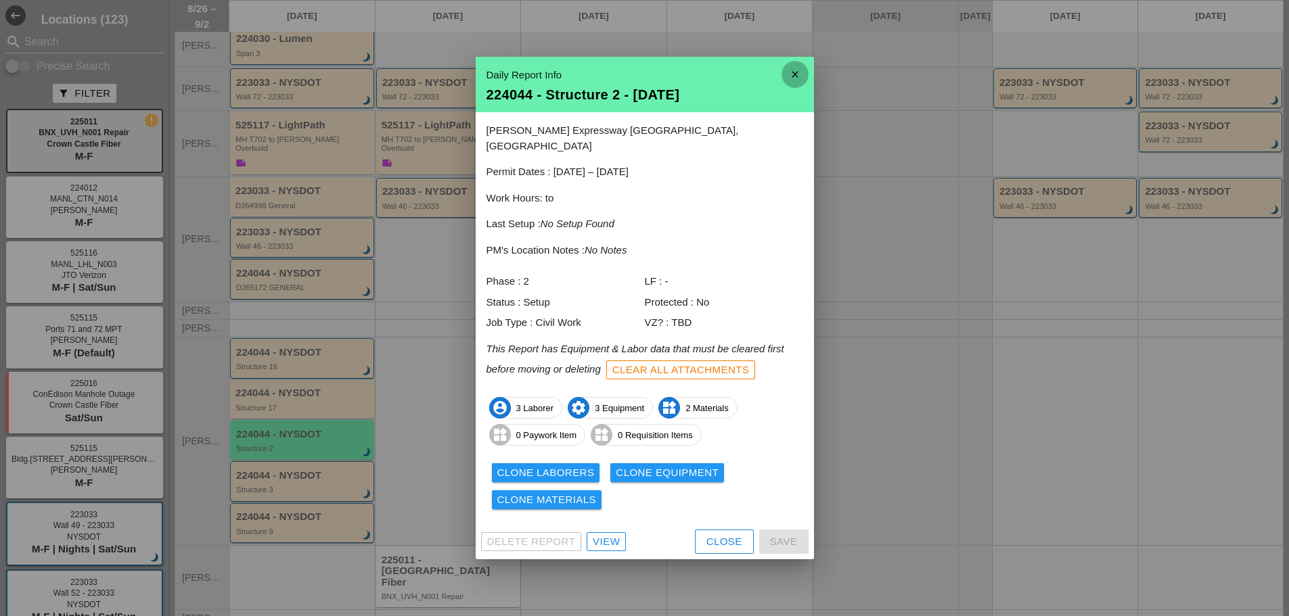
click at [794, 83] on icon "close" at bounding box center [794, 74] width 27 height 27
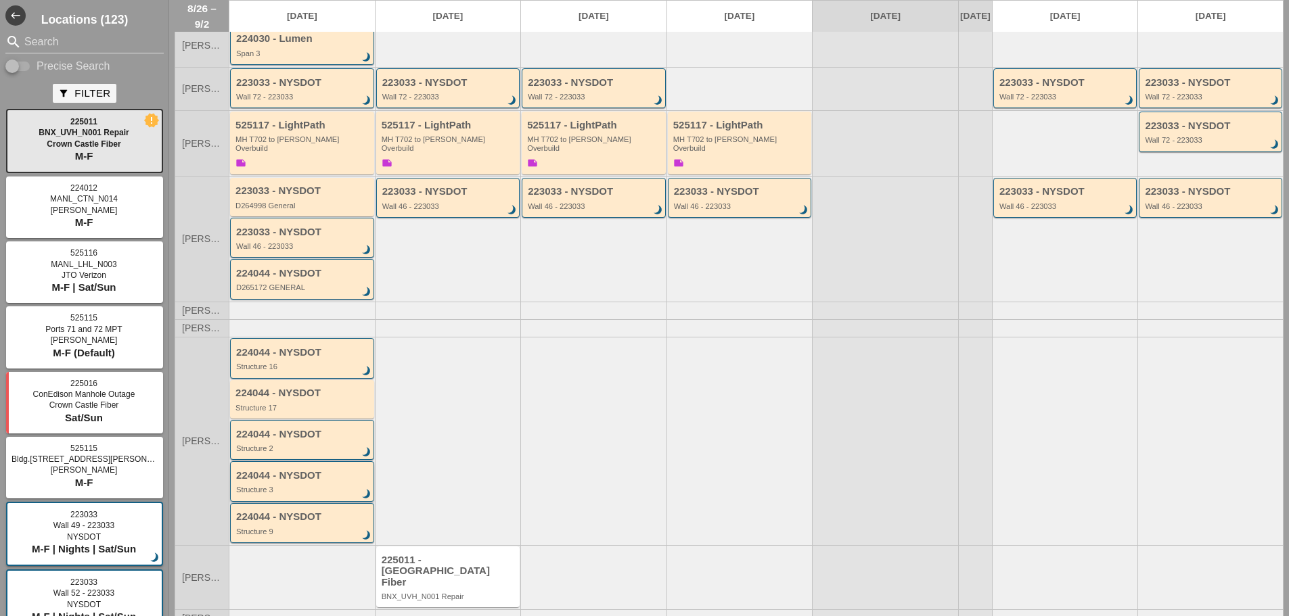
click at [307, 478] on div "224044 - NYSDOT Structure 3 brightness_3" at bounding box center [302, 481] width 144 height 40
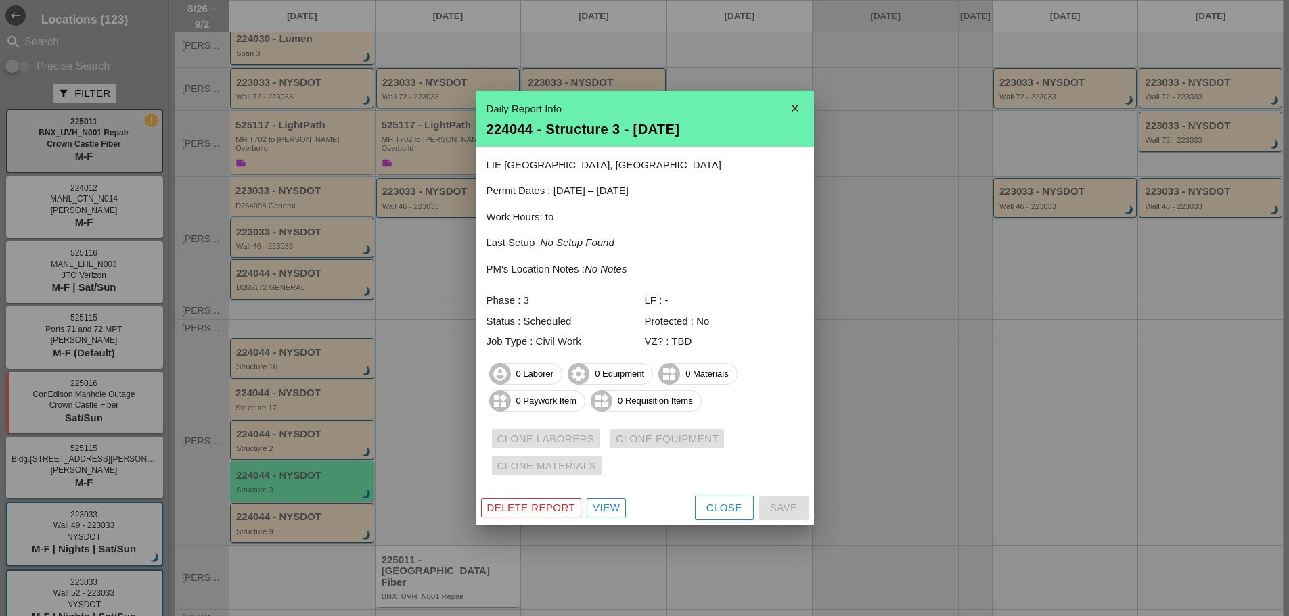
click at [796, 112] on icon "close" at bounding box center [794, 108] width 27 height 27
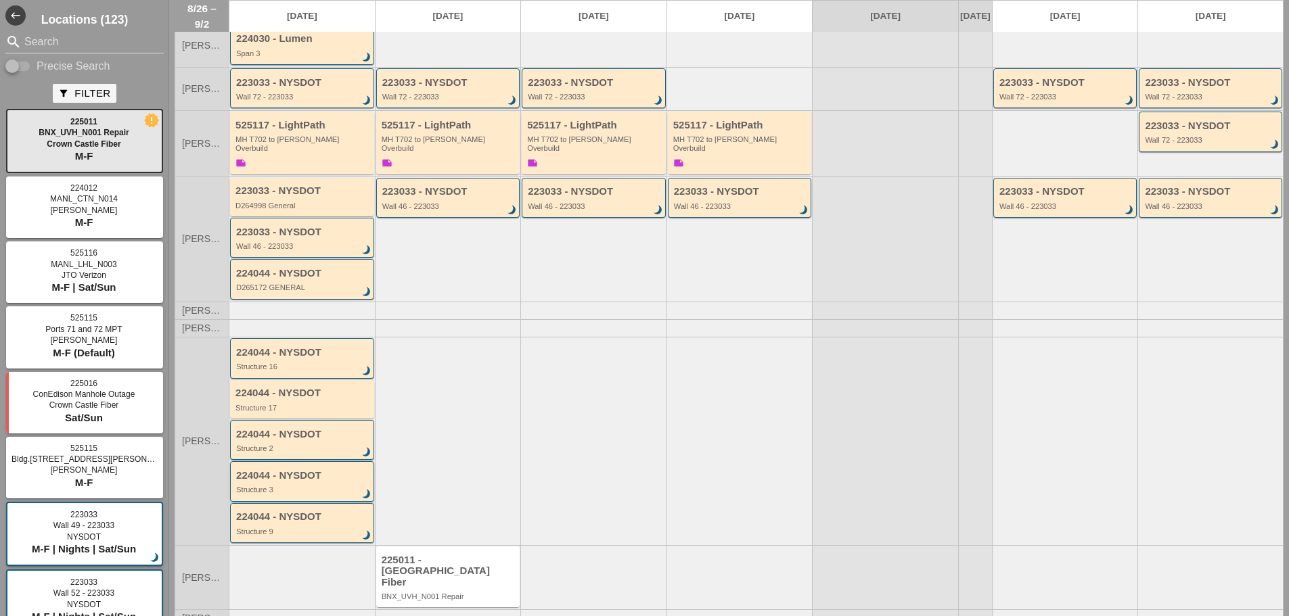
click at [290, 486] on div "Structure 3" at bounding box center [303, 490] width 134 height 8
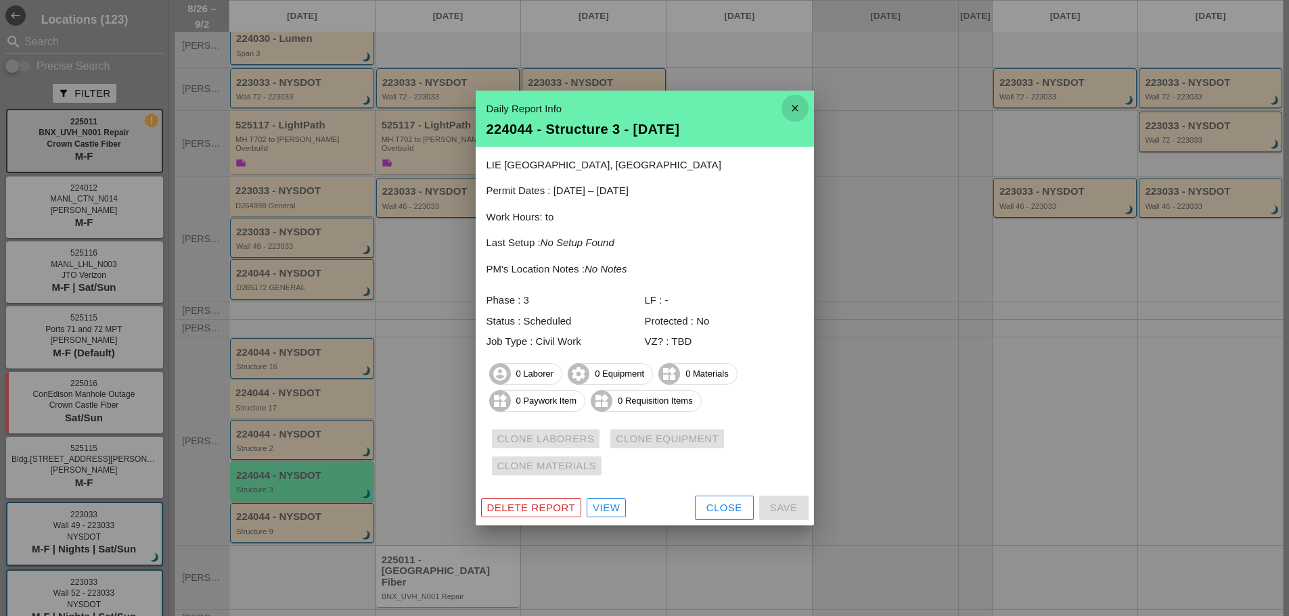
click at [789, 104] on icon "close" at bounding box center [794, 108] width 27 height 27
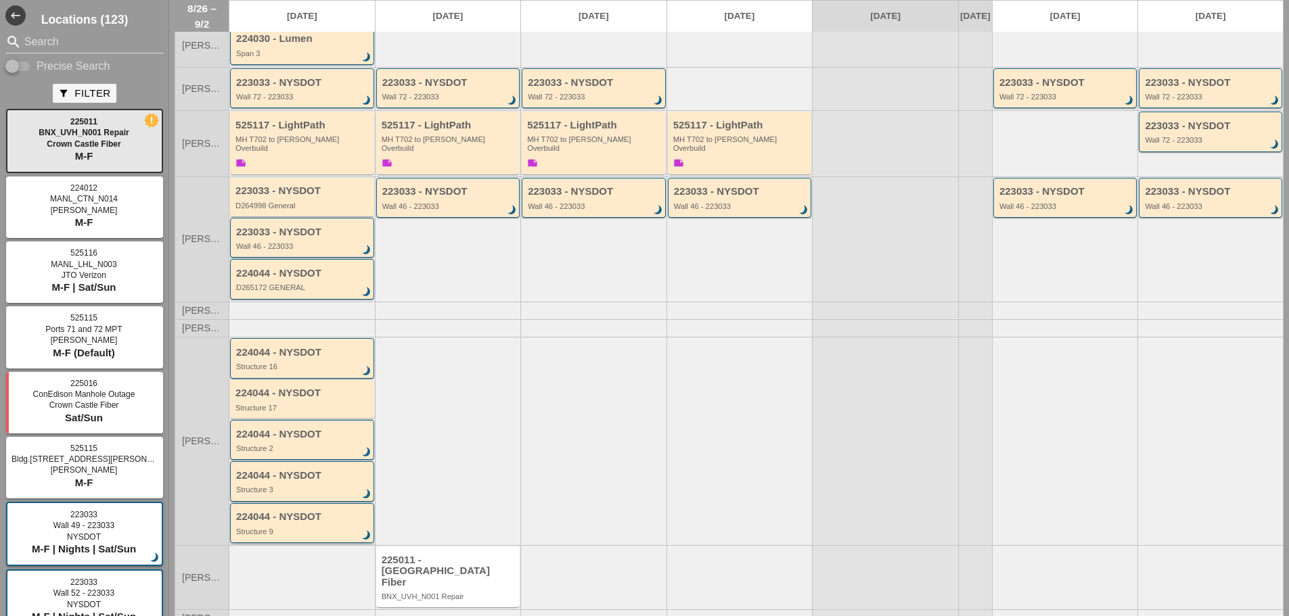
click at [334, 528] on div "Structure 9" at bounding box center [303, 532] width 134 height 8
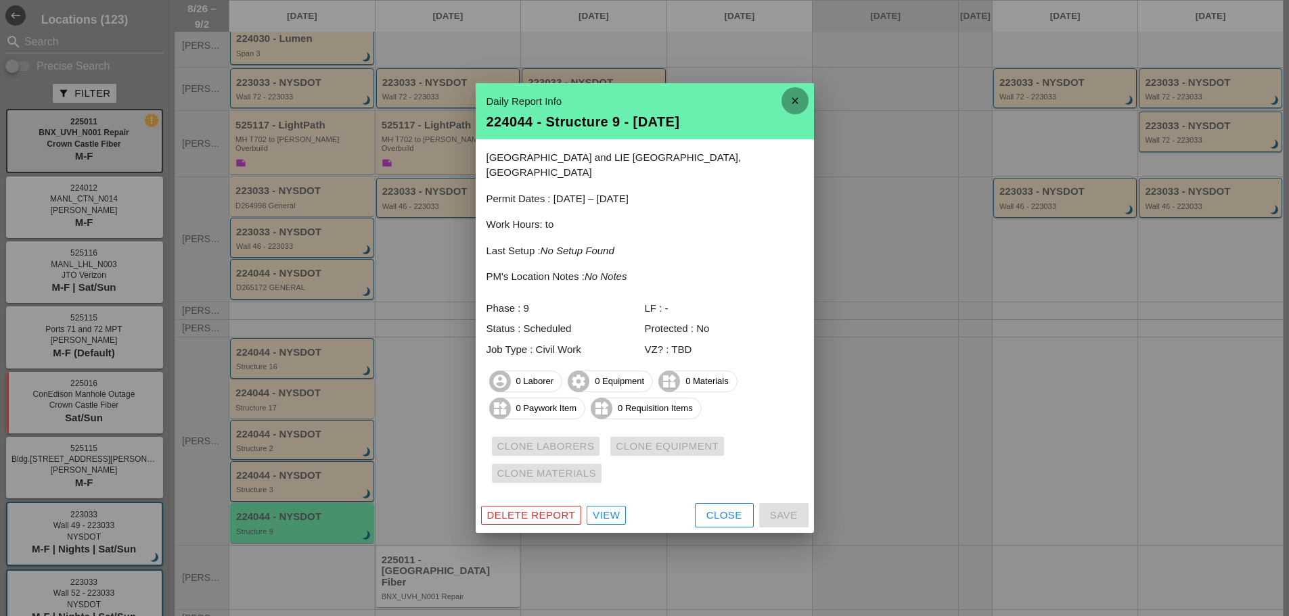
click at [794, 106] on icon "close" at bounding box center [794, 100] width 27 height 27
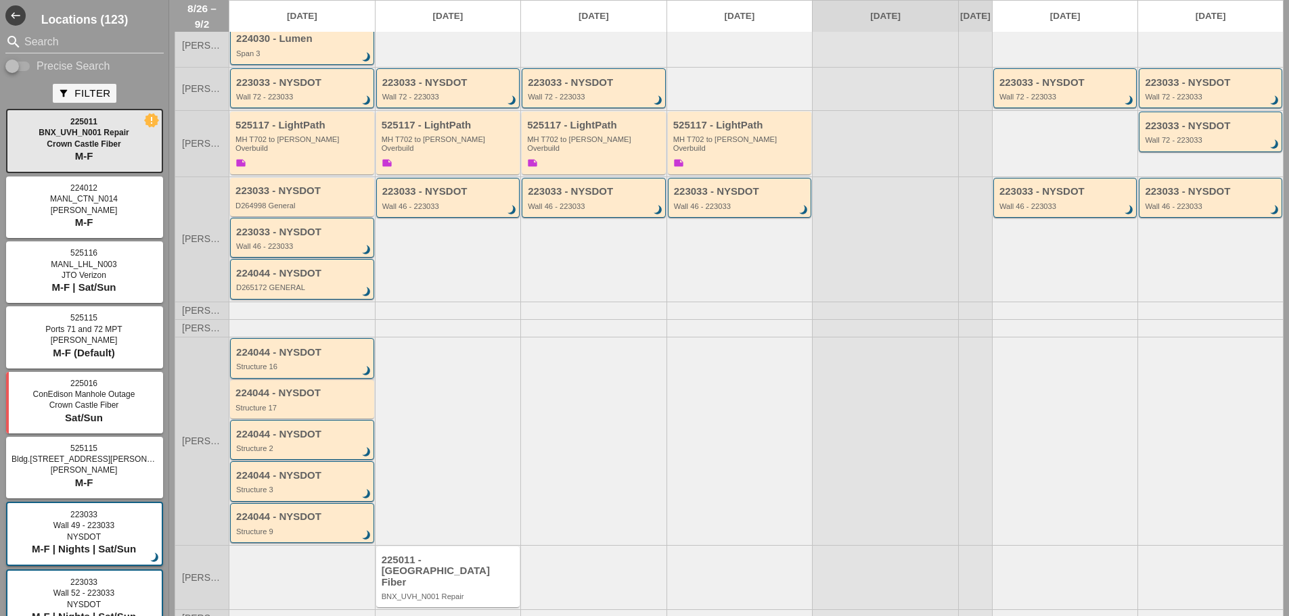
click at [323, 363] on div "Structure 16" at bounding box center [303, 367] width 134 height 8
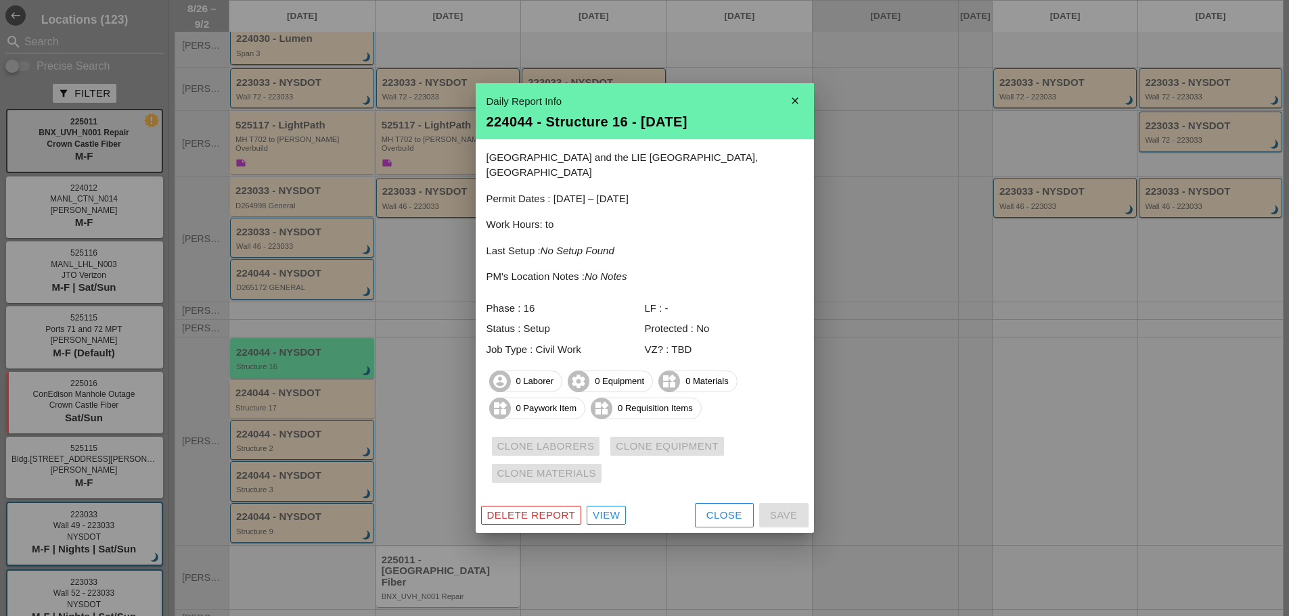
click at [796, 112] on icon "close" at bounding box center [794, 100] width 27 height 27
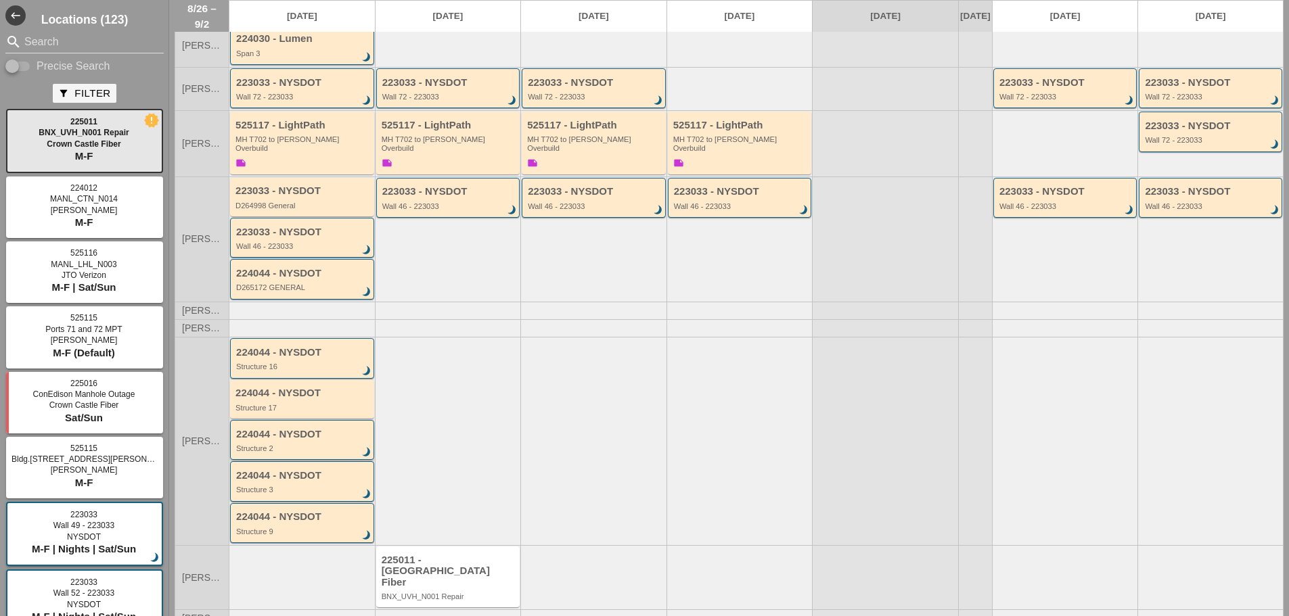
click at [271, 444] on div "Structure 2" at bounding box center [303, 448] width 134 height 8
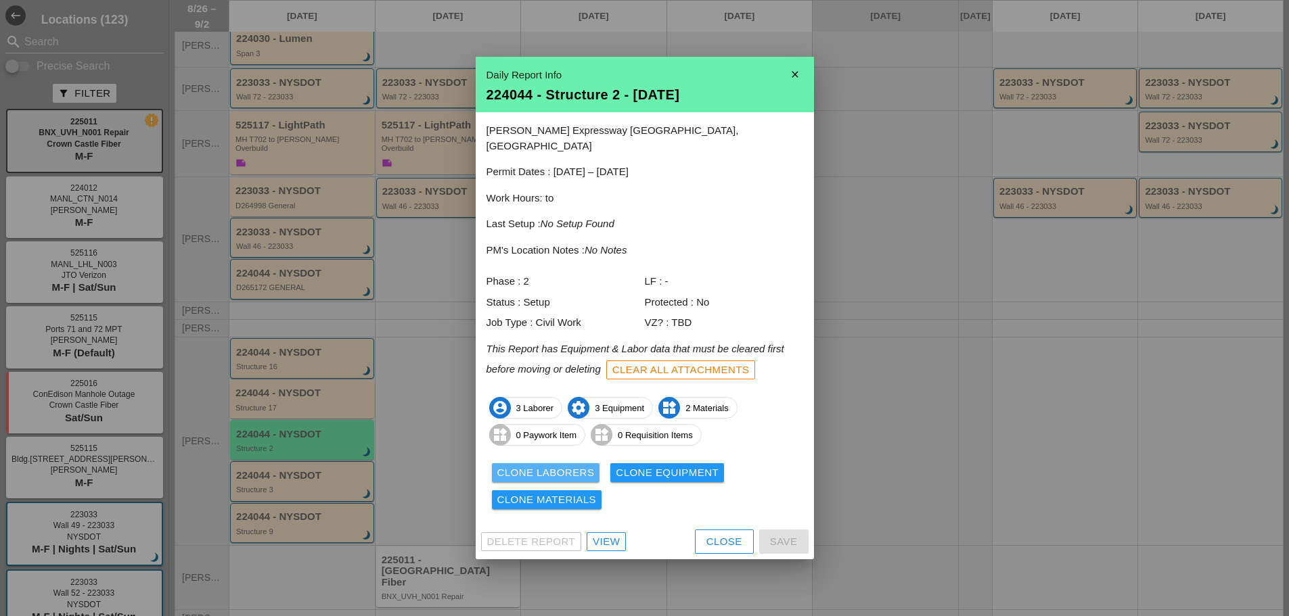
click at [501, 465] on div "Clone Laborers" at bounding box center [545, 473] width 97 height 16
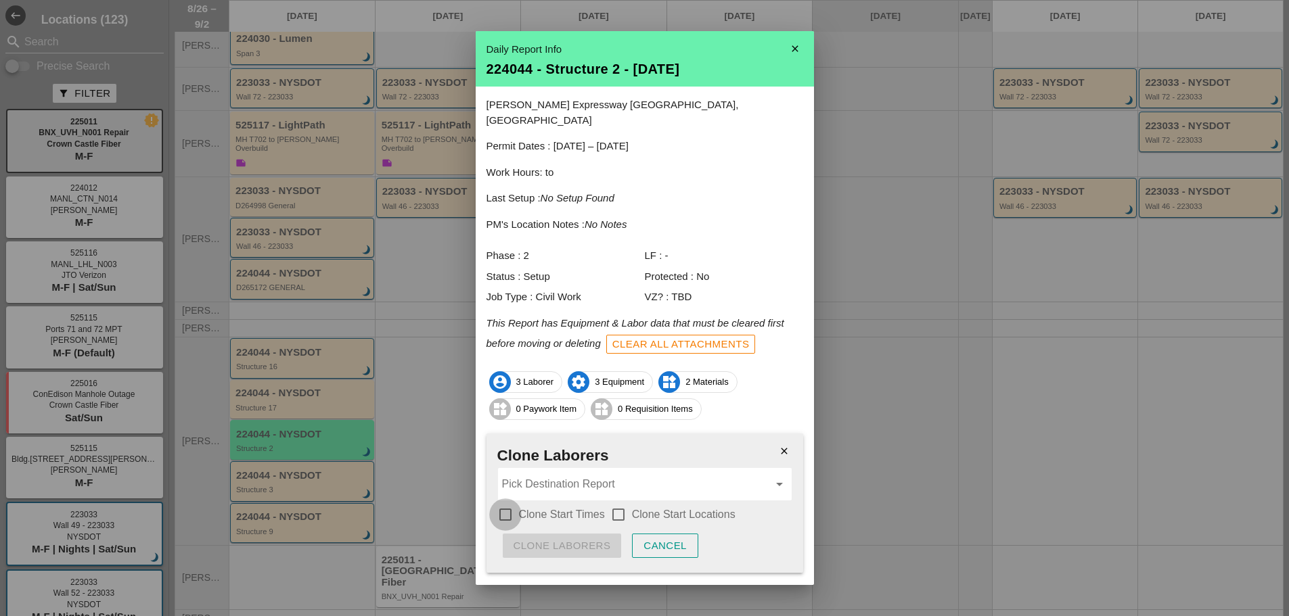
click at [505, 503] on div at bounding box center [505, 514] width 23 height 23
click at [526, 474] on input "Pick Destination Report" at bounding box center [635, 485] width 267 height 22
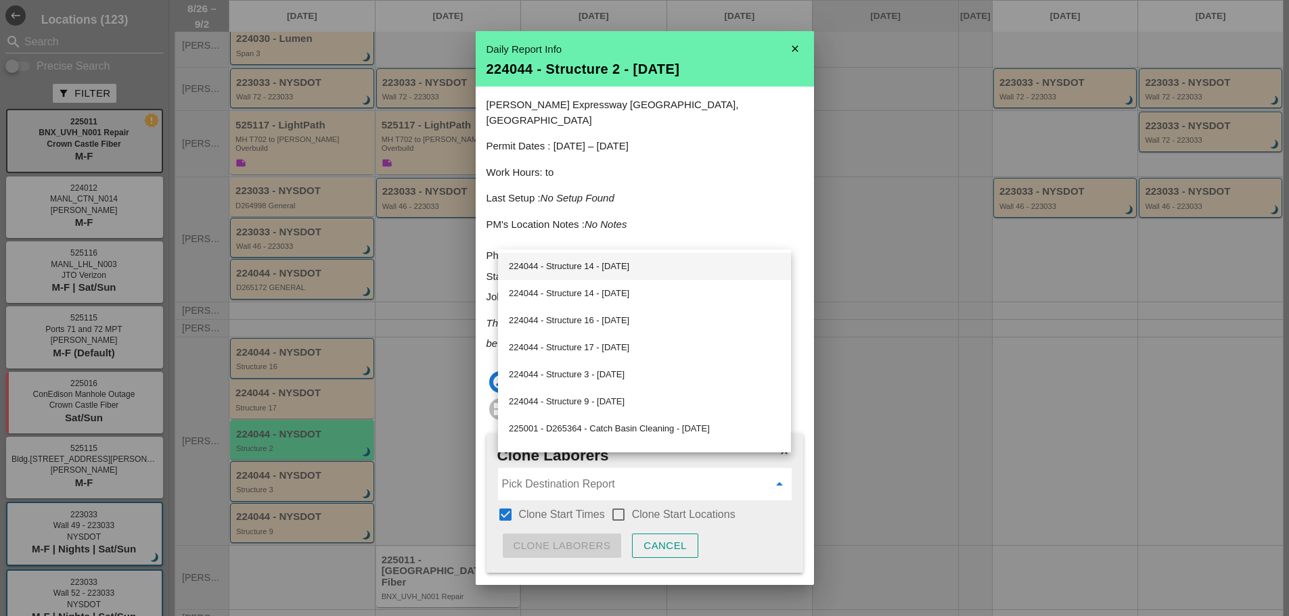
scroll to position [406, 0]
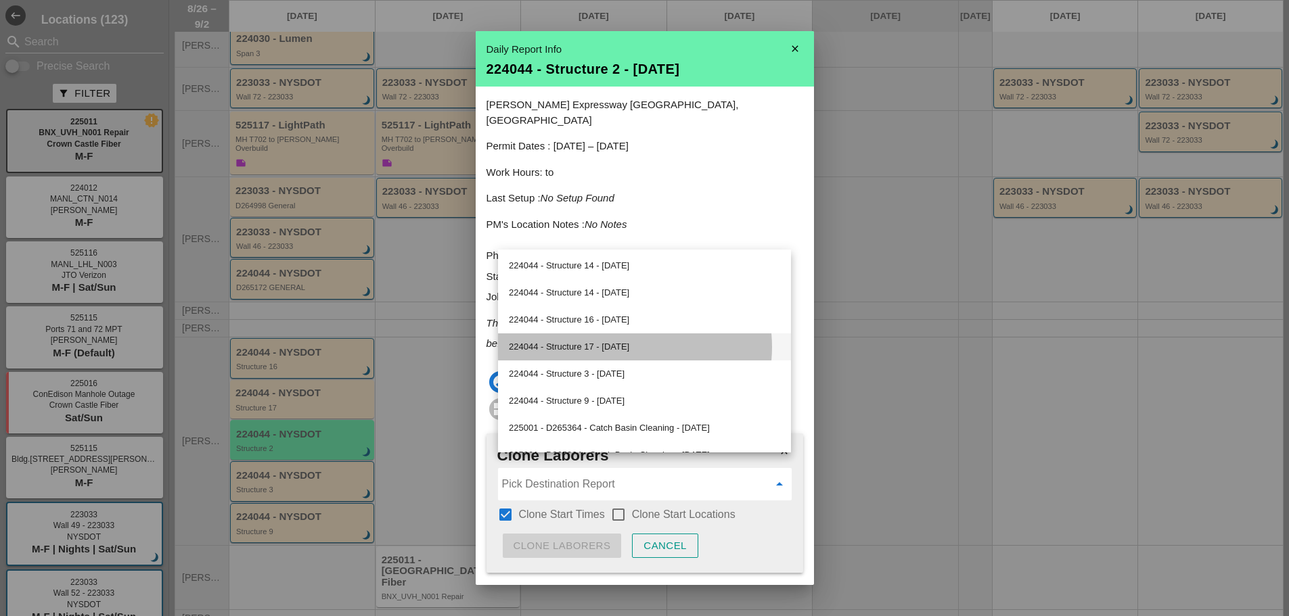
click at [611, 350] on div "224044 - Structure 17 - 08/26/2025" at bounding box center [644, 347] width 271 height 16
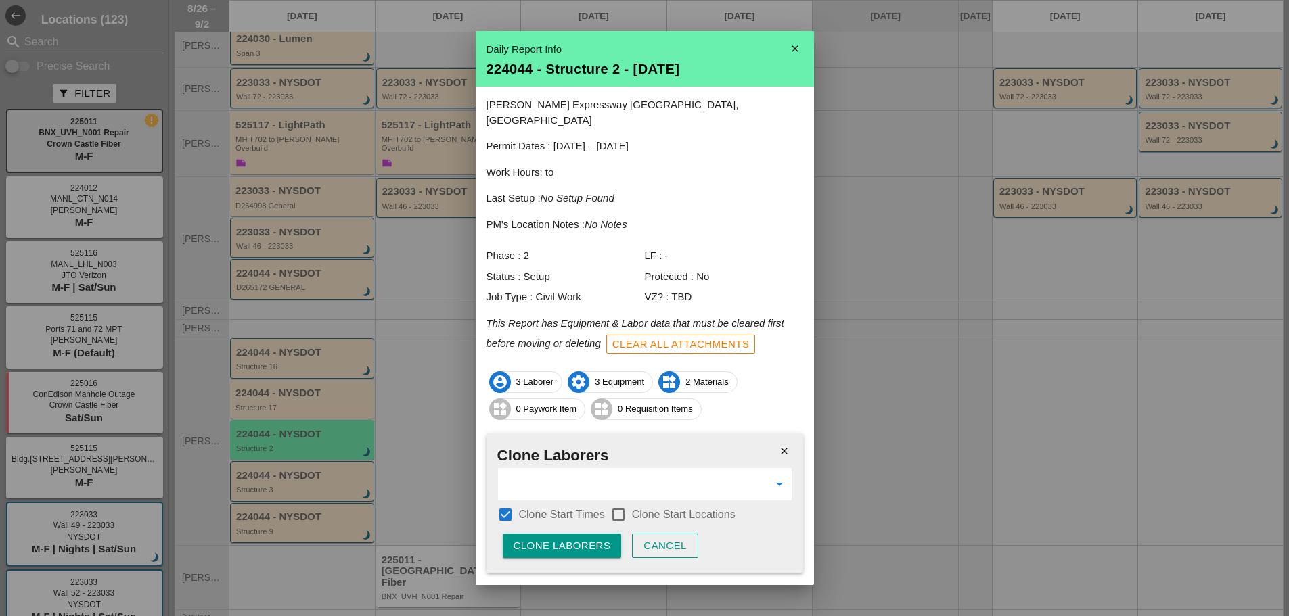
click at [588, 538] on div "Clone Laborers" at bounding box center [561, 546] width 97 height 16
click at [589, 538] on div "Are you sure?" at bounding box center [556, 546] width 86 height 16
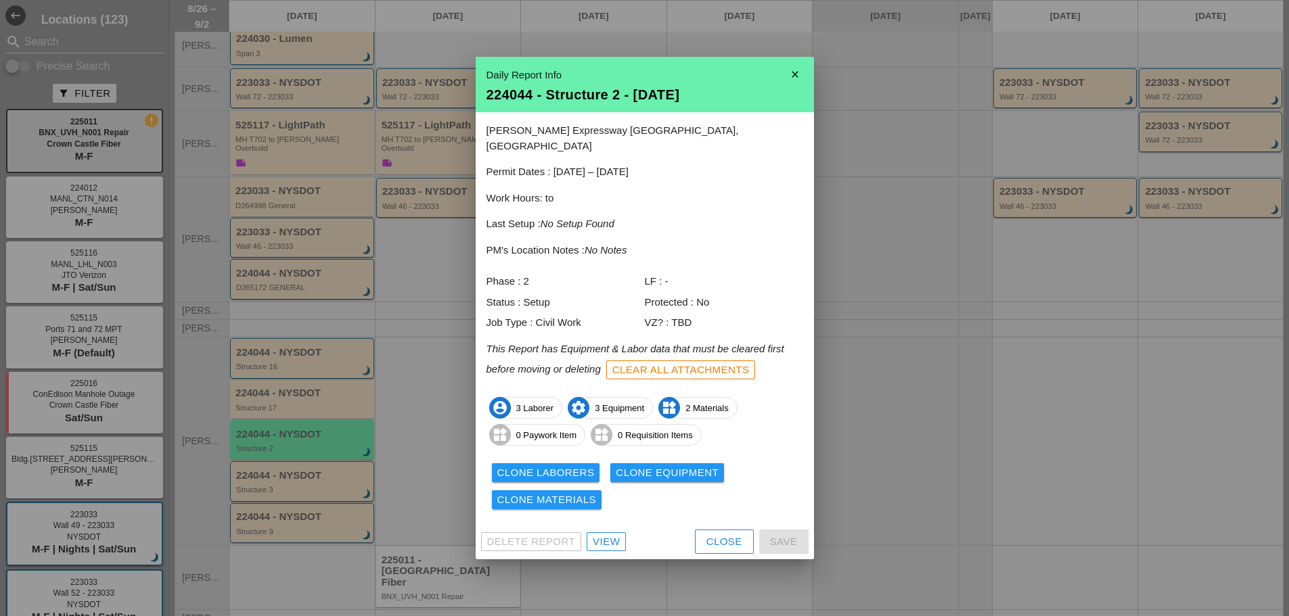
click at [800, 77] on icon "close" at bounding box center [794, 74] width 27 height 27
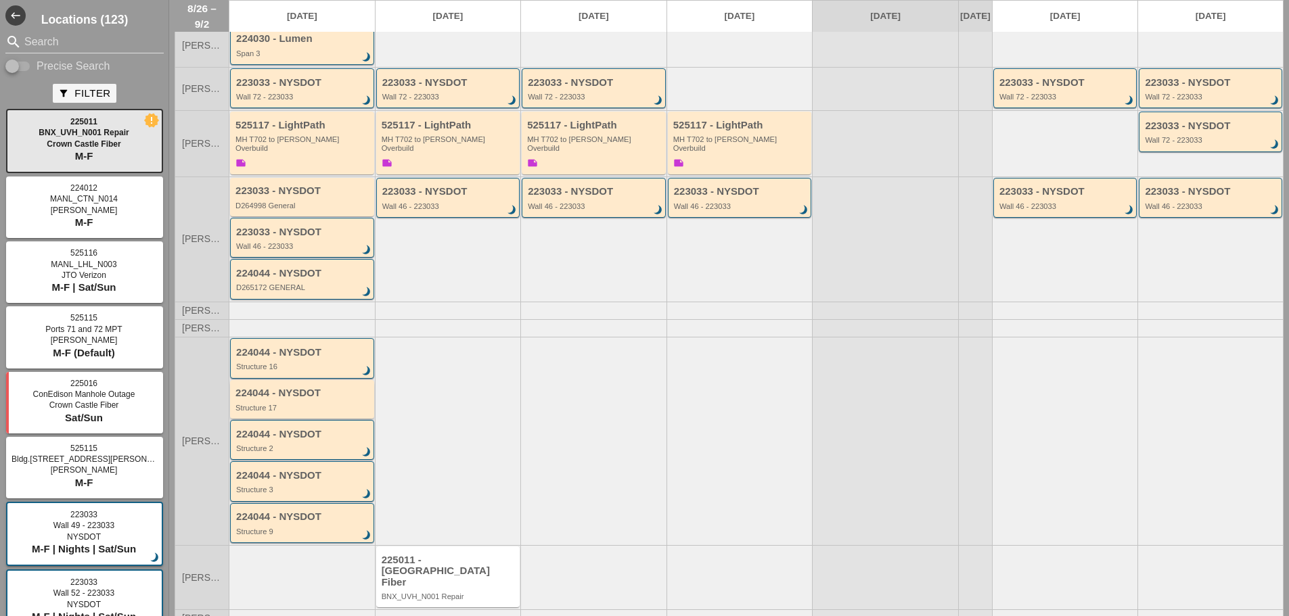
click at [305, 388] on div "224044 - NYSDOT Structure 17" at bounding box center [302, 400] width 135 height 24
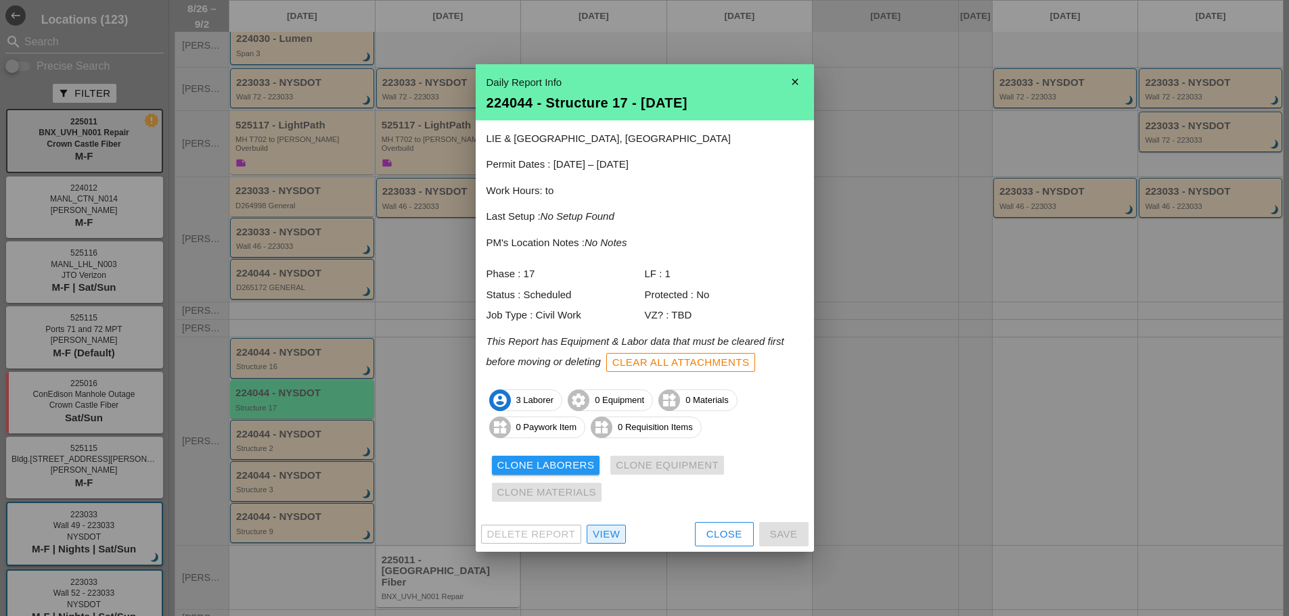
click at [599, 534] on div "View" at bounding box center [606, 535] width 27 height 16
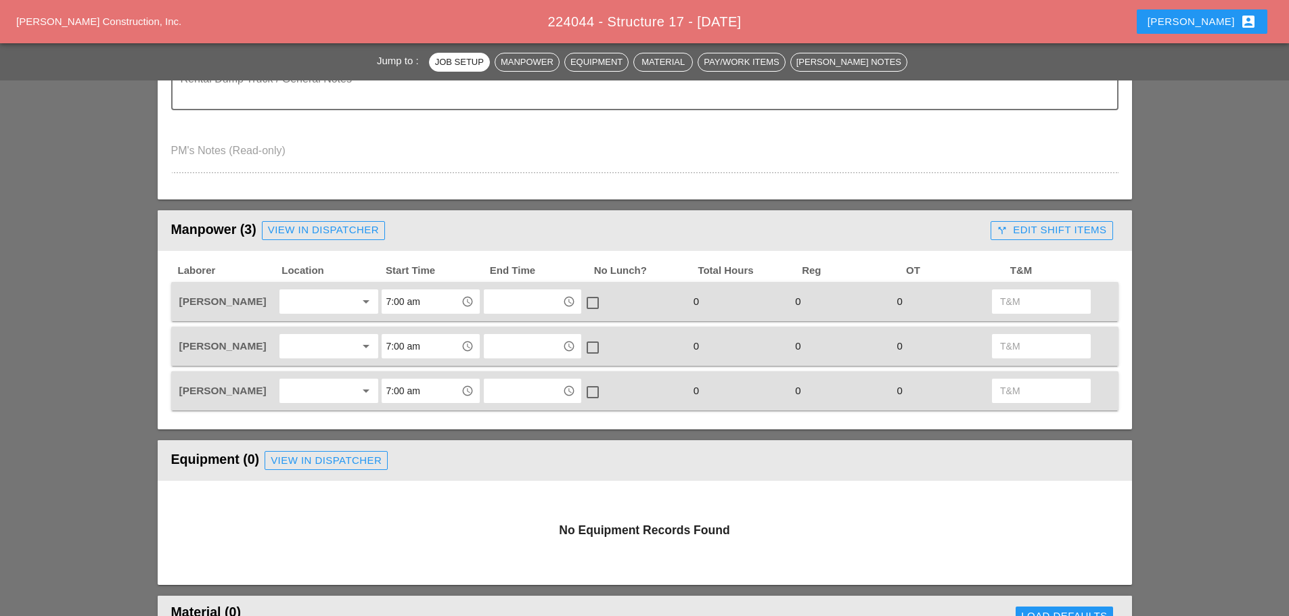
scroll to position [541, 0]
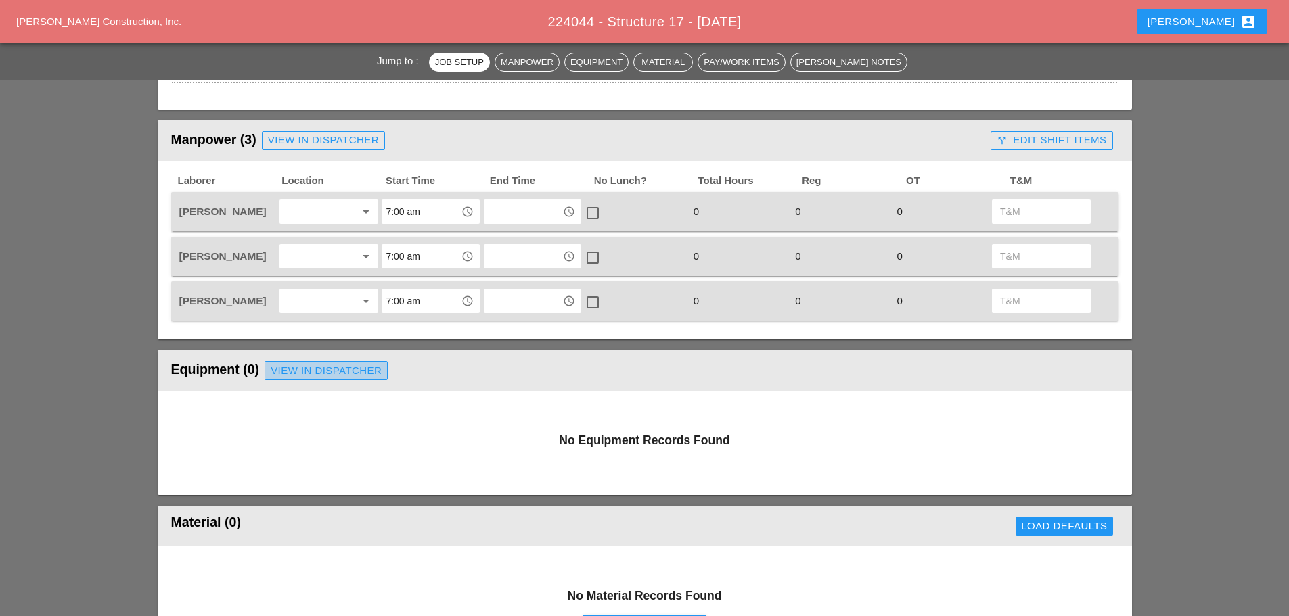
click at [382, 371] on div "View in Dispatcher" at bounding box center [326, 371] width 111 height 16
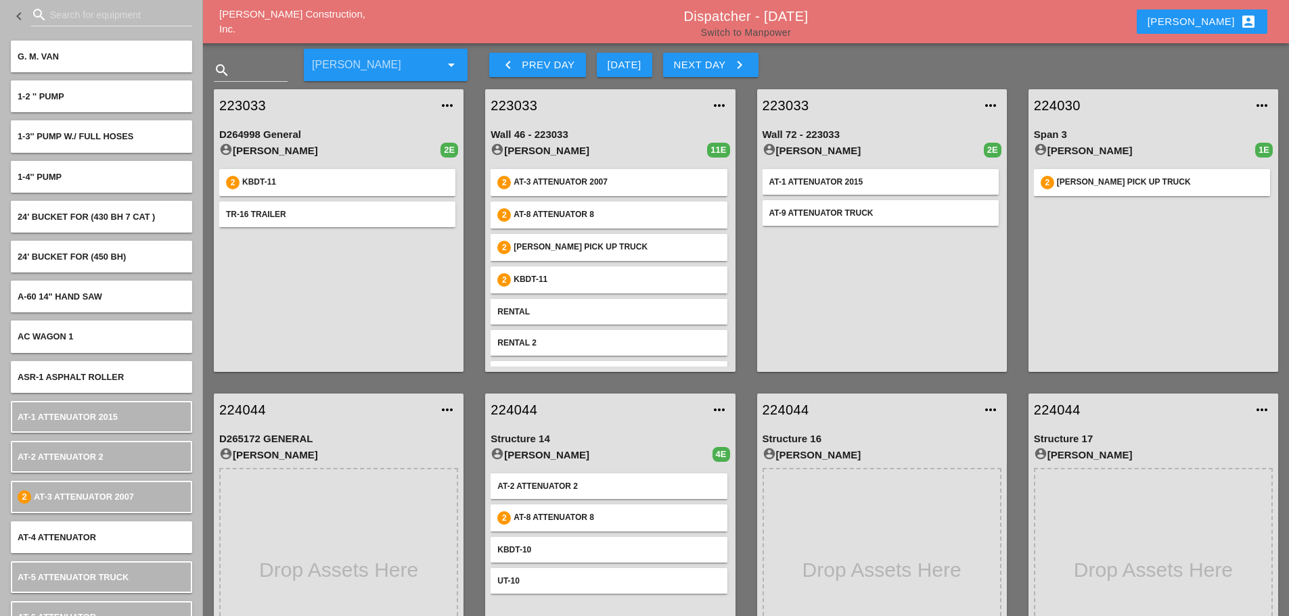
click at [764, 32] on link "Switch to Manpower" at bounding box center [746, 32] width 90 height 11
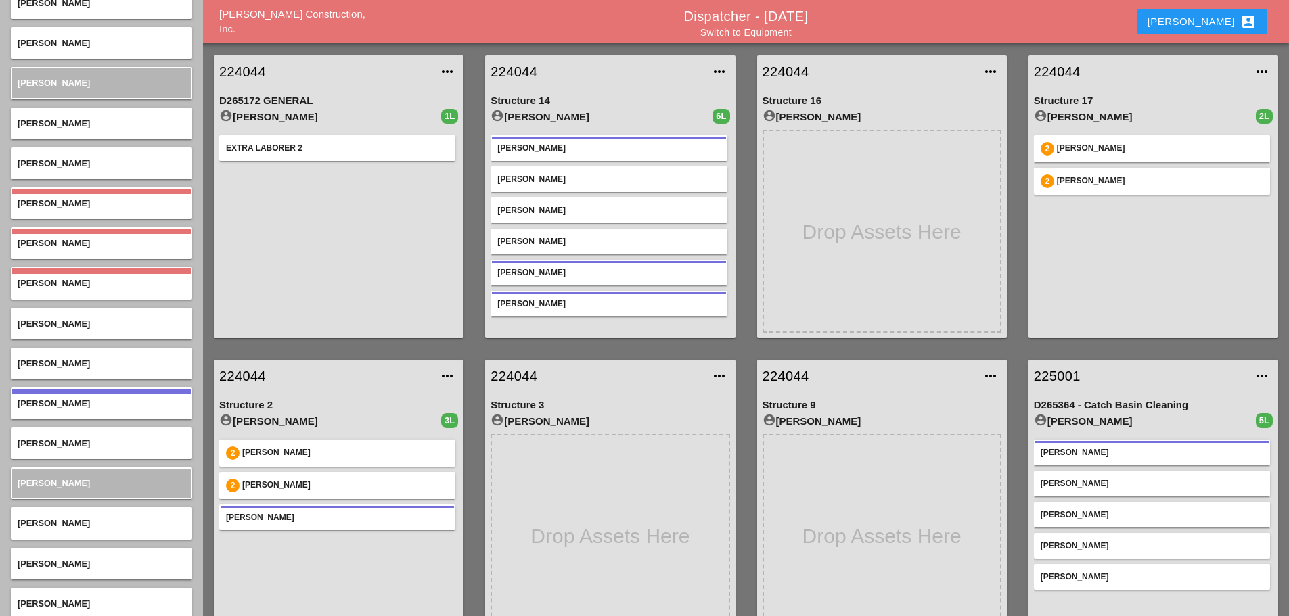
scroll to position [2706, 0]
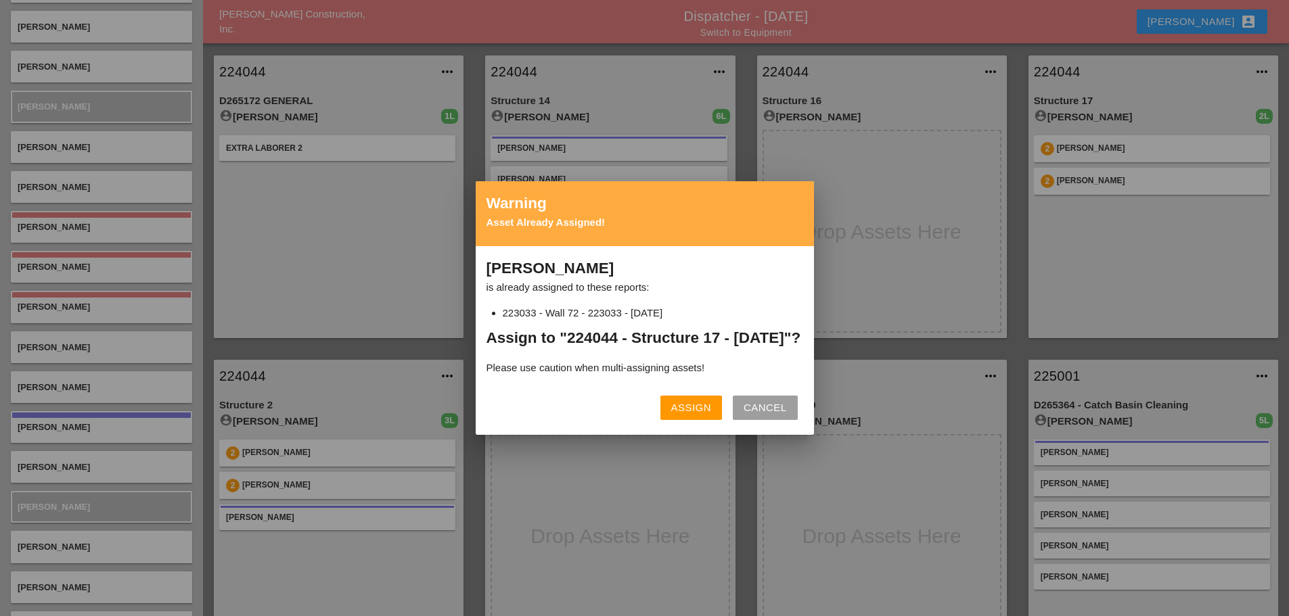
click at [683, 416] on div "Assign" at bounding box center [691, 408] width 40 height 16
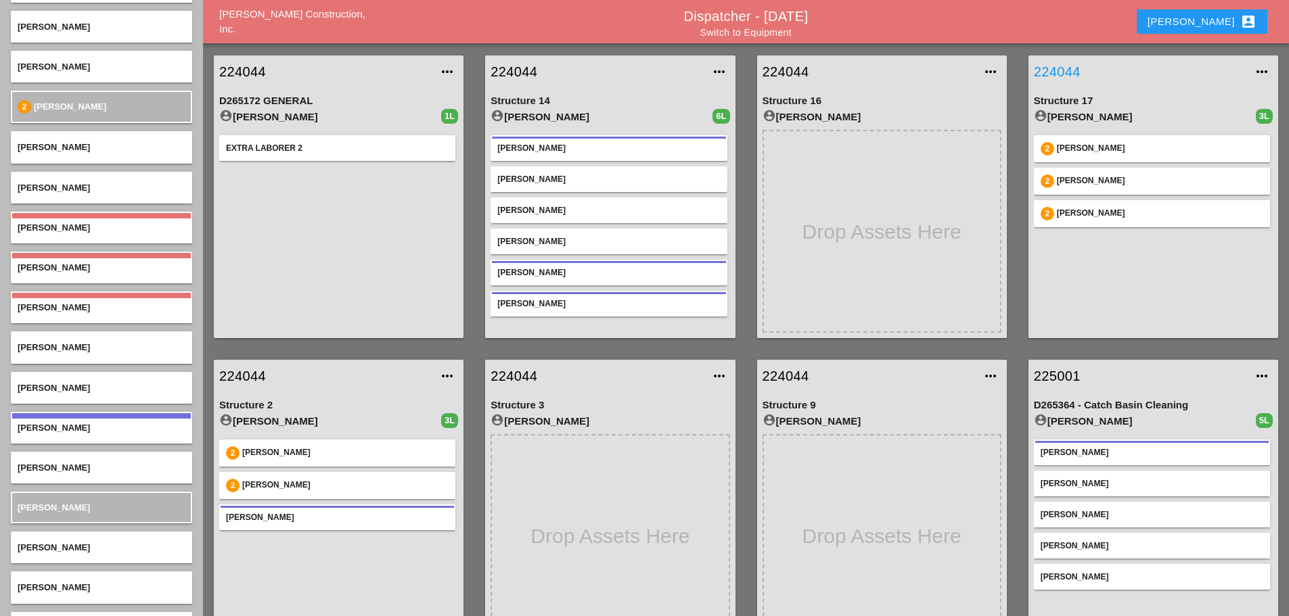
click at [1047, 72] on link "224044" at bounding box center [1140, 72] width 212 height 20
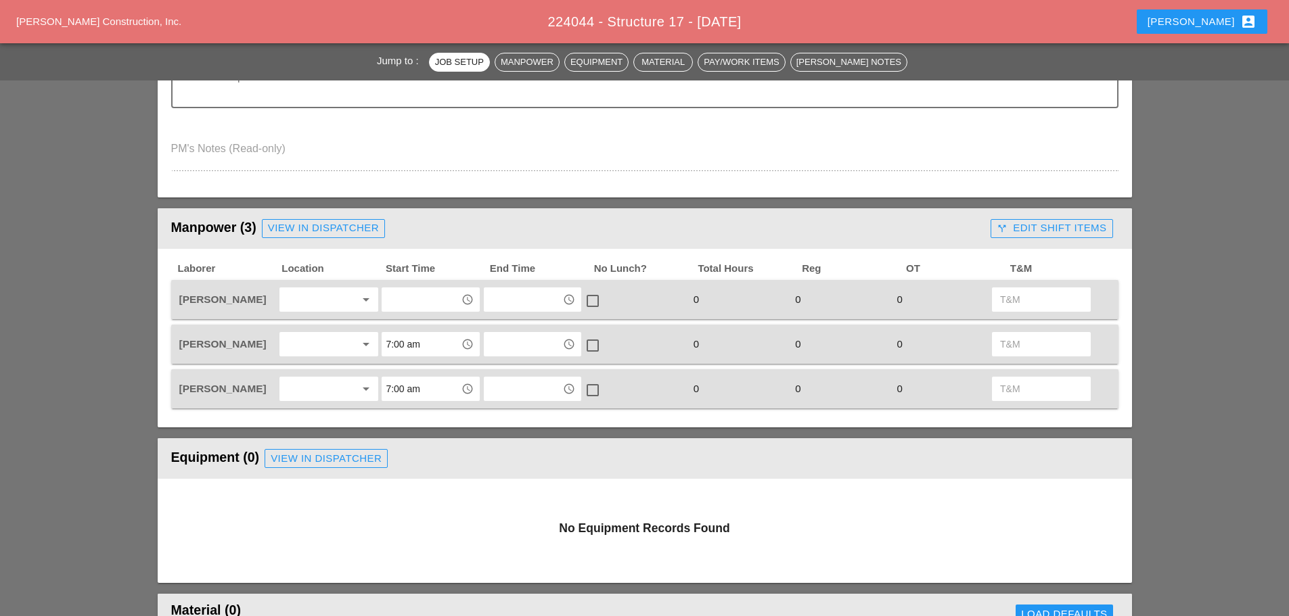
scroll to position [474, 0]
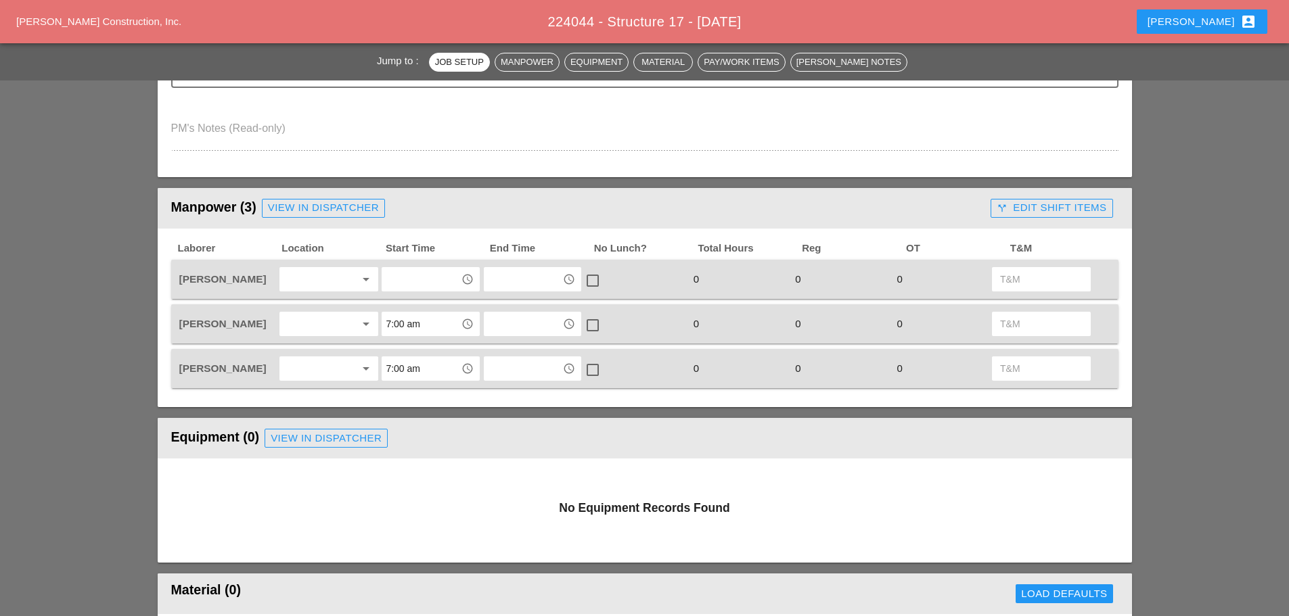
click at [431, 286] on input "text" at bounding box center [421, 280] width 70 height 22
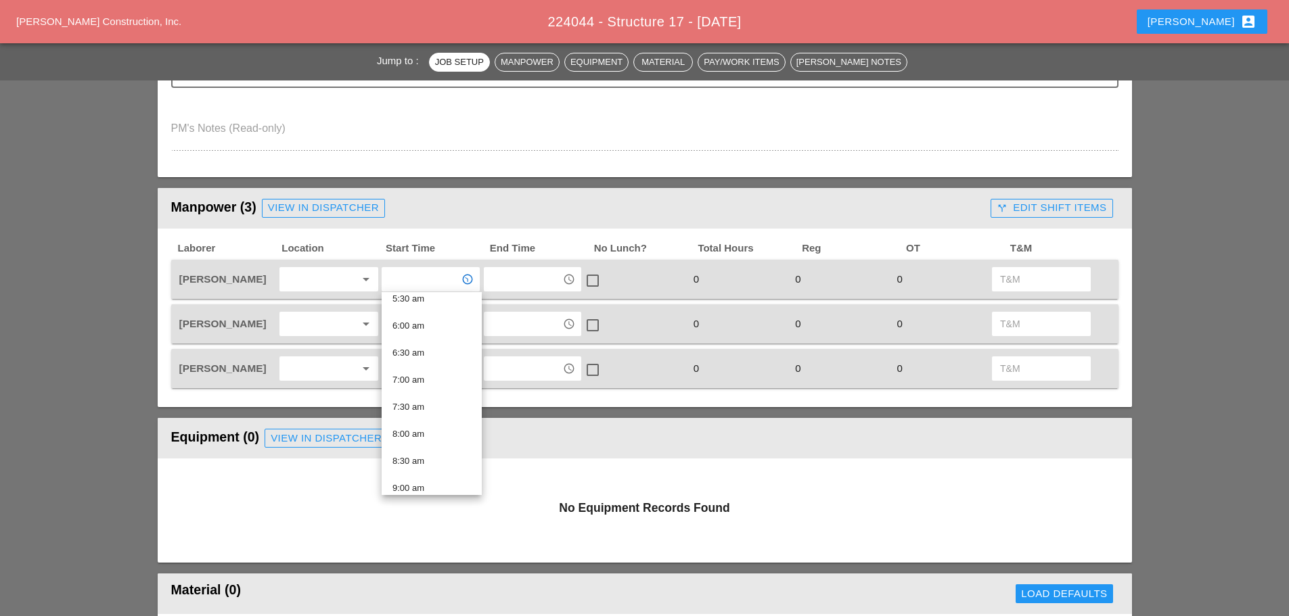
scroll to position [338, 0]
click at [420, 427] on div "8:30 am" at bounding box center [431, 430] width 78 height 16
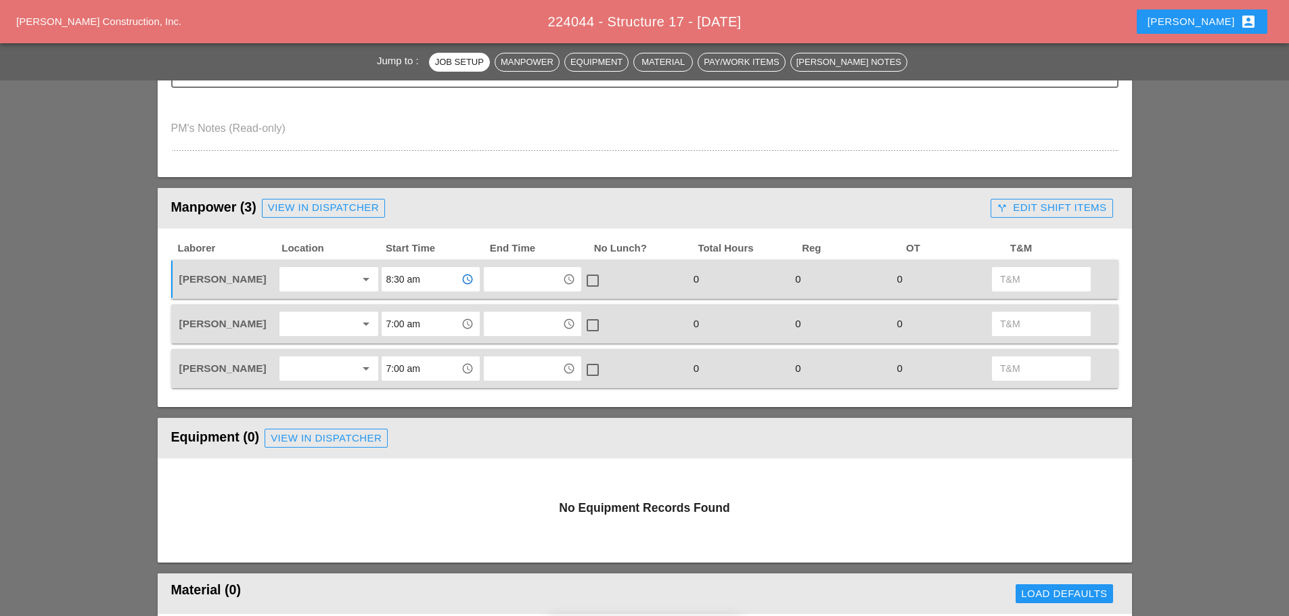
click at [428, 328] on input "7:00 am" at bounding box center [421, 324] width 70 height 22
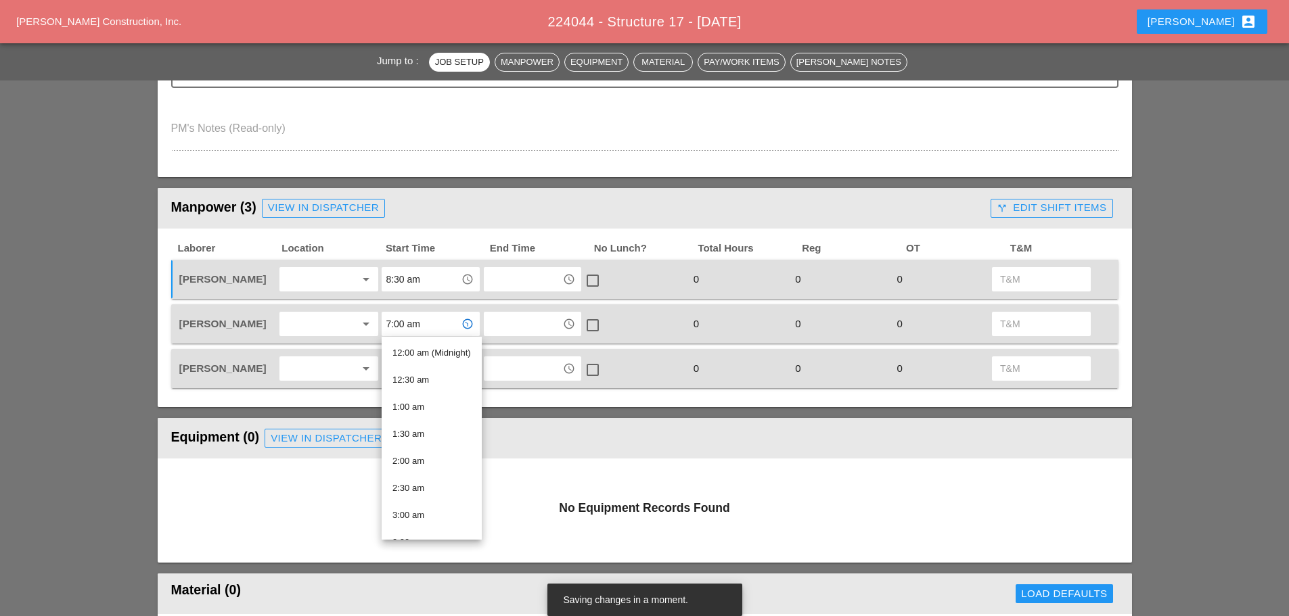
click at [428, 277] on input "8:30 am" at bounding box center [421, 280] width 70 height 22
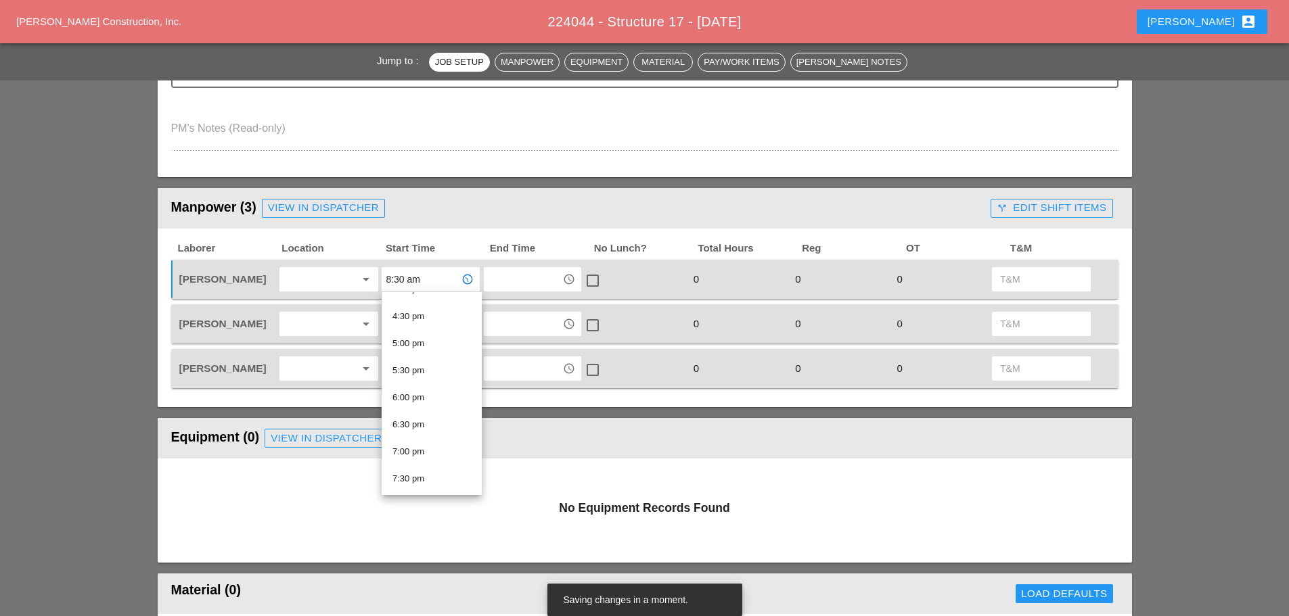
scroll to position [1020, 0]
click at [431, 386] on div "8:30 pm" at bounding box center [431, 397] width 78 height 27
type input "8:30 pm"
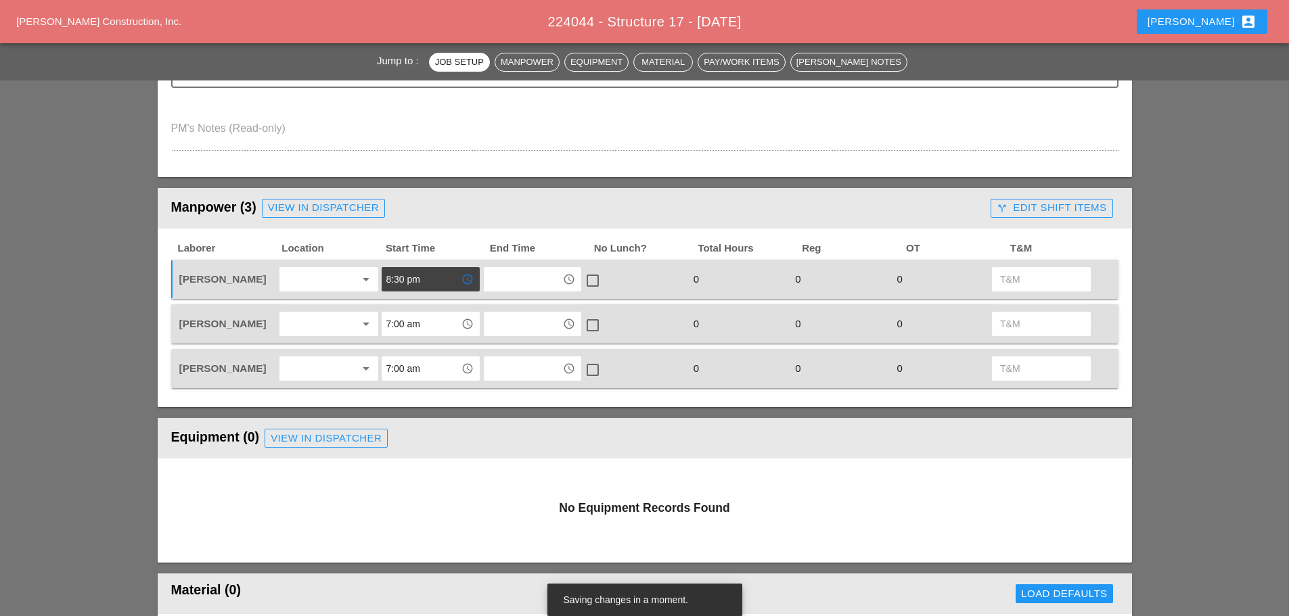
click at [419, 329] on input "7:00 am" at bounding box center [421, 324] width 70 height 22
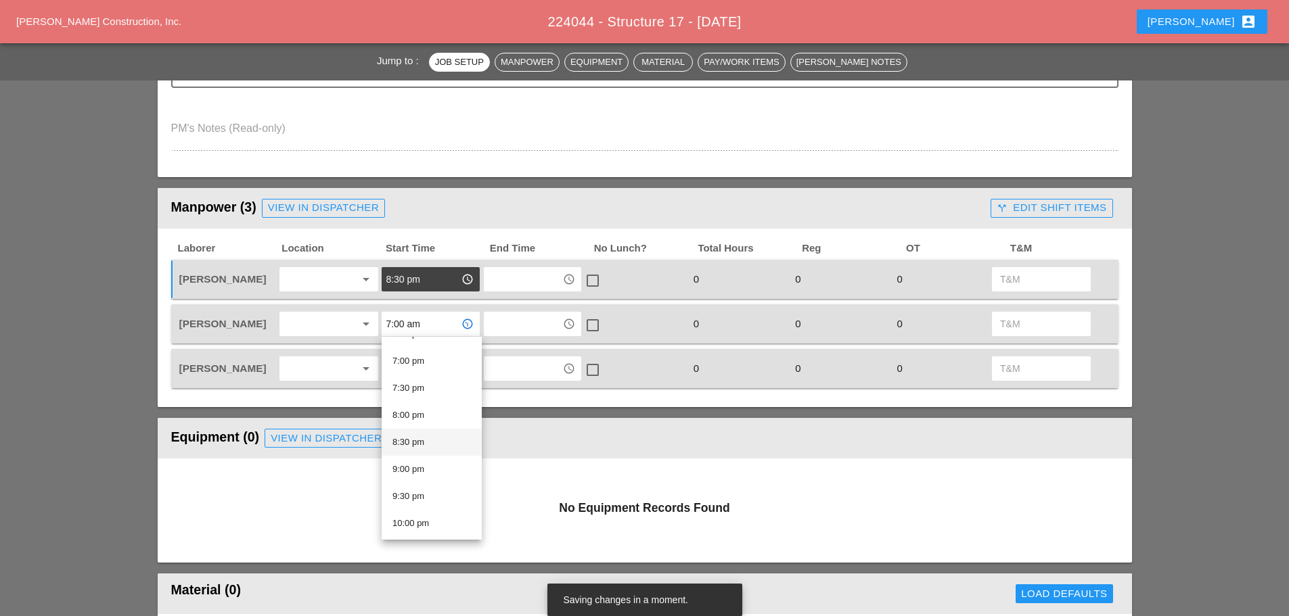
click at [411, 434] on div "8:30 pm" at bounding box center [431, 442] width 78 height 27
type input "8:30 pm"
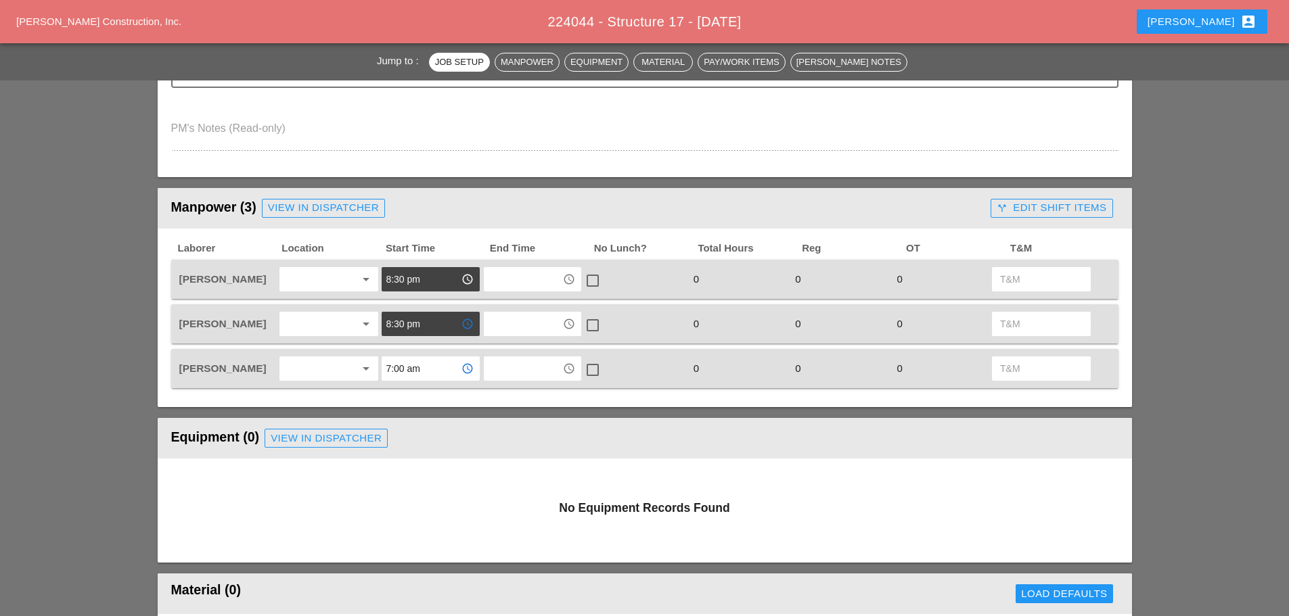
click at [419, 373] on input "7:00 am" at bounding box center [421, 369] width 70 height 22
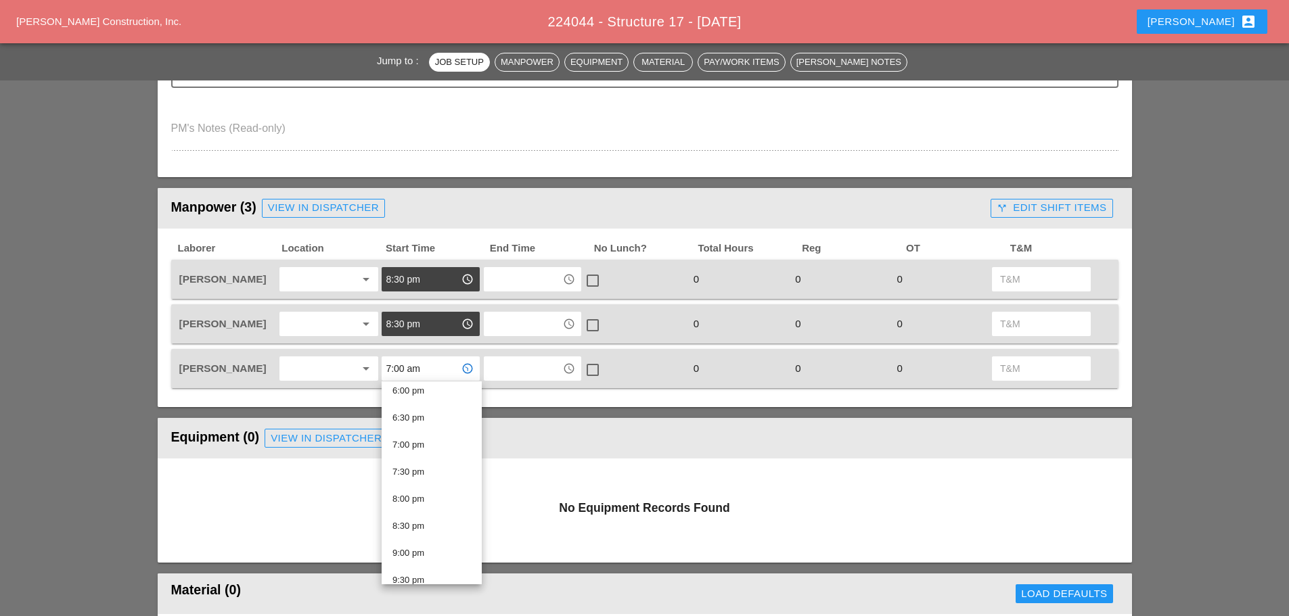
scroll to position [1015, 0]
click at [425, 486] on div "8:30 pm" at bounding box center [431, 492] width 78 height 16
type input "8:30 pm"
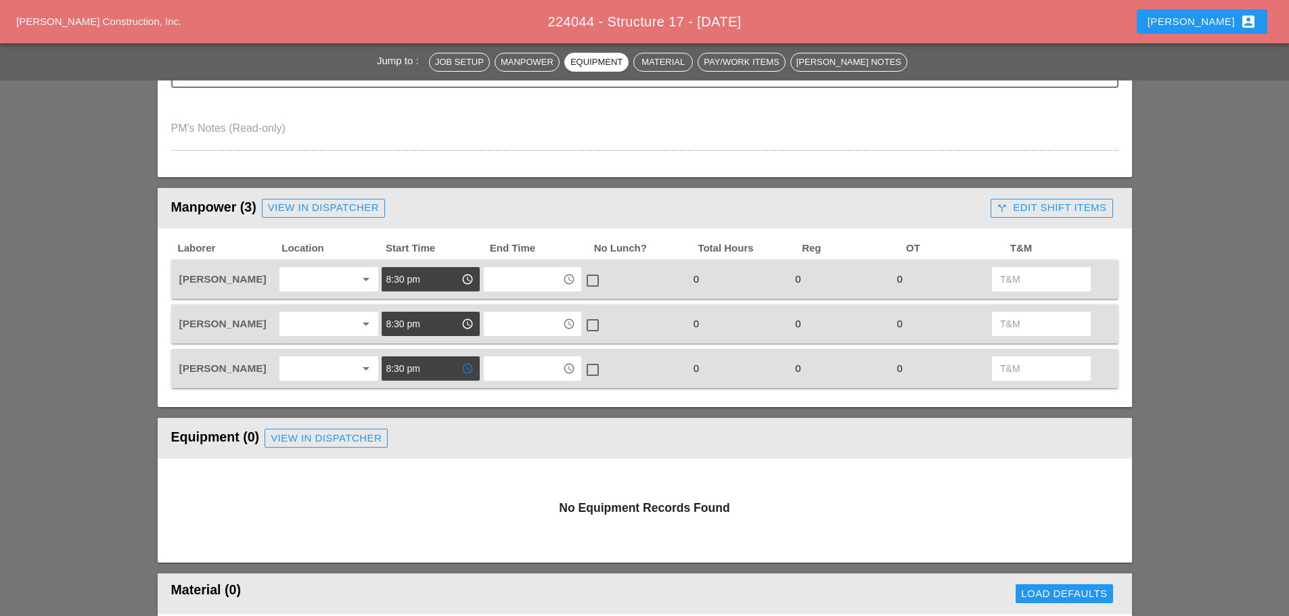
scroll to position [0, 0]
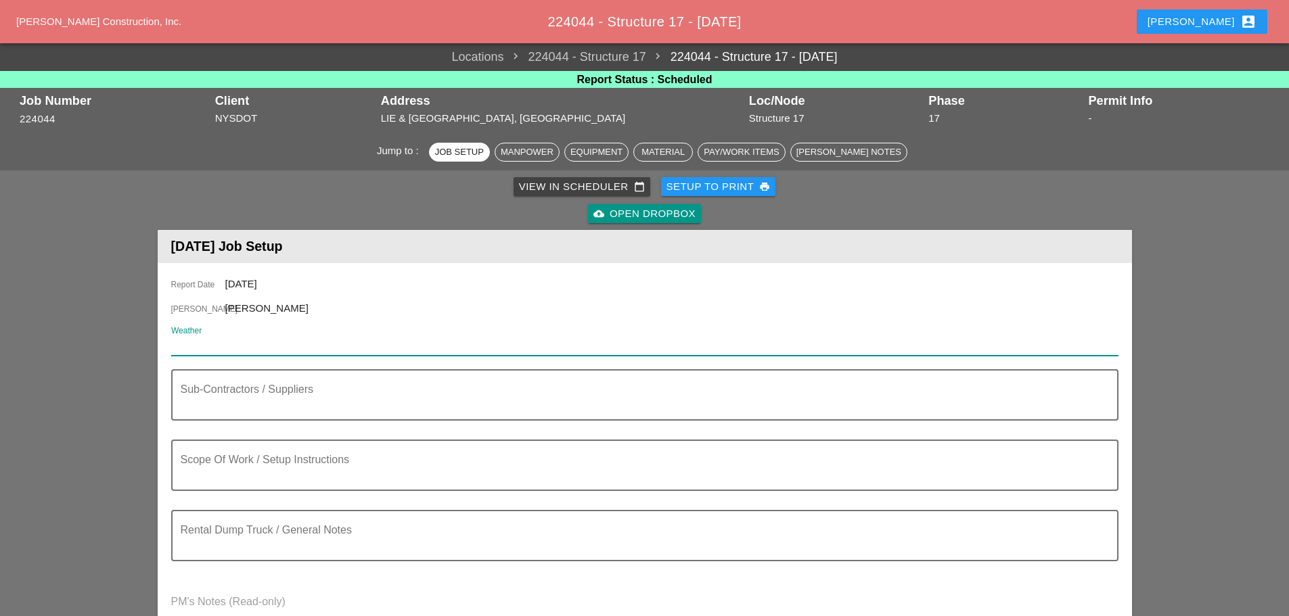
paste input "Night 63° 2% NW 10 mph Partly cloudy."
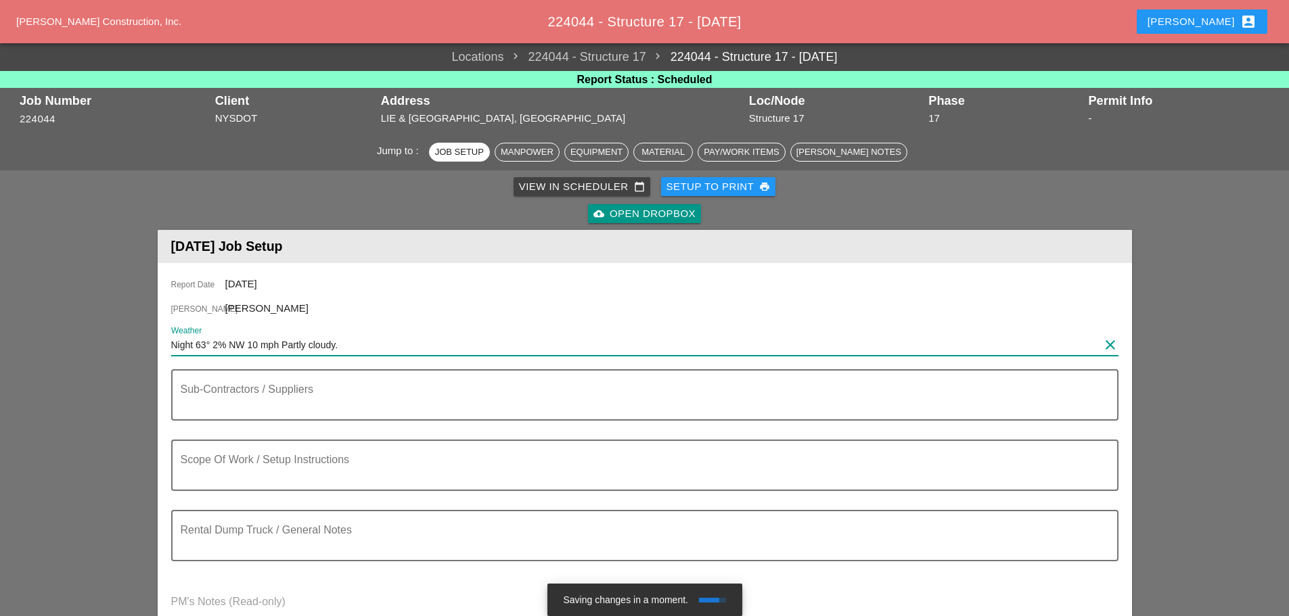
click at [172, 343] on input "Night 63° 2% NW 10 mph Partly cloudy." at bounding box center [635, 345] width 928 height 22
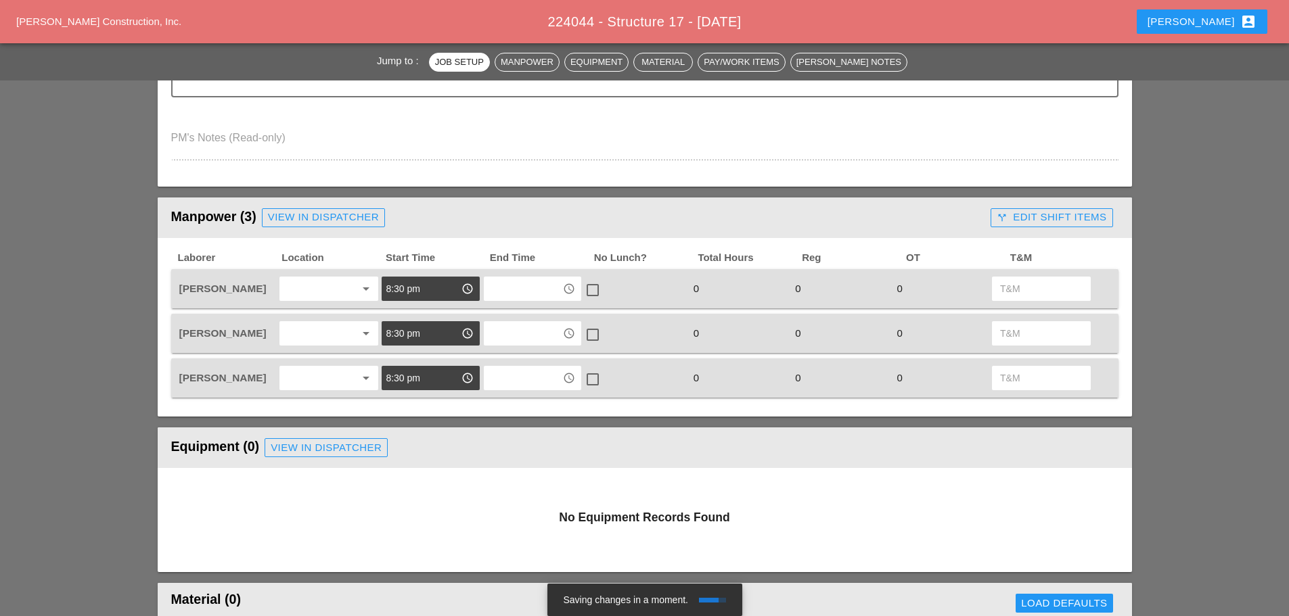
scroll to position [474, 0]
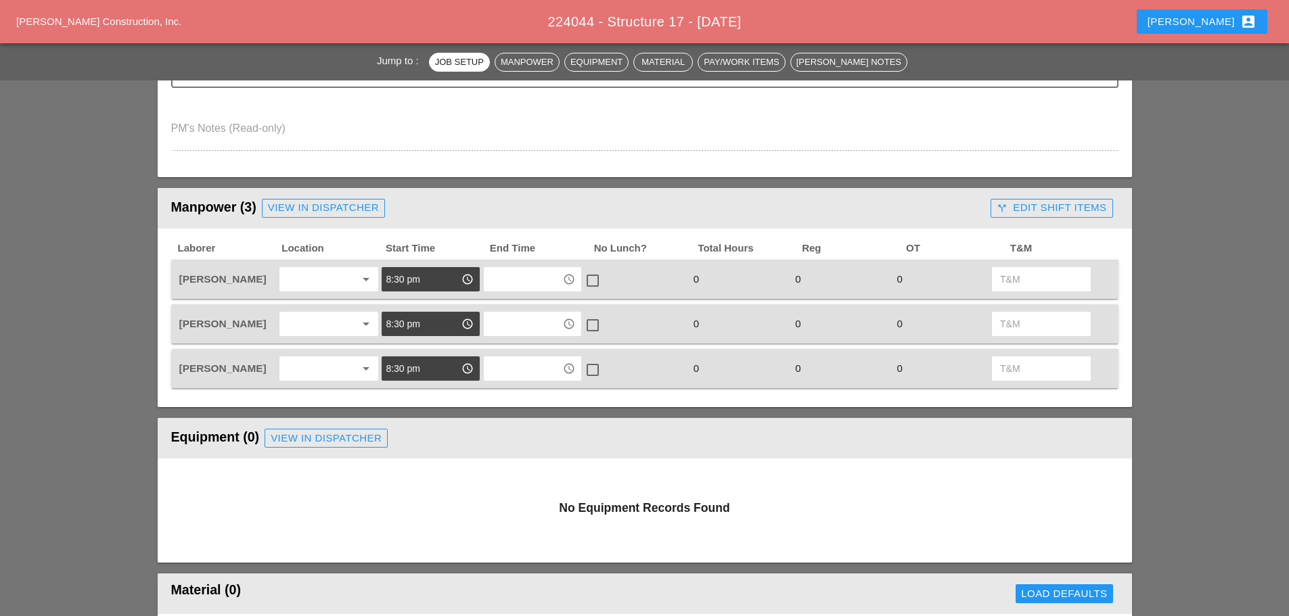
type input "TUE Night 63° 2% NW 10 mph Partly cloudy."
click at [342, 214] on div "View in Dispatcher" at bounding box center [323, 208] width 111 height 16
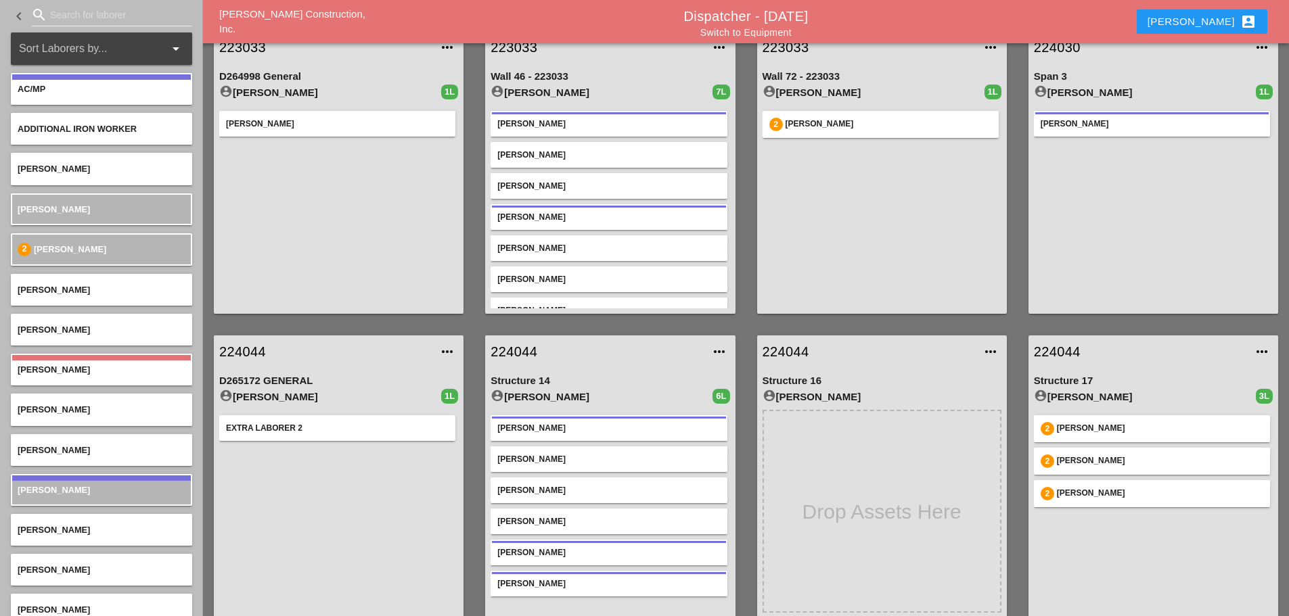
scroll to position [135, 0]
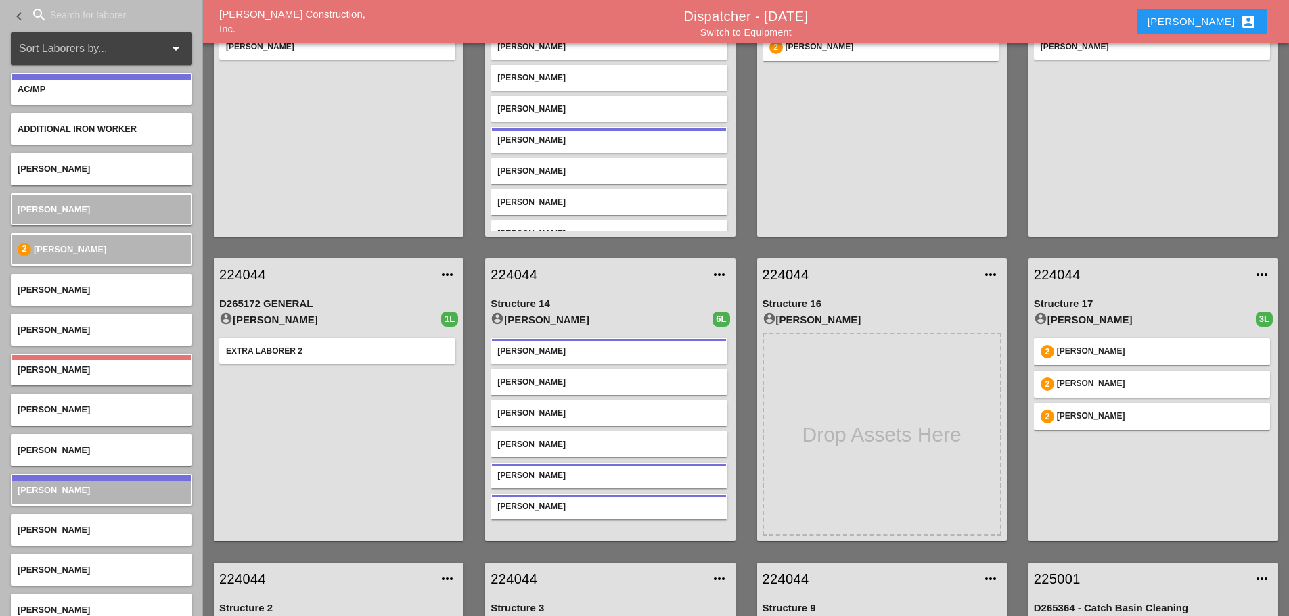
click at [109, 16] on input "Search for laborer" at bounding box center [111, 15] width 123 height 22
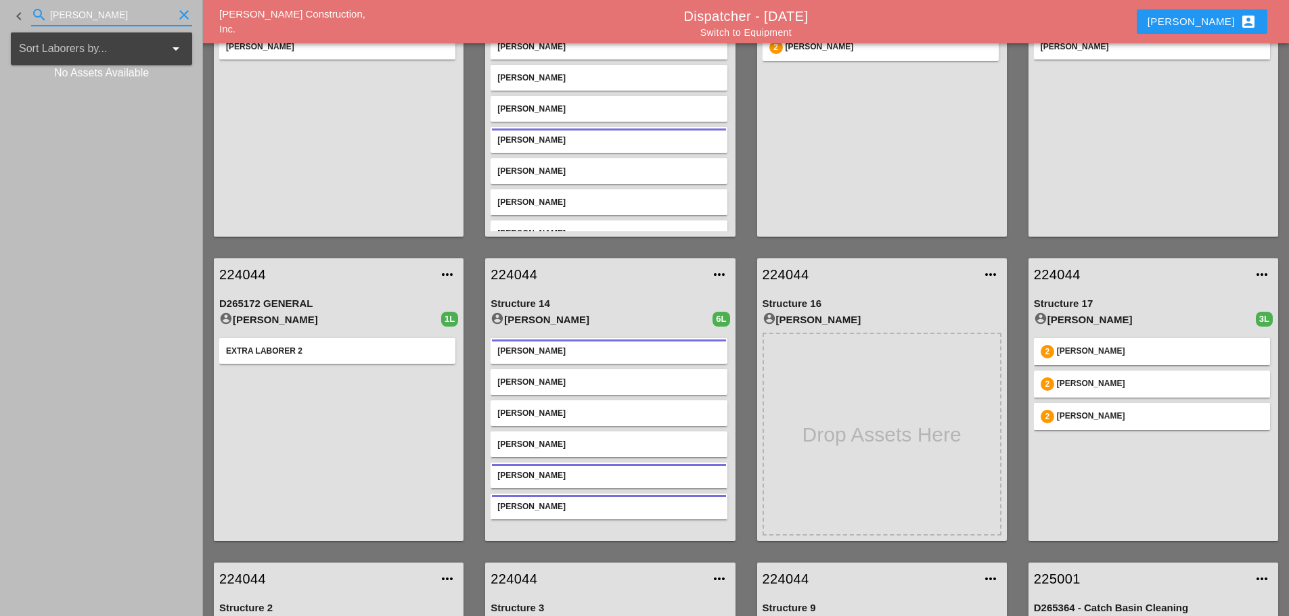
click at [139, 7] on input "LOU CEJA" at bounding box center [111, 15] width 123 height 22
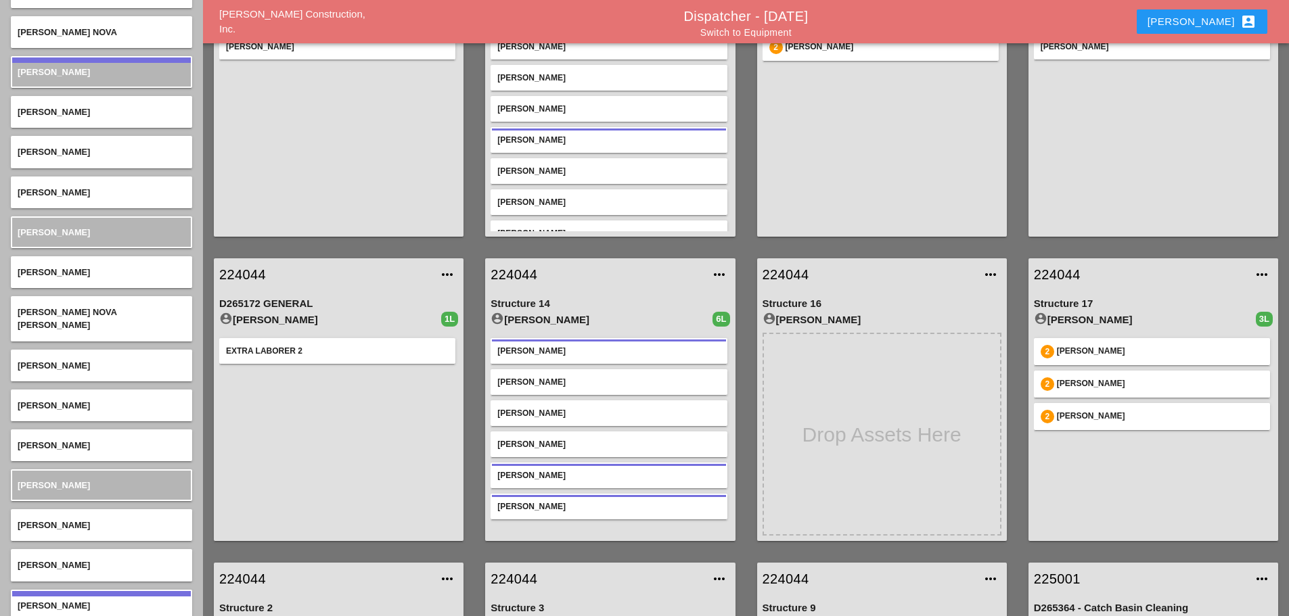
scroll to position [660, 0]
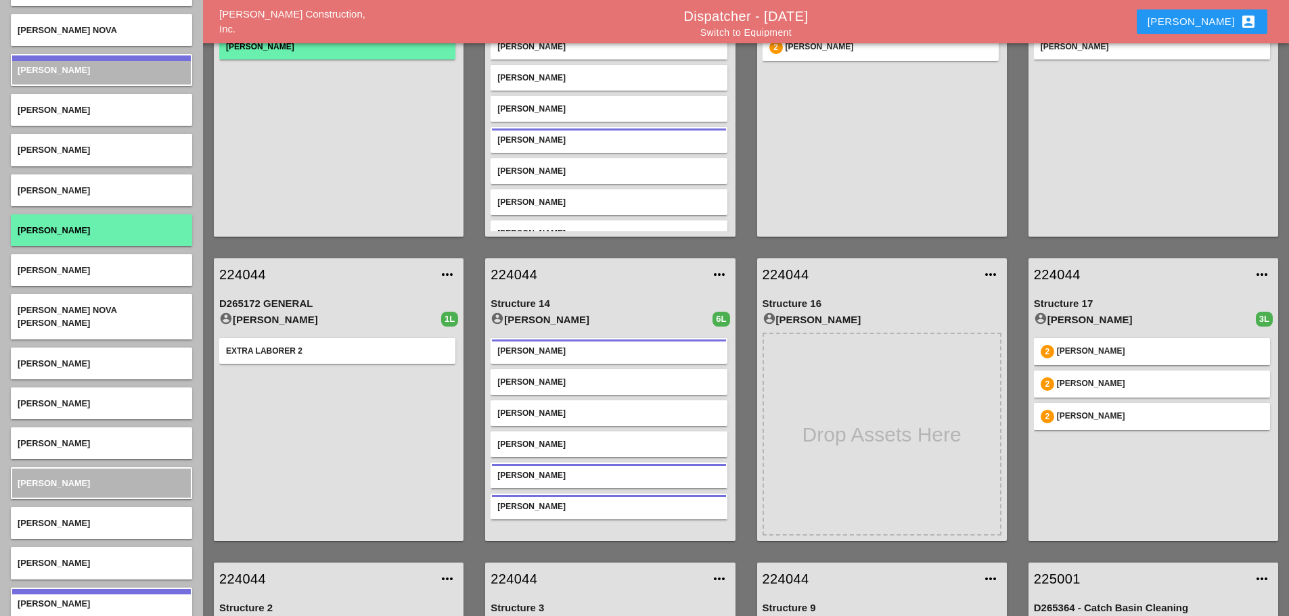
type input "LO"
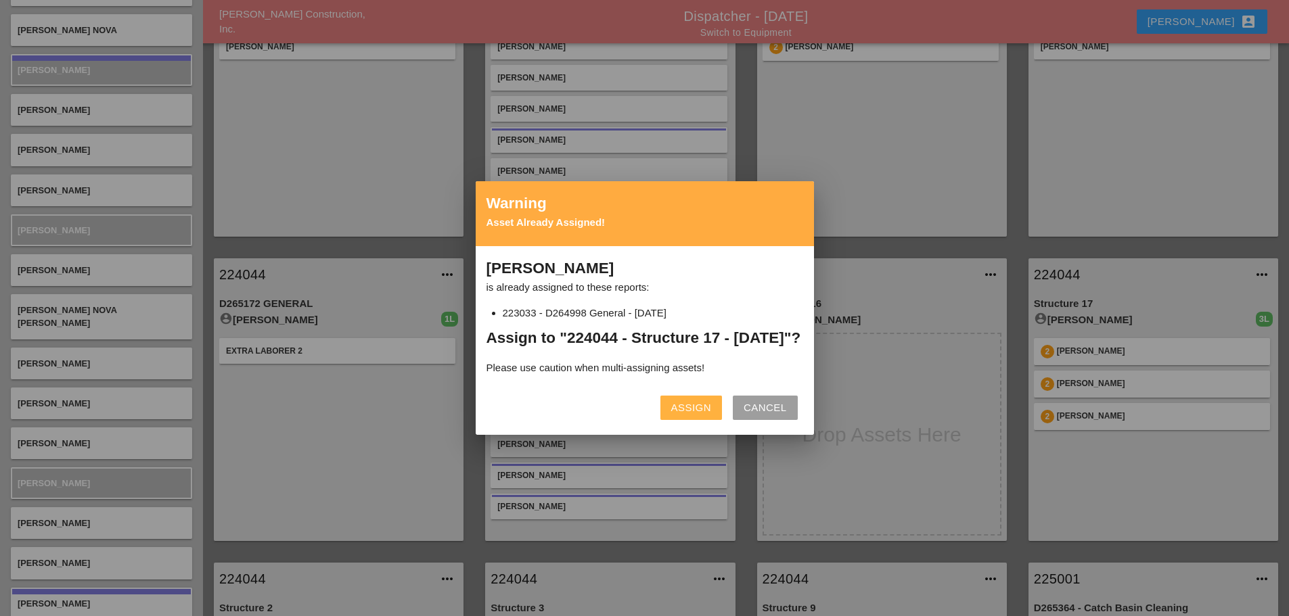
click at [709, 416] on div "Assign" at bounding box center [691, 408] width 40 height 16
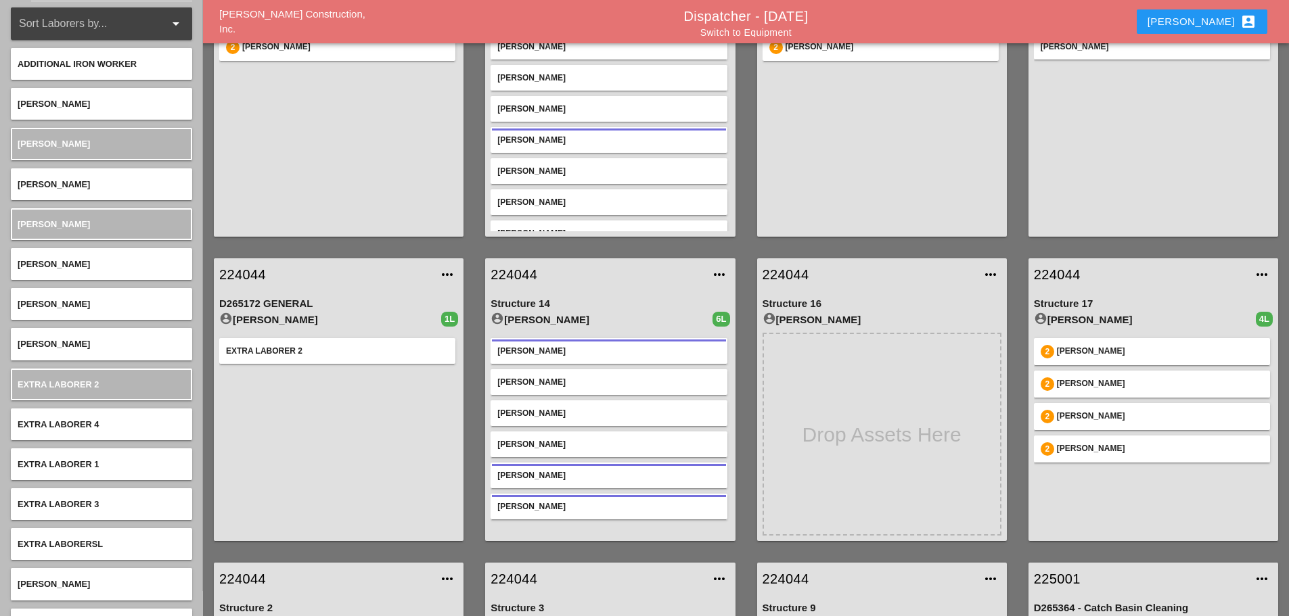
scroll to position [0, 0]
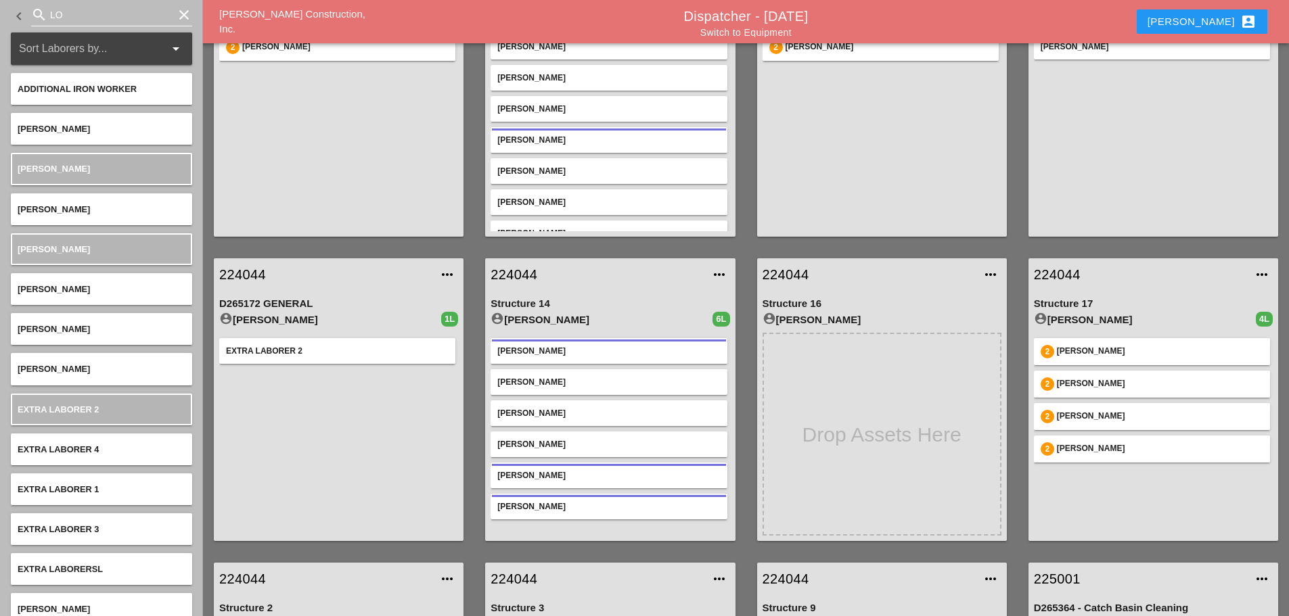
click at [182, 14] on icon "clear" at bounding box center [184, 15] width 16 height 16
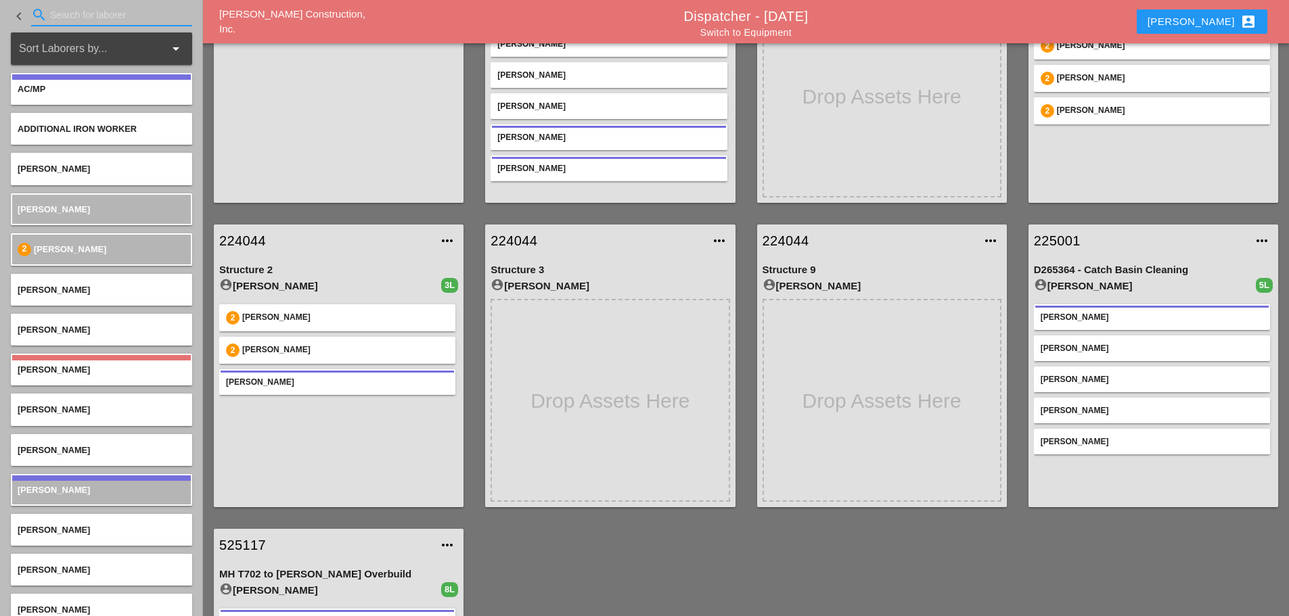
scroll to position [203, 0]
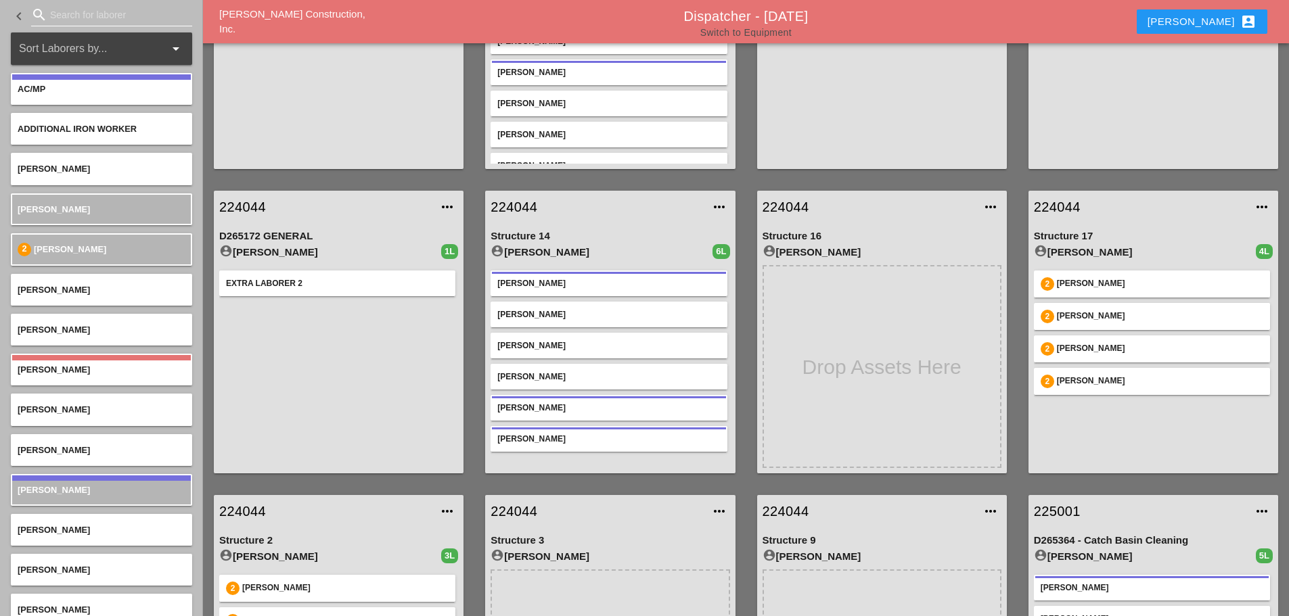
click at [775, 35] on link "Switch to Equipment" at bounding box center [745, 32] width 91 height 11
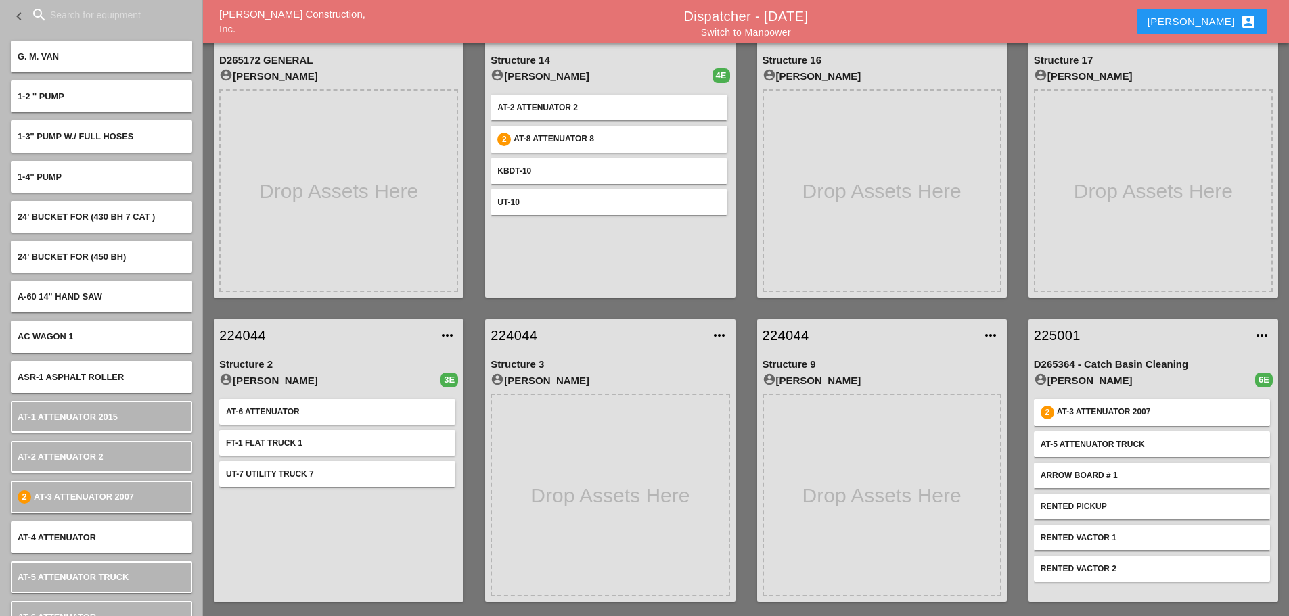
scroll to position [406, 0]
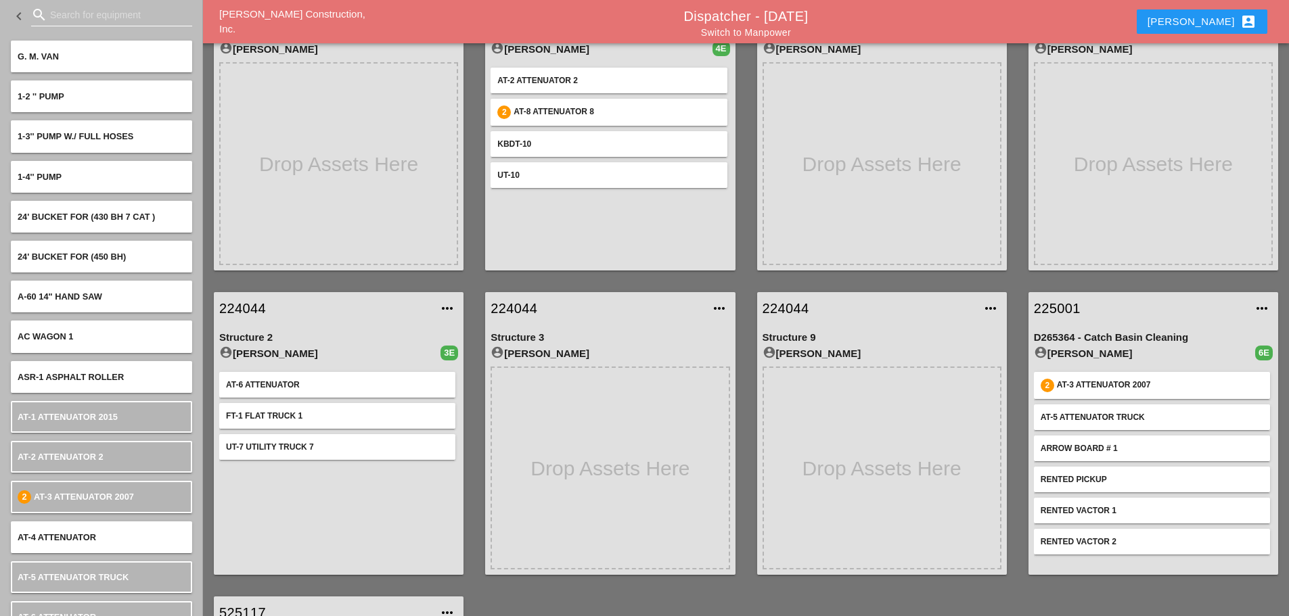
click at [67, 17] on input "Search for equipment" at bounding box center [111, 15] width 123 height 22
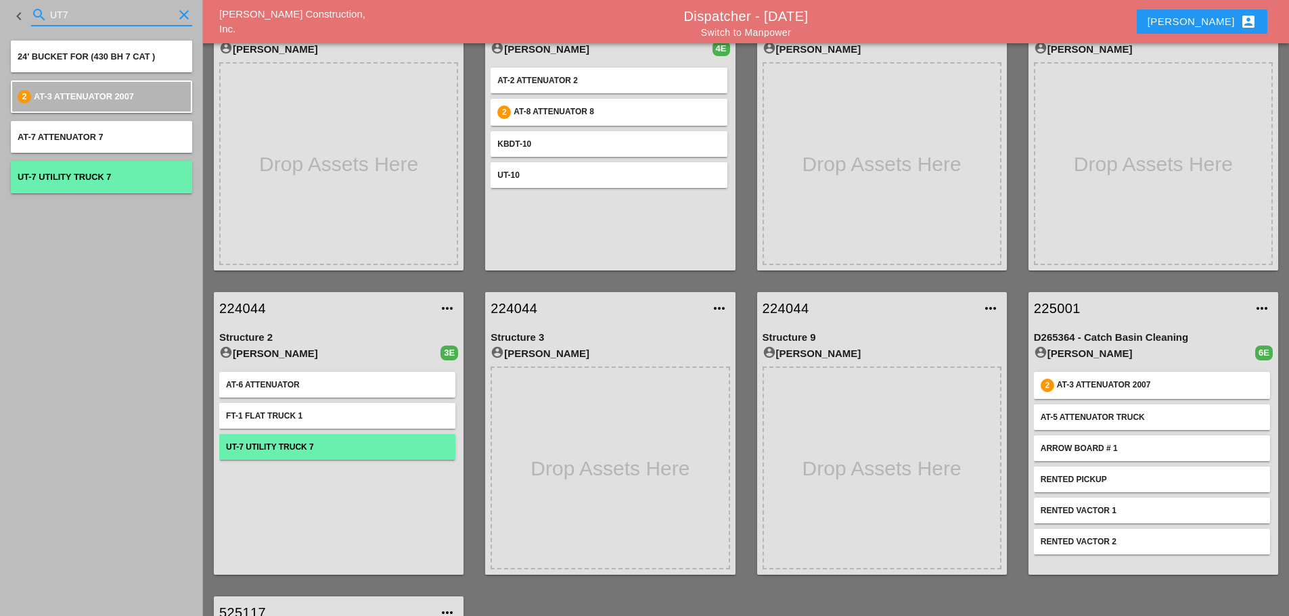
type input "UT7"
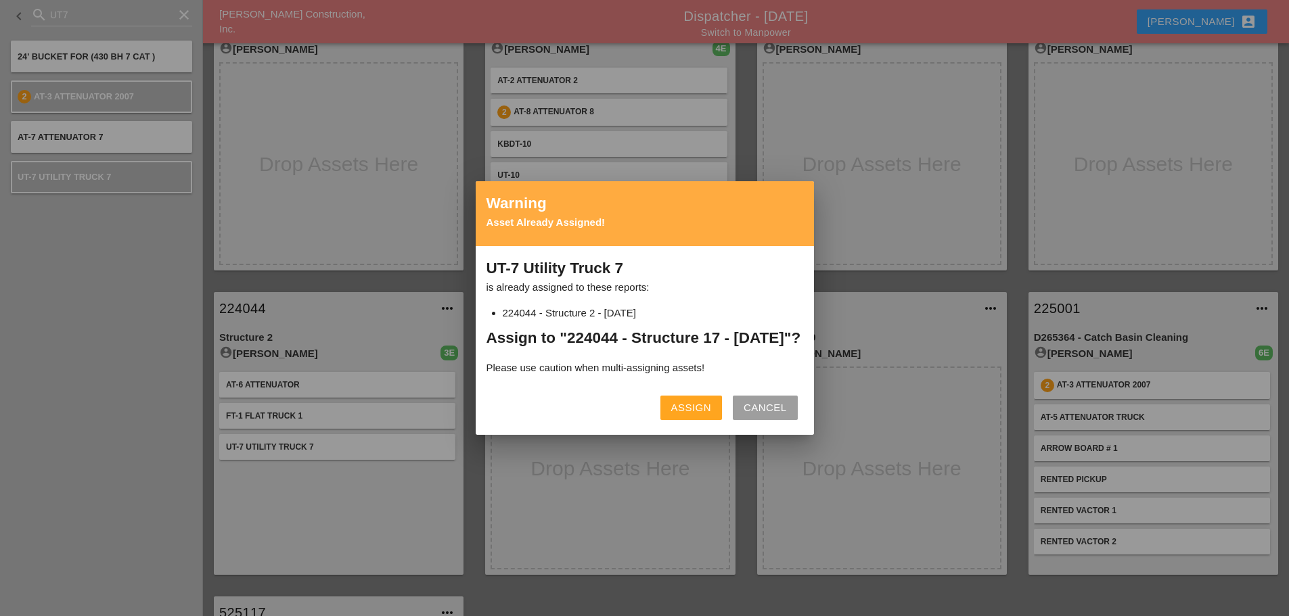
click at [687, 407] on button "Assign" at bounding box center [691, 408] width 62 height 24
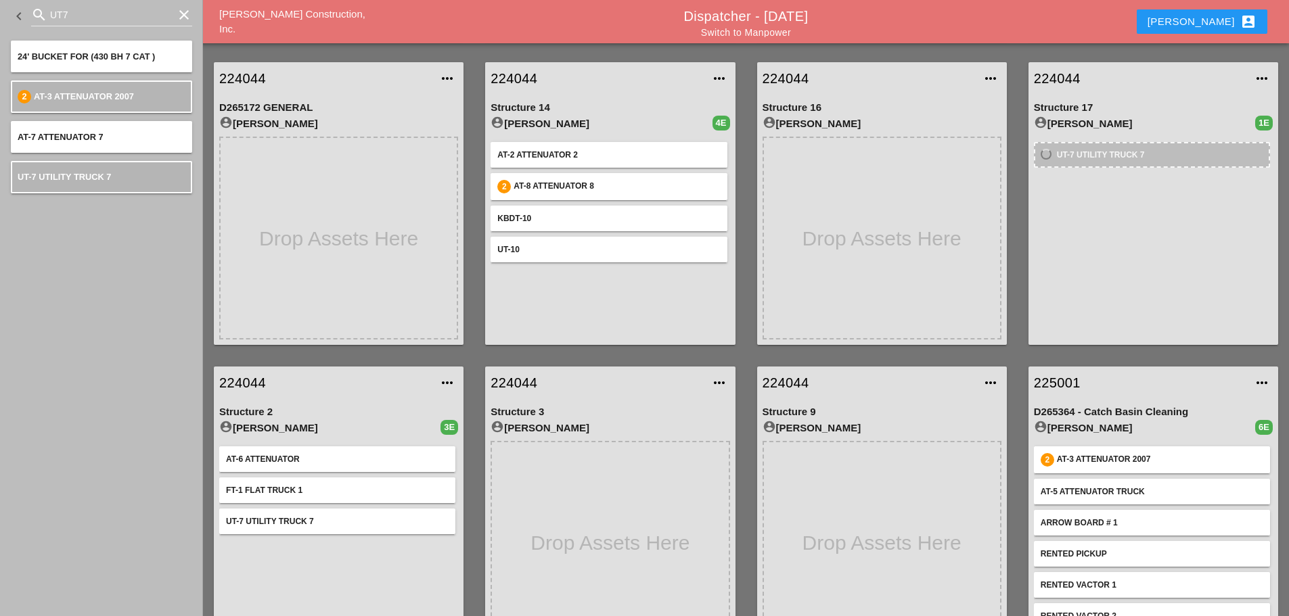
scroll to position [203, 0]
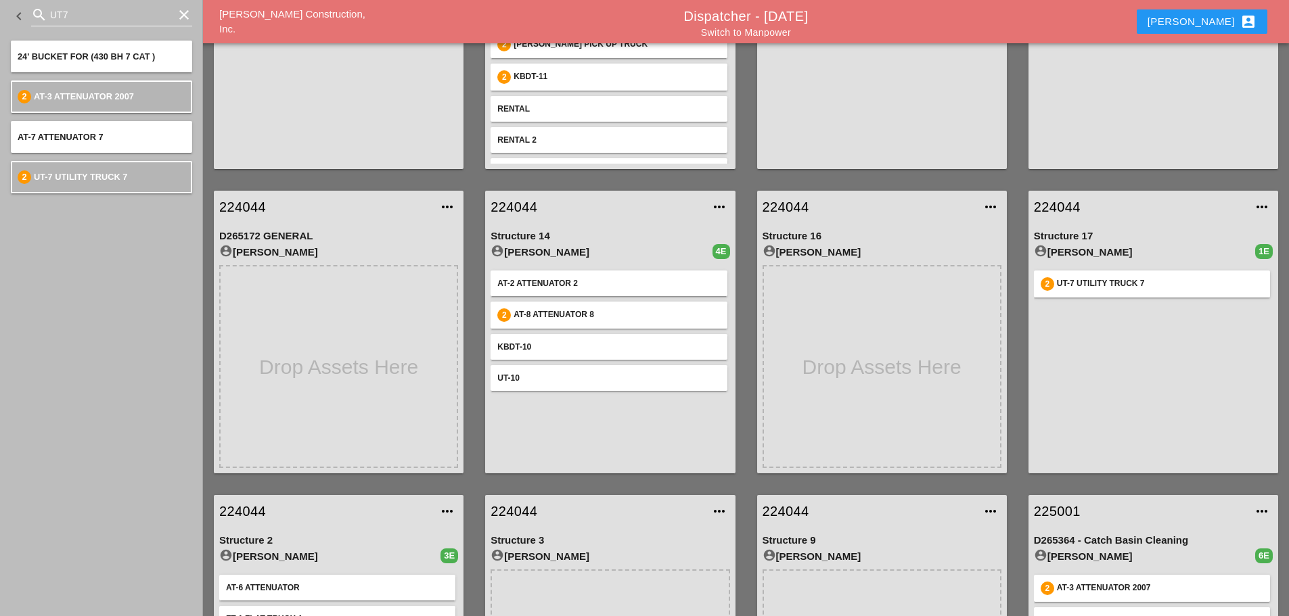
click at [189, 17] on icon "clear" at bounding box center [184, 15] width 16 height 16
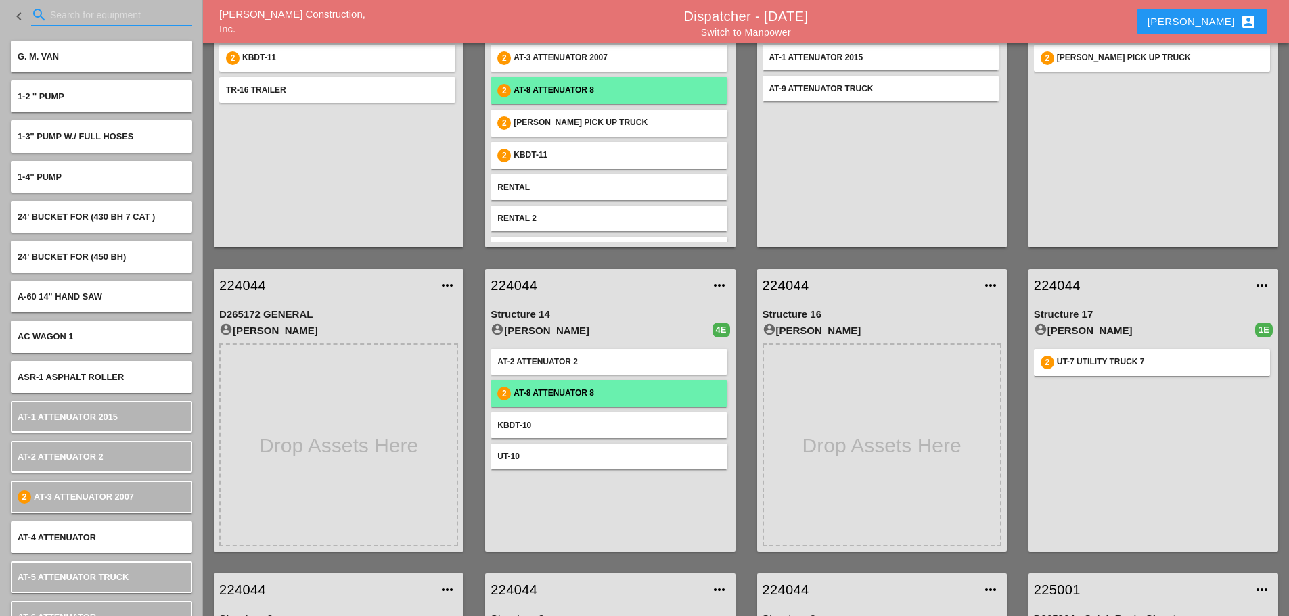
scroll to position [0, 0]
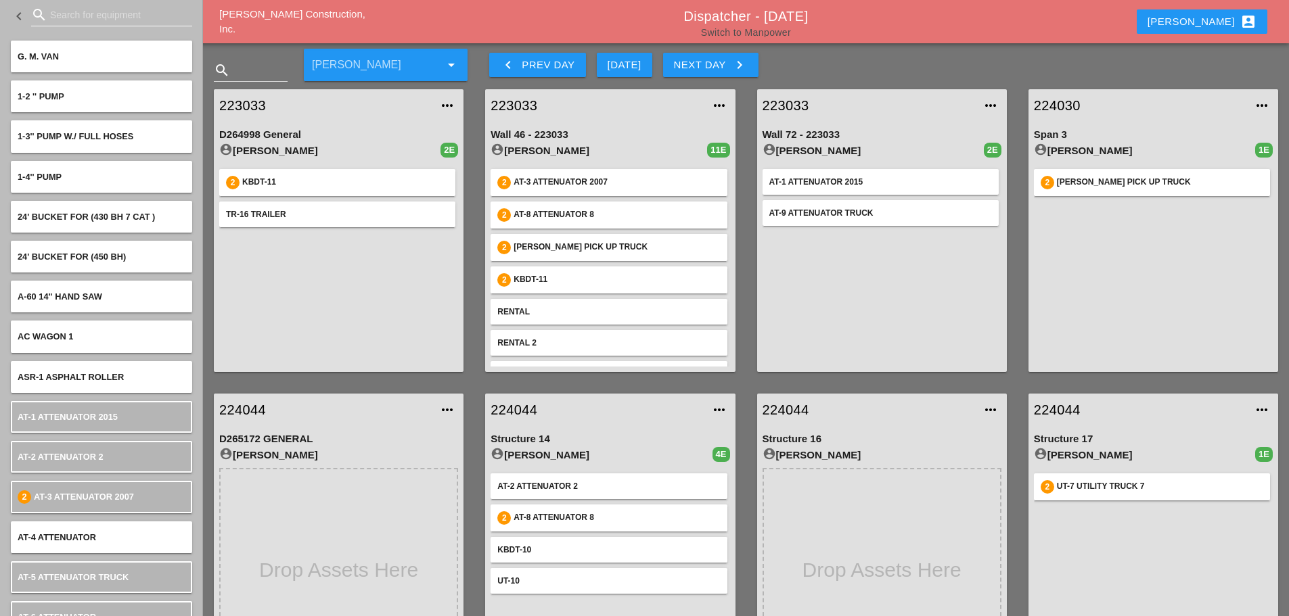
click at [737, 36] on link "Switch to Manpower" at bounding box center [746, 32] width 90 height 11
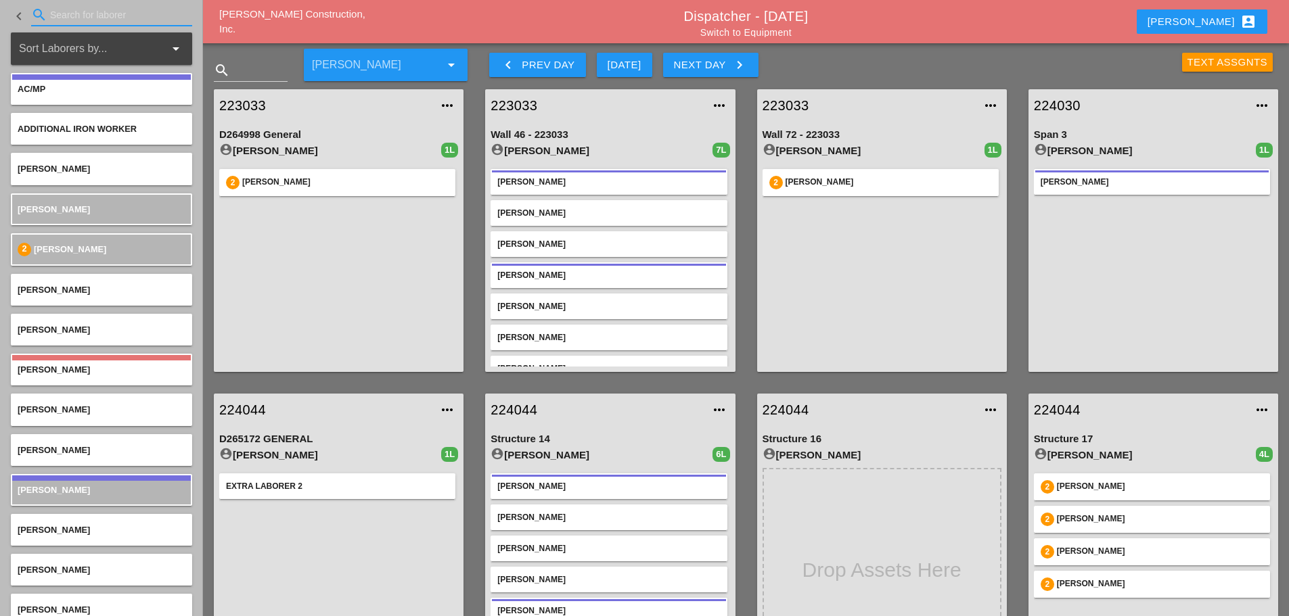
click at [77, 20] on input "Search for laborer" at bounding box center [111, 15] width 123 height 22
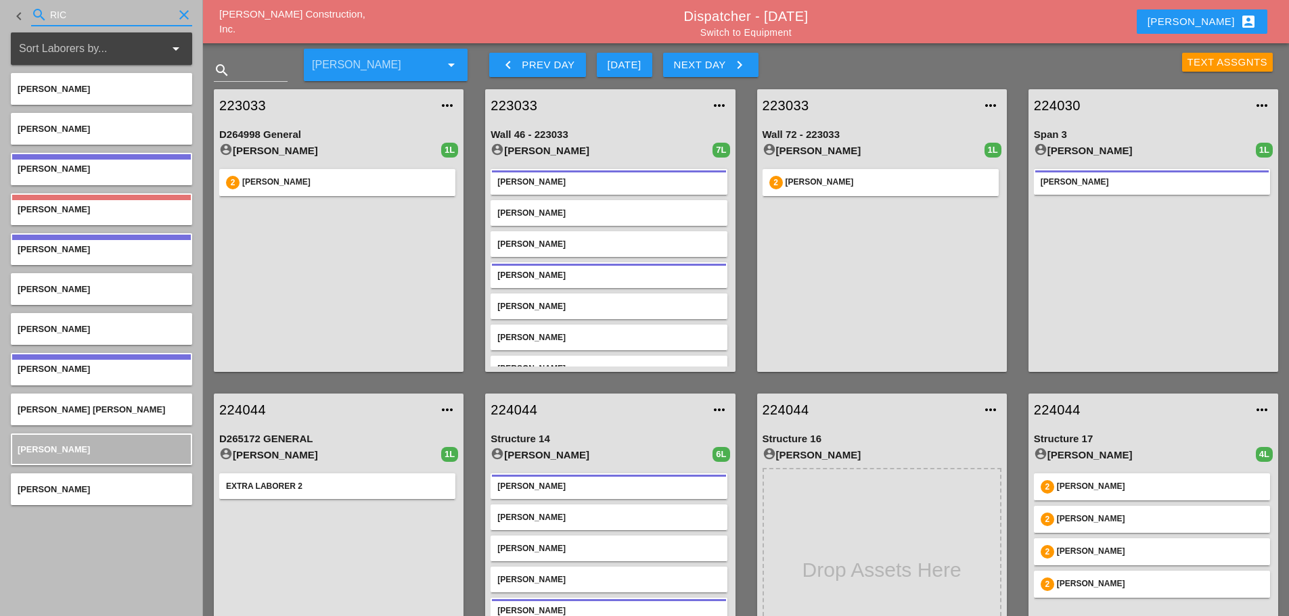
type input "RIC"
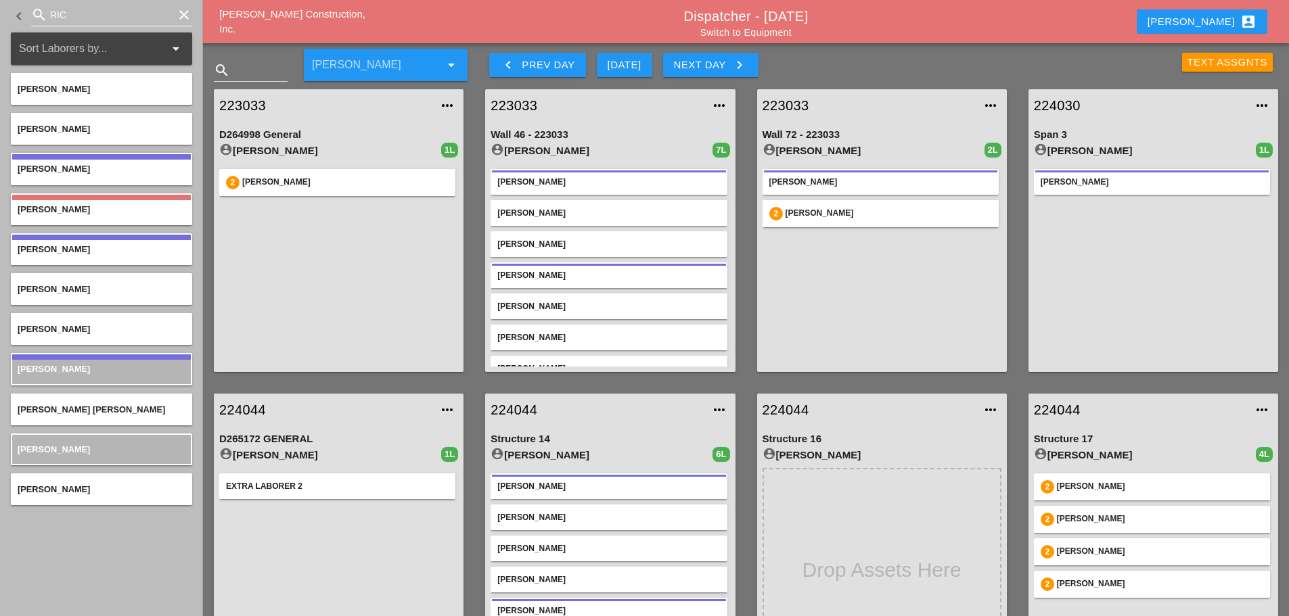
click at [181, 15] on icon "clear" at bounding box center [184, 15] width 16 height 16
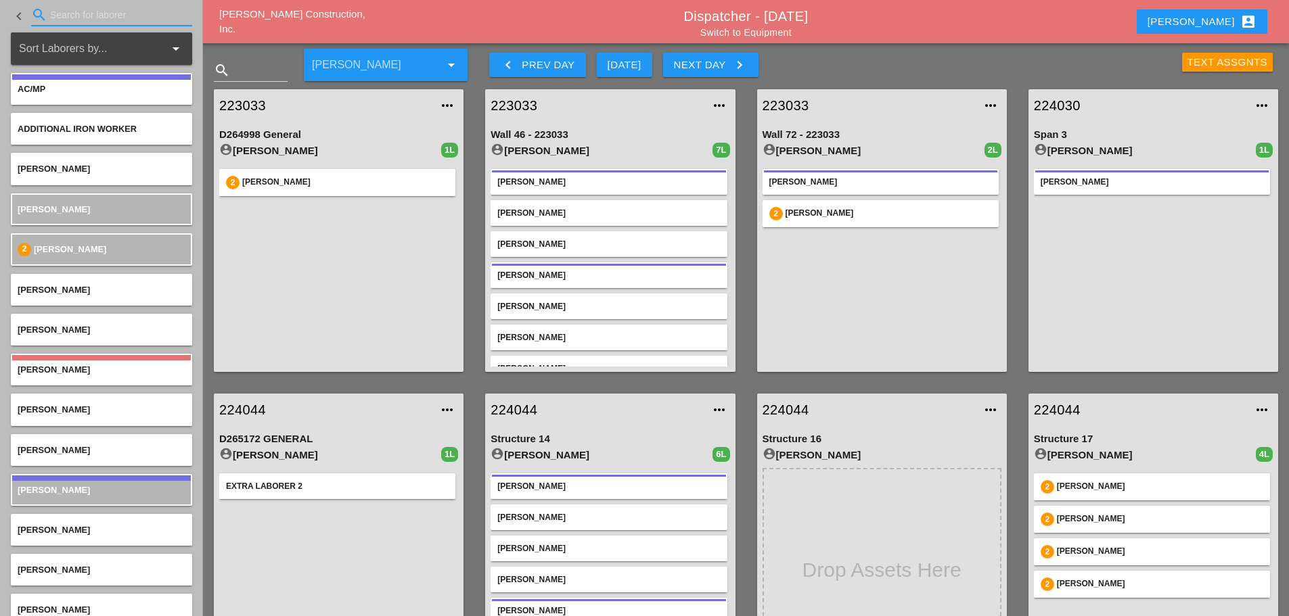
click at [1205, 20] on div "[PERSON_NAME] account_box" at bounding box center [1201, 22] width 109 height 16
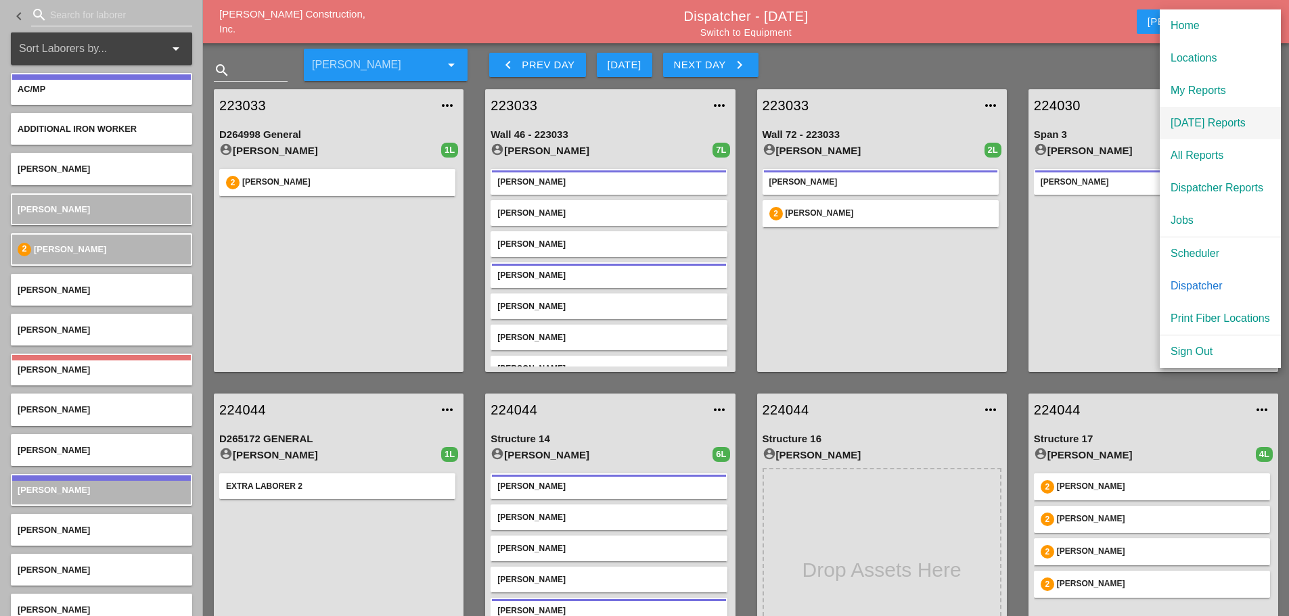
click at [1204, 120] on div "[DATE] Reports" at bounding box center [1219, 123] width 99 height 16
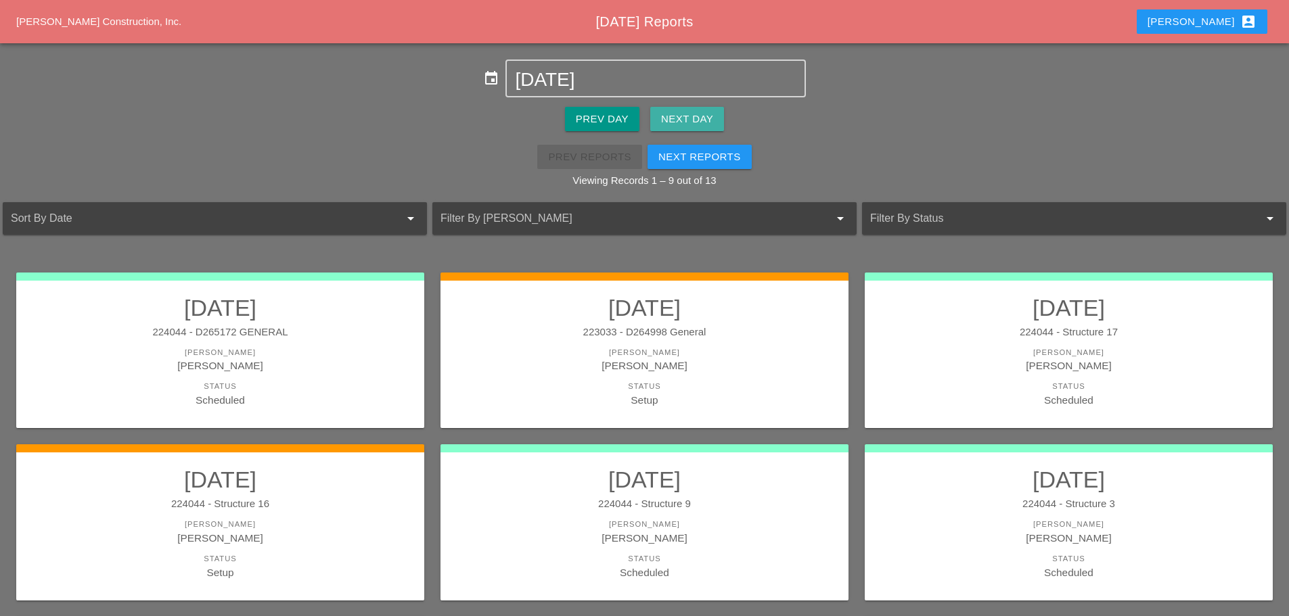
click at [711, 114] on div "Next Day" at bounding box center [687, 120] width 52 height 16
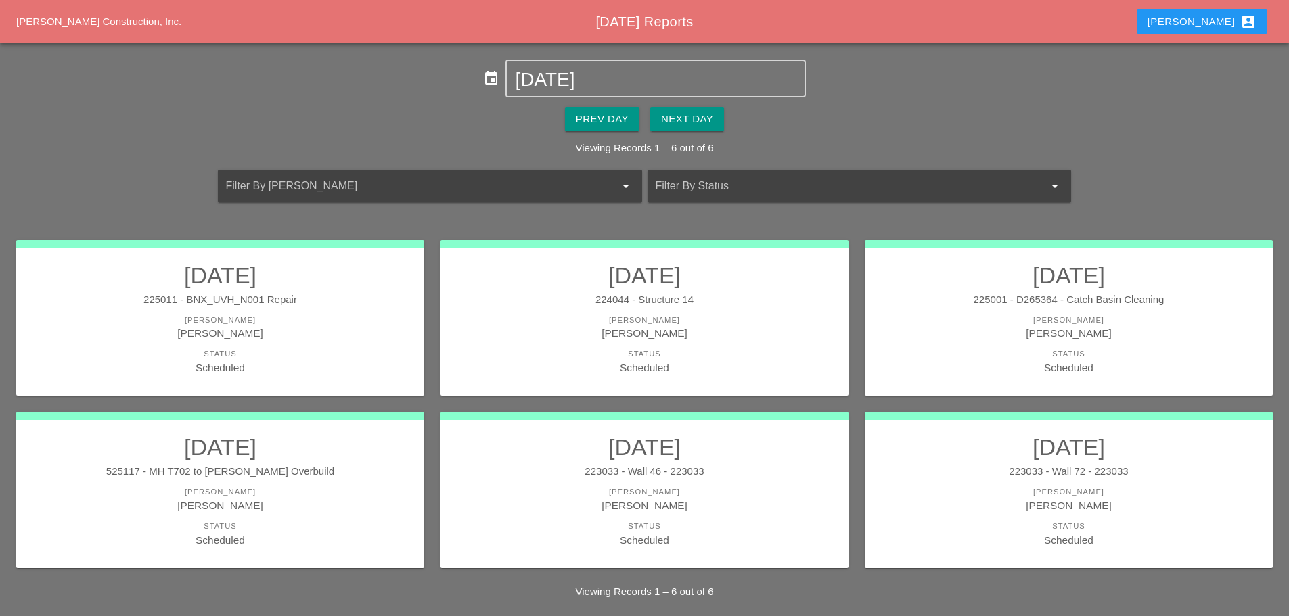
click at [1214, 27] on div "[PERSON_NAME] account_box" at bounding box center [1201, 22] width 109 height 16
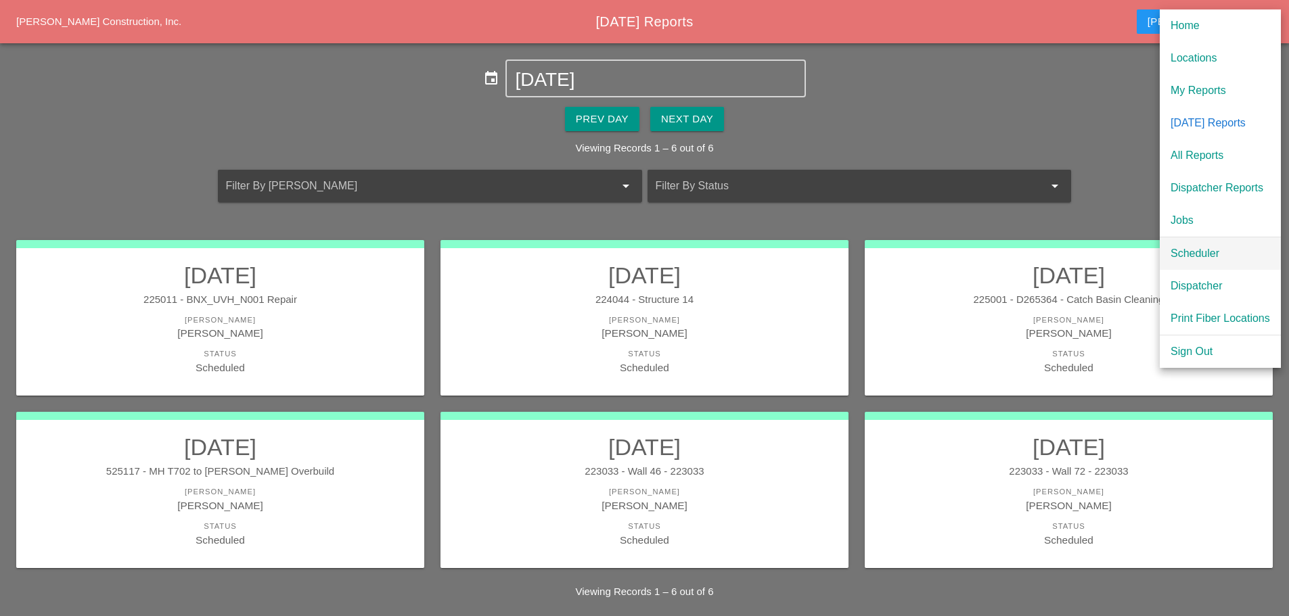
click at [1203, 251] on div "Scheduler" at bounding box center [1219, 254] width 99 height 16
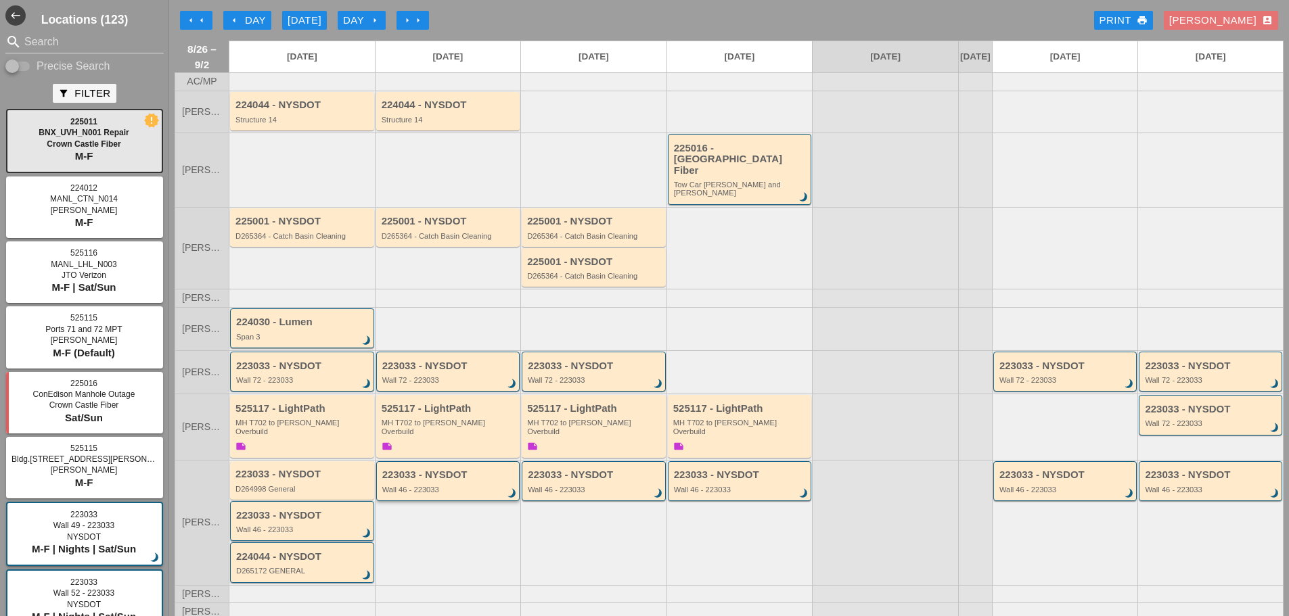
click at [461, 486] on div "Wall 46 - 223033" at bounding box center [449, 490] width 134 height 8
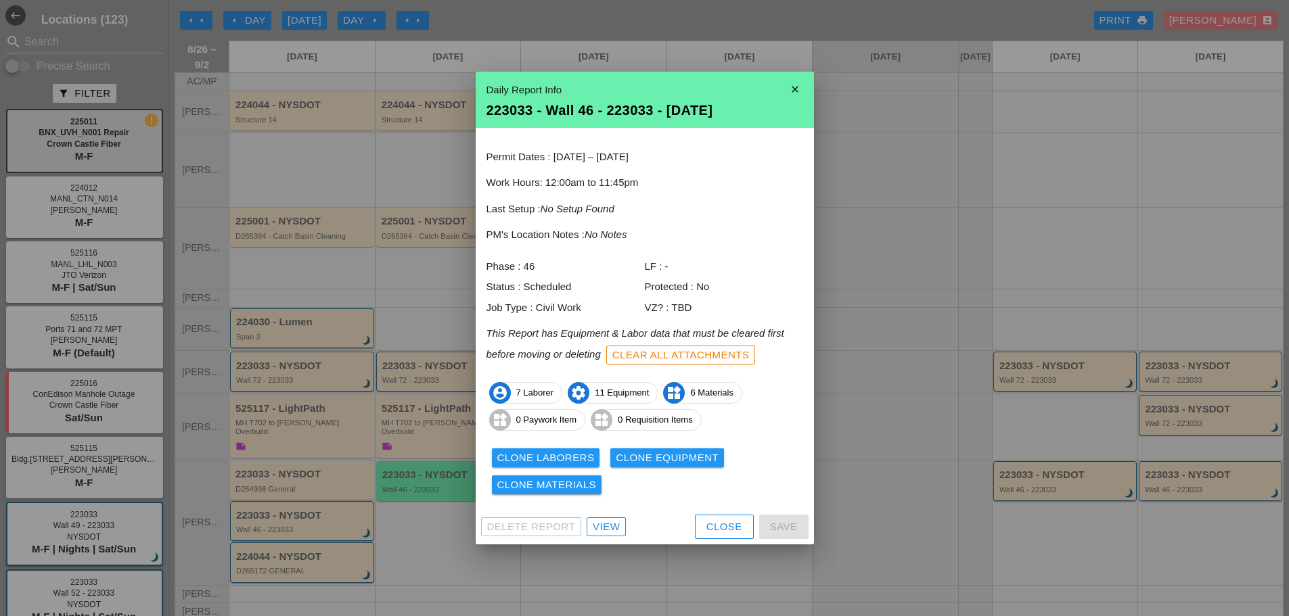
click at [792, 93] on icon "close" at bounding box center [794, 89] width 27 height 27
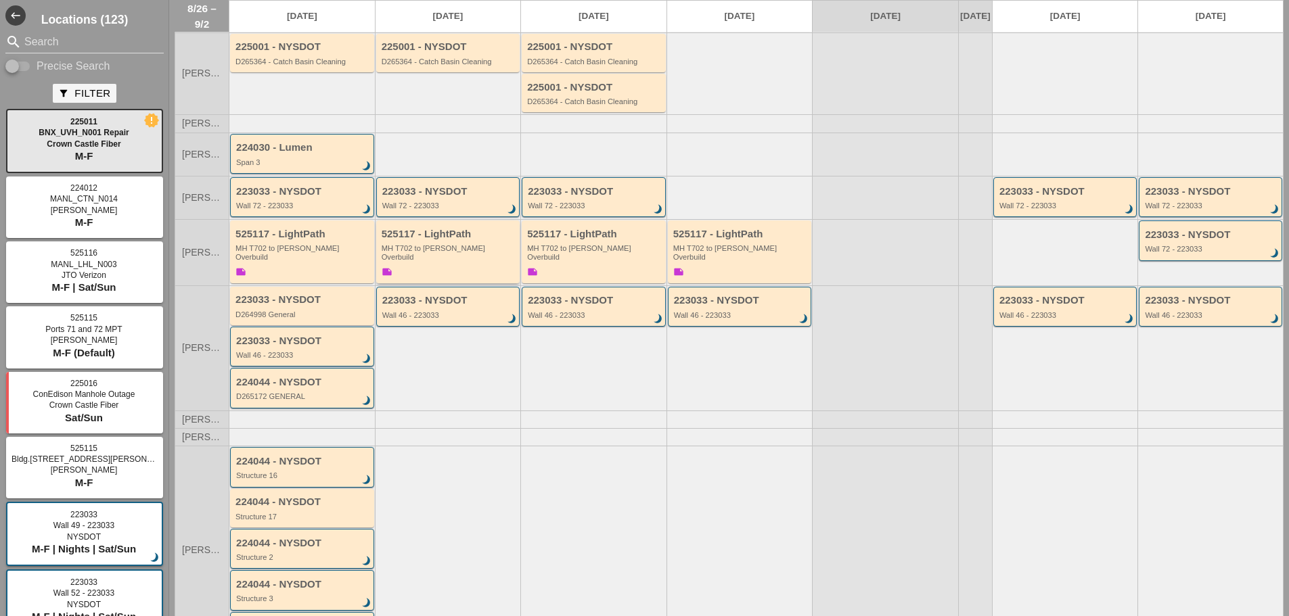
scroll to position [203, 0]
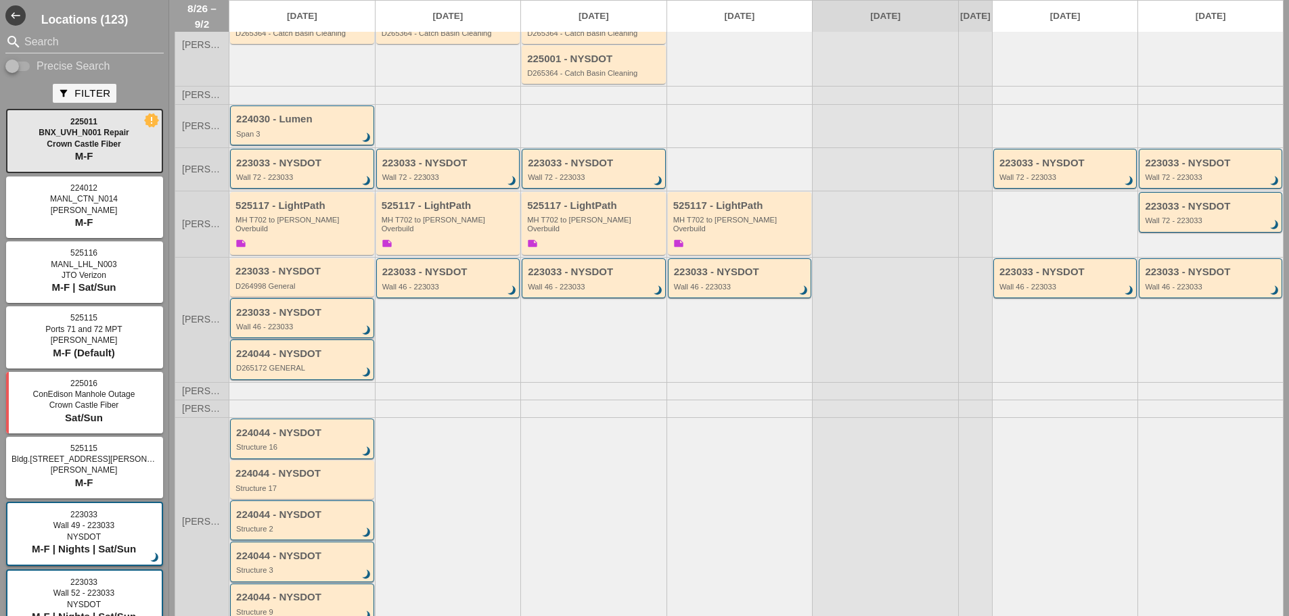
click at [328, 323] on div "Wall 46 - 223033" at bounding box center [303, 327] width 134 height 8
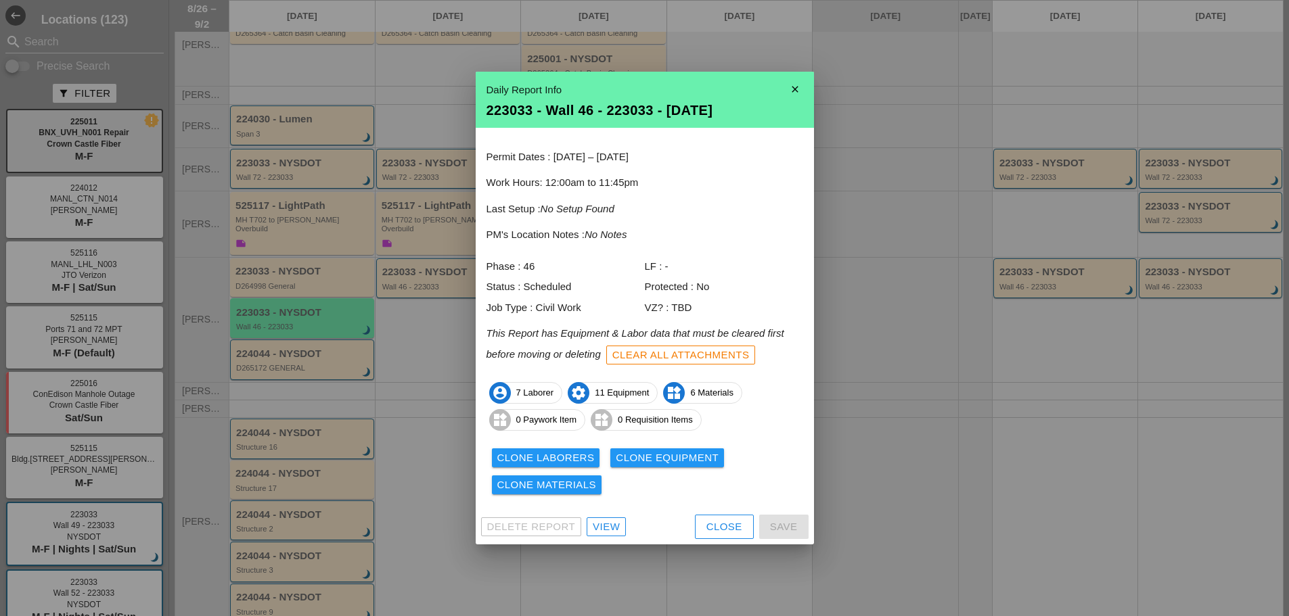
click at [796, 88] on icon "close" at bounding box center [794, 89] width 27 height 27
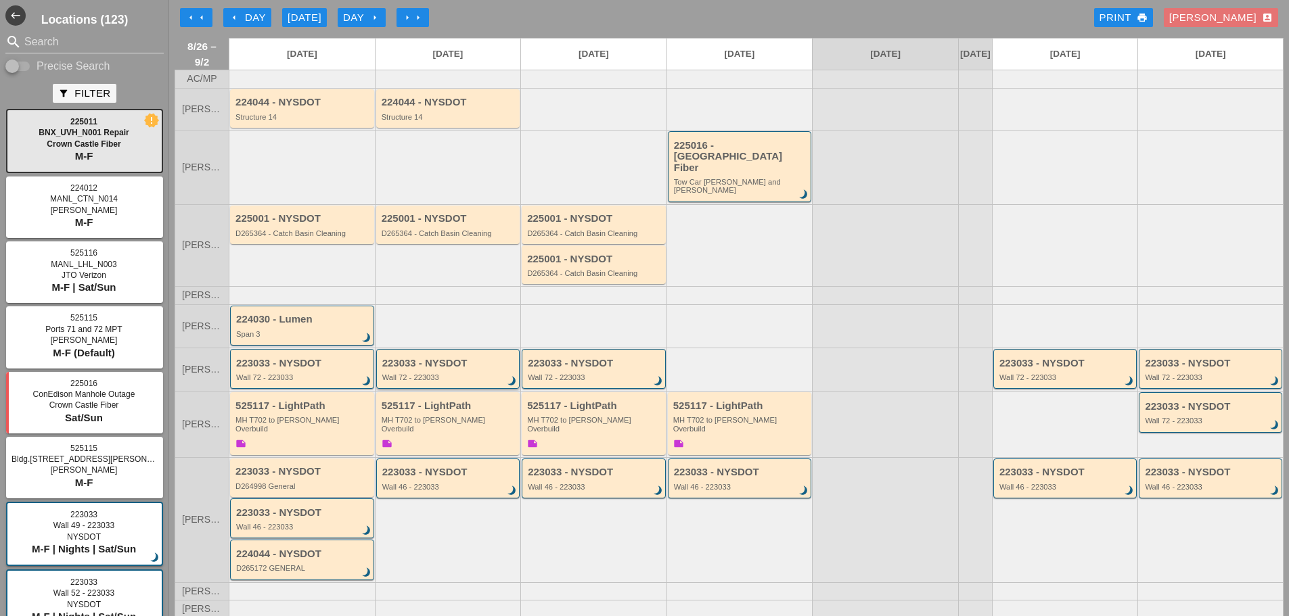
scroll to position [0, 0]
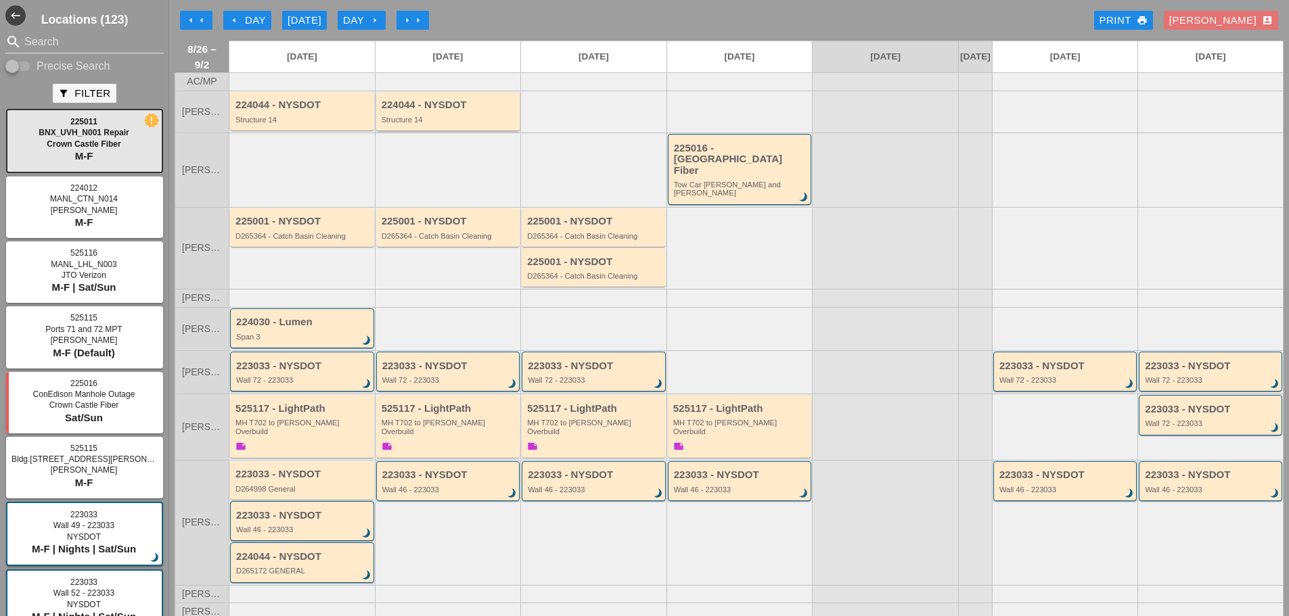
click at [442, 124] on div "Structure 14" at bounding box center [449, 120] width 135 height 8
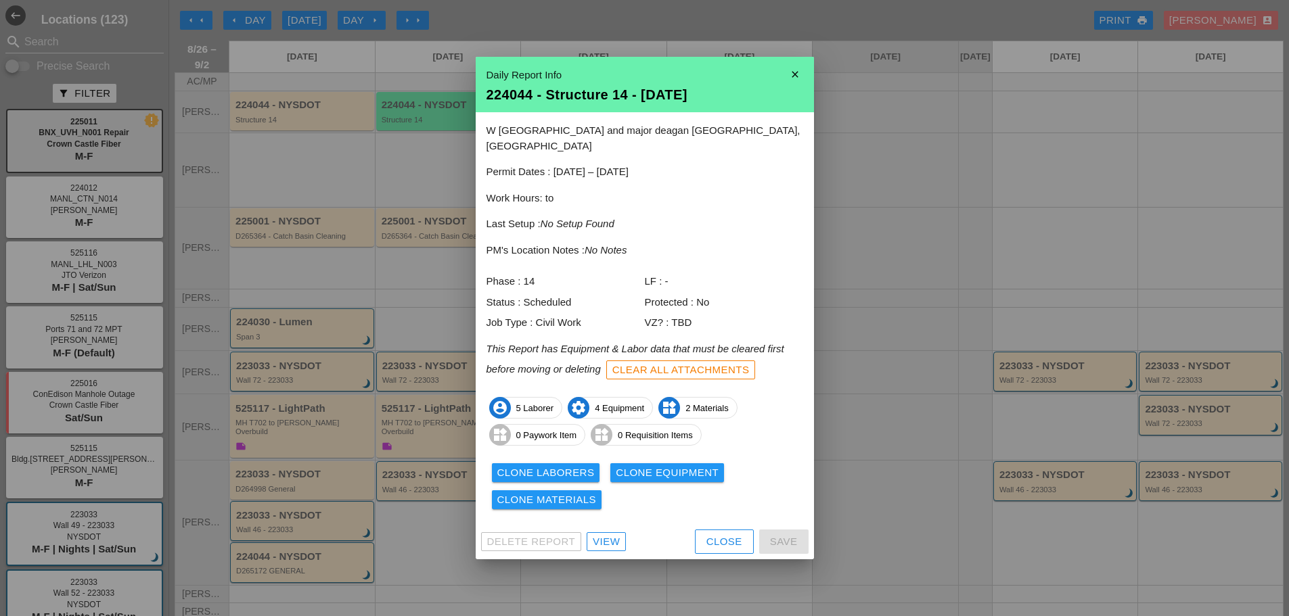
click at [607, 534] on div "View" at bounding box center [606, 542] width 27 height 16
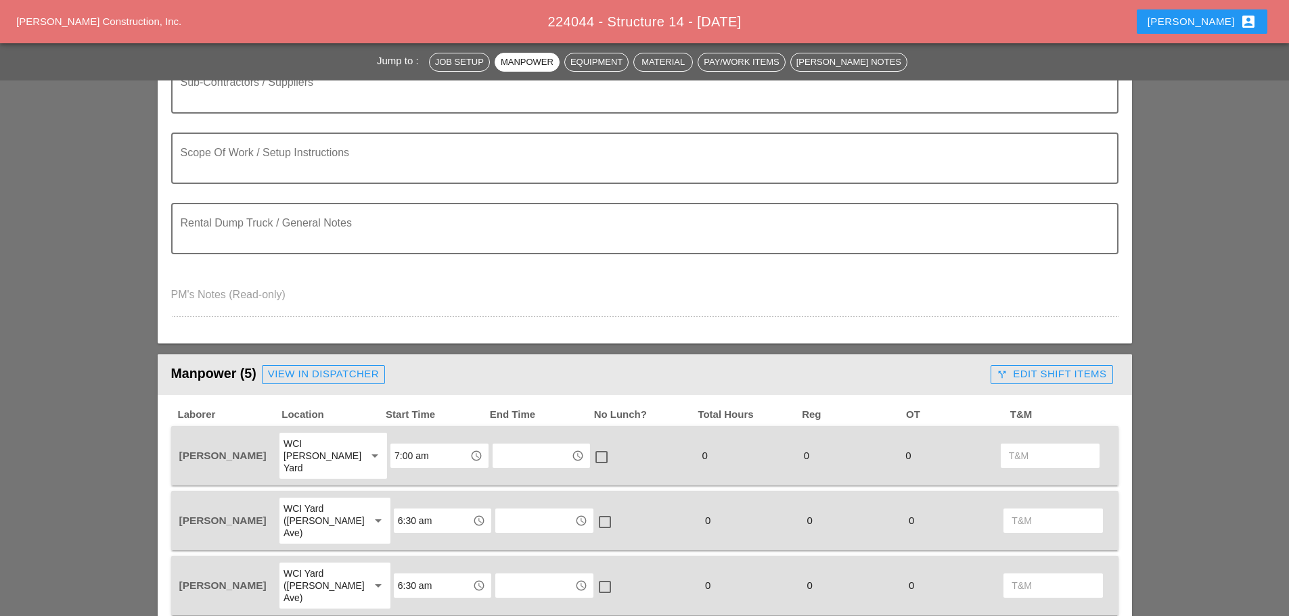
scroll to position [474, 0]
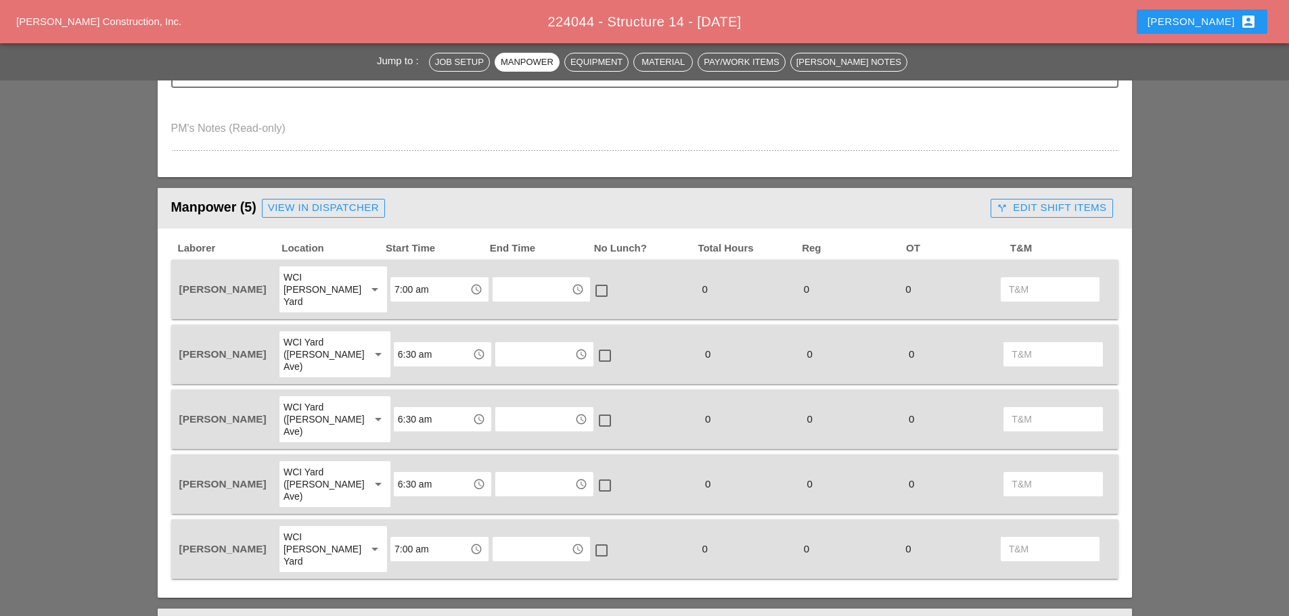
click at [398, 289] on input "7:00 am" at bounding box center [429, 290] width 70 height 22
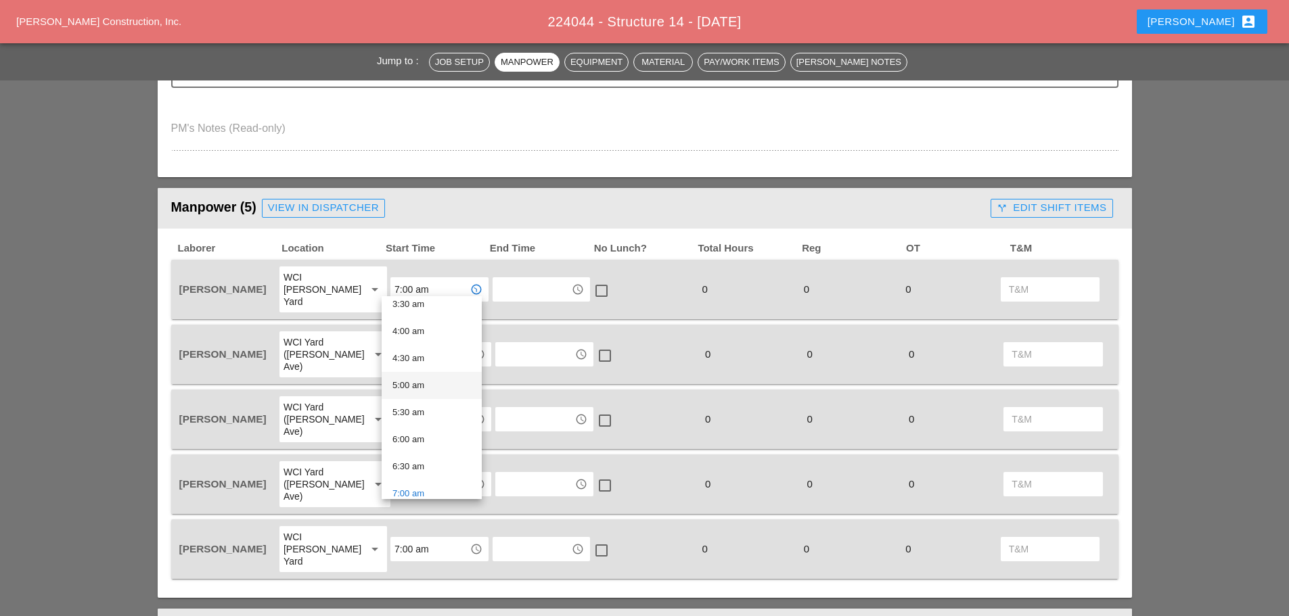
scroll to position [203, 0]
click at [423, 456] on div "6:30 am" at bounding box center [431, 461] width 78 height 16
type input "6:30 am"
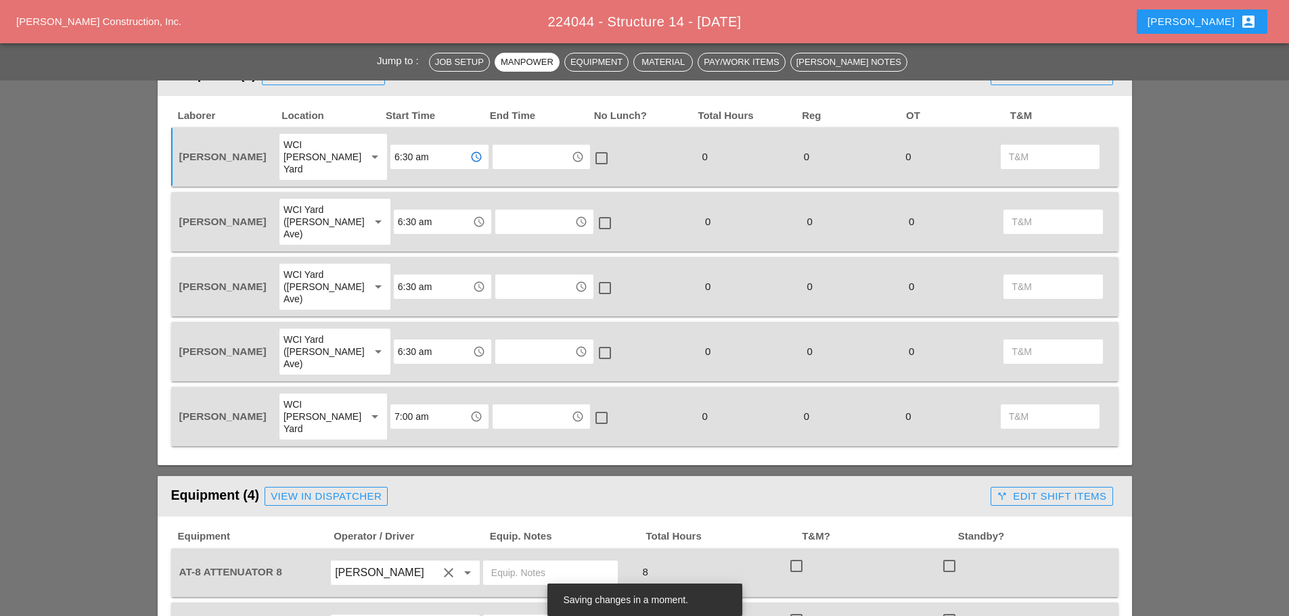
scroll to position [609, 0]
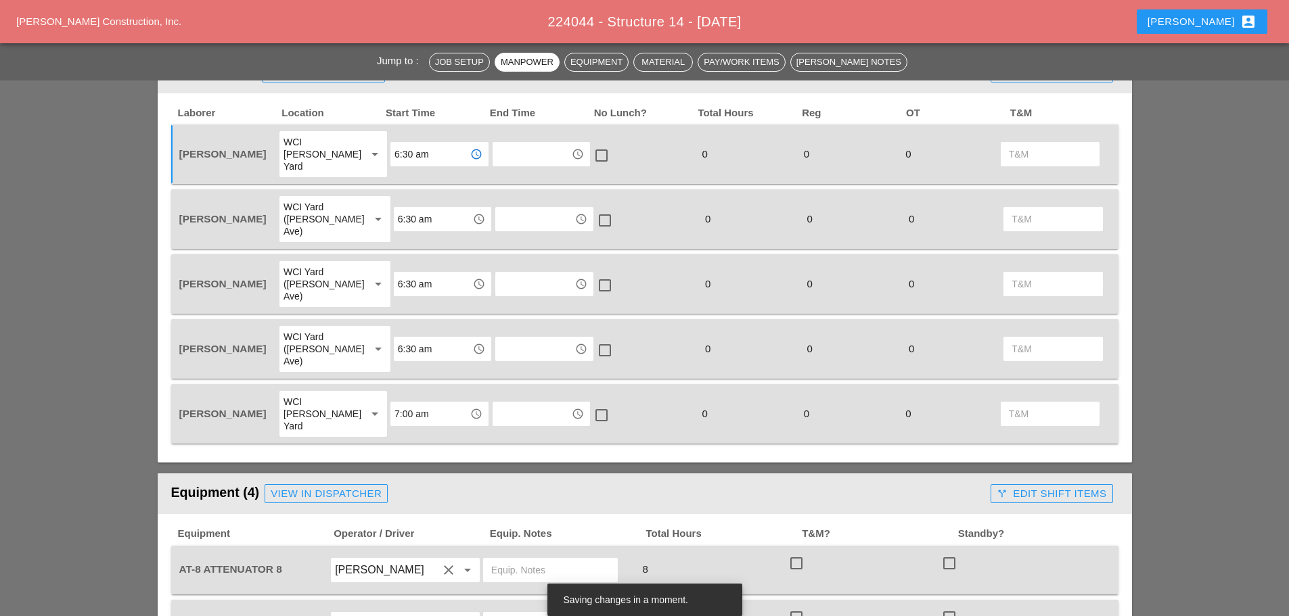
click at [423, 403] on input "7:00 am" at bounding box center [429, 414] width 70 height 22
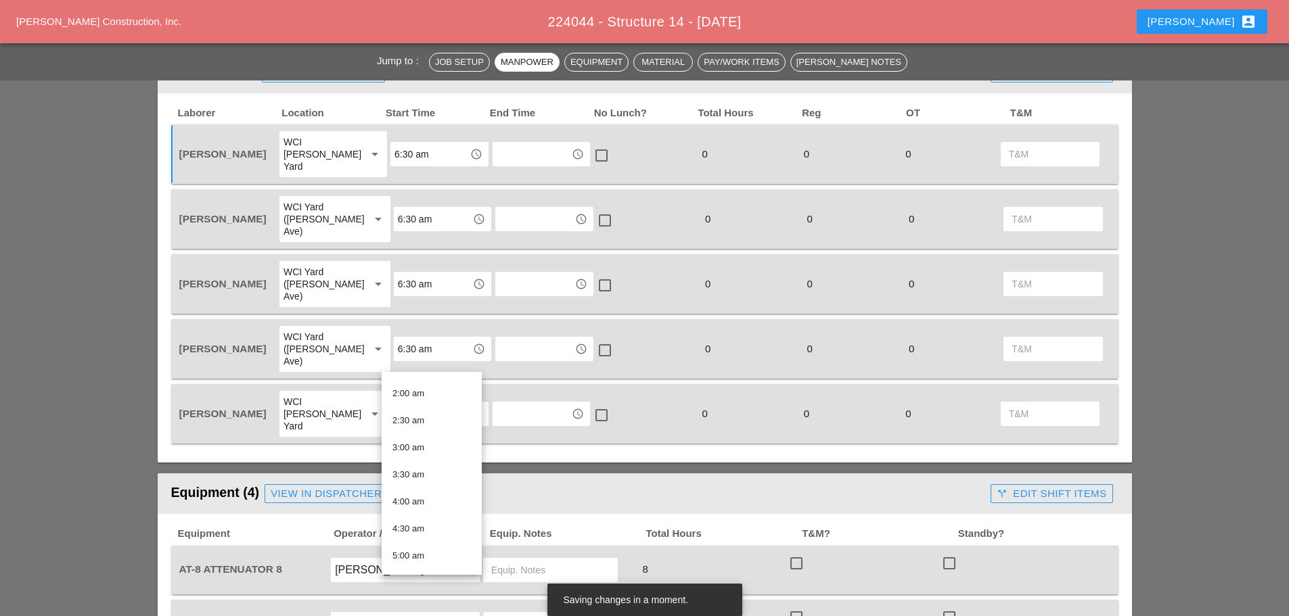
scroll to position [271, 0]
click at [414, 457] on div "6:30 am" at bounding box center [431, 469] width 78 height 27
type input "6:30 am"
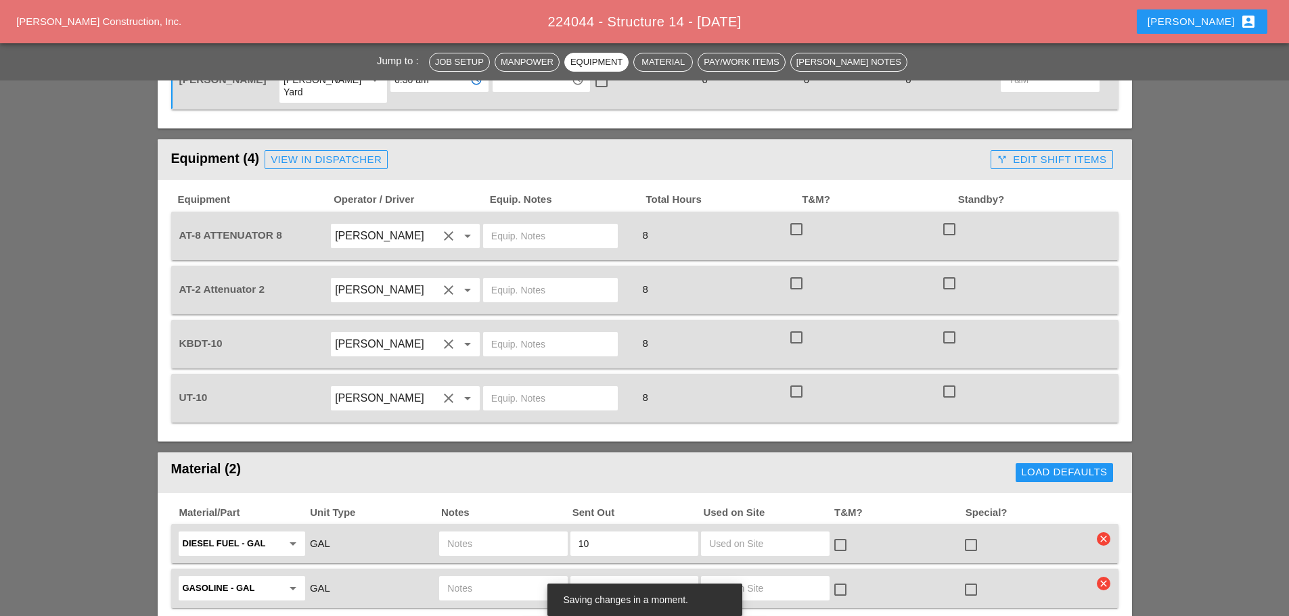
scroll to position [1082, 0]
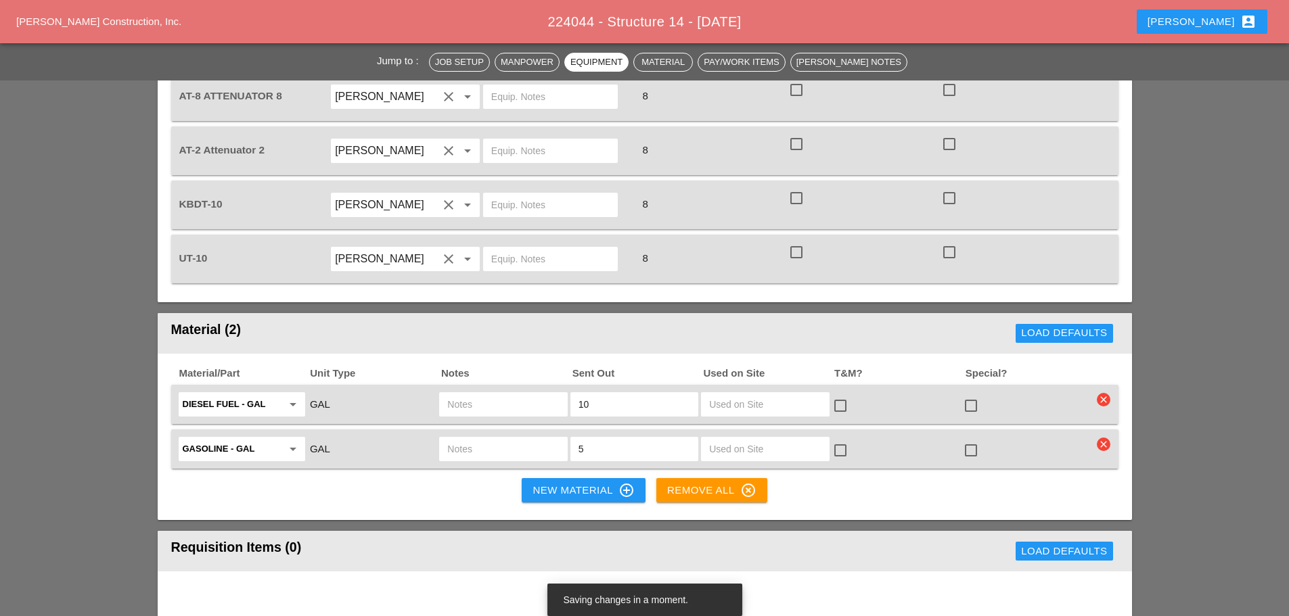
click at [535, 482] on div "New Material control_point" at bounding box center [582, 490] width 101 height 16
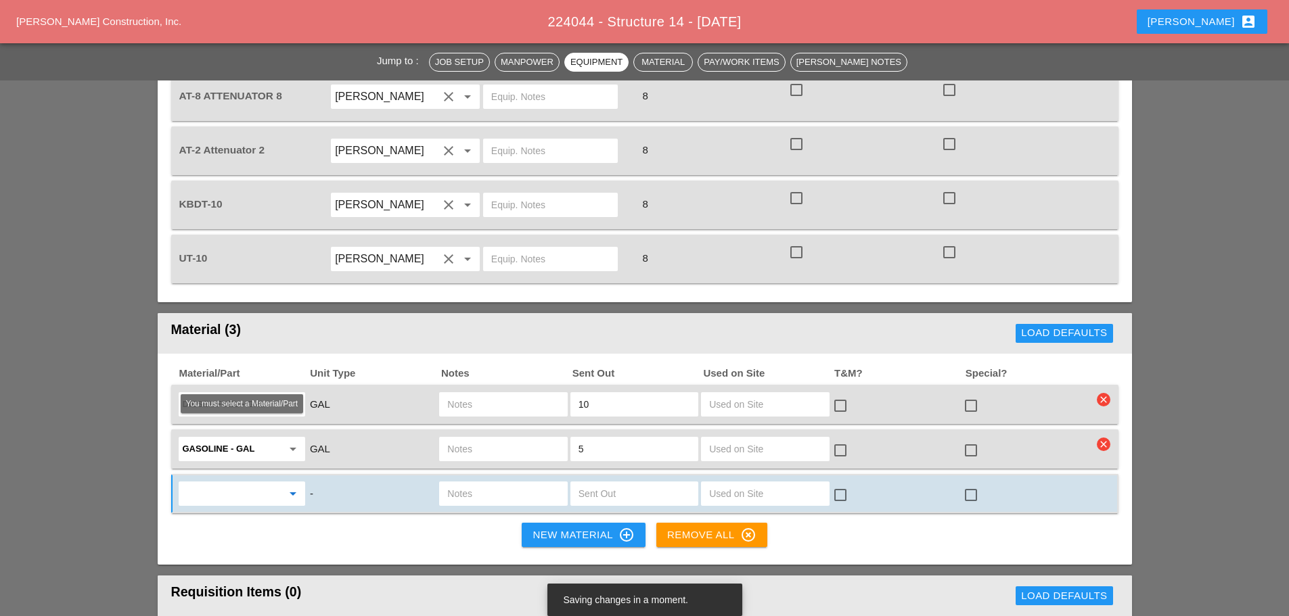
click at [202, 483] on input "text" at bounding box center [232, 494] width 99 height 22
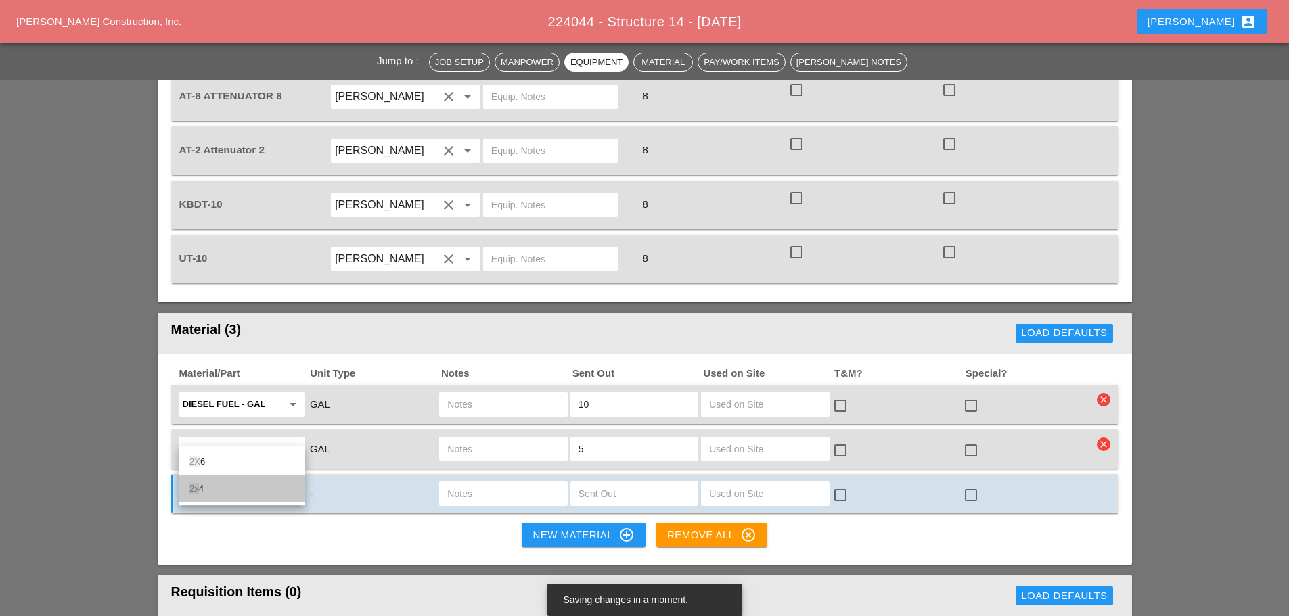
drag, startPoint x: 212, startPoint y: 485, endPoint x: 237, endPoint y: 472, distance: 28.1
click at [214, 485] on div "2x 4" at bounding box center [241, 489] width 105 height 16
type input "2x4"
click at [495, 483] on input "text" at bounding box center [503, 494] width 112 height 22
type input "8"
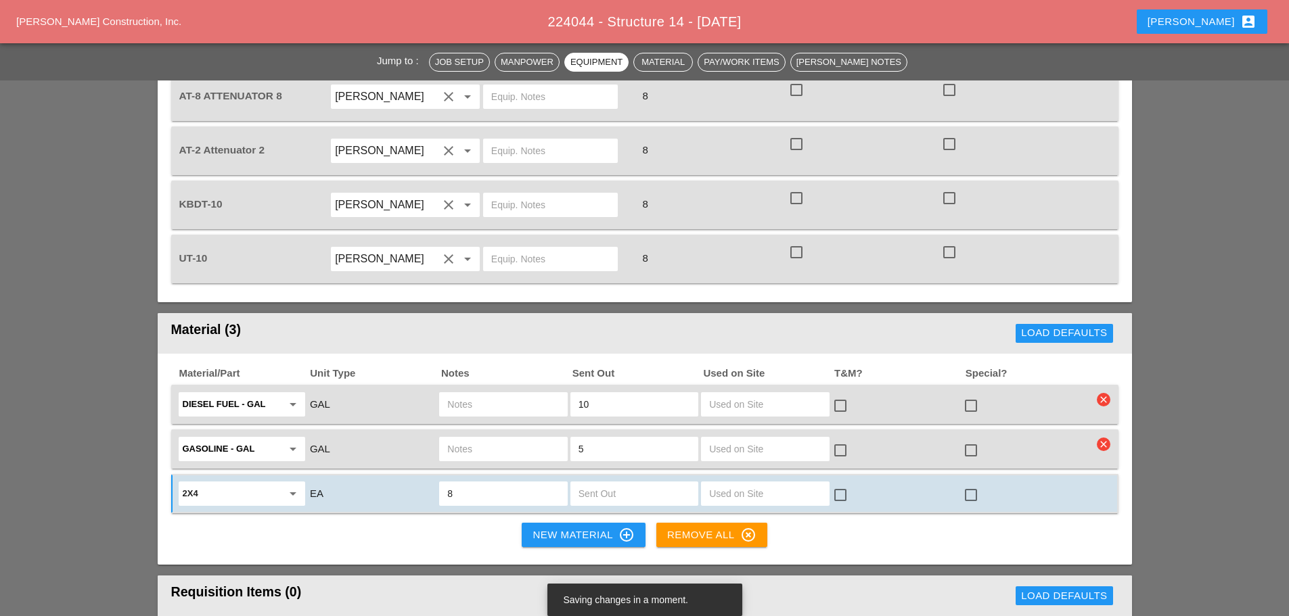
click at [611, 483] on input "text" at bounding box center [634, 494] width 112 height 22
type input "8"
click at [974, 484] on div at bounding box center [970, 495] width 23 height 23
checkbox input "true"
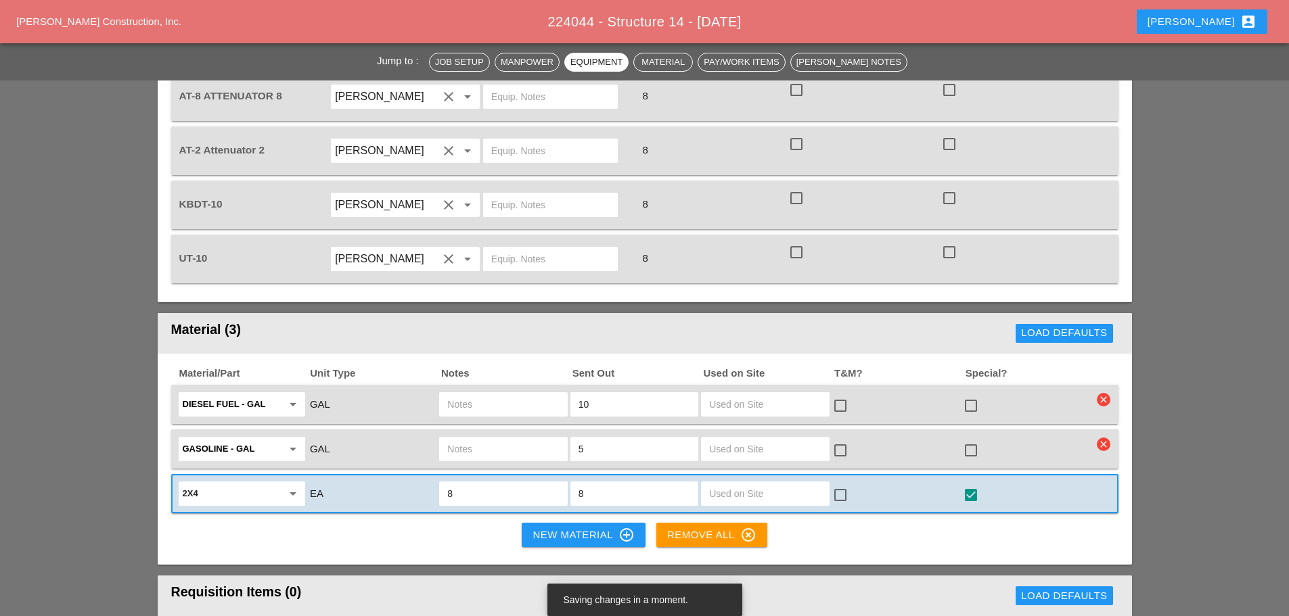
drag, startPoint x: 973, startPoint y: 390, endPoint x: 975, endPoint y: 372, distance: 18.4
click at [973, 439] on div at bounding box center [970, 450] width 23 height 23
checkbox input "true"
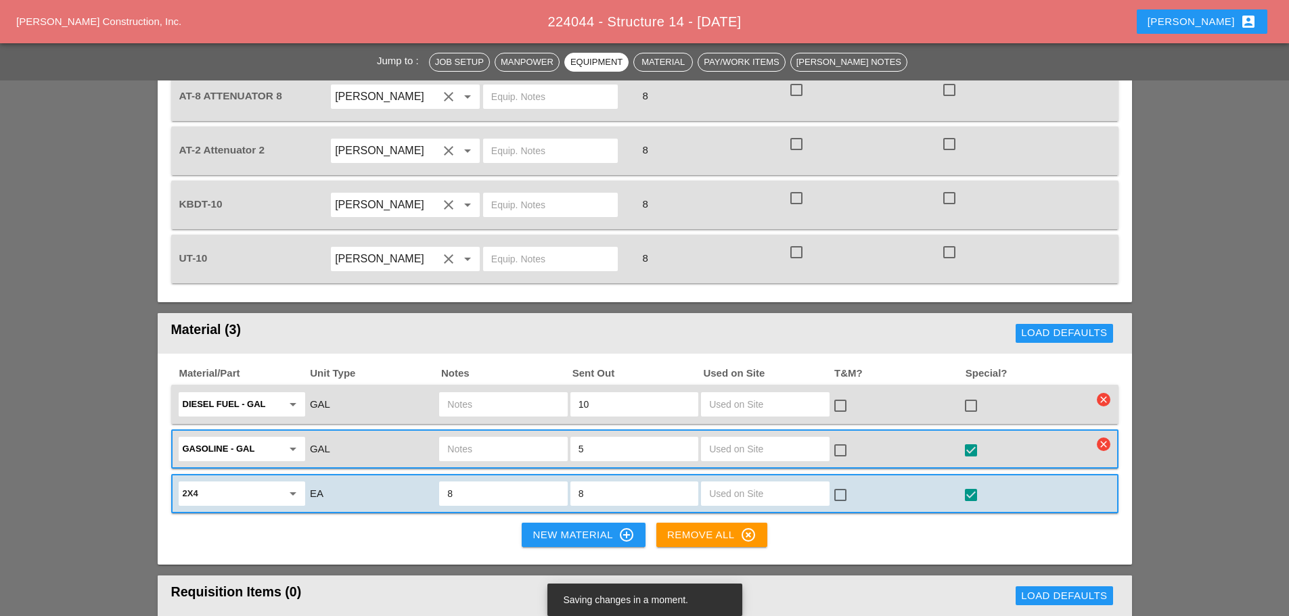
click at [972, 394] on div at bounding box center [970, 405] width 23 height 23
checkbox input "true"
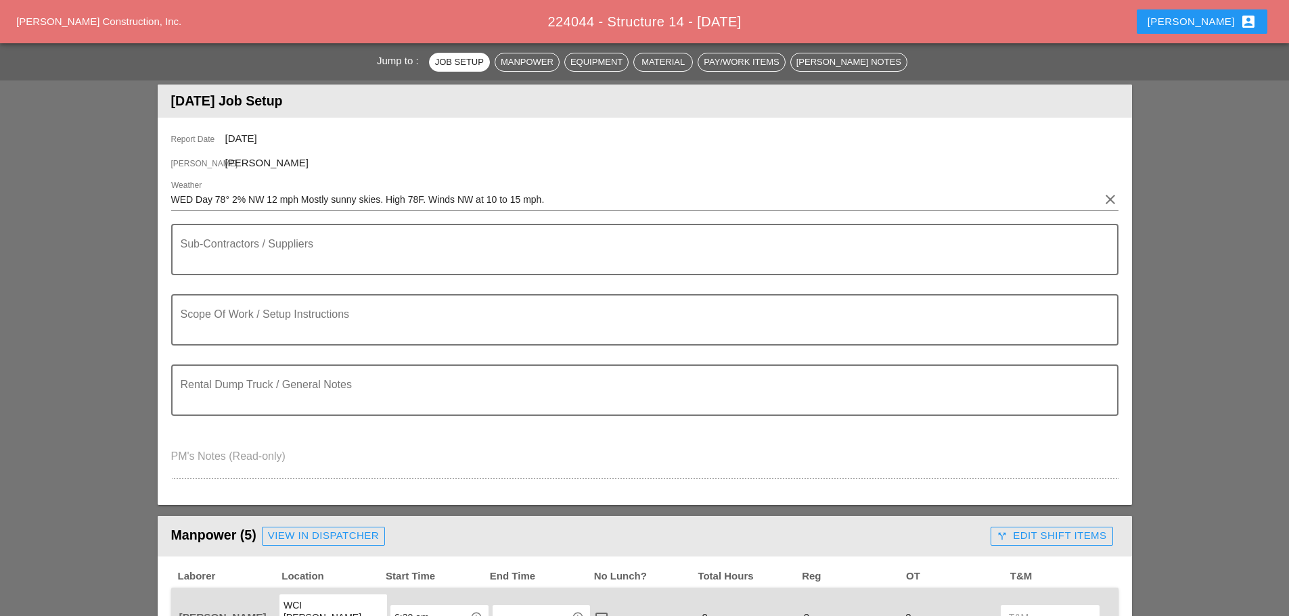
scroll to position [0, 0]
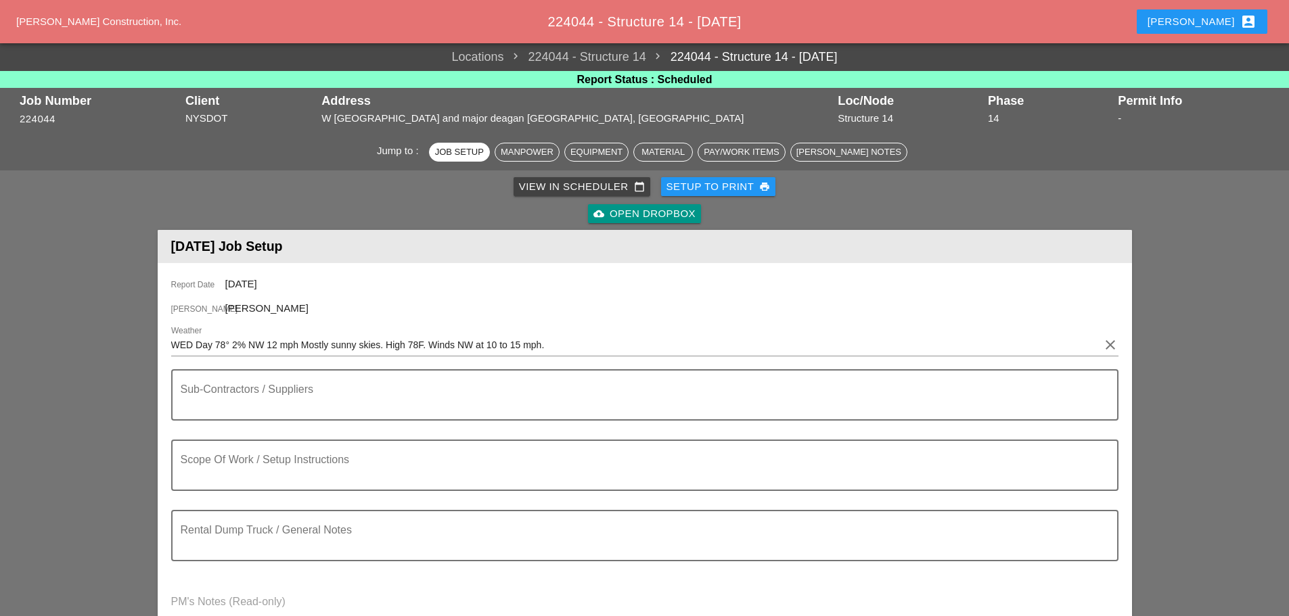
click at [1212, 18] on div "[PERSON_NAME] account_box" at bounding box center [1201, 22] width 109 height 16
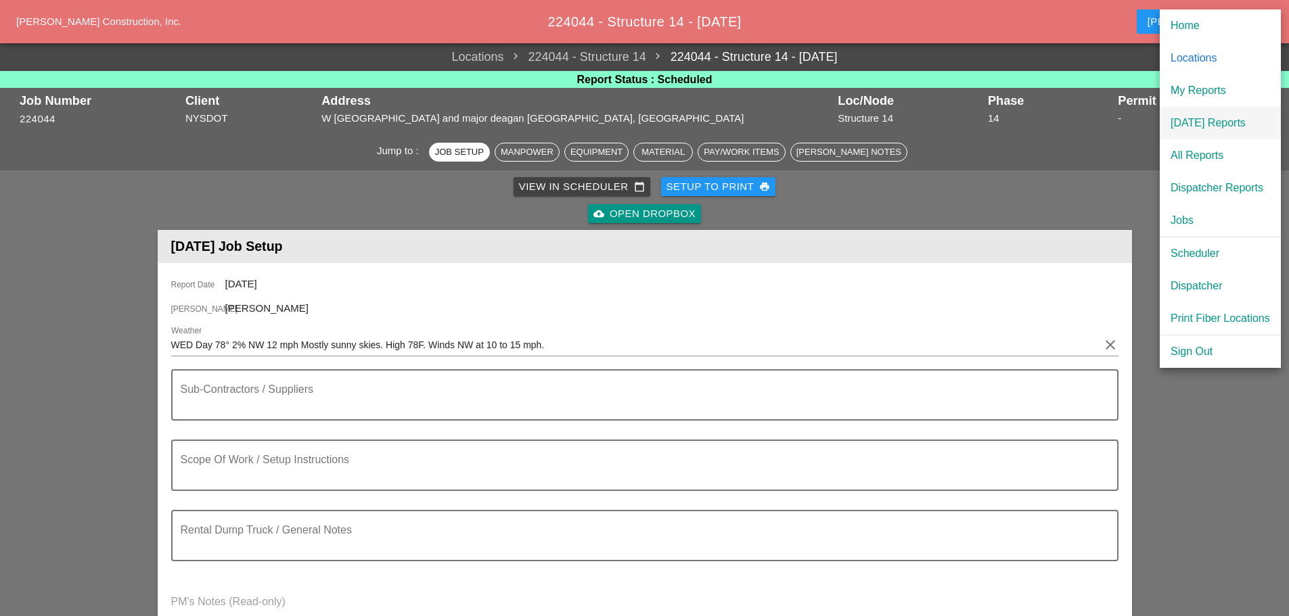
click at [1206, 116] on div "[DATE] Reports" at bounding box center [1219, 123] width 99 height 16
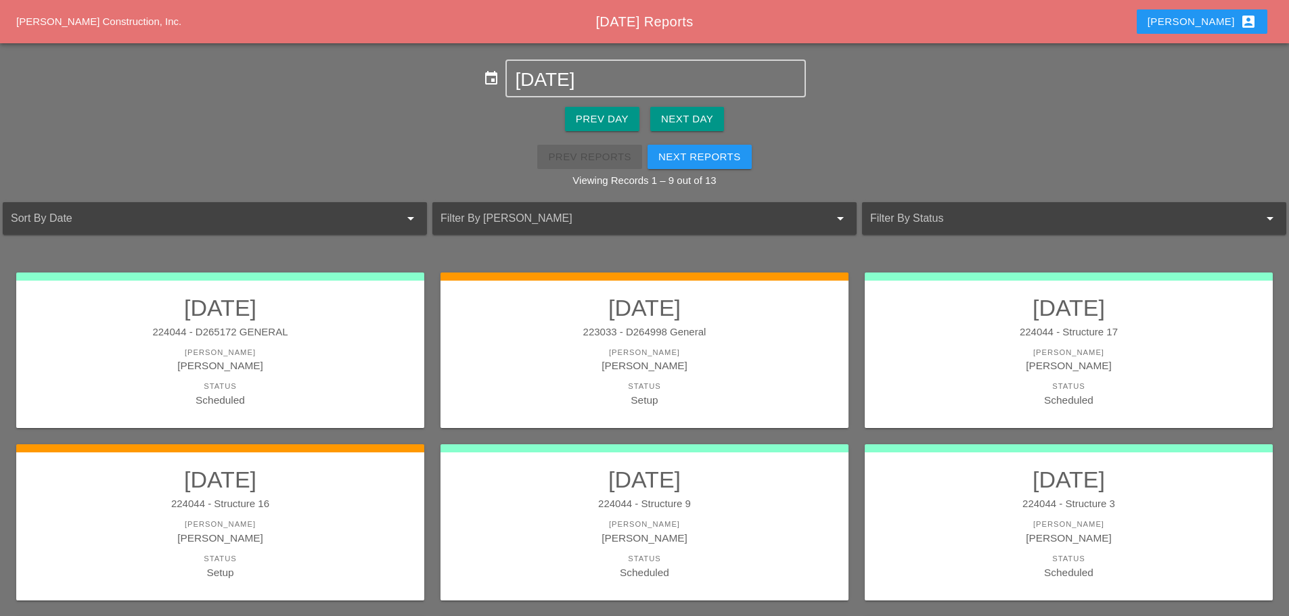
click at [682, 120] on div "Next Day" at bounding box center [687, 120] width 52 height 16
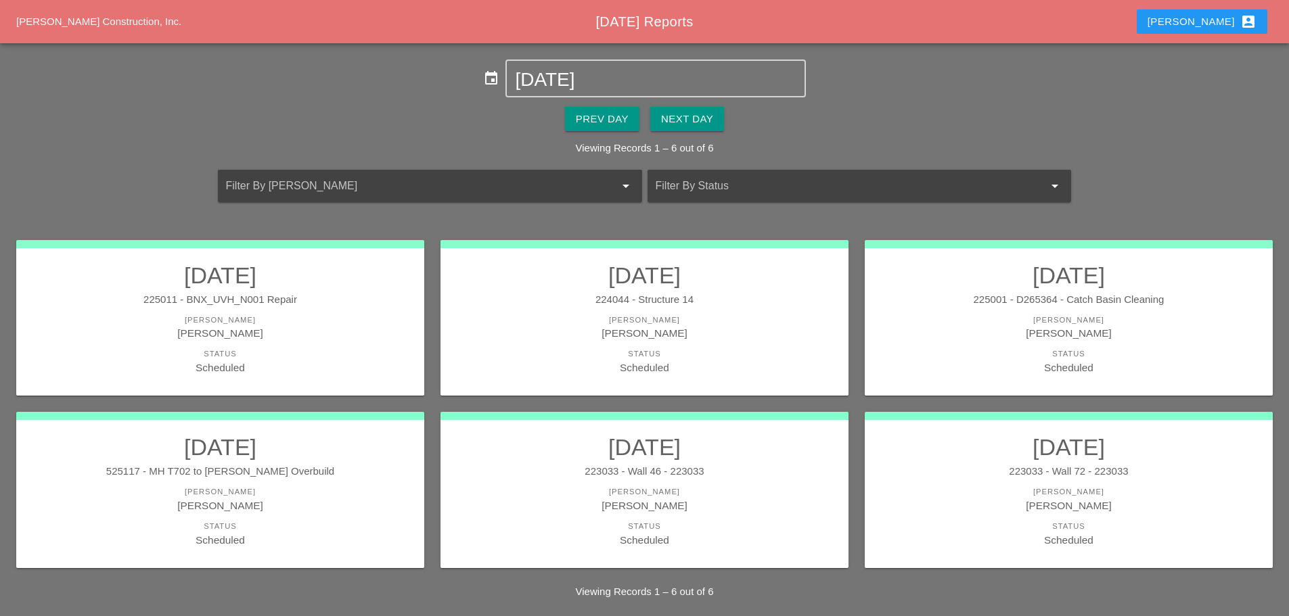
click at [336, 340] on div "[PERSON_NAME]" at bounding box center [220, 333] width 381 height 16
click at [1201, 14] on button "[PERSON_NAME] account_box" at bounding box center [1202, 21] width 131 height 24
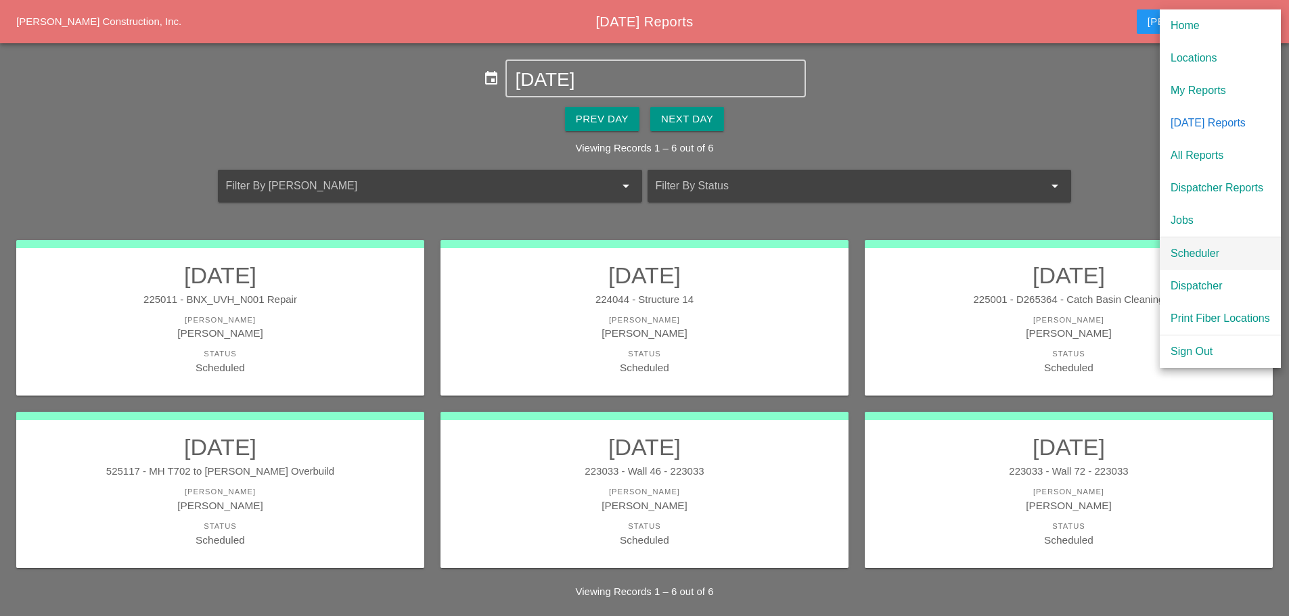
click at [1184, 255] on div "Scheduler" at bounding box center [1219, 254] width 99 height 16
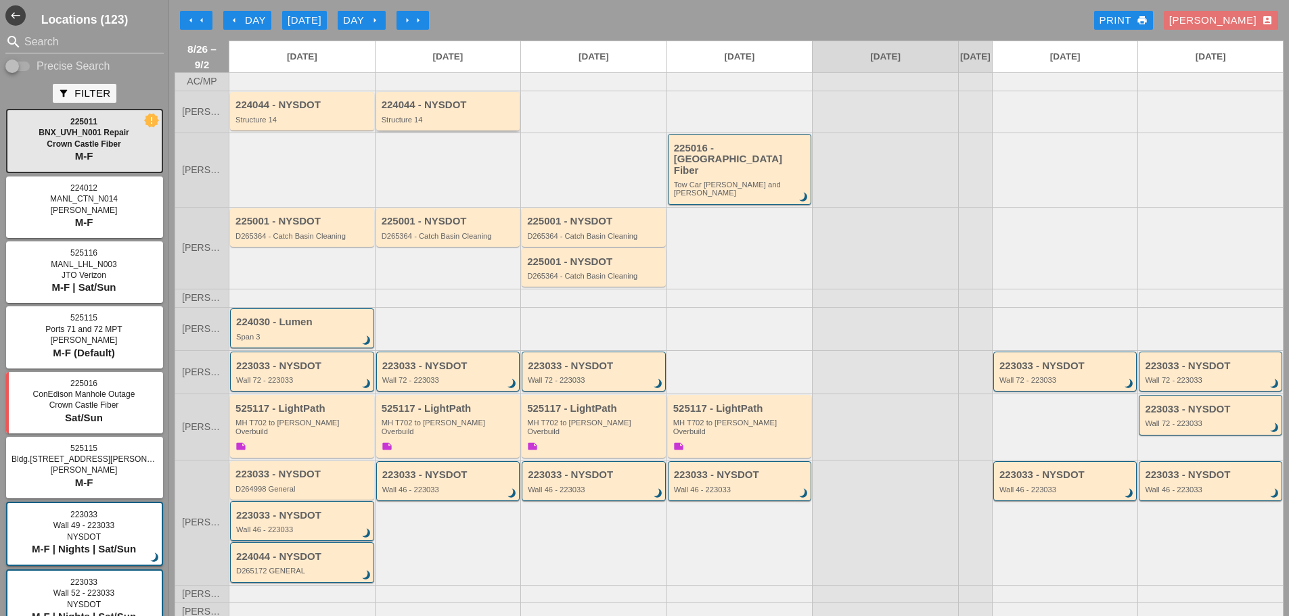
click at [446, 122] on div "224044 - NYSDOT Structure 14" at bounding box center [449, 111] width 135 height 24
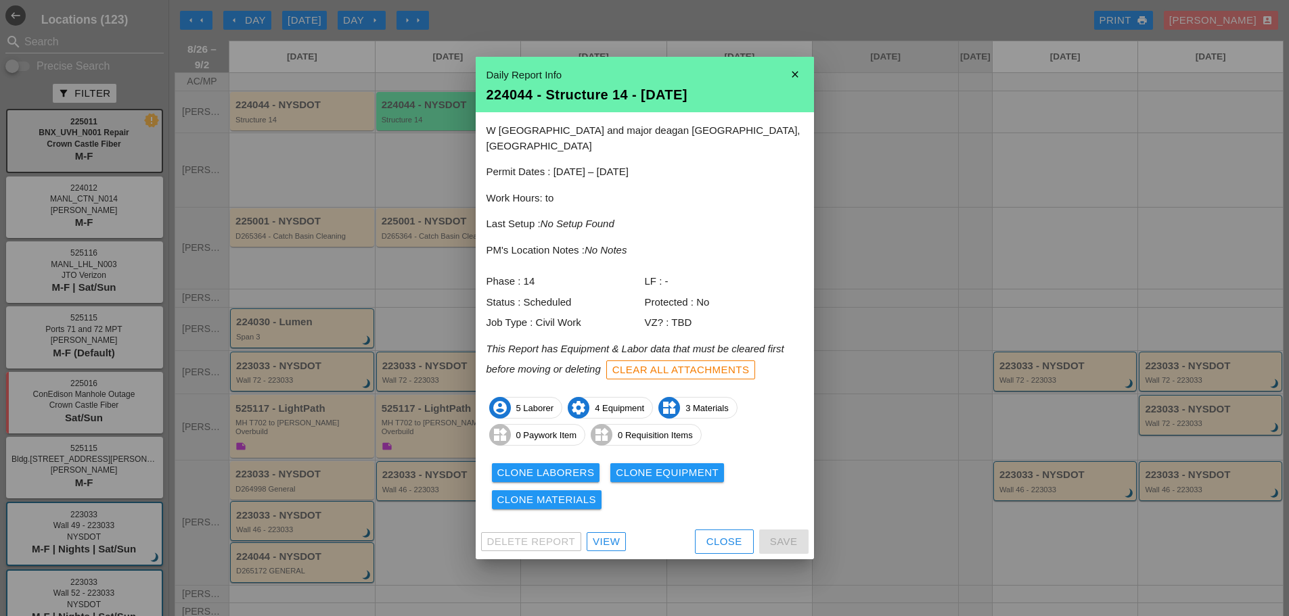
click at [610, 540] on div "View" at bounding box center [606, 542] width 27 height 16
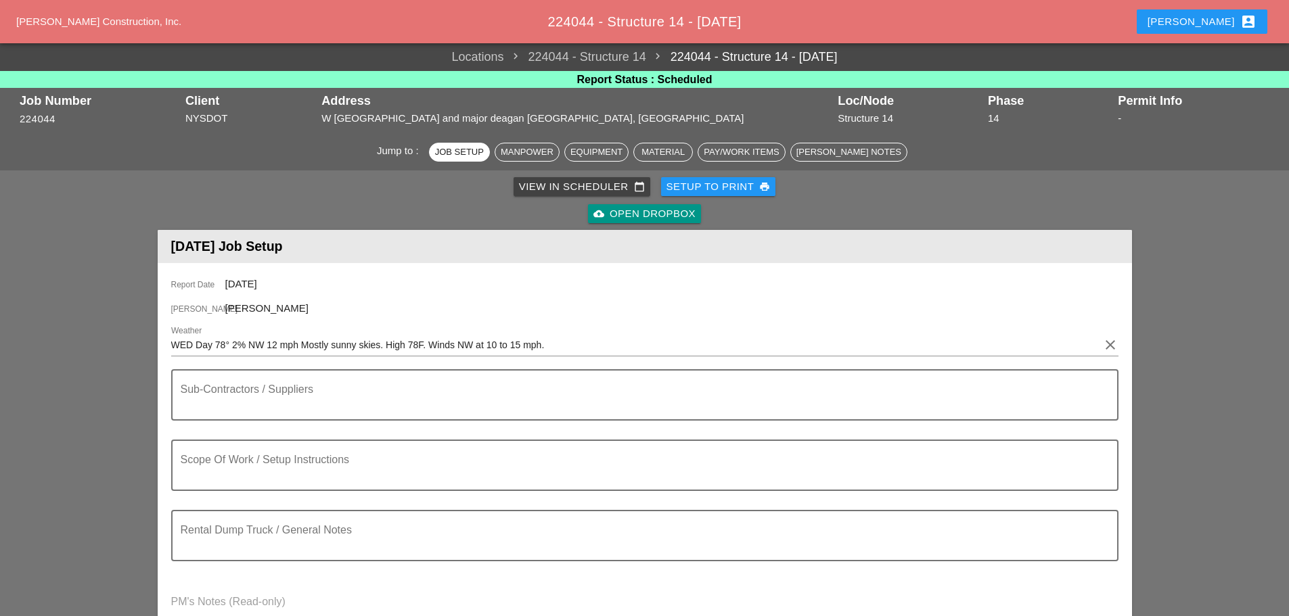
click at [714, 186] on div "Setup to Print print" at bounding box center [718, 187] width 104 height 16
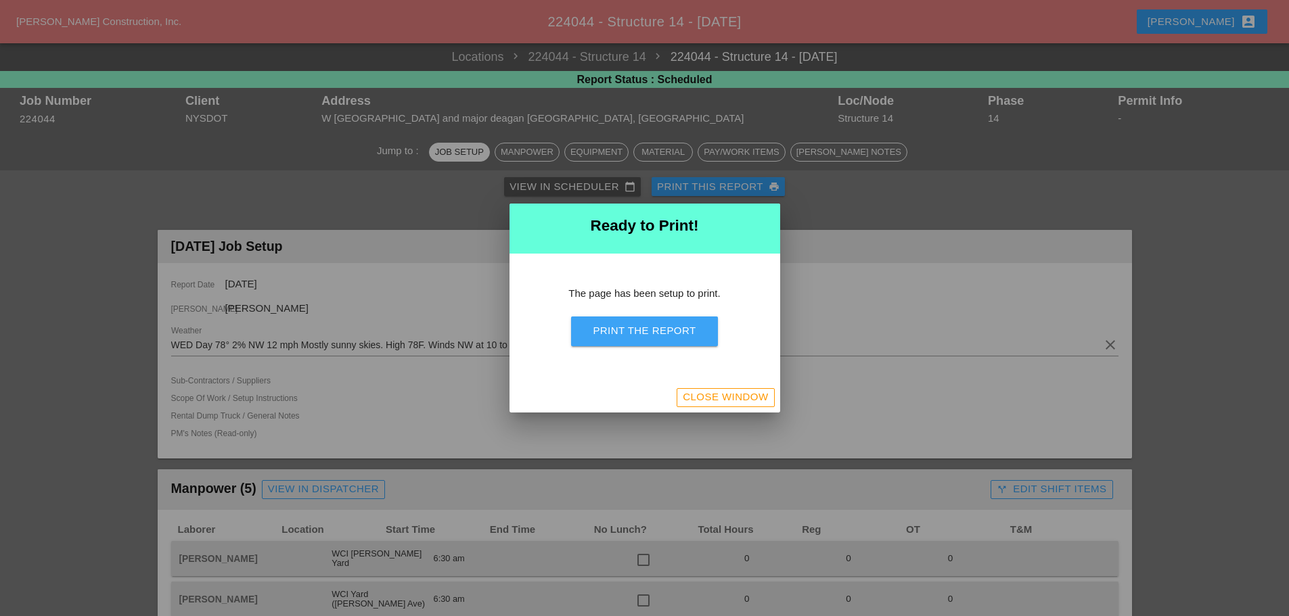
drag, startPoint x: 694, startPoint y: 331, endPoint x: 987, endPoint y: 526, distance: 351.8
click at [697, 329] on button "Print the Report" at bounding box center [644, 332] width 146 height 30
click at [691, 398] on div "Close Window" at bounding box center [725, 398] width 85 height 16
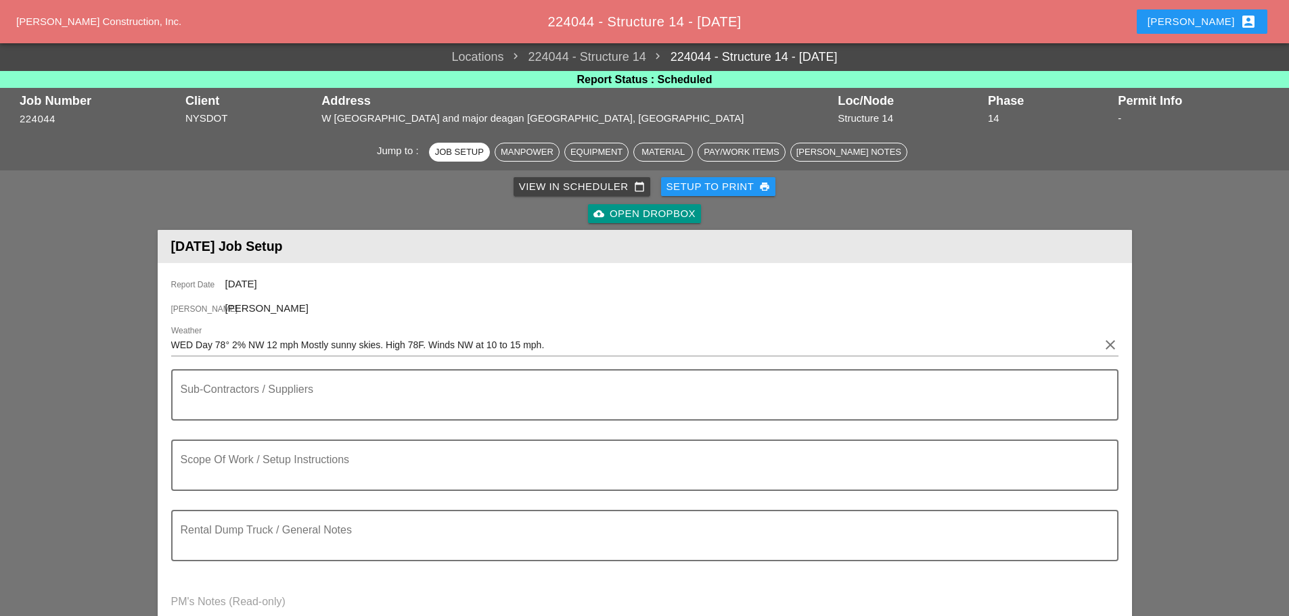
click at [1206, 17] on div "[PERSON_NAME] account_box" at bounding box center [1201, 22] width 109 height 16
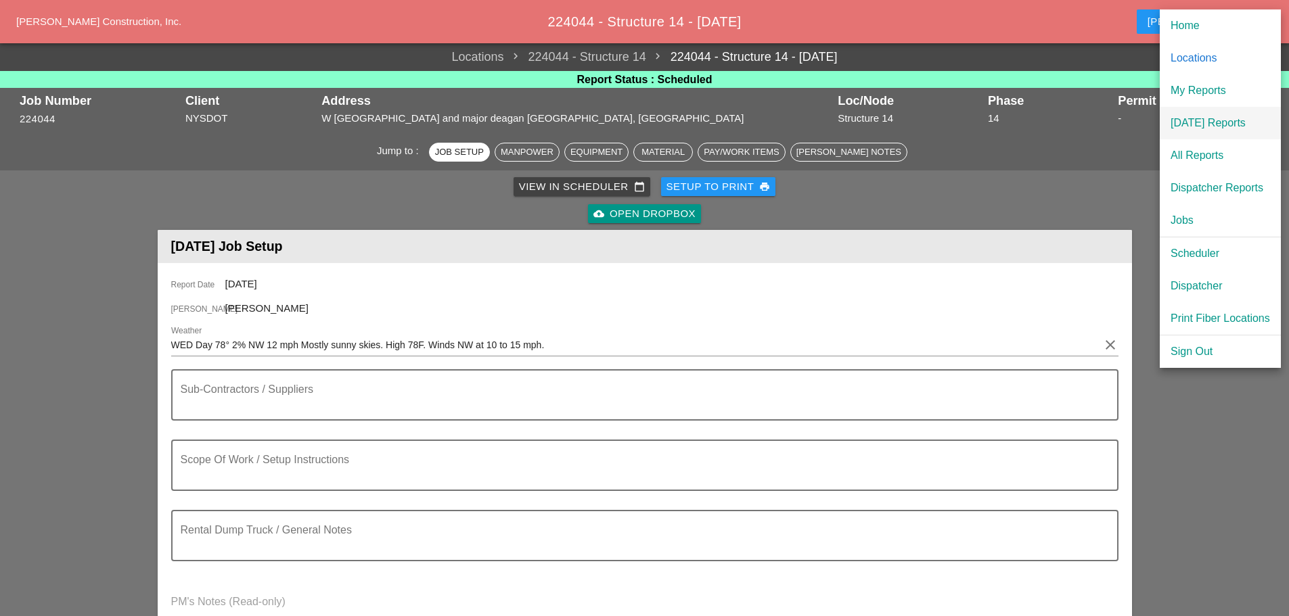
click at [1210, 122] on div "[DATE] Reports" at bounding box center [1219, 123] width 99 height 16
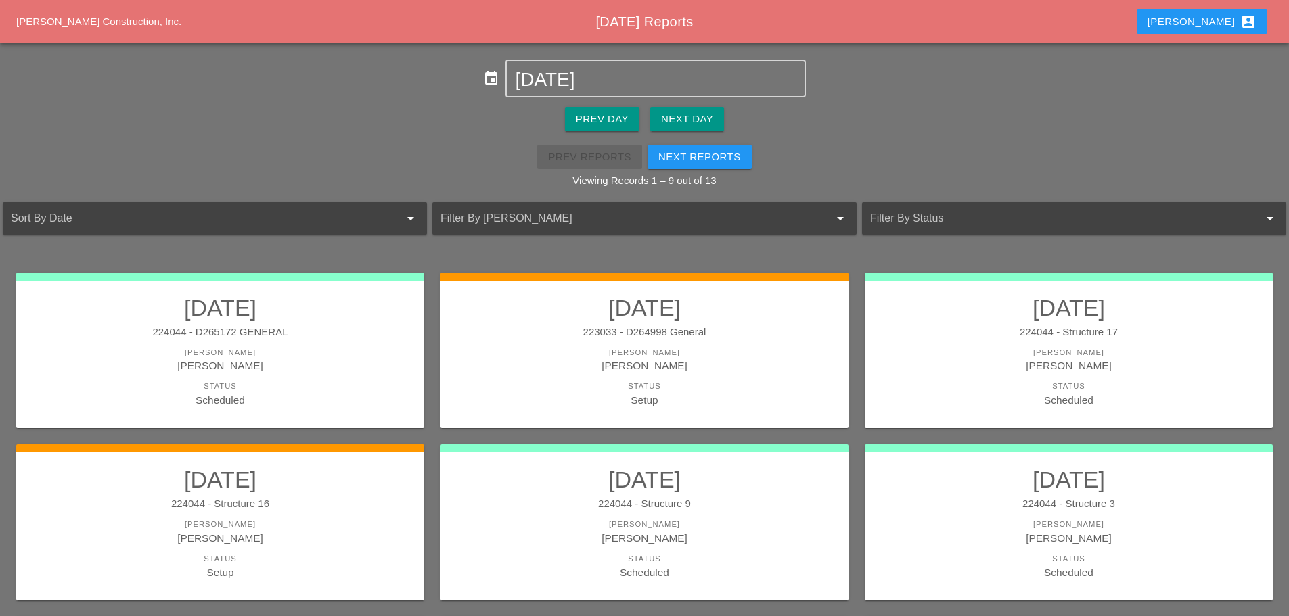
click at [702, 120] on div "Next Day" at bounding box center [687, 120] width 52 height 16
